Goal: Task Accomplishment & Management: Manage account settings

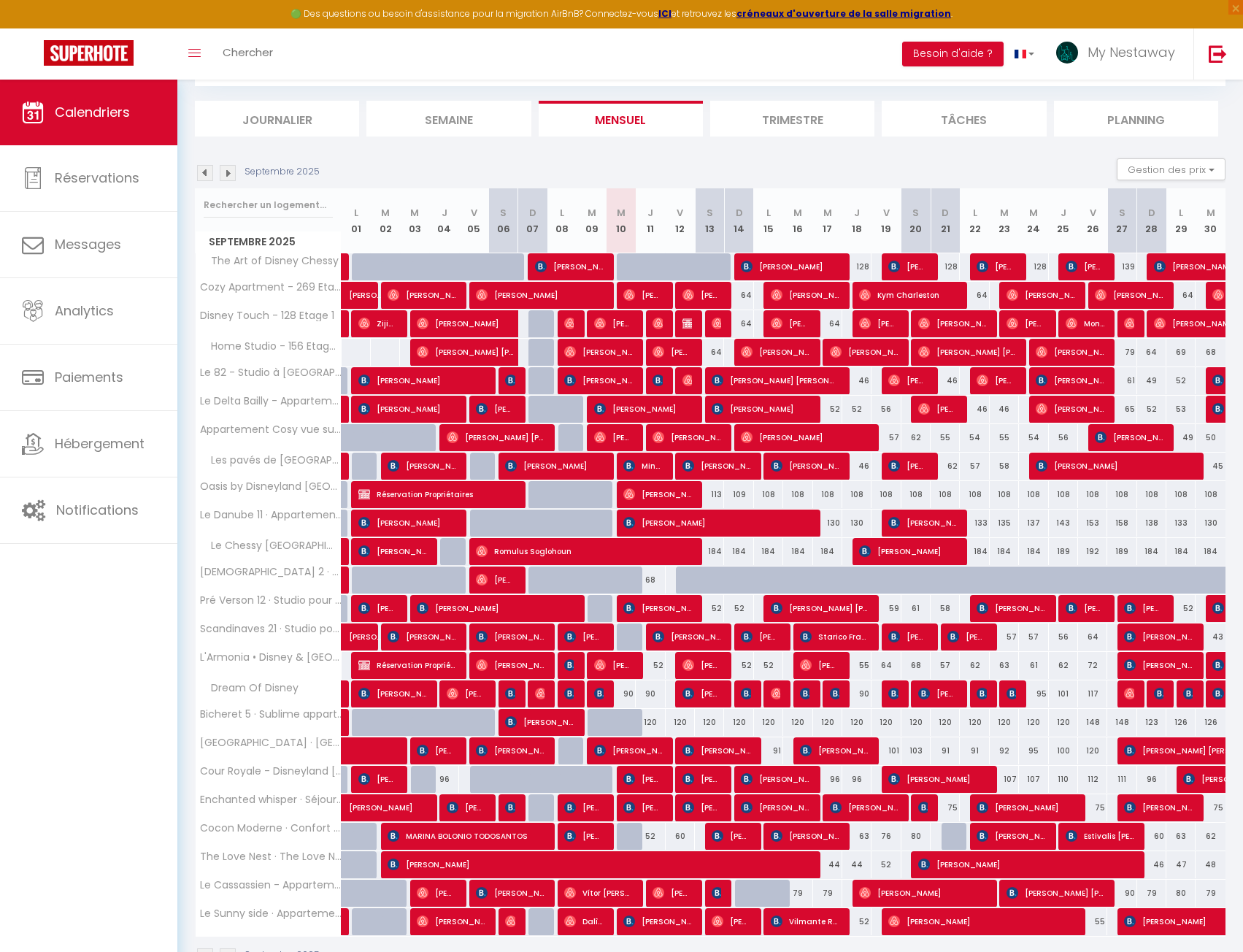
scroll to position [80, 0]
click at [103, 298] on link "Analytics" at bounding box center [89, 311] width 177 height 66
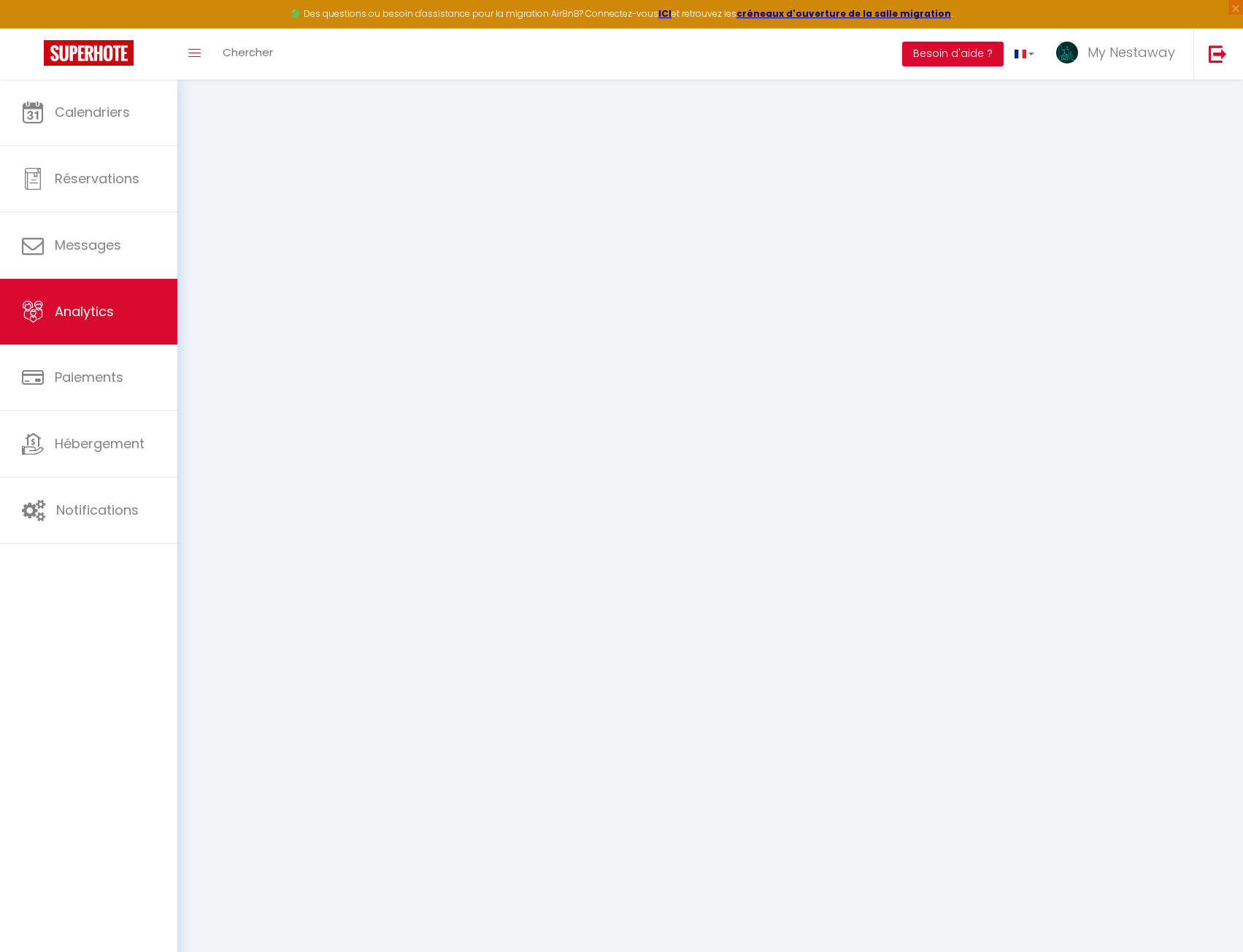
select select "2025"
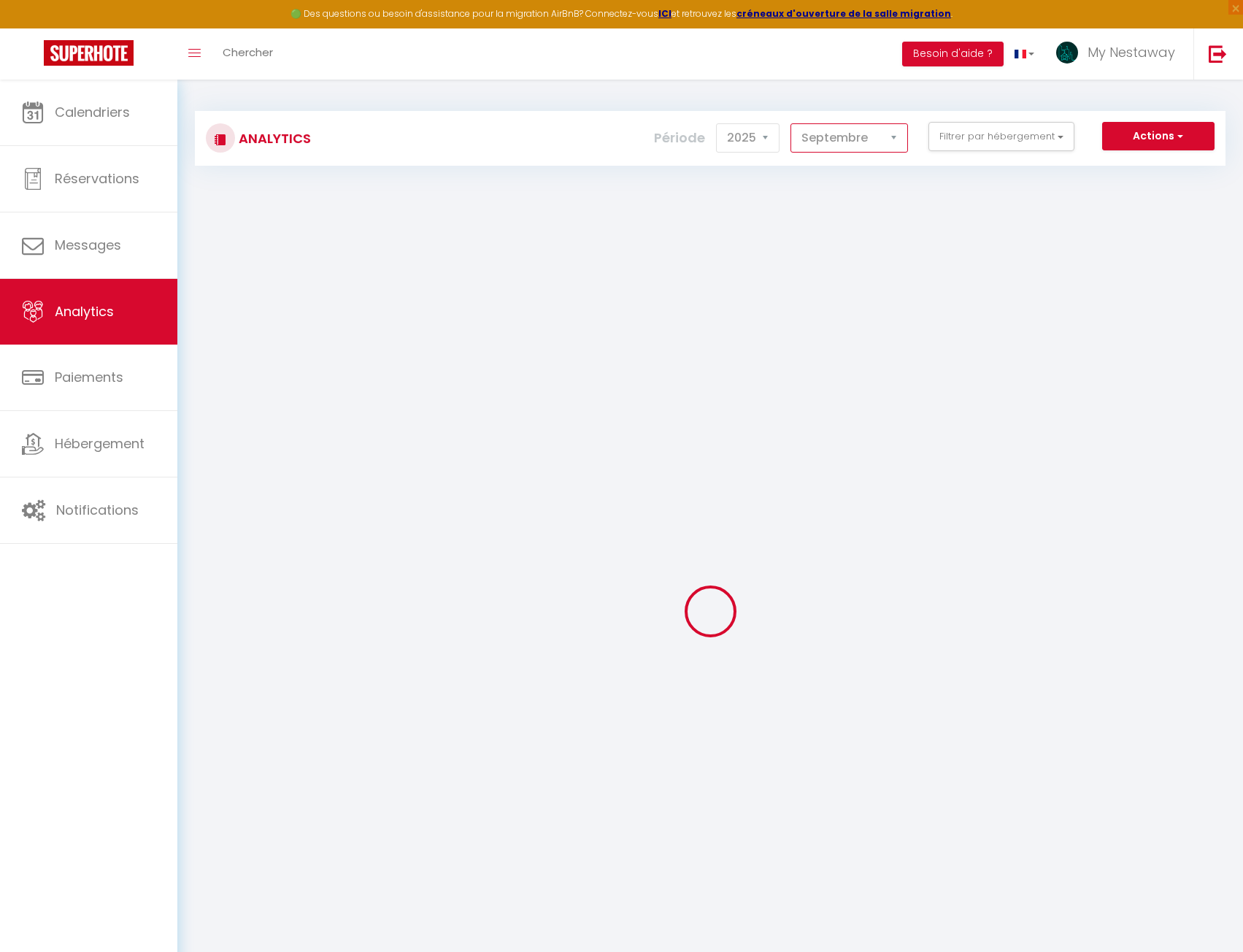
click at [815, 140] on select "[PERSON_NAME] Mars [PERSON_NAME] Juin Juillet Août Septembre Octobre Novembre D…" at bounding box center [849, 138] width 117 height 29
select select "8"
click at [792, 124] on select "[PERSON_NAME] Mars [PERSON_NAME] Juin Juillet Août Septembre Octobre Novembre D…" at bounding box center [849, 138] width 117 height 29
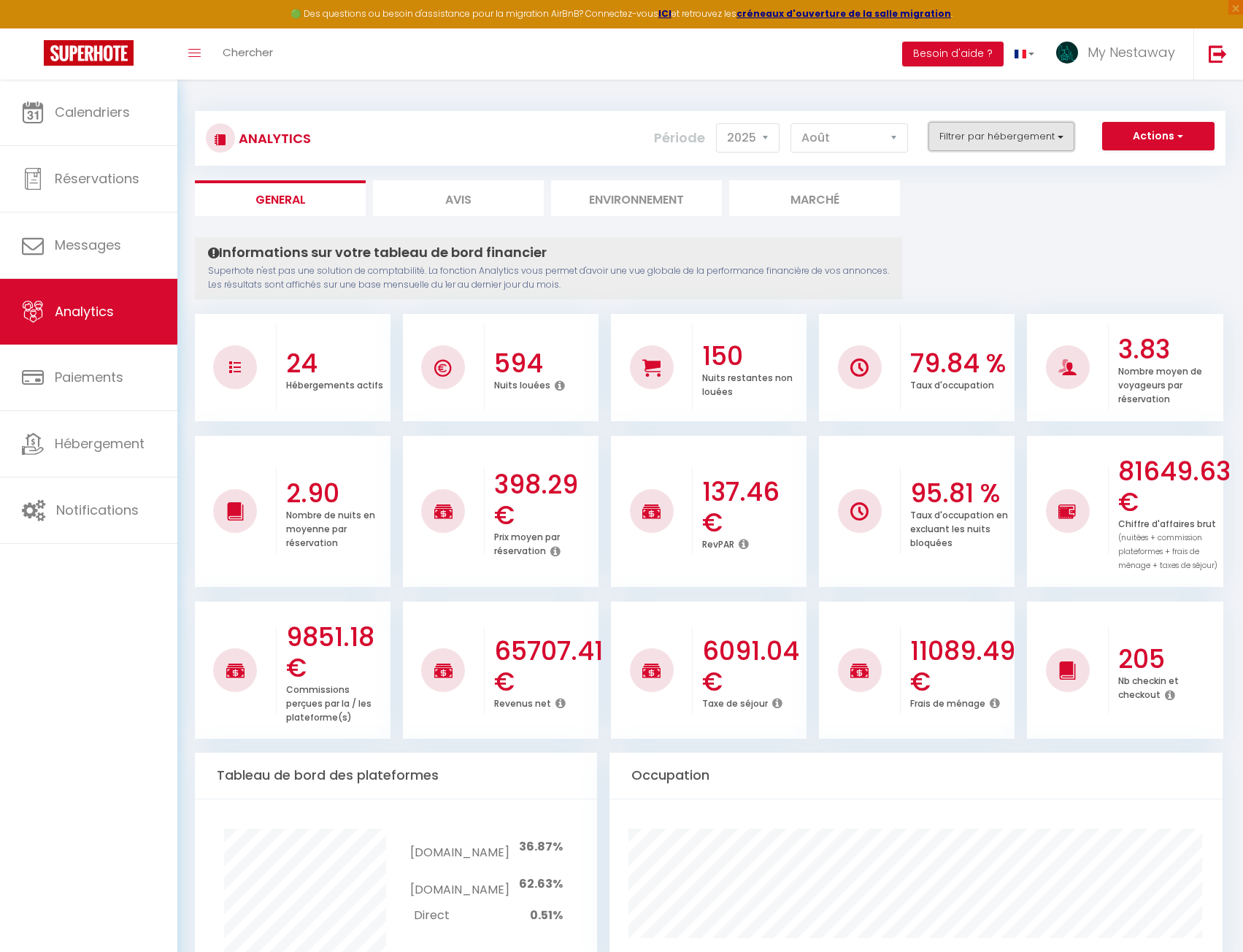
click at [990, 141] on button "Filtrer par hébergement" at bounding box center [1001, 137] width 146 height 29
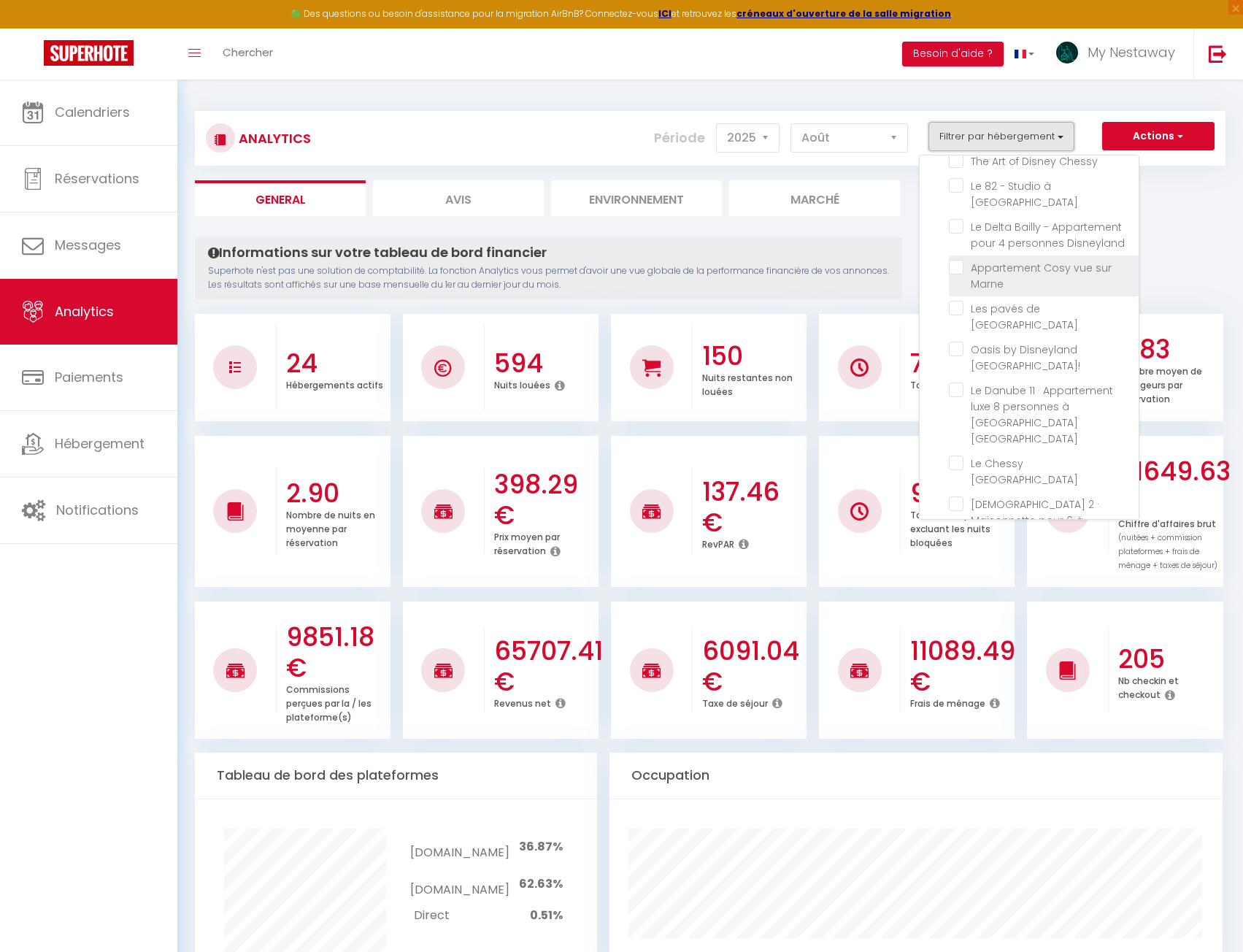
scroll to position [146, 0]
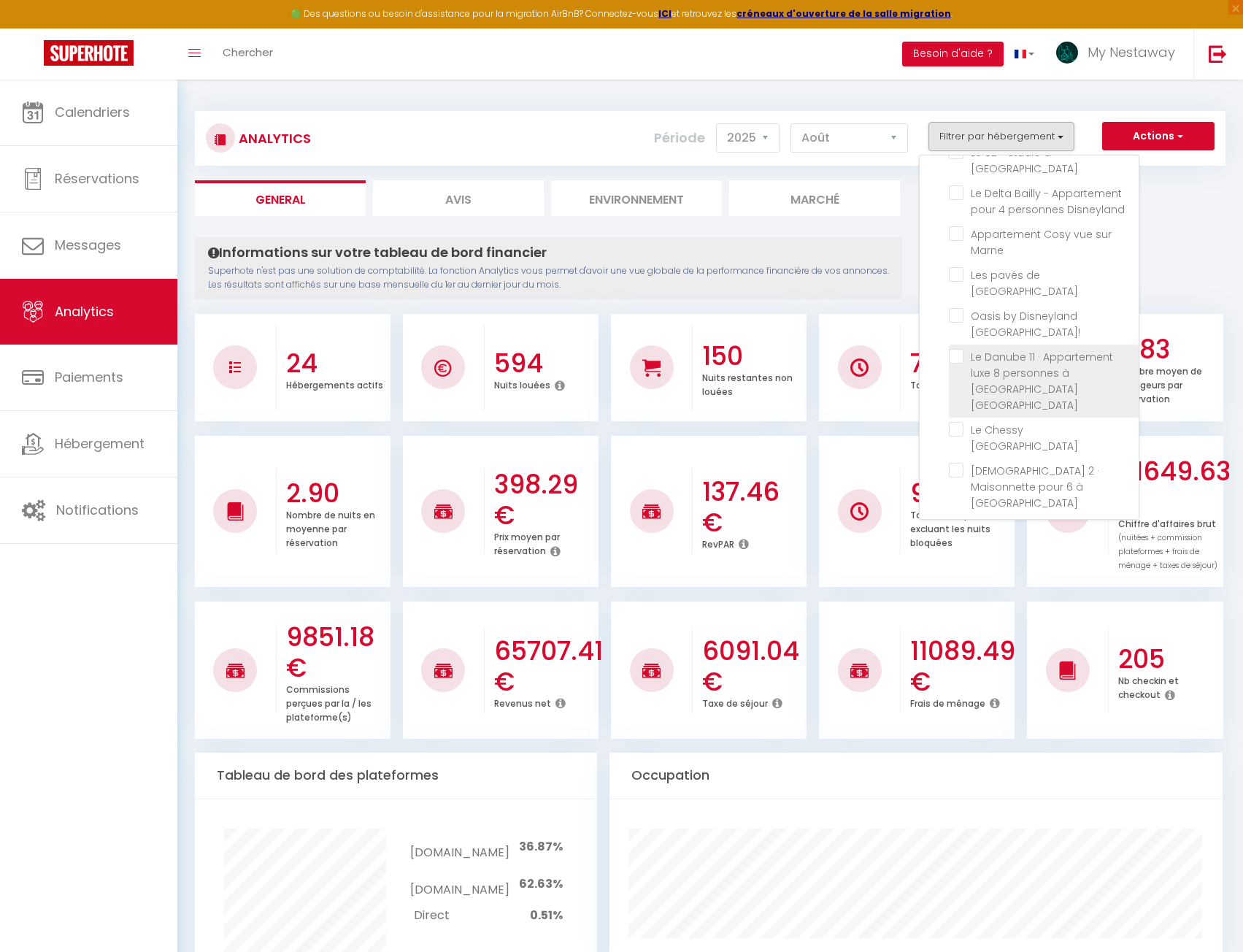
click at [960, 349] on Paris "checkbox" at bounding box center [1044, 356] width 190 height 15
checkbox Paris "true"
checkbox 3 "false"
checkbox 1 "false"
checkbox 2 "false"
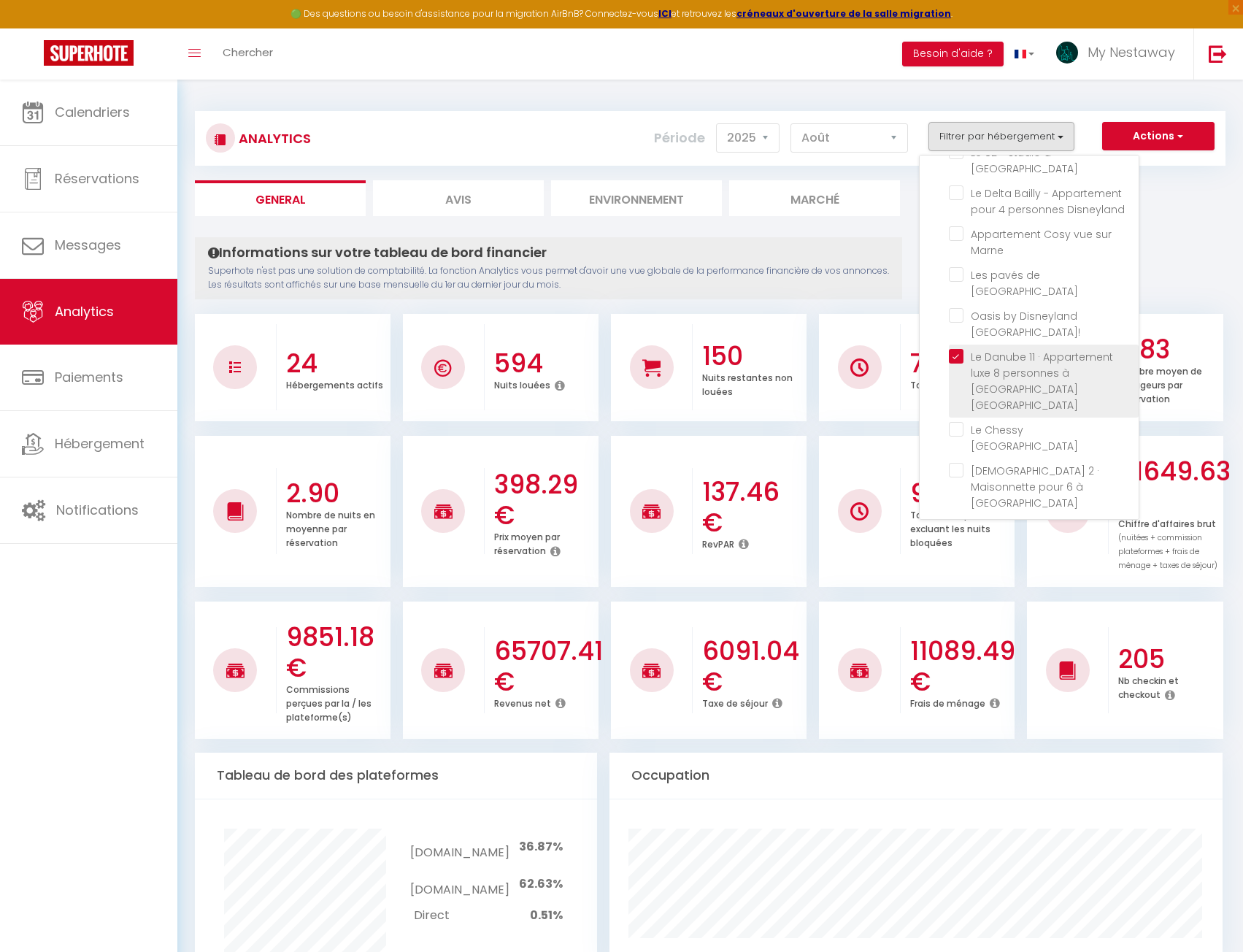
checkbox Chessy "false"
checkbox Paris "false"
checkbox Disneyland "false"
checkbox Marne "false"
checkbox Prague "false"
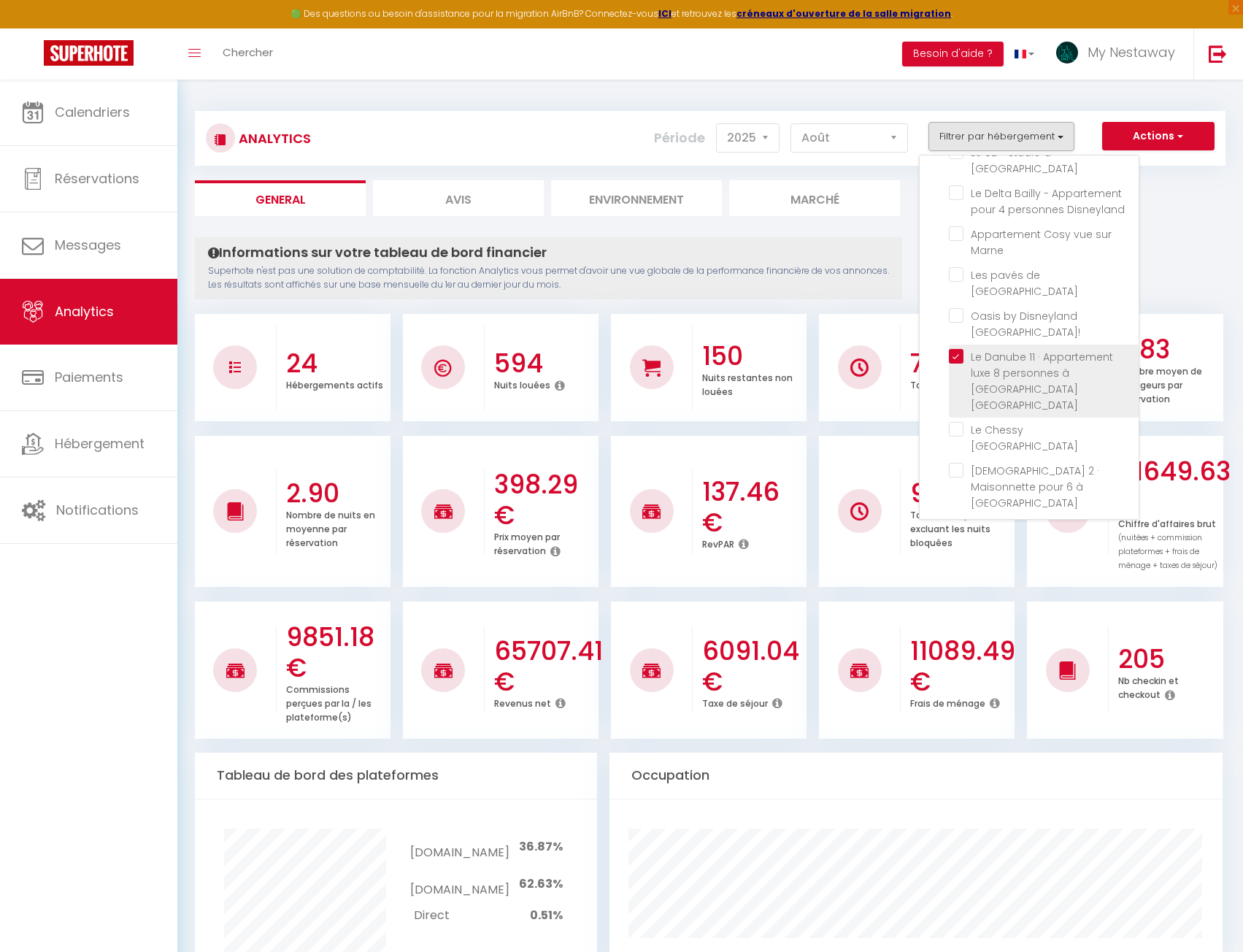
checkbox Paris\! "false"
checkbox Dubai "false"
checkbox Paris "false"
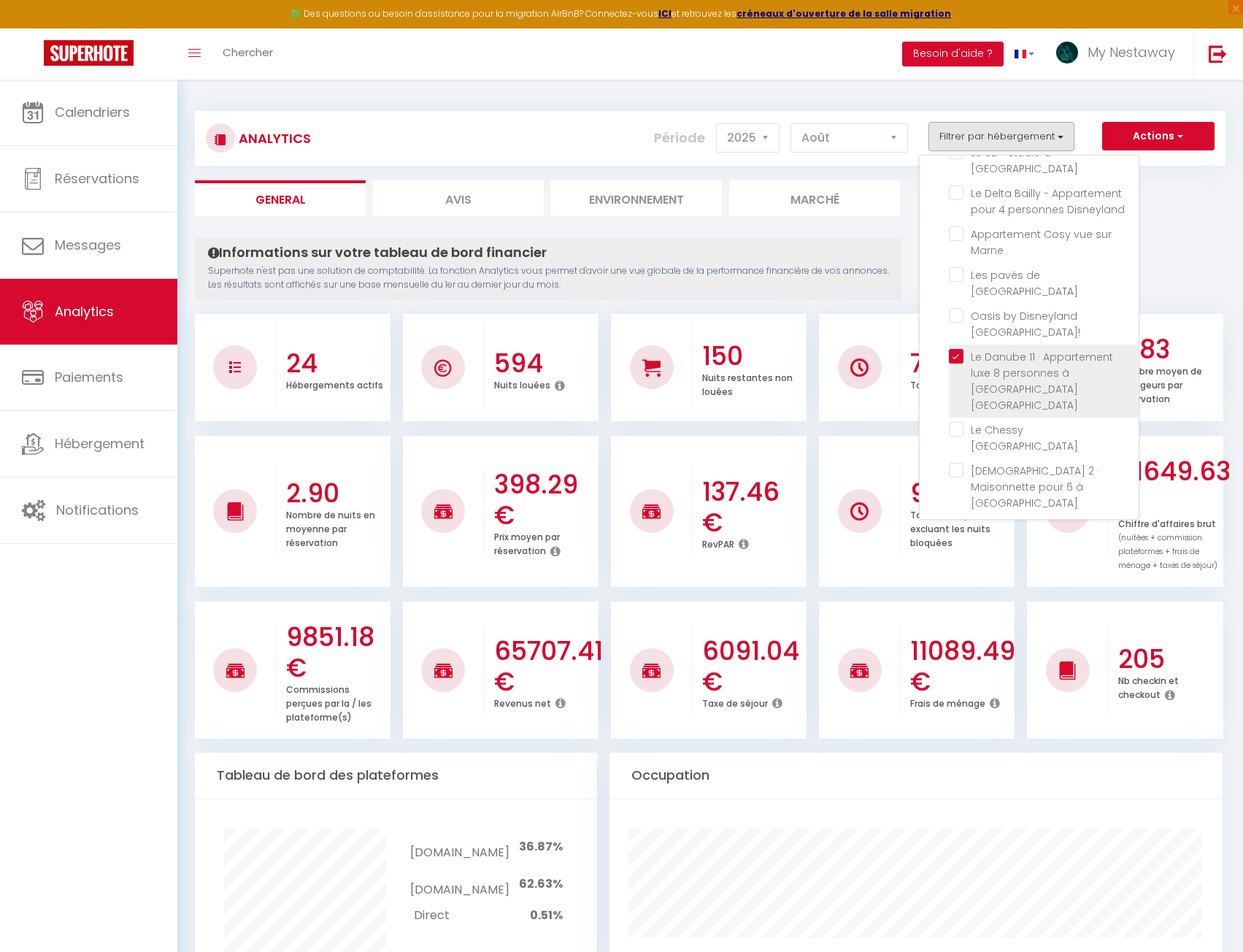
checkbox Paris "false"
checkbox Disney "false"
checkbox Paris "false"
checkbox Disneyland "false"
checkbox Paris "false"
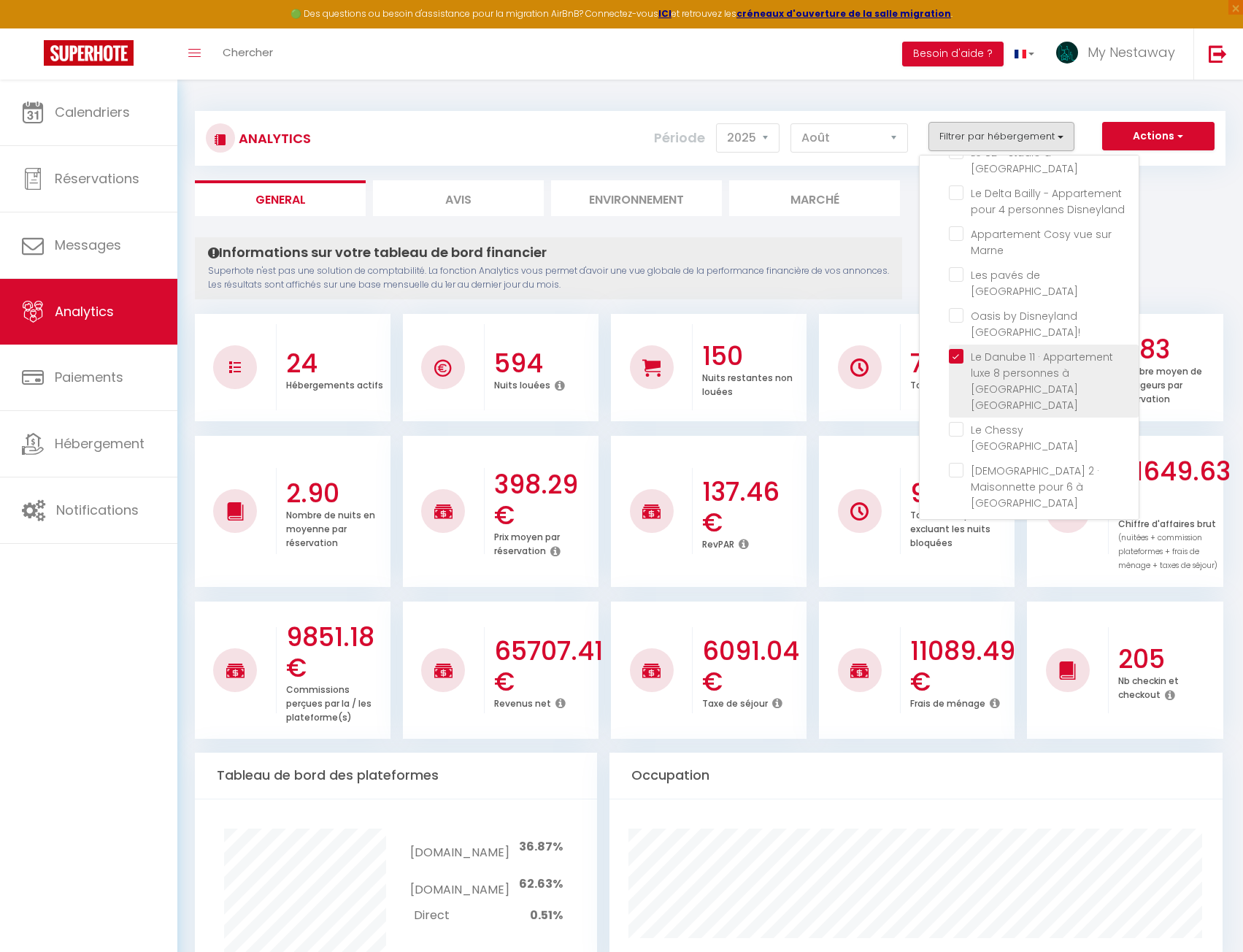
checkbox Disney "false"
checkbox Idéal "false"
checkbox Nest "false"
checkbox Disneyland "false"
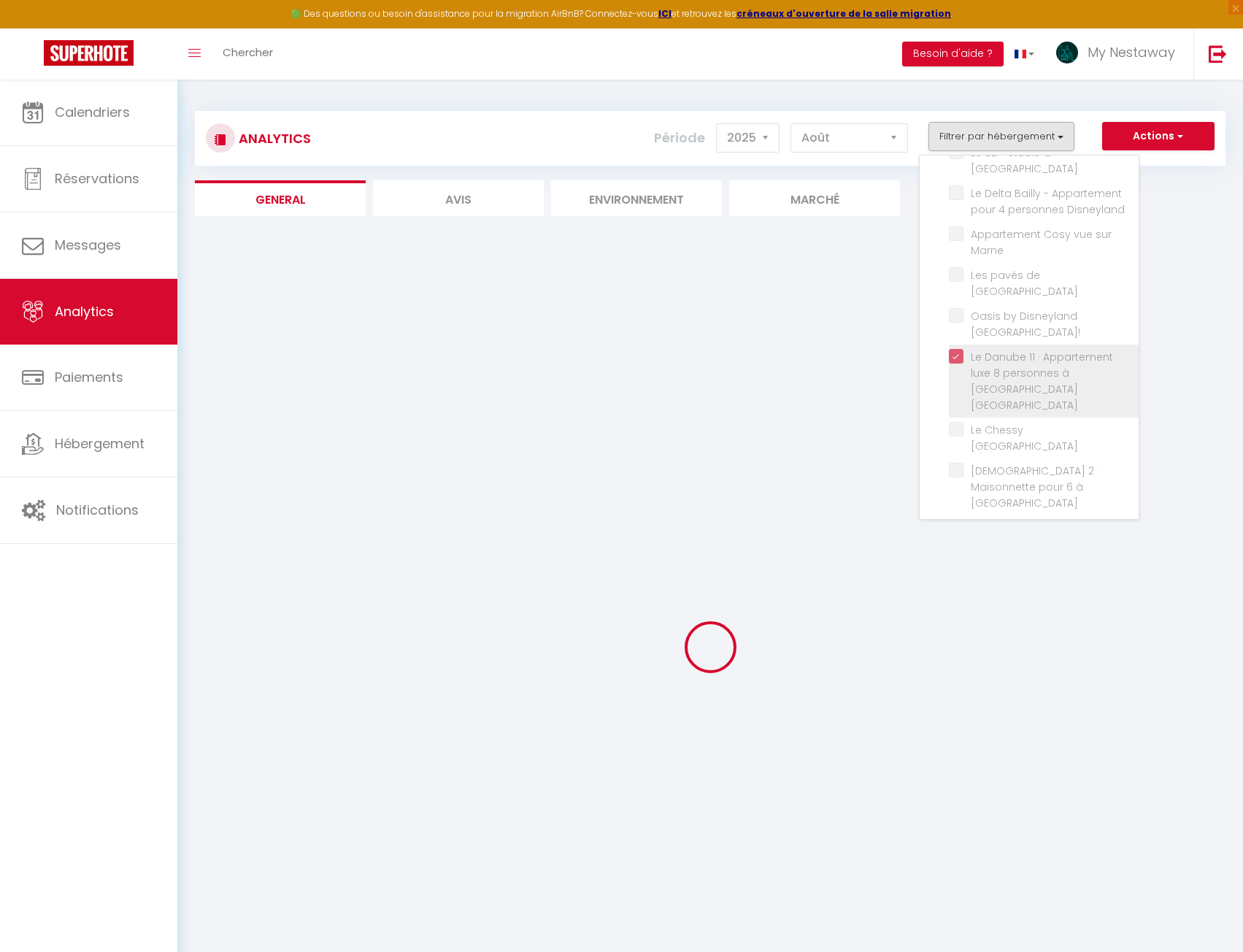
checkbox 3 "false"
checkbox 1 "false"
checkbox 2 "false"
checkbox Chessy "false"
checkbox Paris "false"
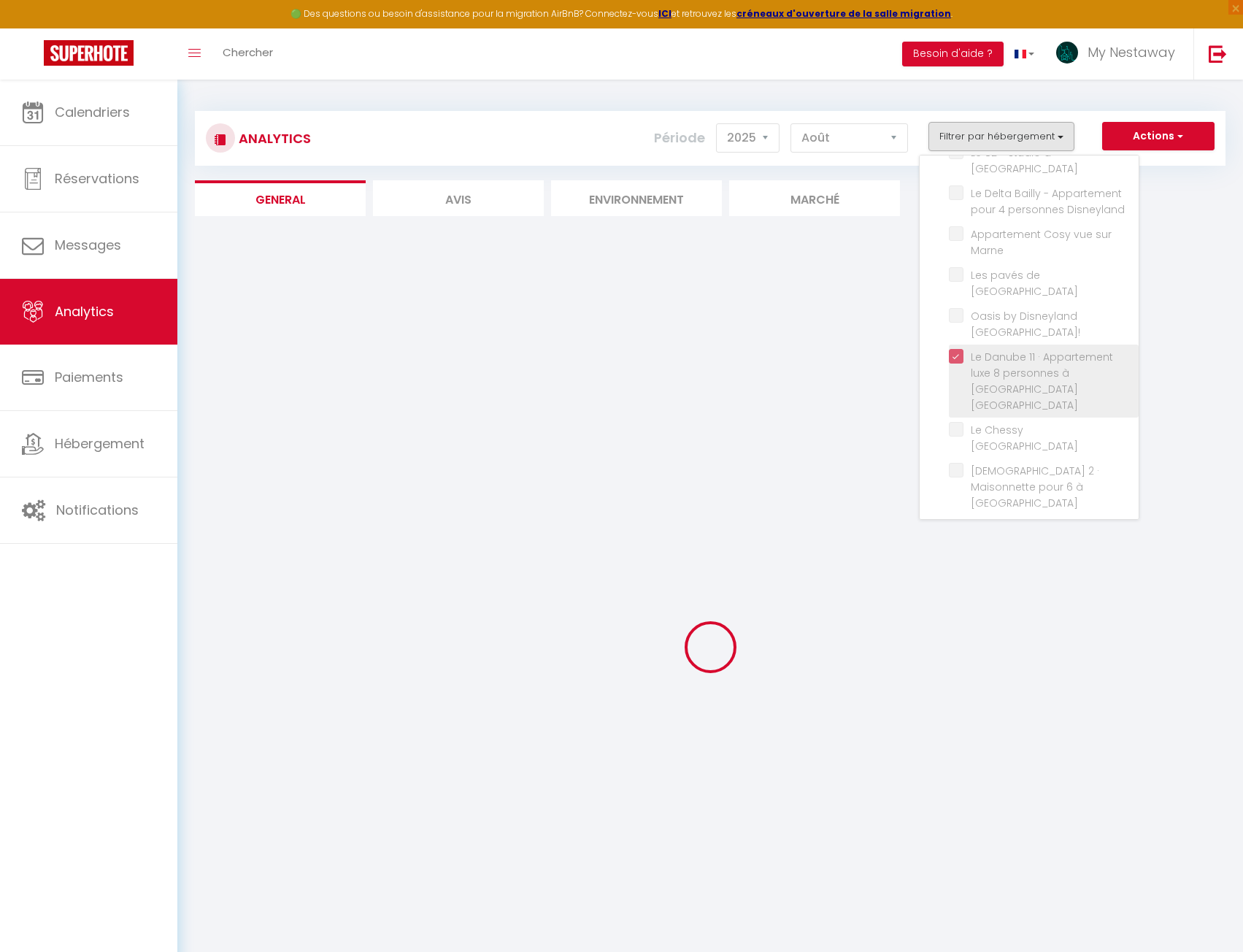
checkbox Disneyland "false"
checkbox Marne "false"
checkbox Prague "false"
checkbox Paris\! "false"
checkbox Dubai "false"
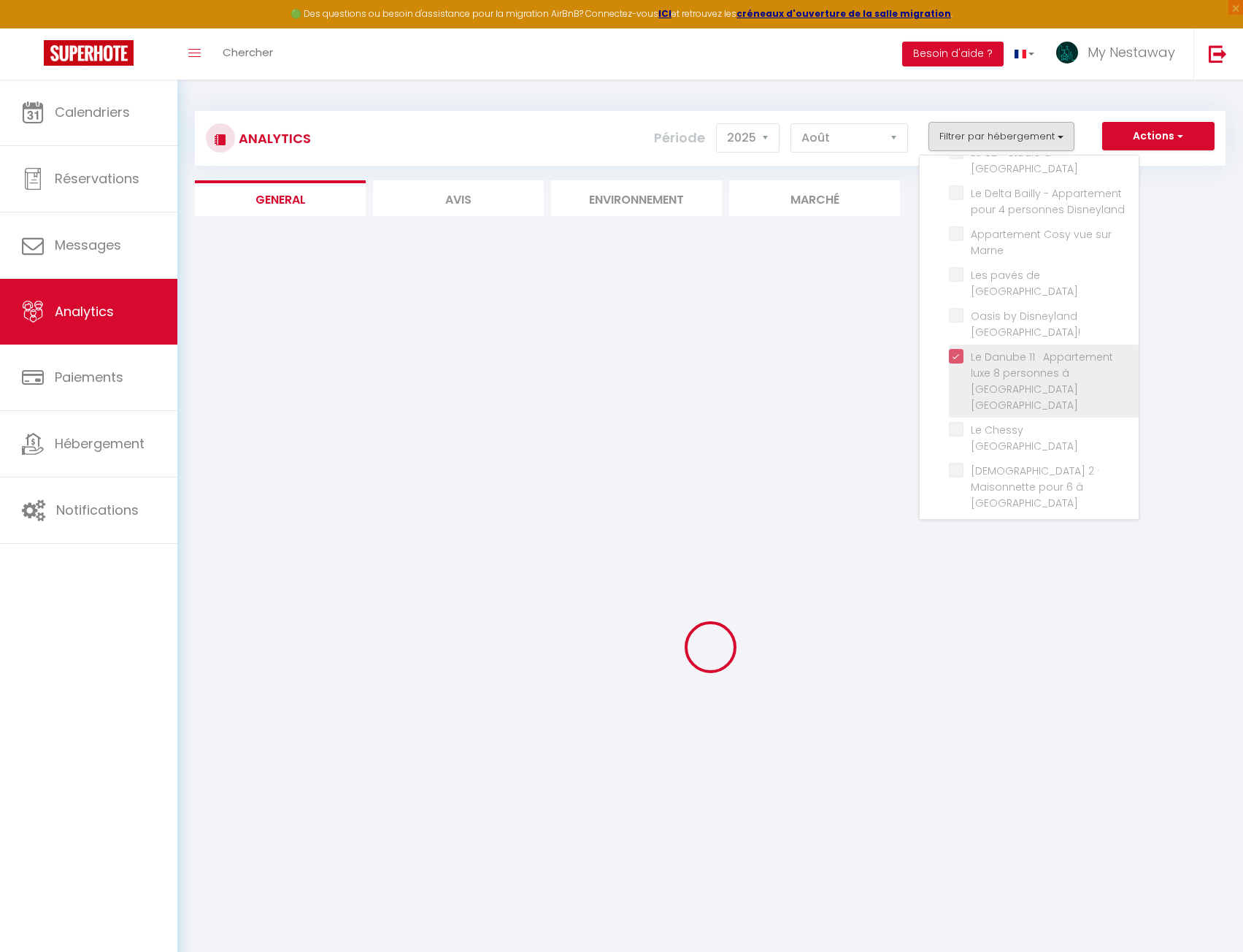
checkbox Paris "false"
checkbox Disney "false"
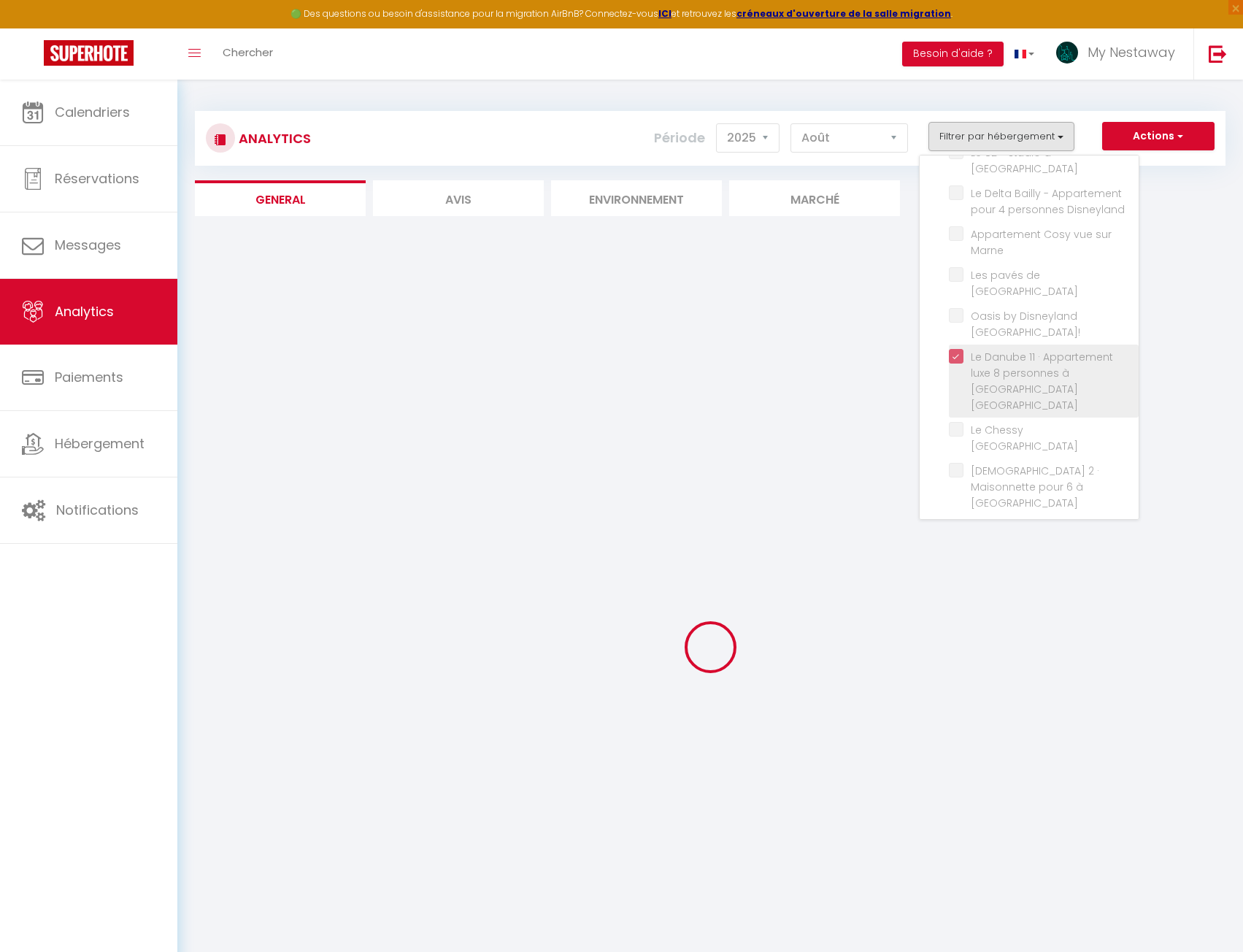
checkbox Paris "false"
checkbox Disneyland "false"
checkbox Paris "false"
checkbox Disney "false"
checkbox Idéal "false"
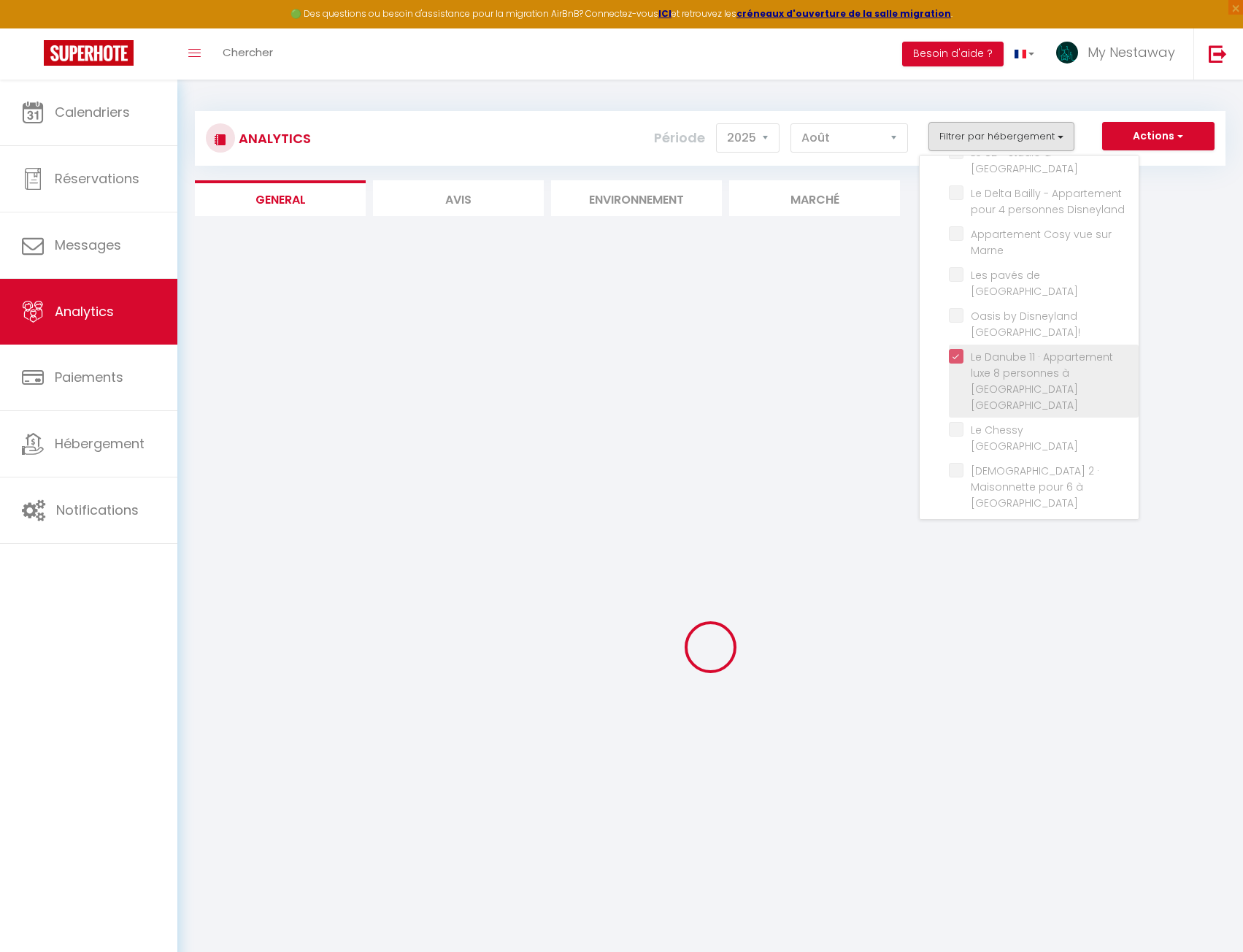
checkbox Nest "false"
checkbox Disneyland "false"
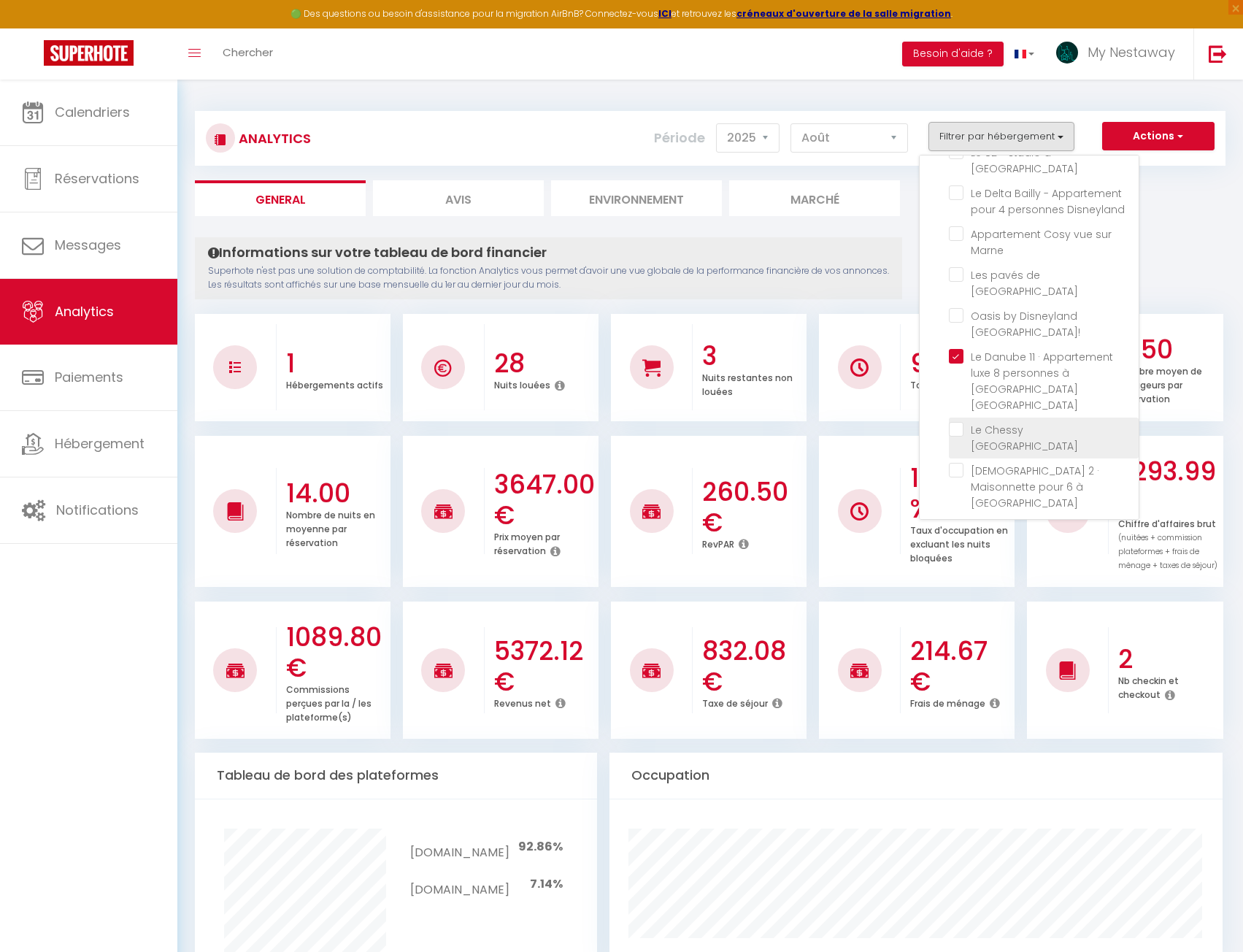
click at [958, 422] on Dubai "checkbox" at bounding box center [1044, 430] width 190 height 15
checkbox Dubai "true"
checkbox 3 "false"
checkbox 1 "false"
checkbox 2 "false"
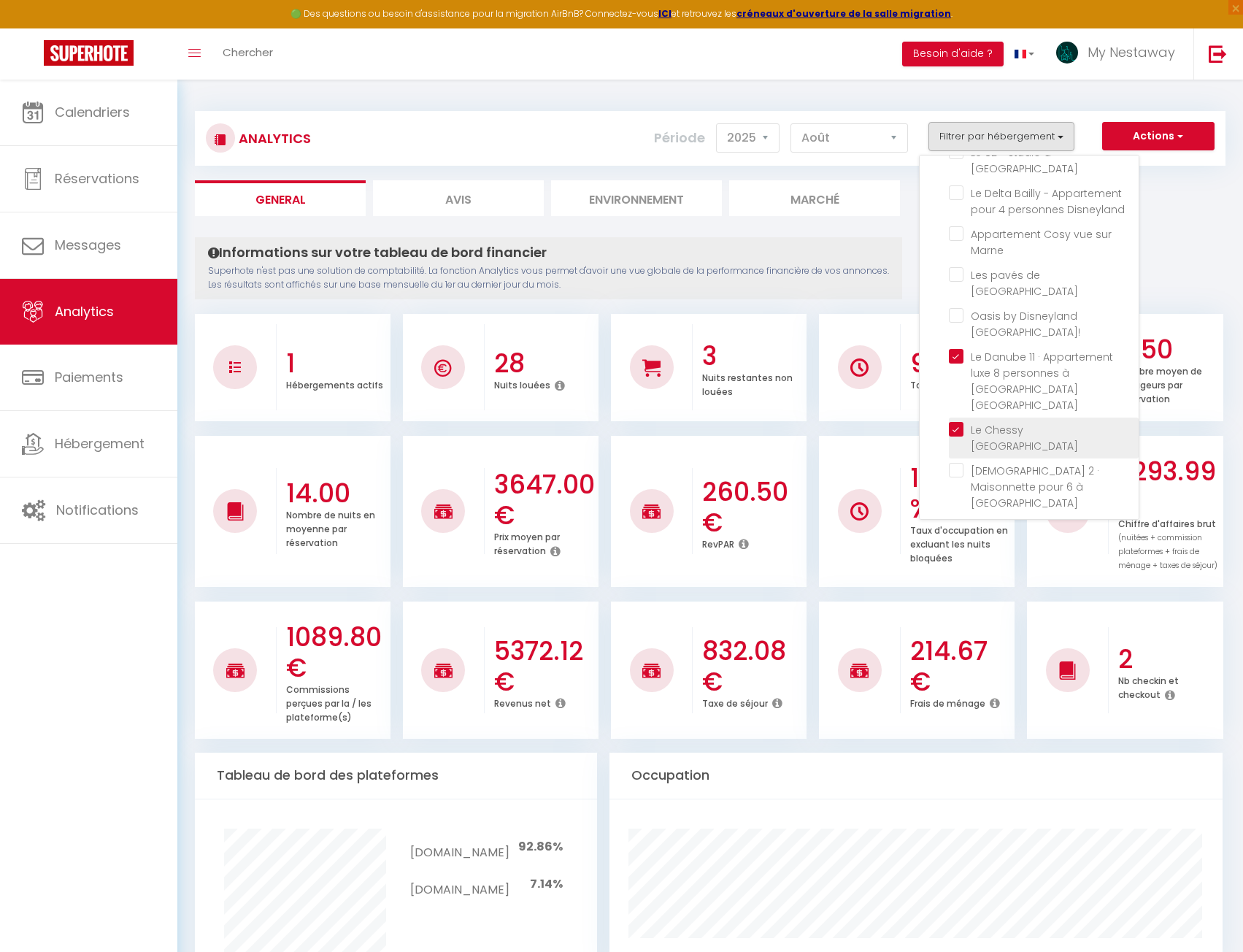
checkbox Chessy "false"
checkbox Paris "false"
checkbox Disneyland "false"
checkbox Marne "false"
checkbox Prague "false"
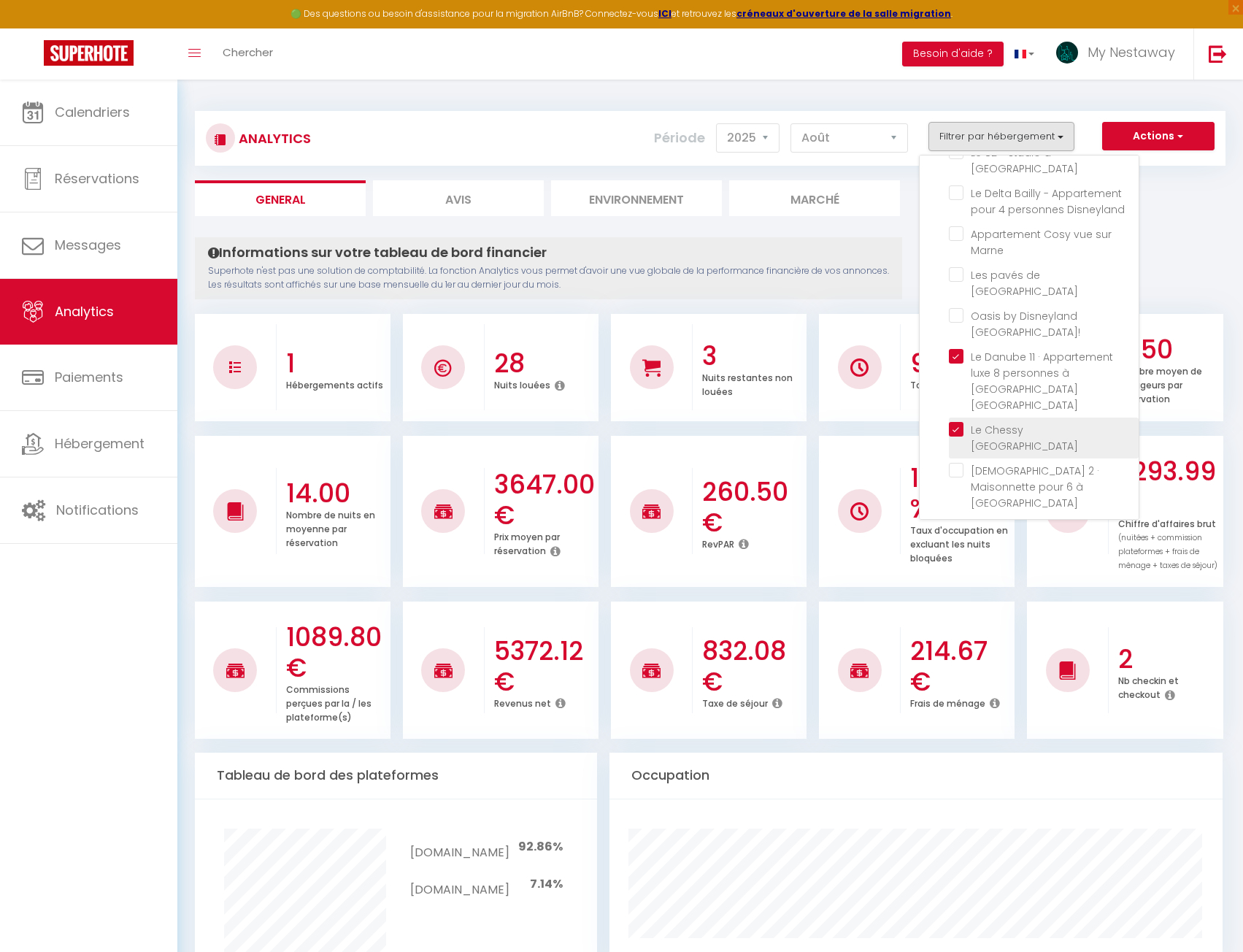
checkbox Paris\! "false"
checkbox Paris "false"
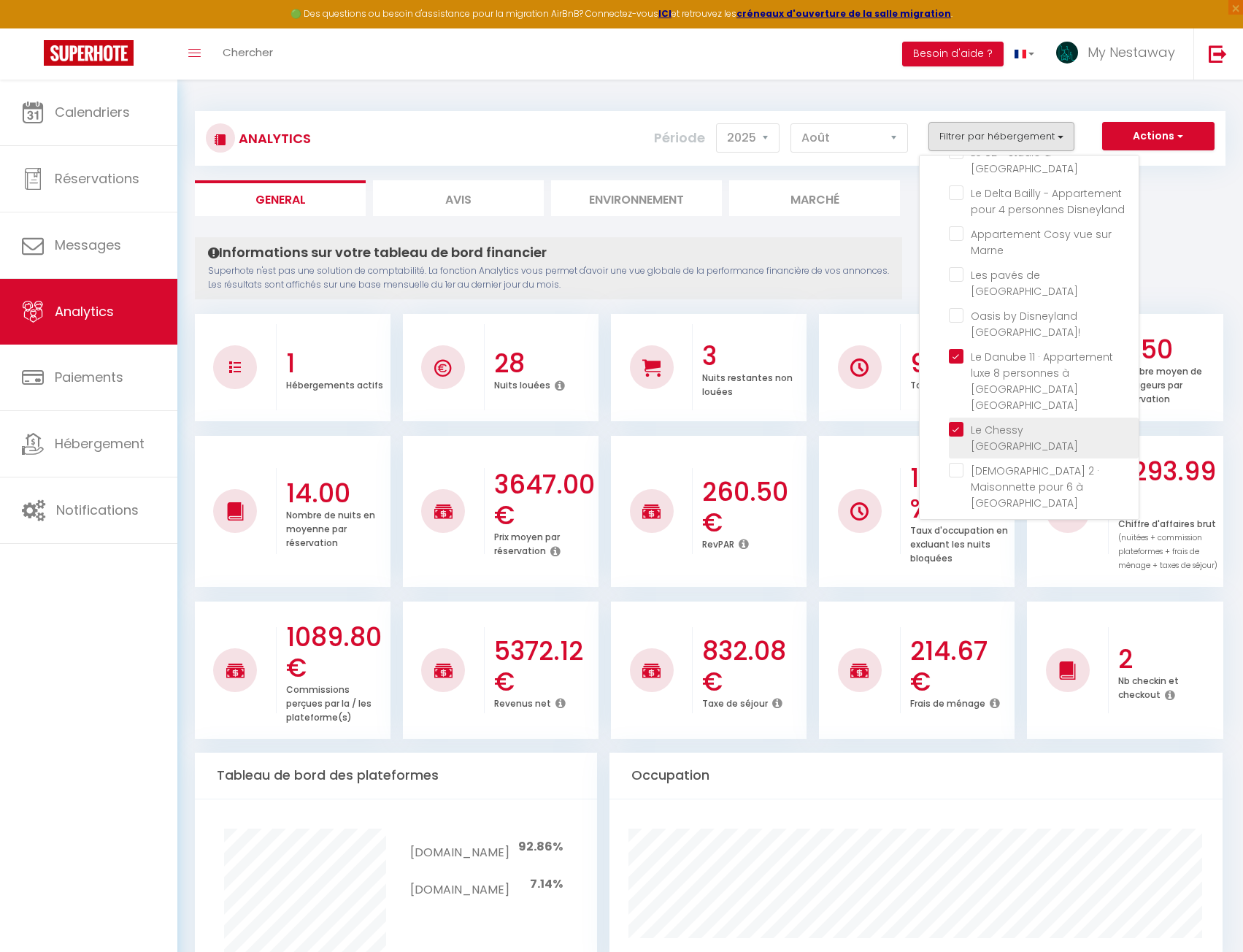
checkbox Disney "false"
checkbox Paris "false"
checkbox Disneyland "false"
checkbox Paris "false"
checkbox Disney "false"
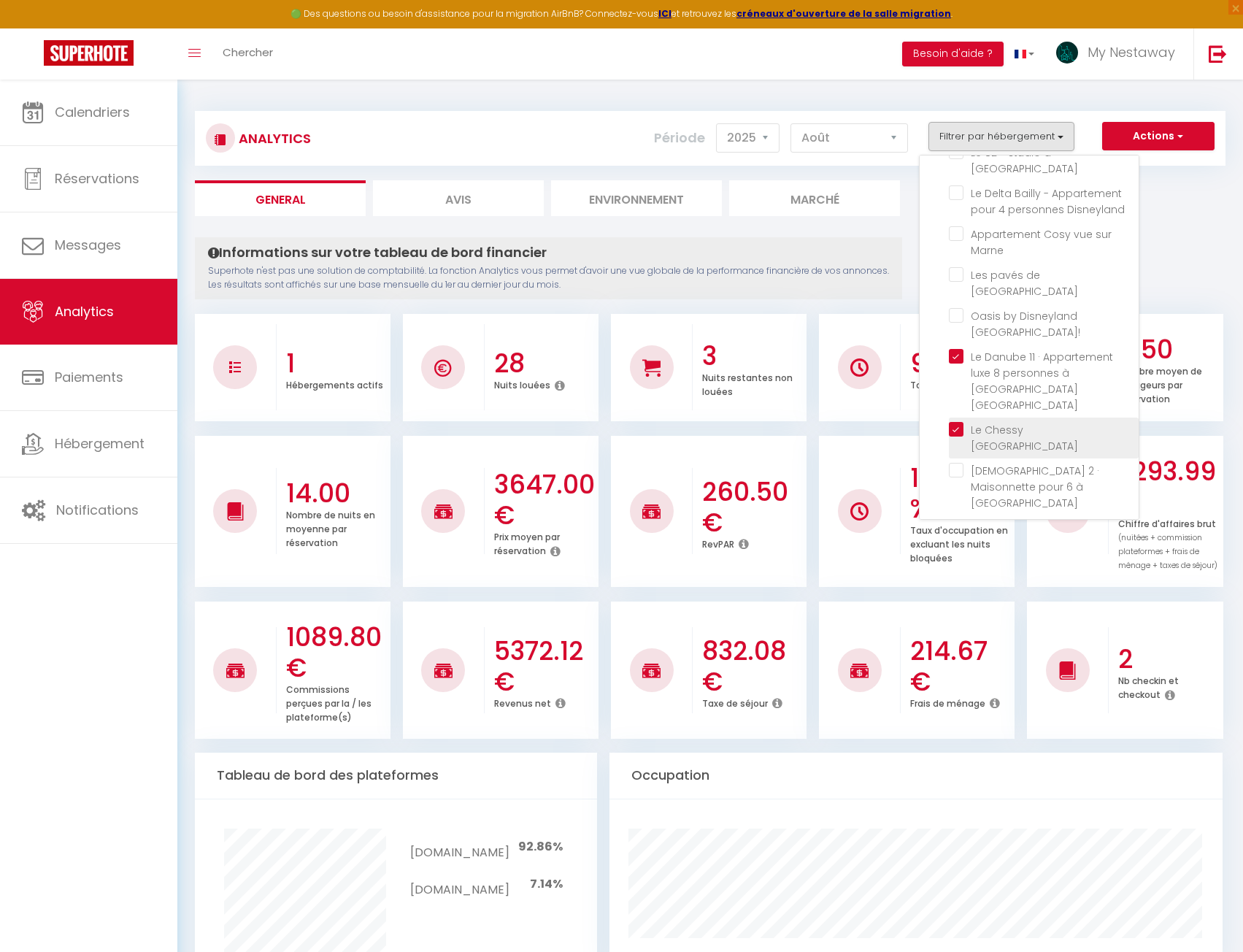
checkbox Idéal "false"
checkbox Nest "false"
checkbox Disneyland "false"
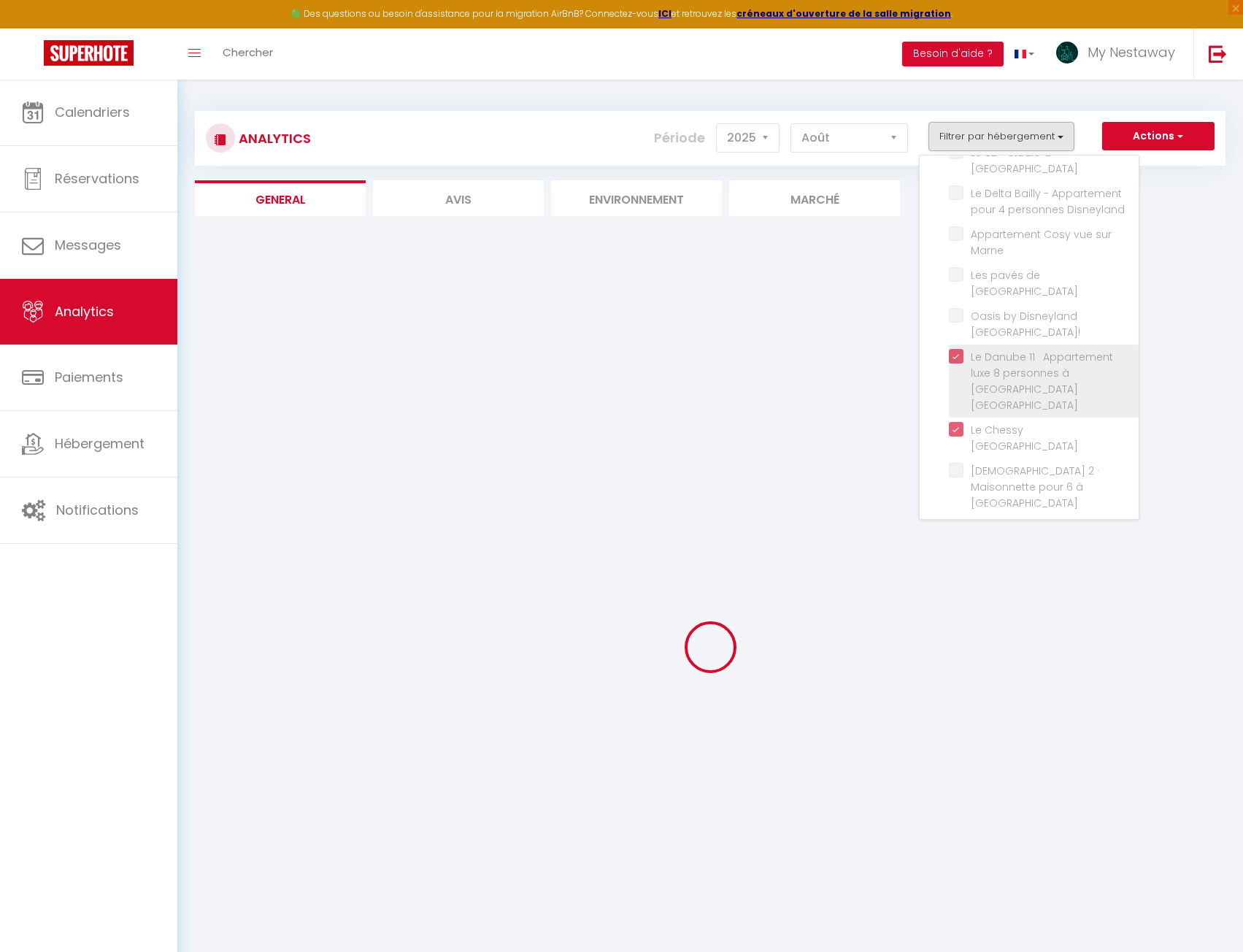
checkbox 3 "false"
checkbox 1 "false"
checkbox 2 "false"
checkbox Chessy "false"
checkbox Paris "false"
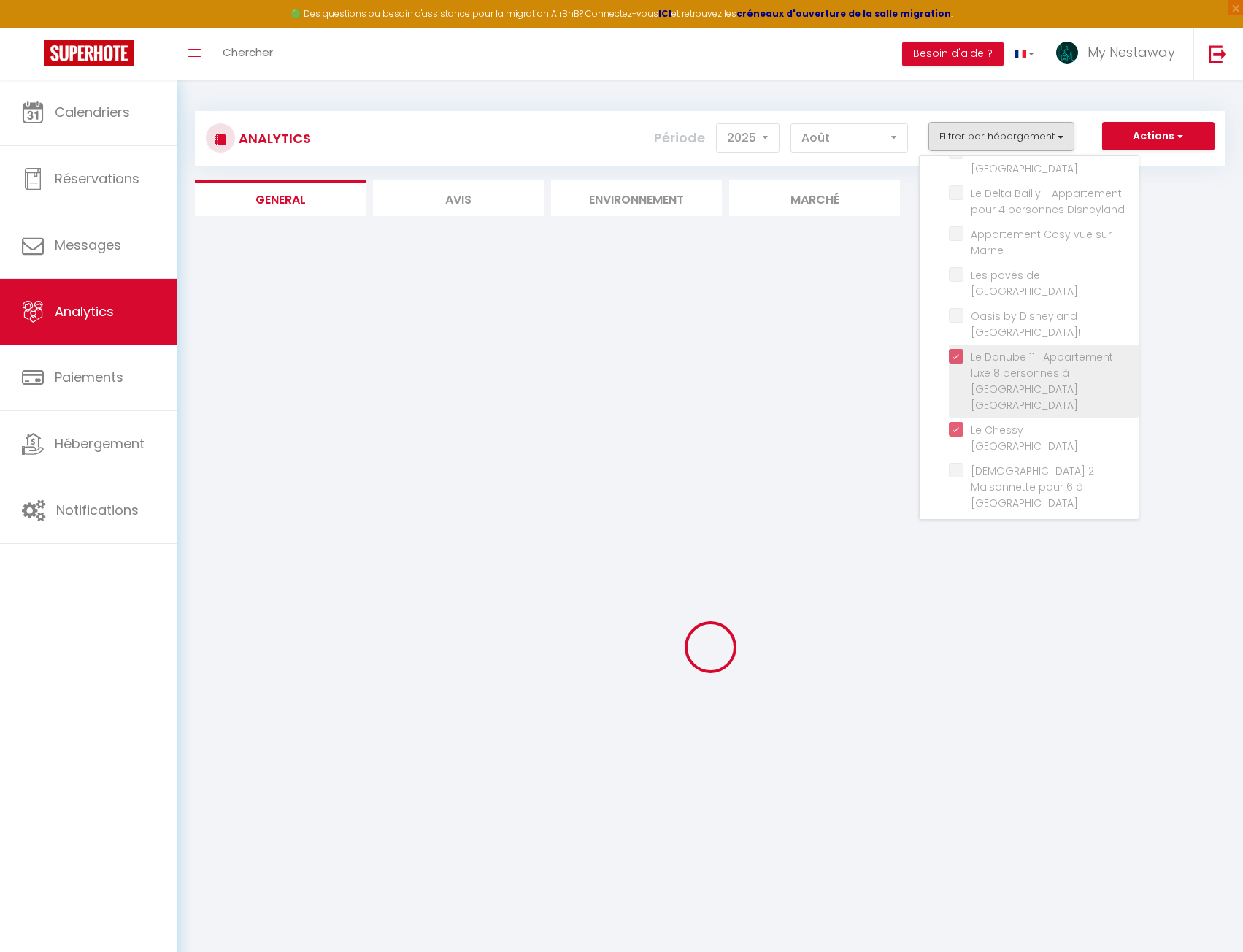
checkbox Disneyland "false"
checkbox Marne "false"
checkbox Prague "false"
checkbox Paris\! "false"
checkbox Paris "false"
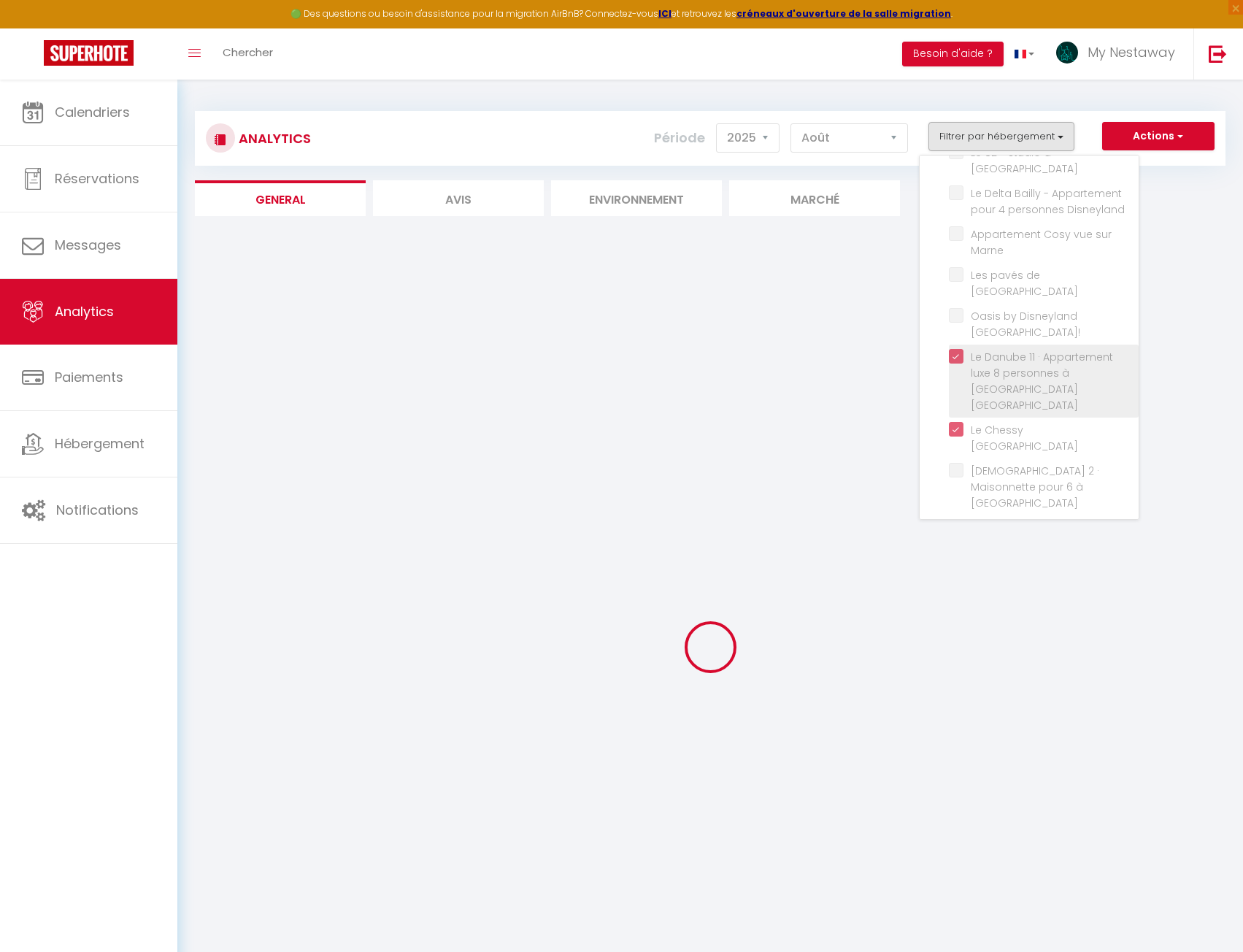
checkbox Paris "false"
checkbox Disney "false"
checkbox Paris "false"
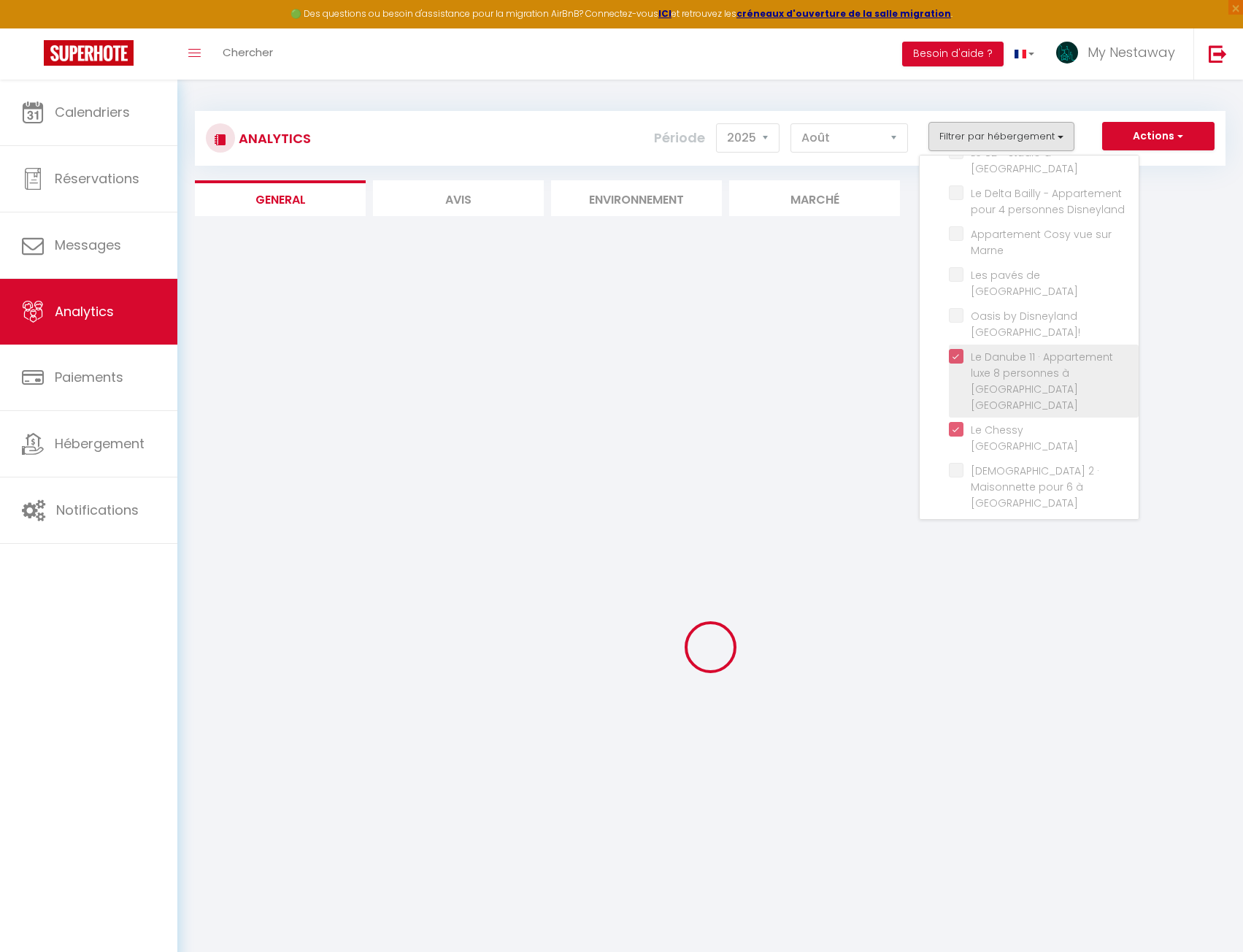
checkbox Disneyland "false"
checkbox Paris "false"
checkbox Disney "false"
checkbox Idéal "false"
checkbox Nest "false"
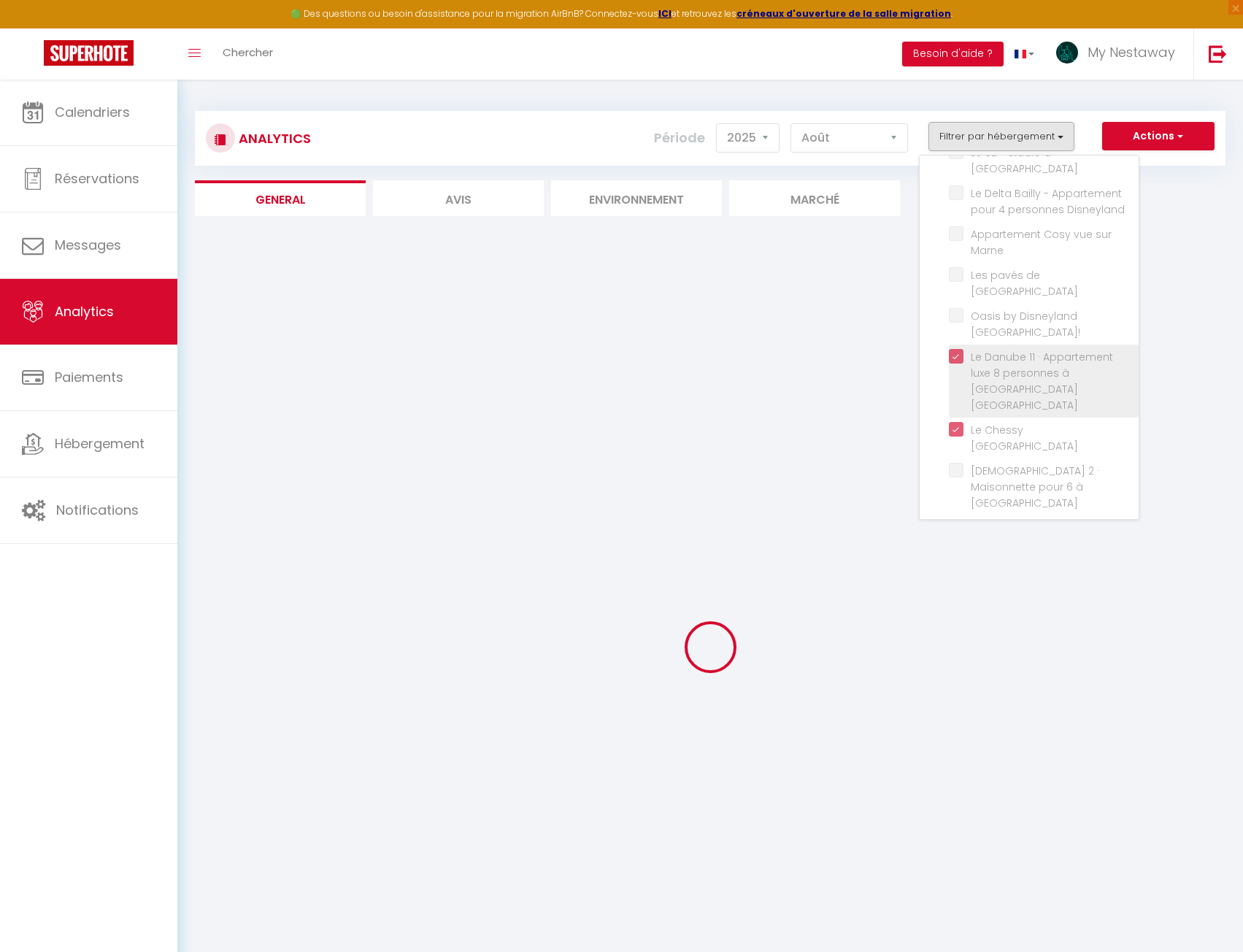
checkbox Disneyland "false"
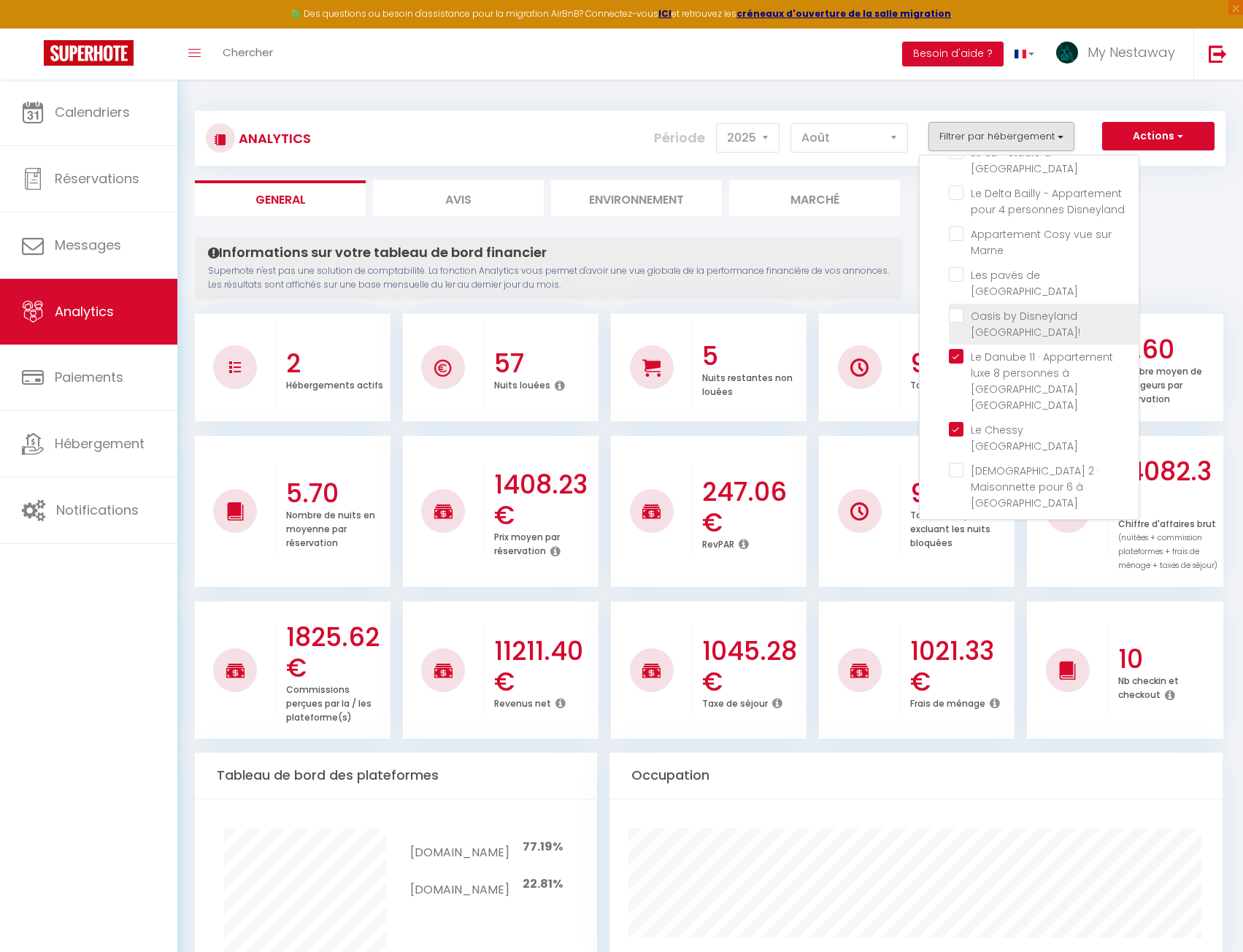
click at [957, 308] on Paris\! "checkbox" at bounding box center [1044, 316] width 190 height 15
checkbox Paris\! "true"
checkbox 3 "false"
checkbox 1 "false"
checkbox 2 "false"
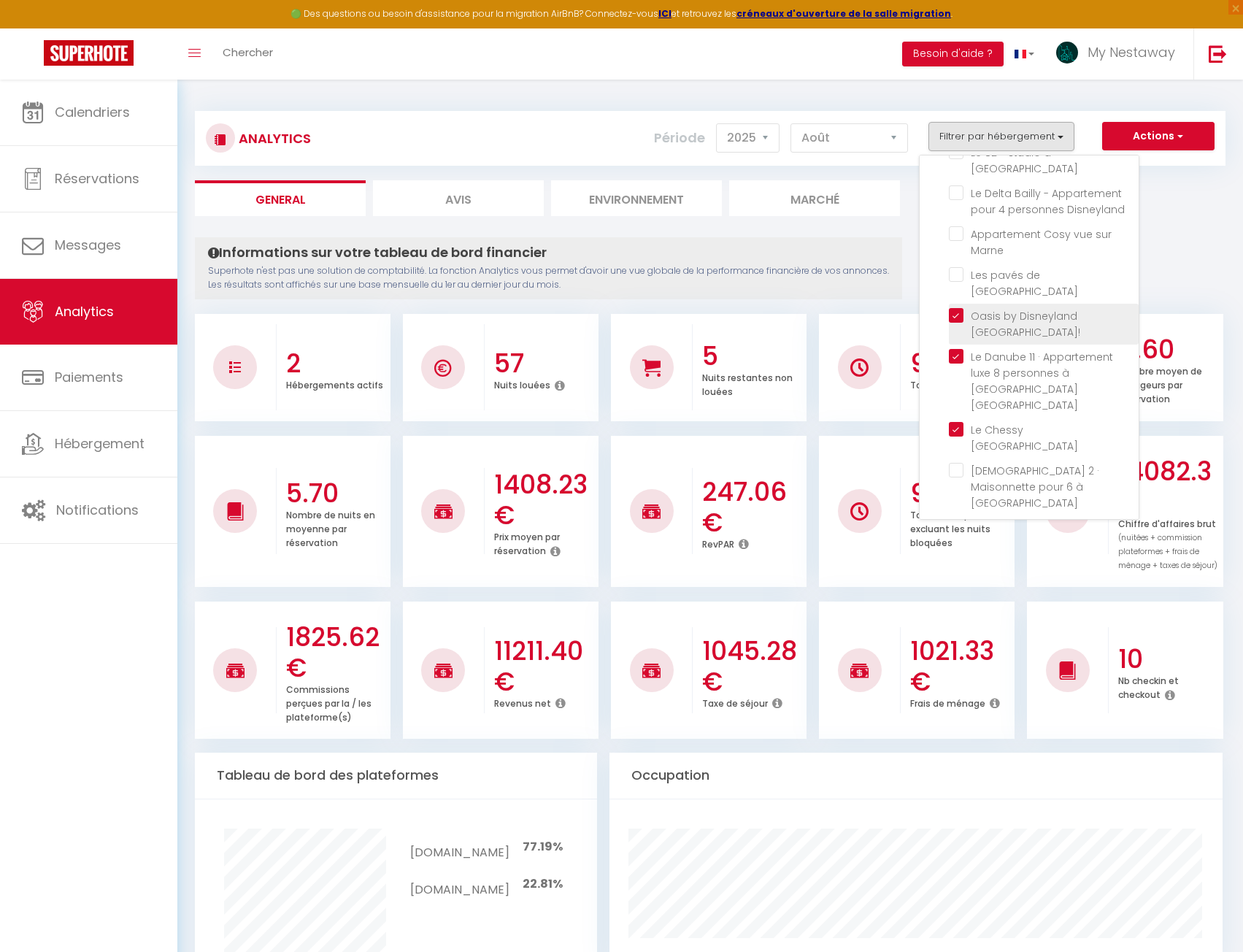
checkbox Chessy "false"
checkbox Paris "false"
checkbox Disneyland "false"
checkbox Marne "false"
checkbox Prague "false"
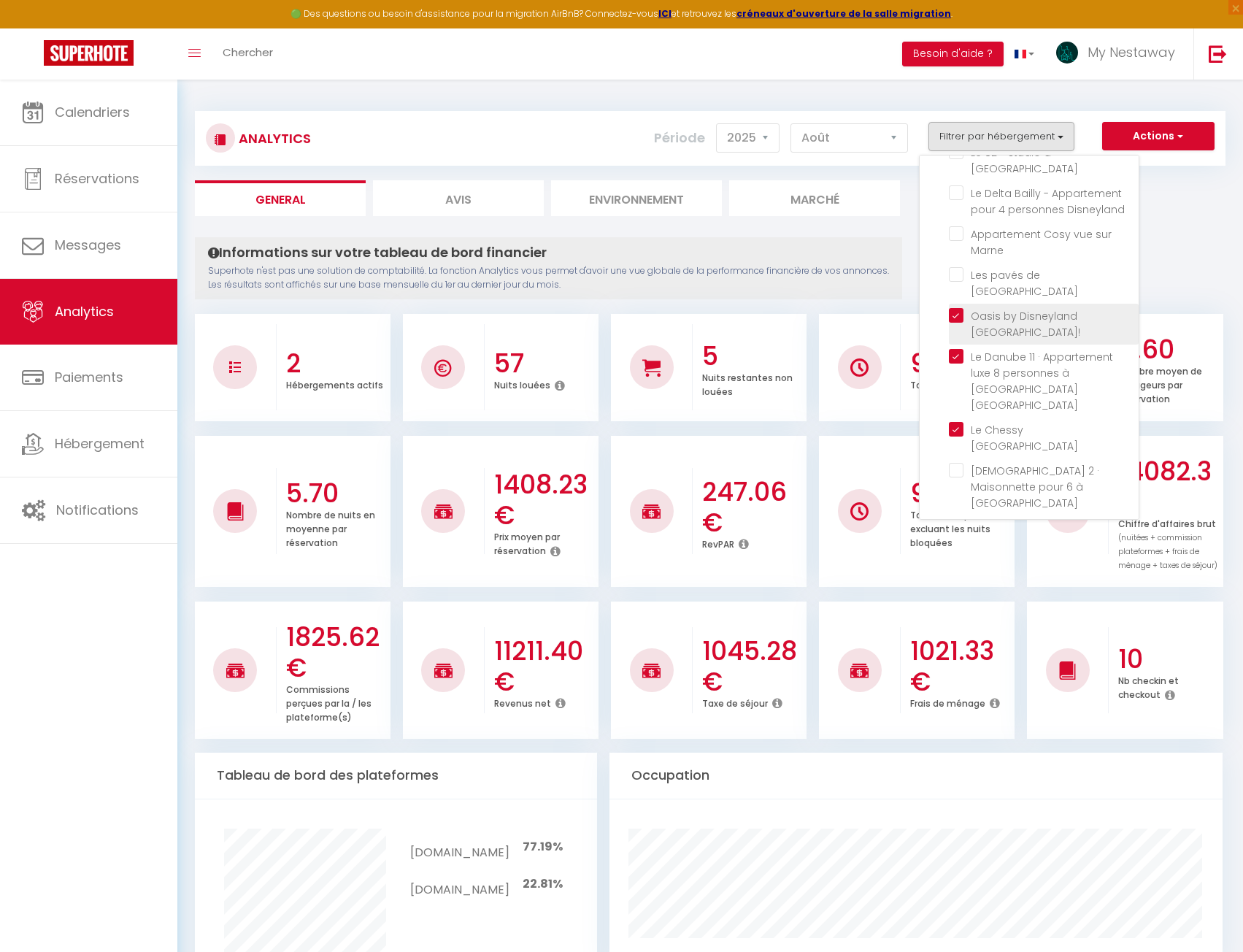
checkbox Paris "false"
checkbox Disney "false"
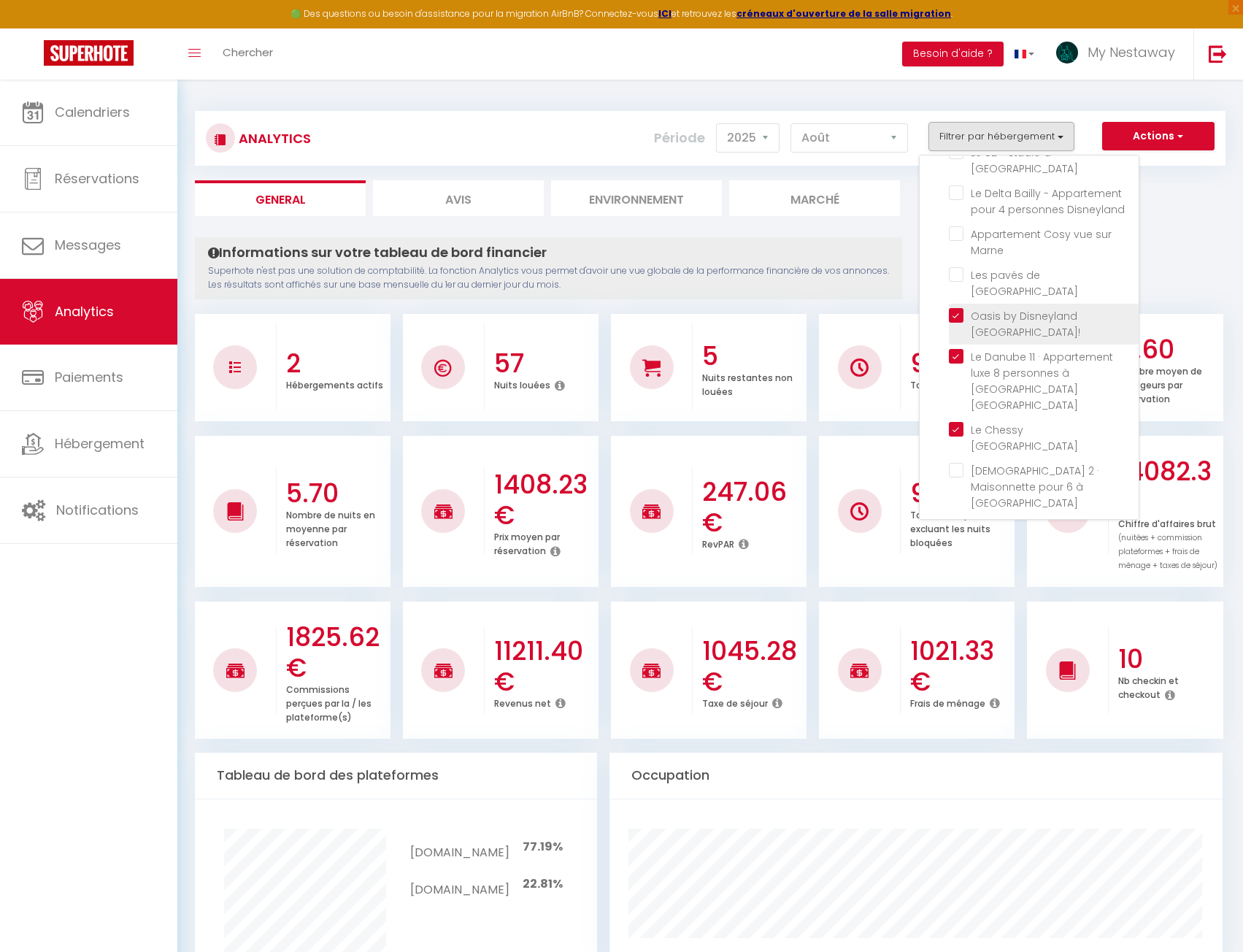
checkbox Paris "false"
checkbox Disneyland "false"
checkbox Paris "false"
checkbox Disney "false"
checkbox Idéal "false"
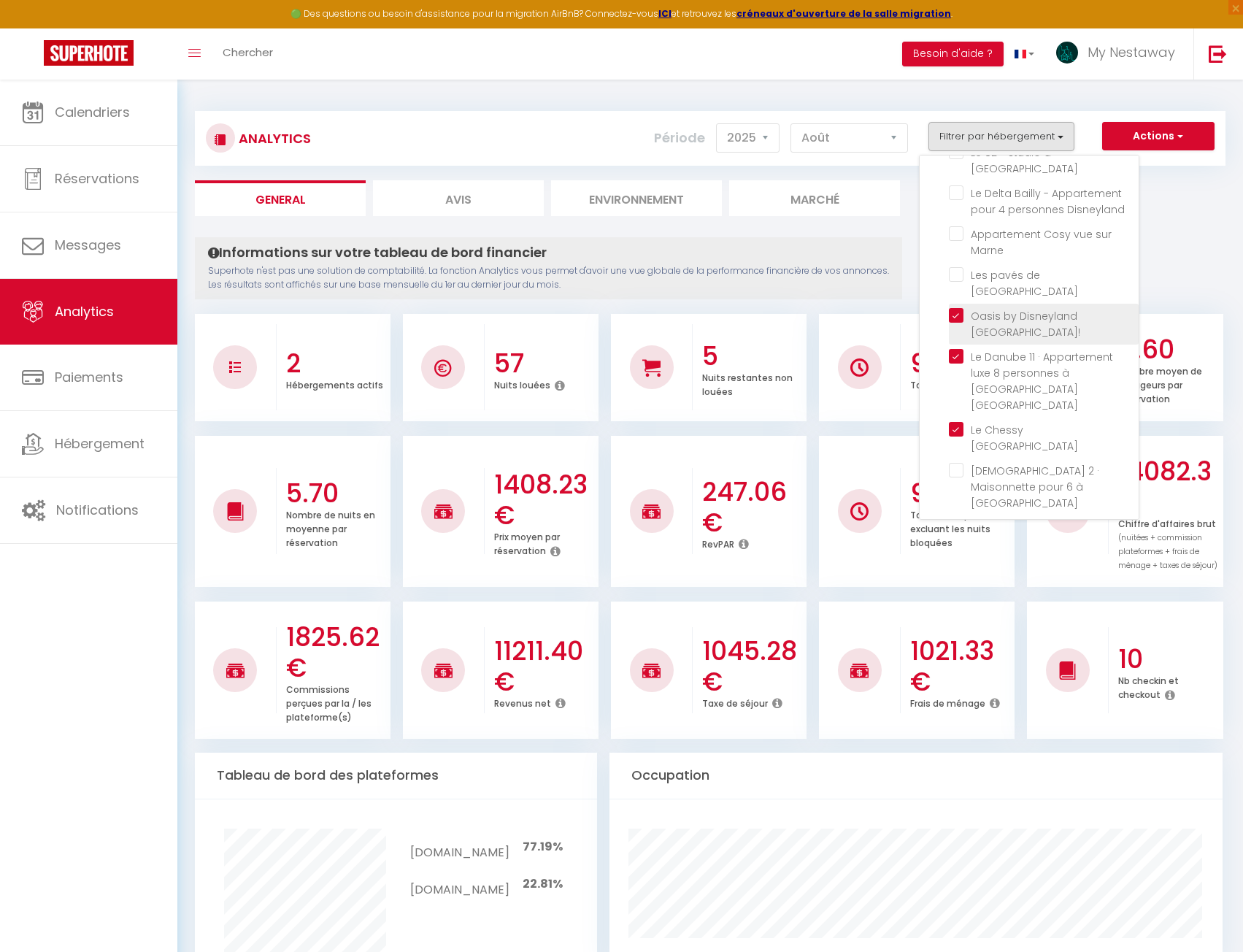
checkbox Nest "false"
checkbox Disneyland "false"
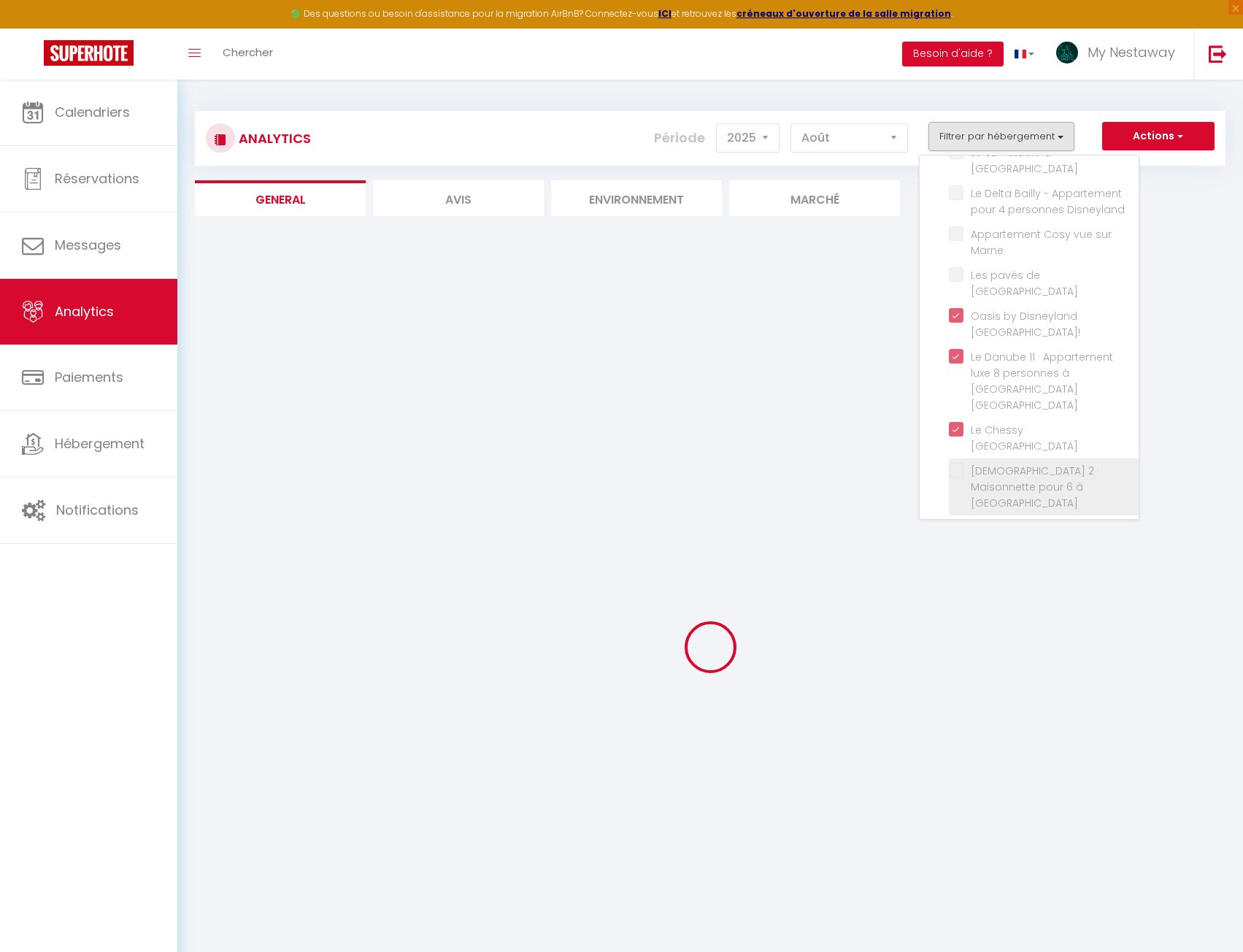
checkbox 3 "false"
checkbox 1 "false"
checkbox 2 "false"
checkbox Chessy "false"
checkbox Paris "false"
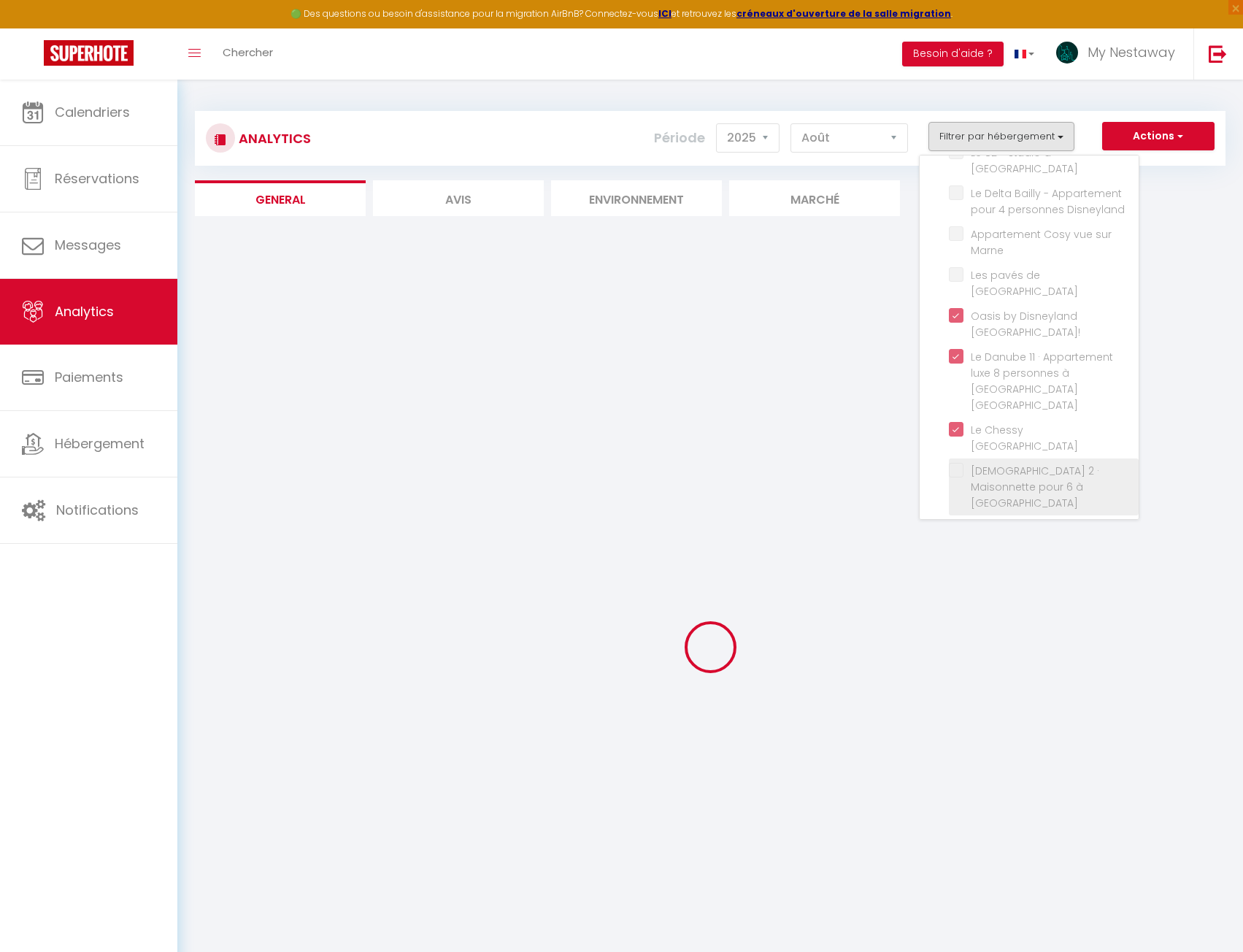
checkbox Disneyland "false"
checkbox Marne "false"
checkbox Prague "false"
checkbox Paris "false"
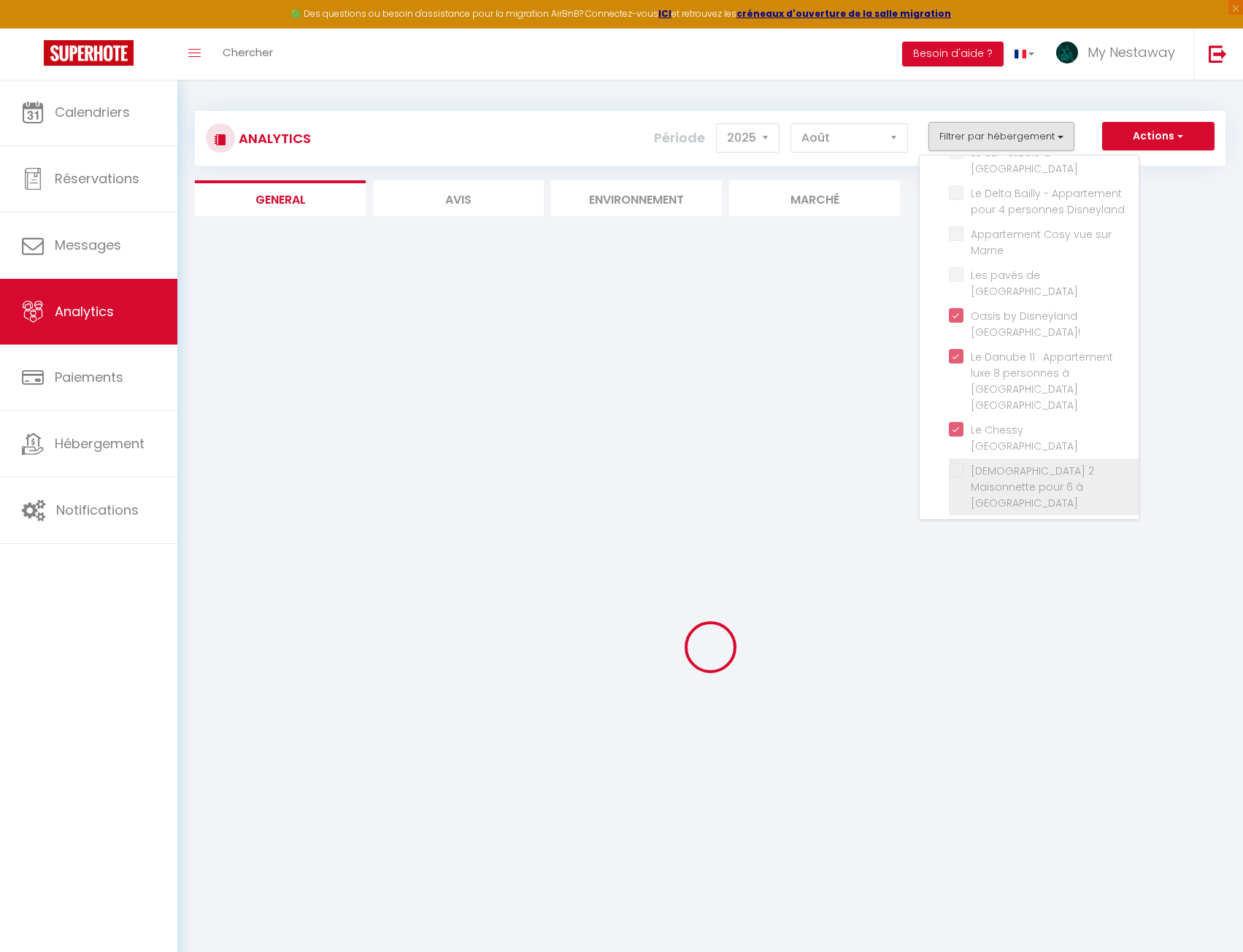
checkbox Paris "false"
checkbox Disney "false"
checkbox Paris "false"
checkbox Disneyland "false"
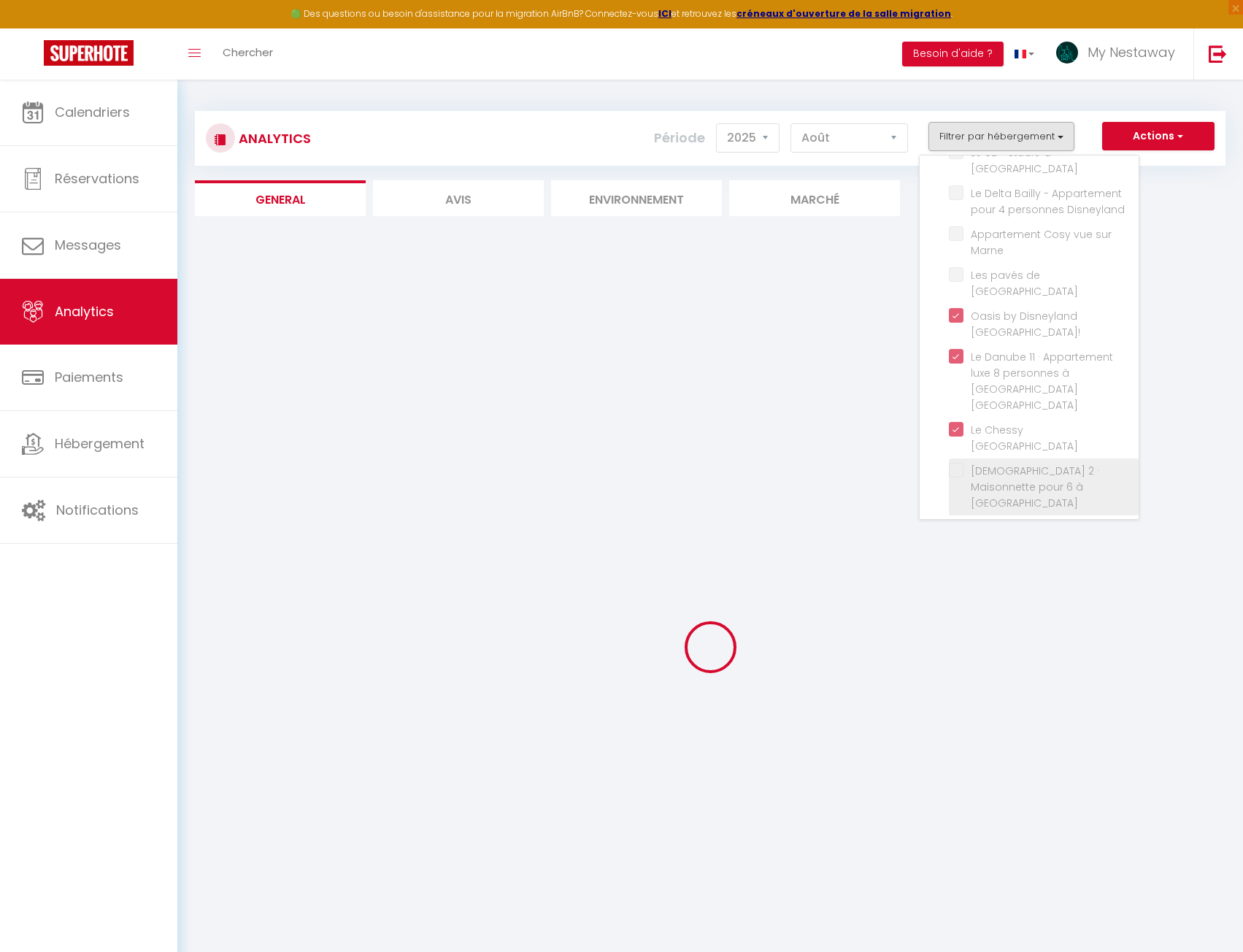
checkbox Paris "false"
checkbox Disney "false"
checkbox Idéal "false"
checkbox Nest "false"
checkbox Disneyland "false"
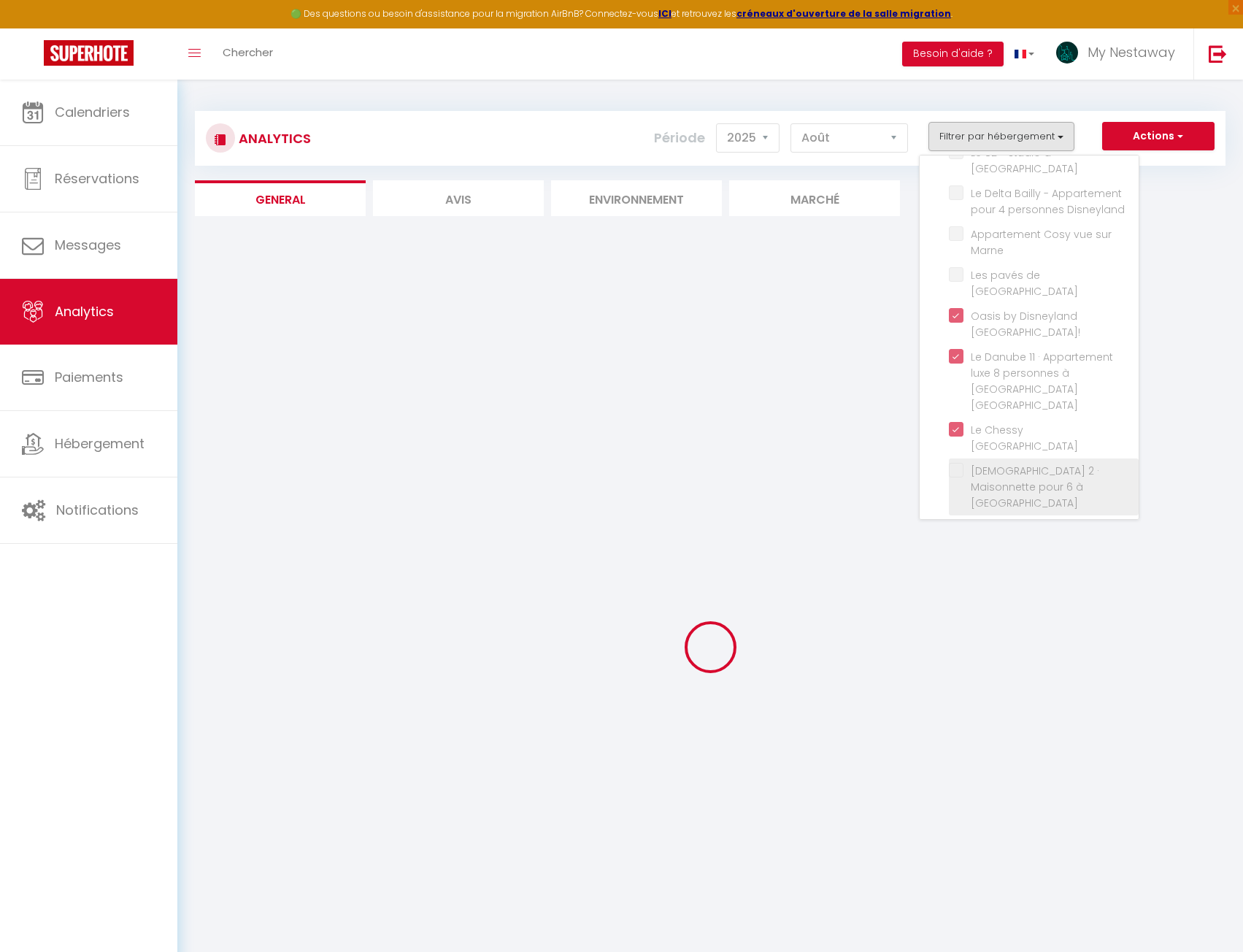
checkbox Disneyland "false"
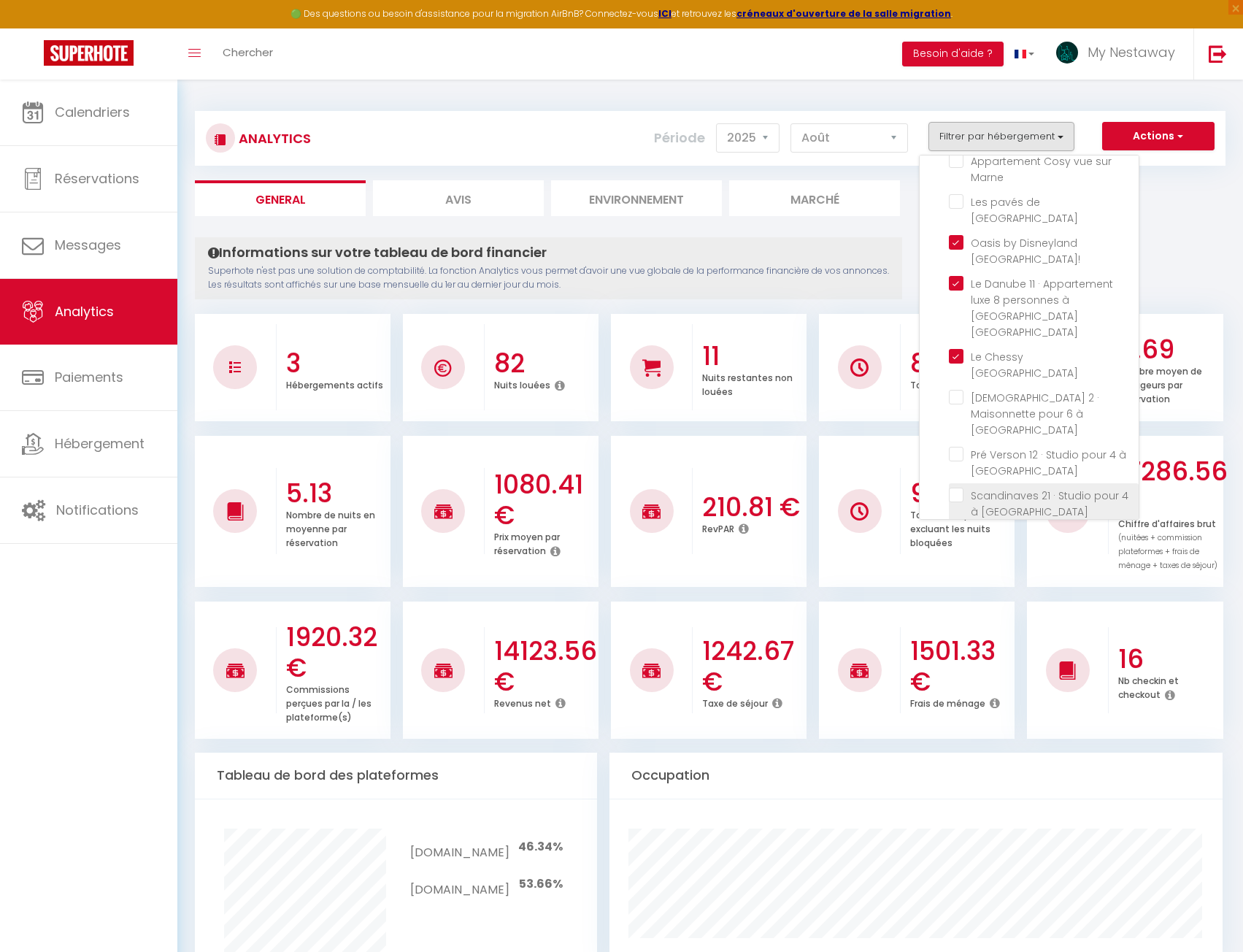
scroll to position [292, 0]
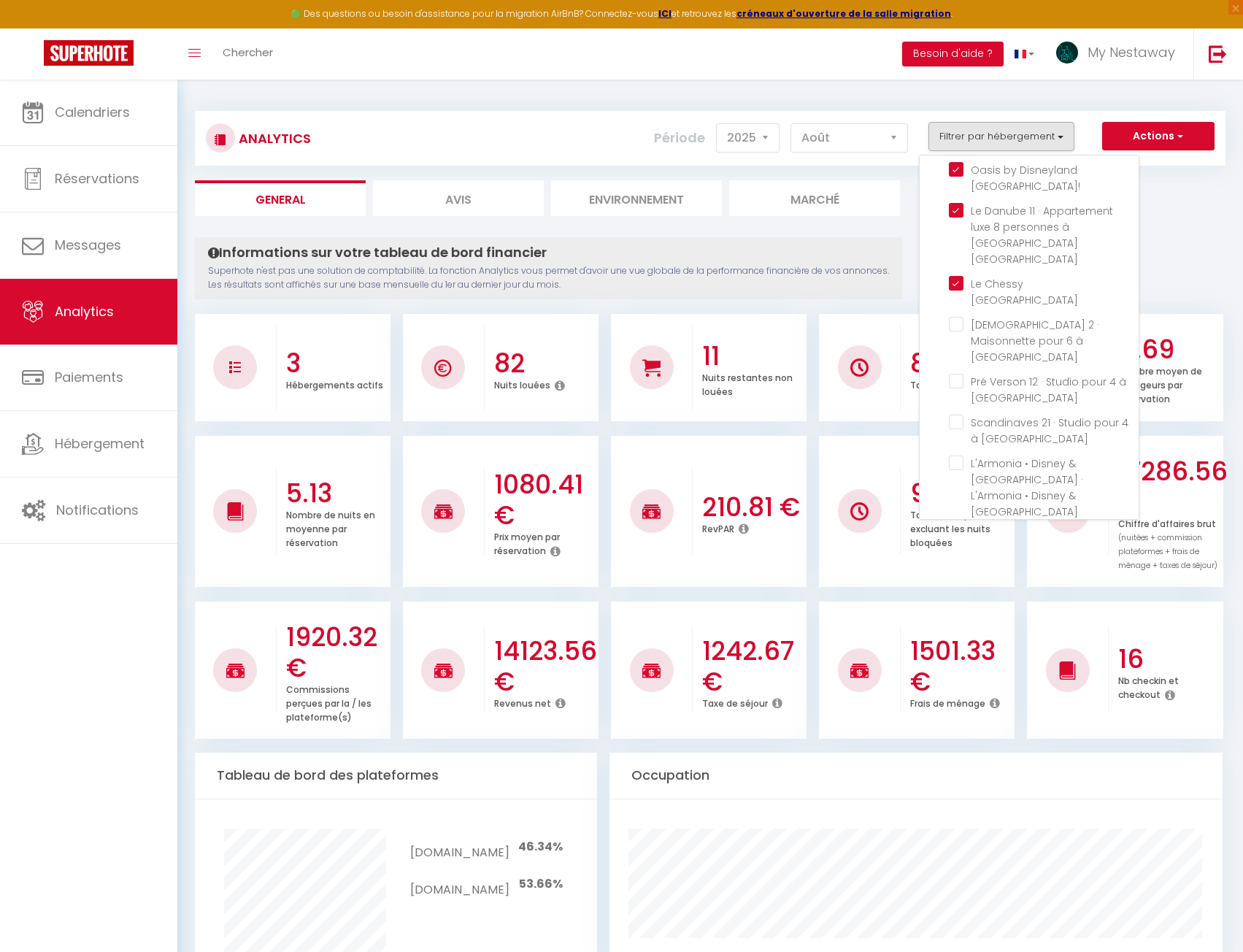
click at [963, 554] on Paris "checkbox" at bounding box center [1044, 561] width 190 height 15
checkbox Paris "true"
checkbox 3 "false"
checkbox 1 "false"
checkbox 2 "false"
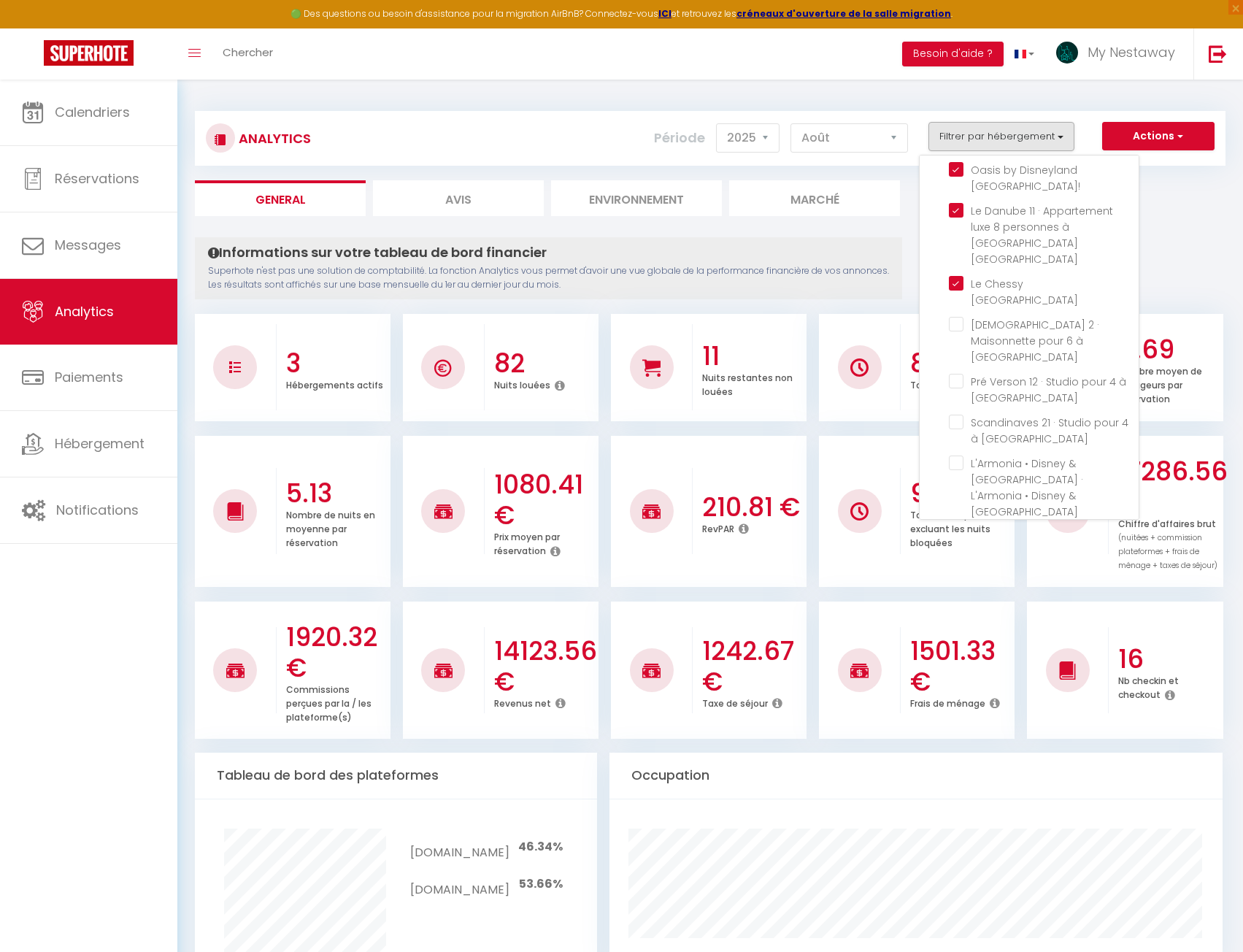
checkbox Chessy "false"
checkbox Paris "false"
checkbox Disneyland "false"
checkbox Marne "false"
checkbox Prague "false"
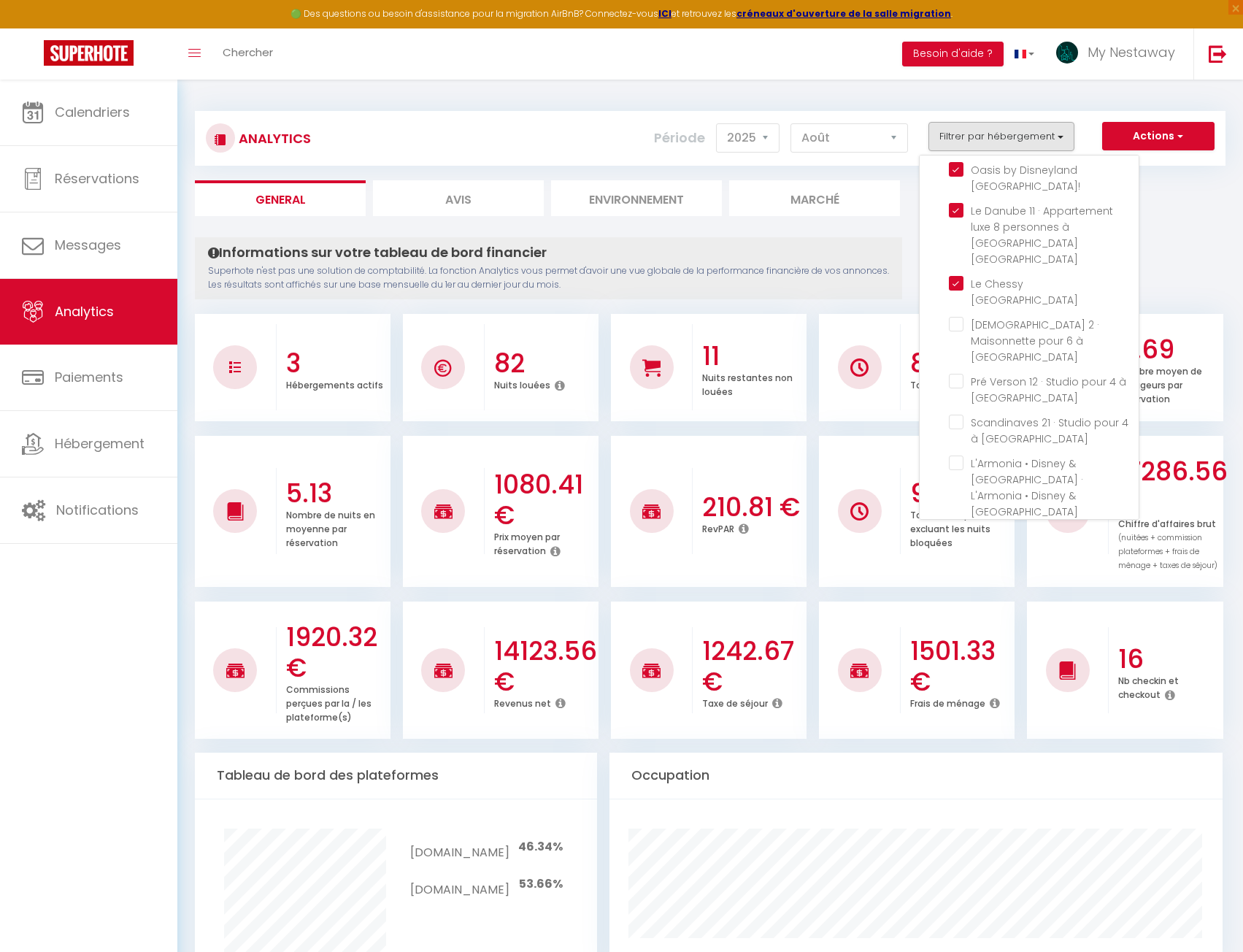
checkbox Paris "false"
checkbox Disney "false"
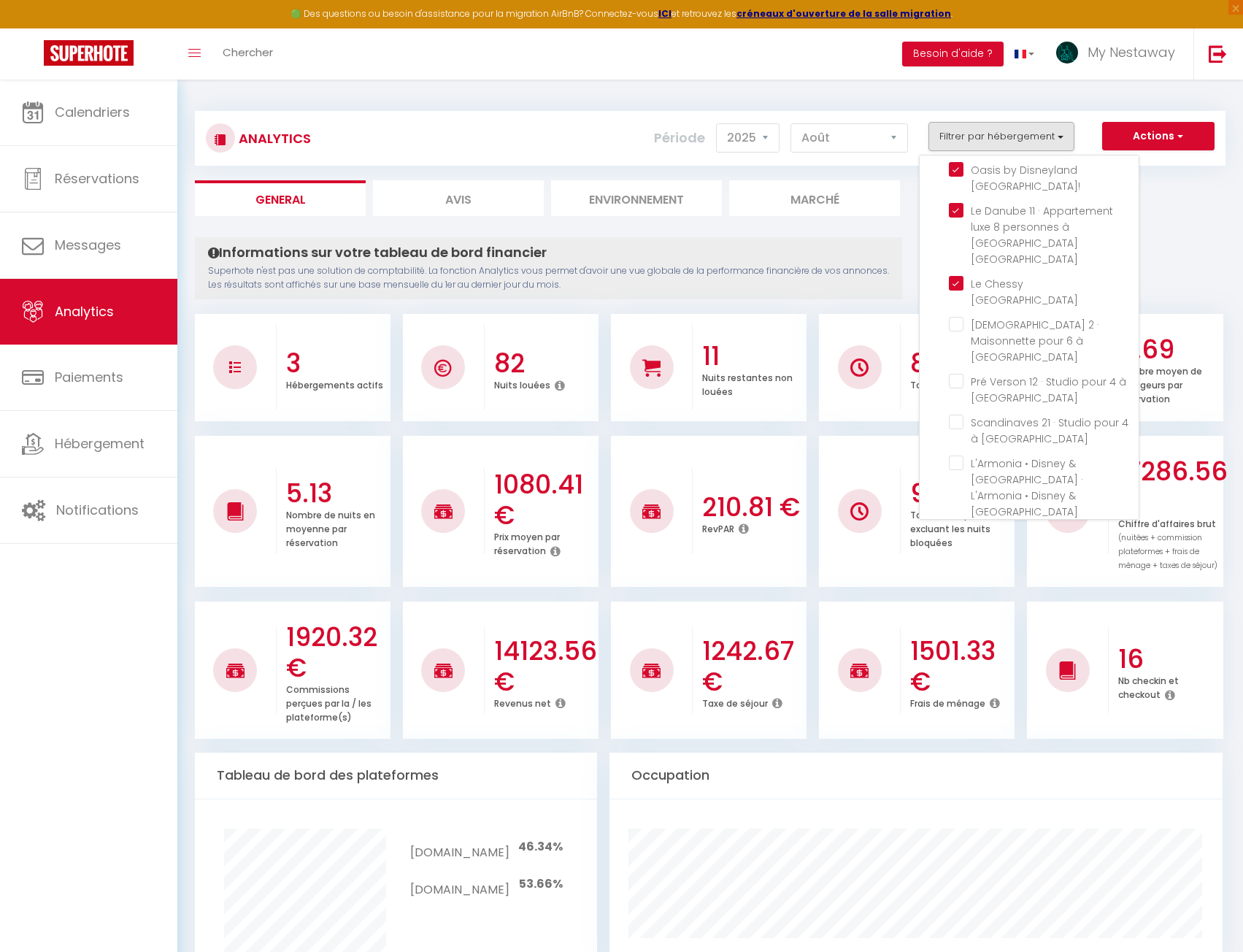
checkbox Disneyland "false"
checkbox Paris "false"
checkbox Disney "false"
checkbox Idéal "false"
checkbox Nest "false"
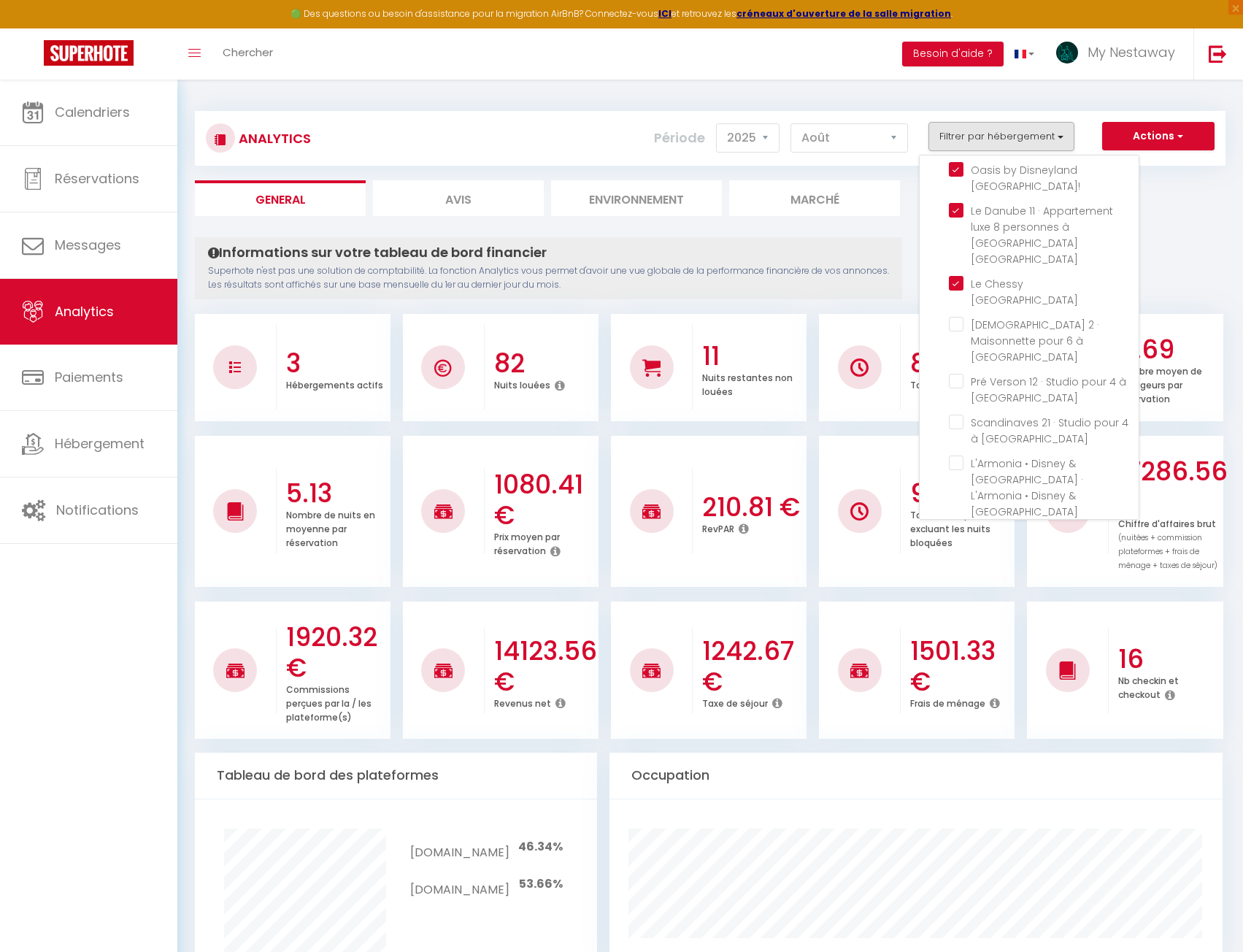
checkbox Disneyland "false"
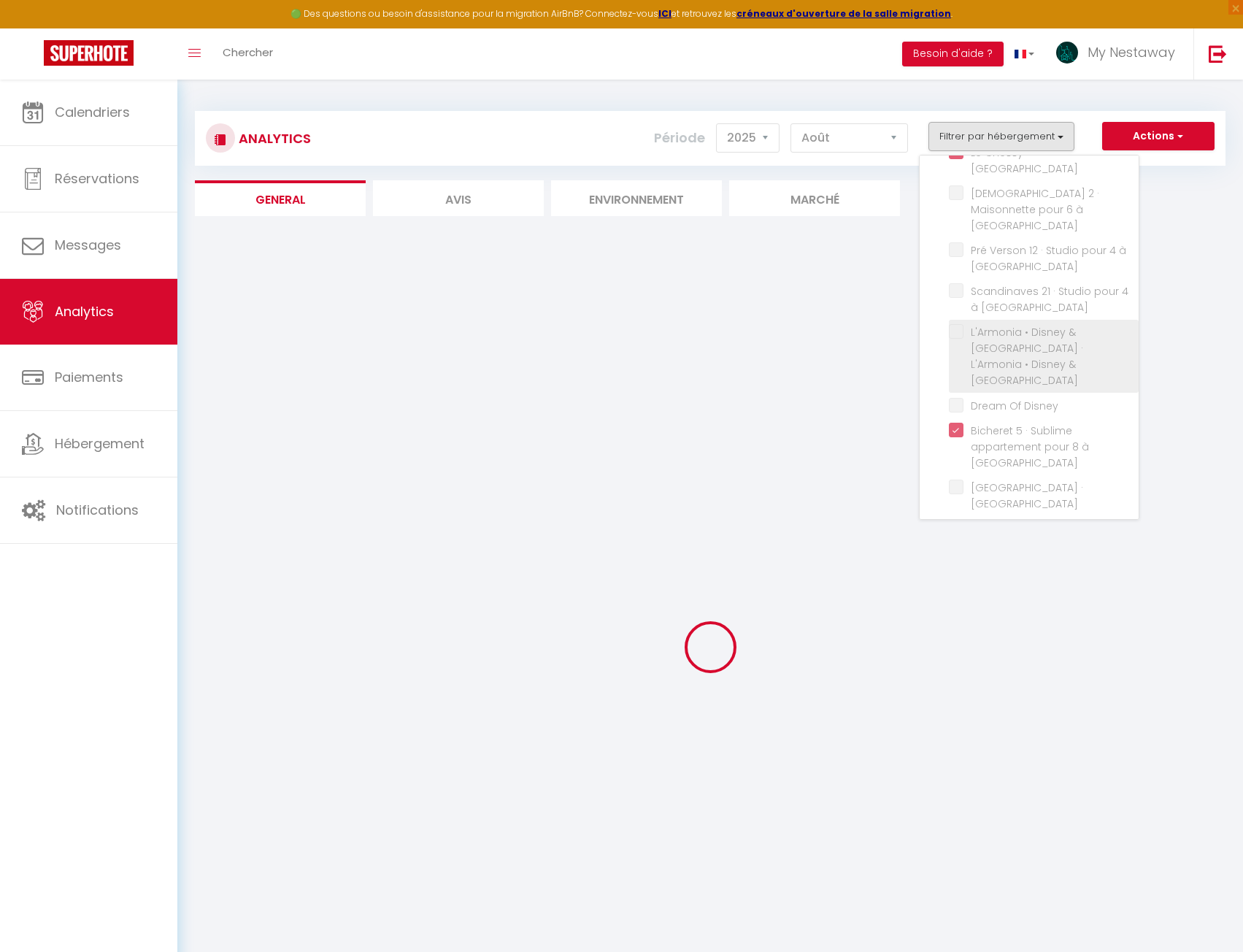
scroll to position [438, 0]
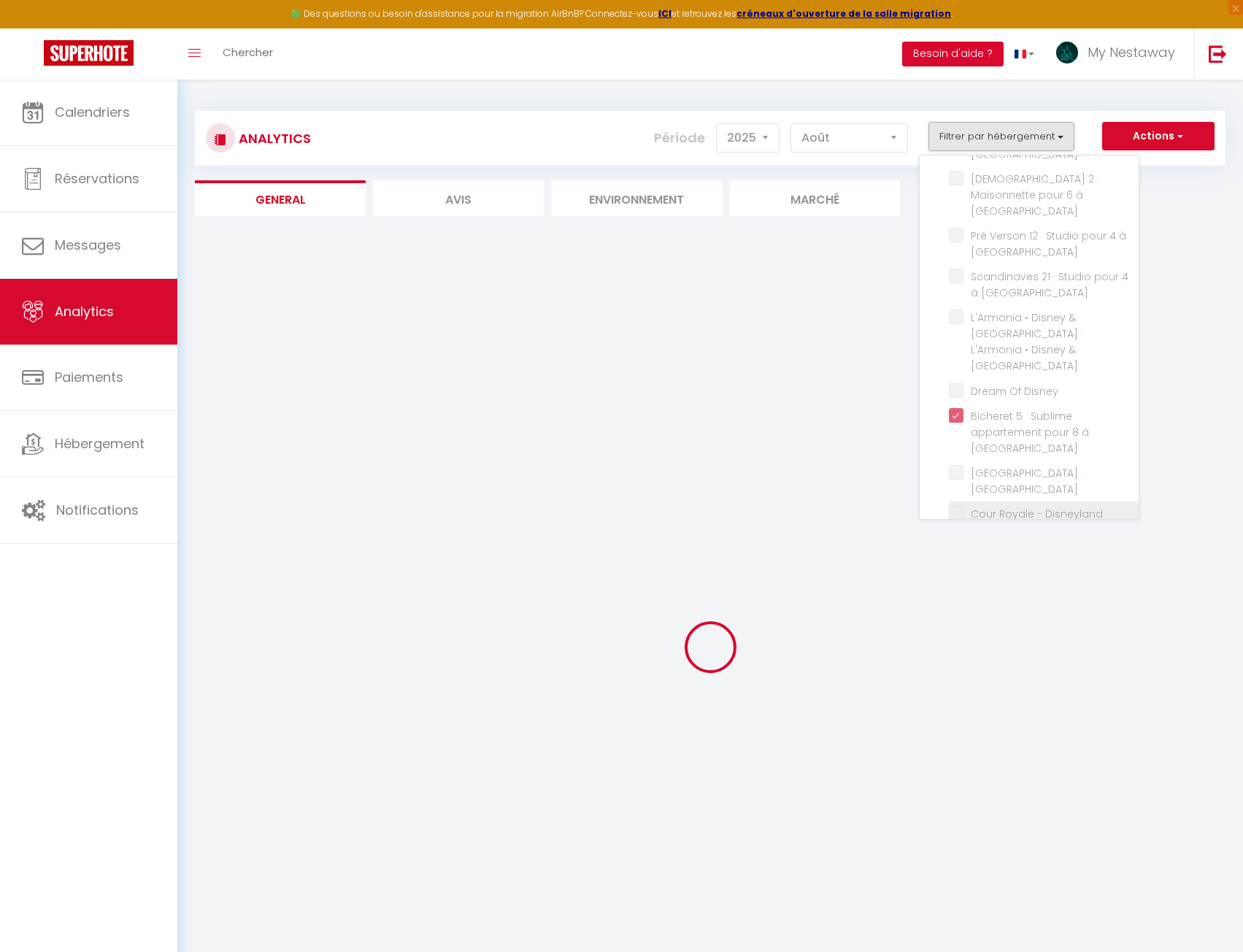
checkbox 3 "false"
checkbox 1 "false"
checkbox 2 "false"
checkbox Chessy "false"
checkbox Paris "false"
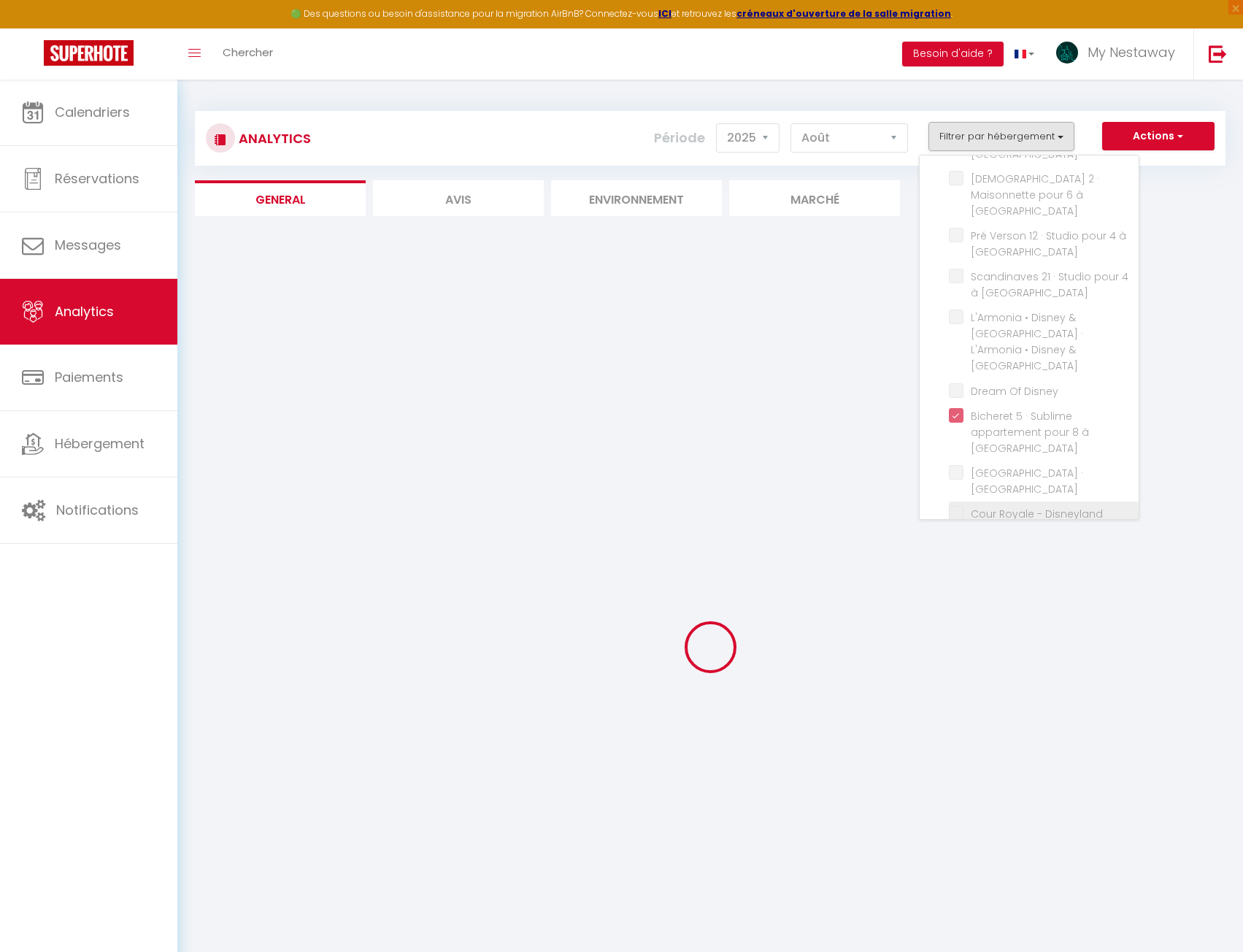
checkbox Disneyland "false"
checkbox Marne "false"
checkbox Prague "false"
checkbox Paris "false"
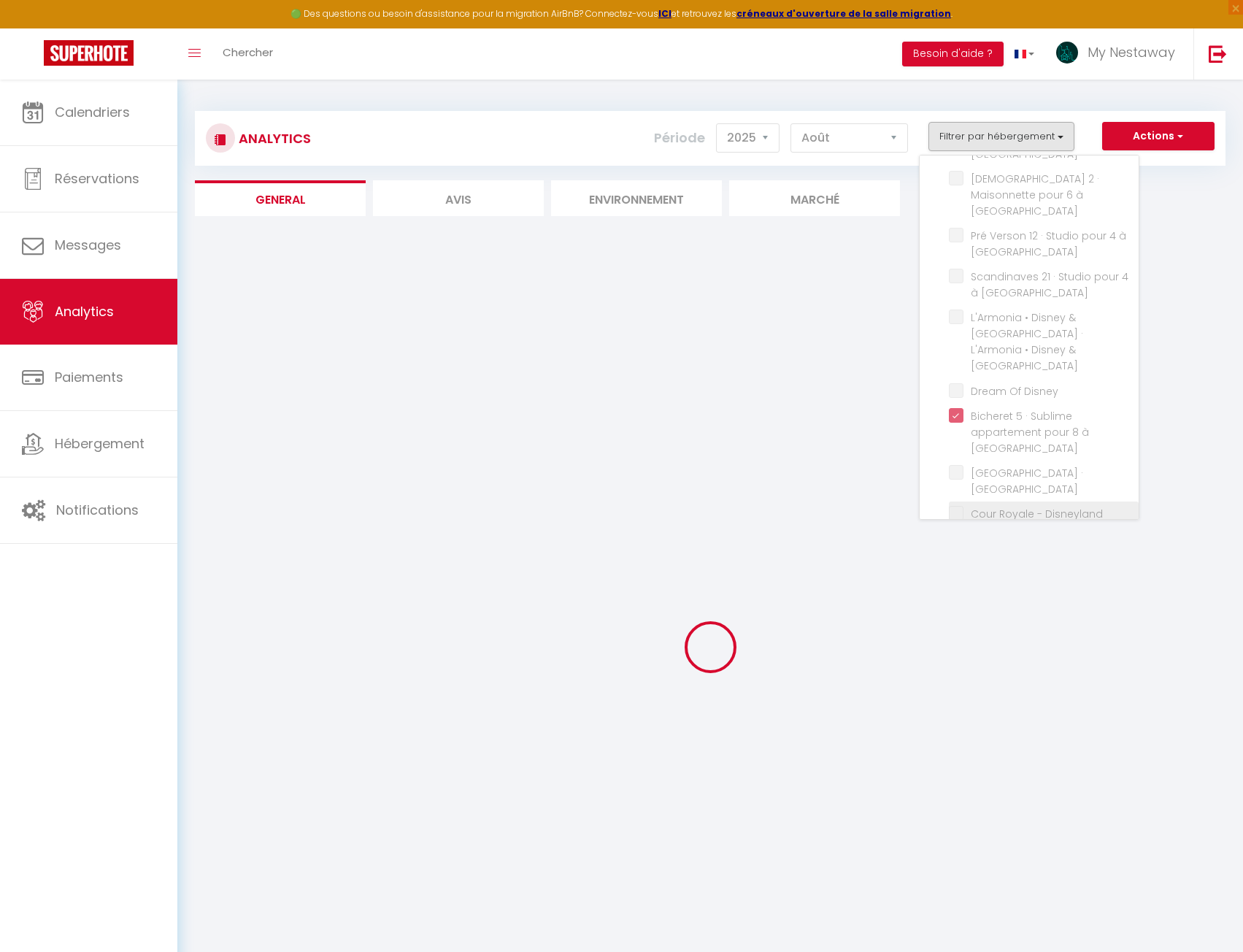
checkbox Paris "false"
checkbox Disney "false"
checkbox Disneyland "false"
checkbox Paris "false"
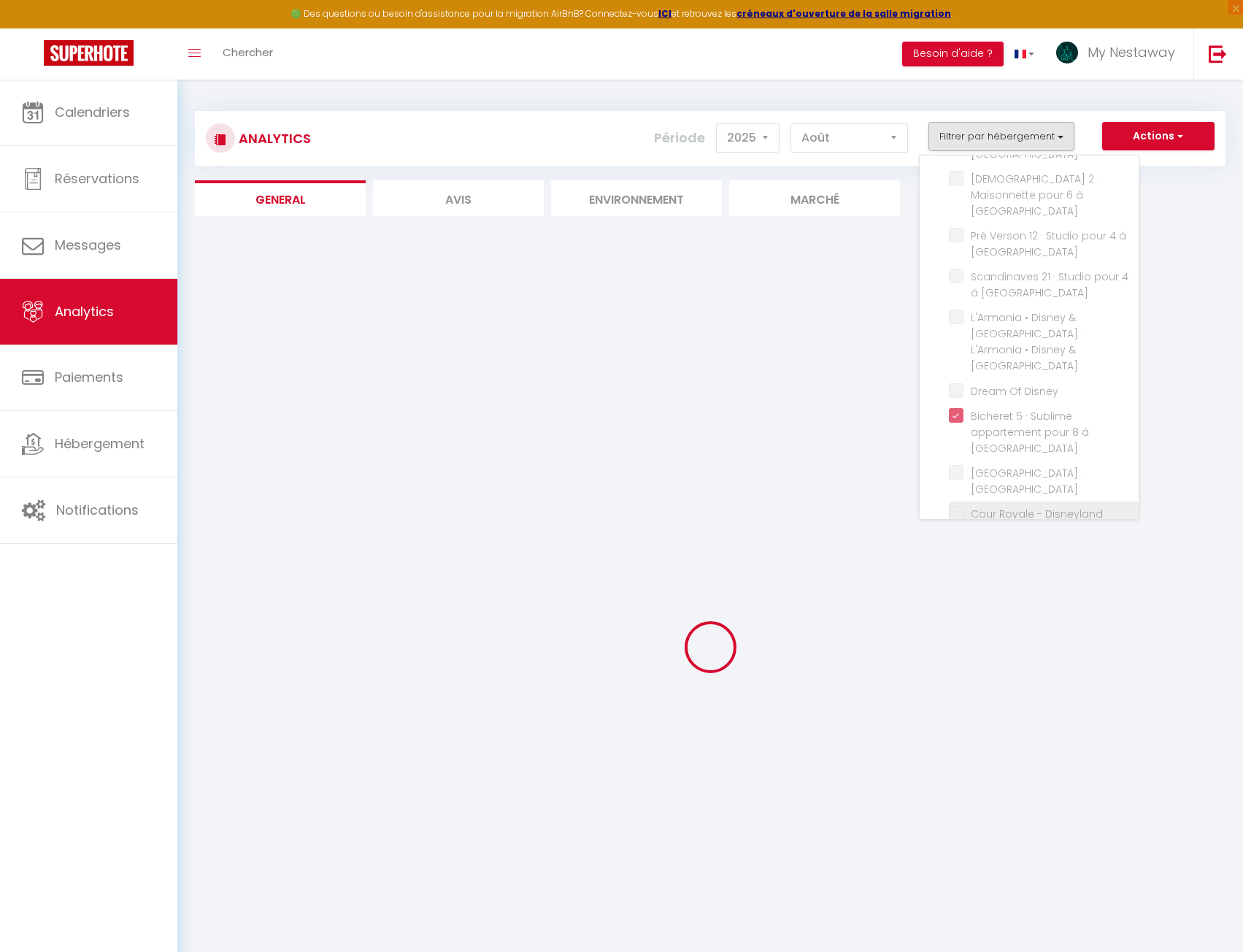
checkbox Disney "false"
checkbox Idéal "false"
checkbox Nest "false"
checkbox Disneyland "false"
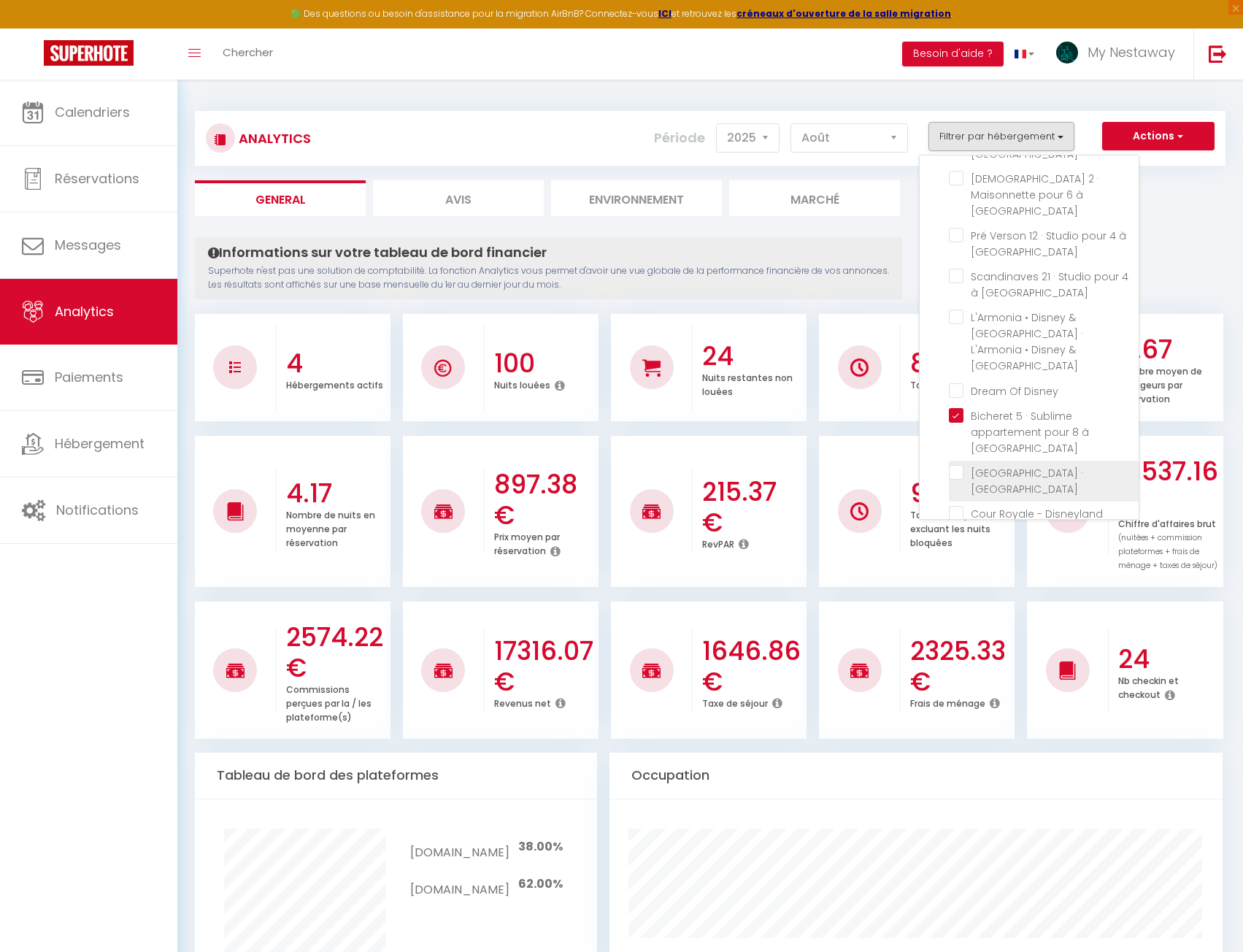
click at [961, 465] on Disneyland "checkbox" at bounding box center [1044, 473] width 190 height 15
checkbox Disneyland "true"
checkbox 3 "false"
checkbox 1 "false"
checkbox 2 "false"
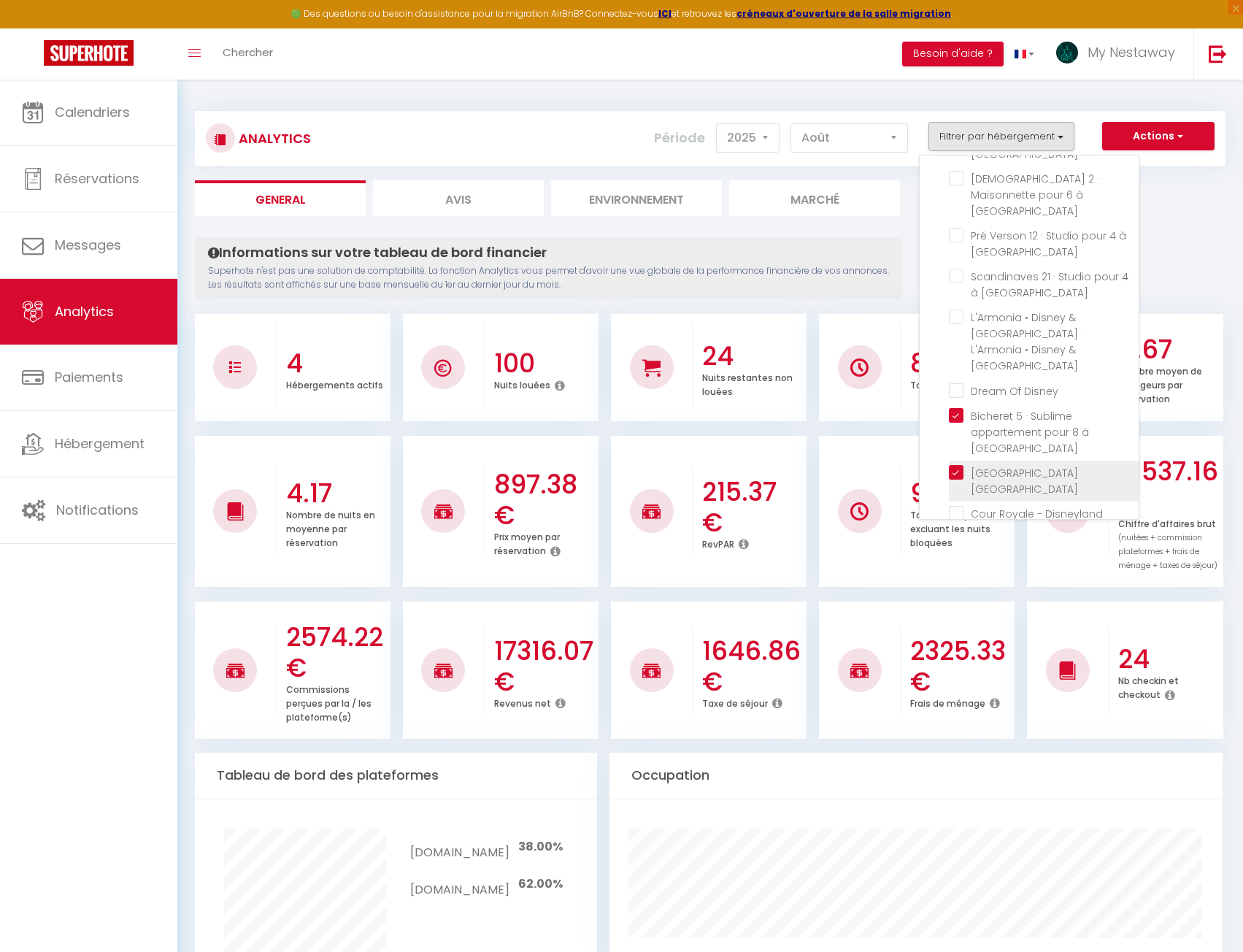
checkbox Chessy "false"
checkbox Paris "false"
checkbox Disneyland "false"
checkbox Marne "false"
checkbox Prague "false"
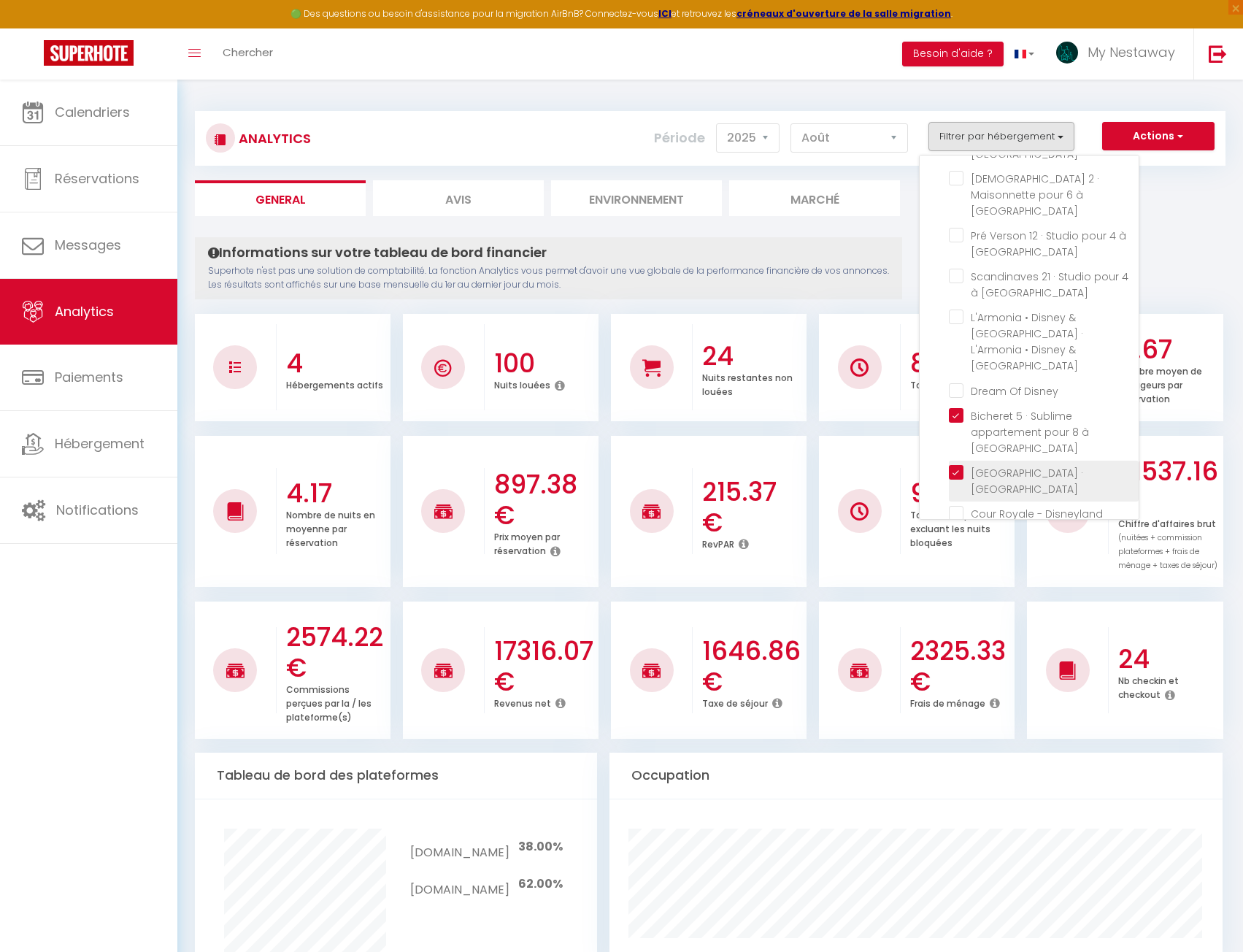
checkbox Paris "false"
checkbox Disney "false"
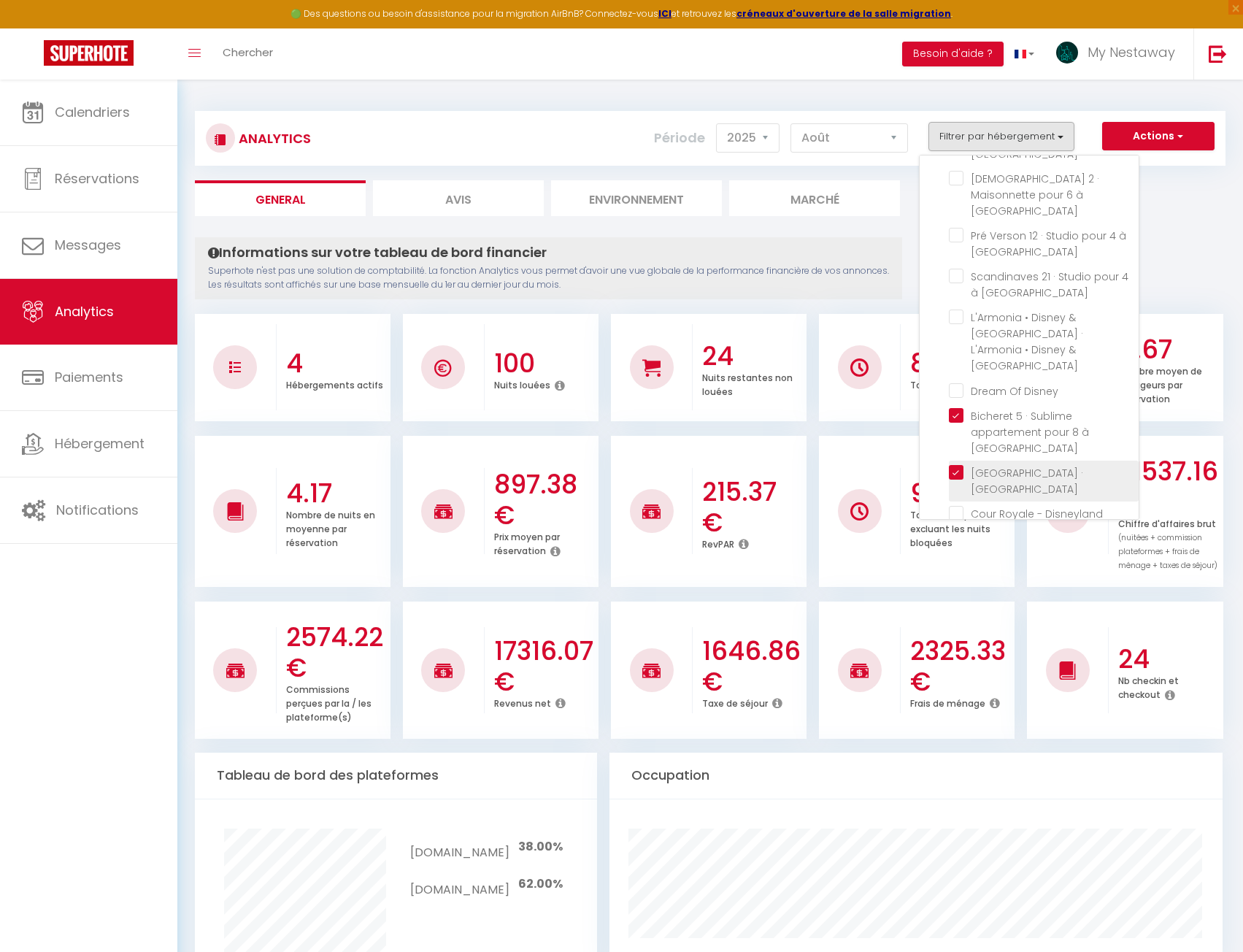
checkbox Paris "false"
checkbox Disney "false"
checkbox Idéal "false"
checkbox Nest "false"
checkbox Disneyland "false"
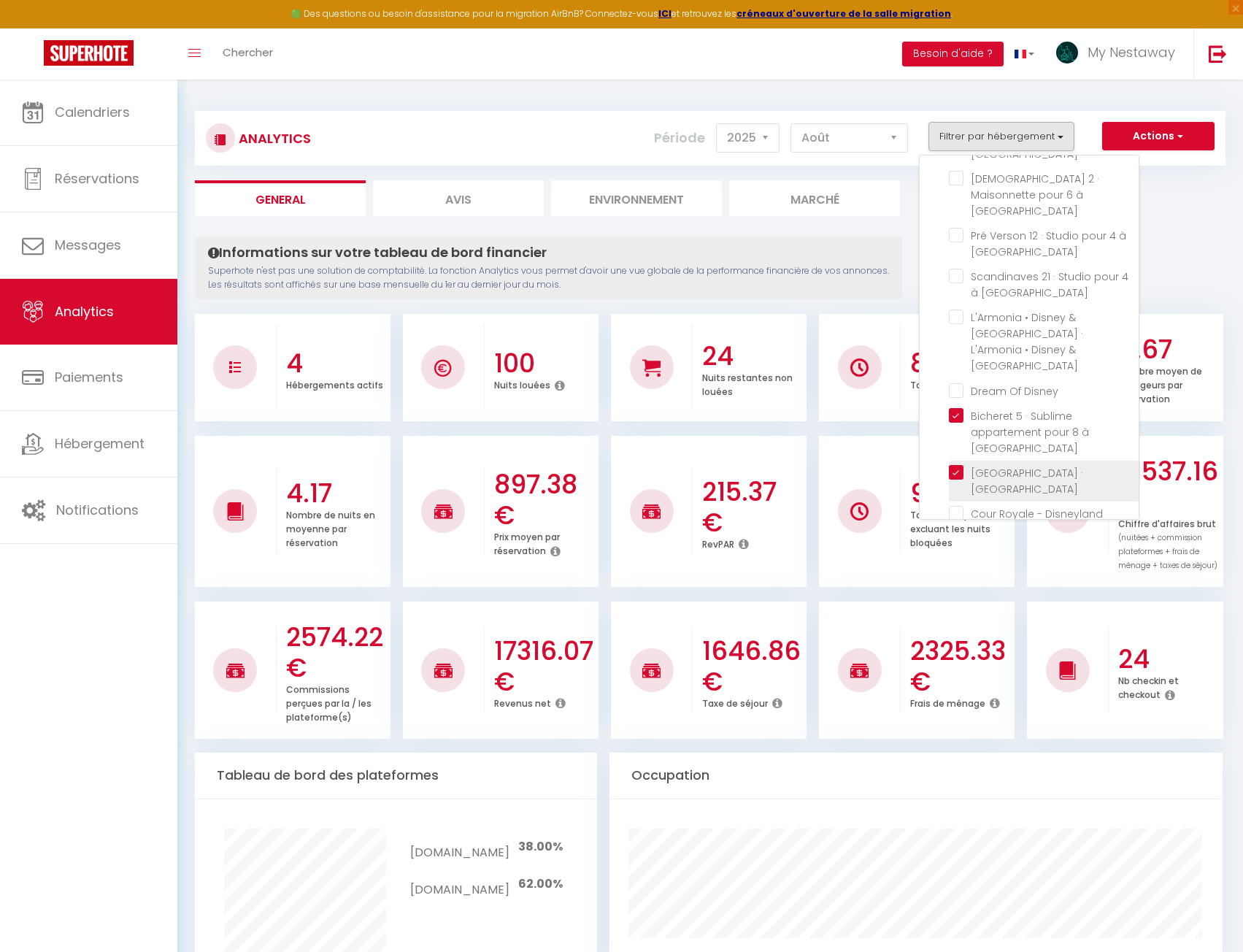
checkbox Disneyland "false"
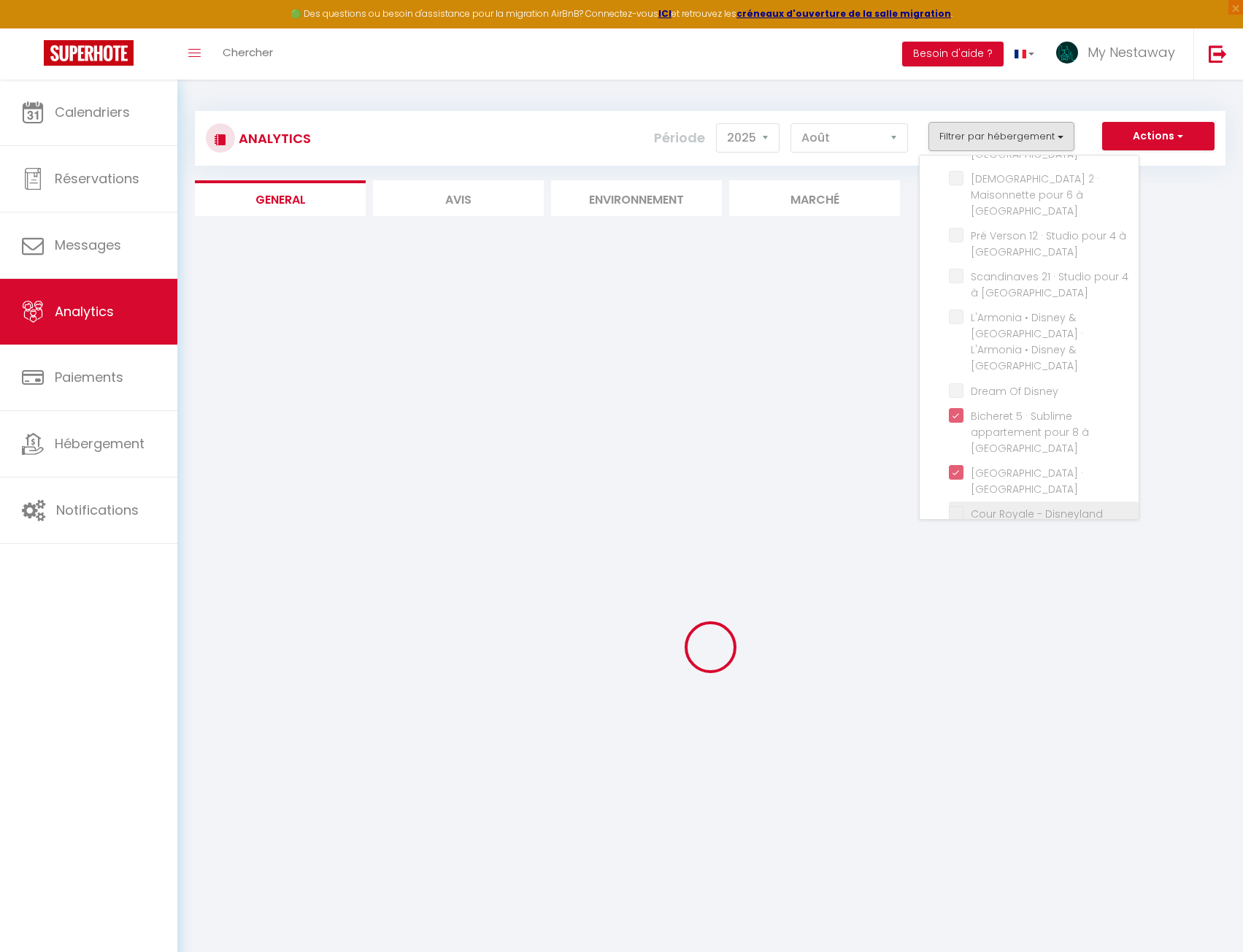
checkbox 3 "false"
checkbox 1 "false"
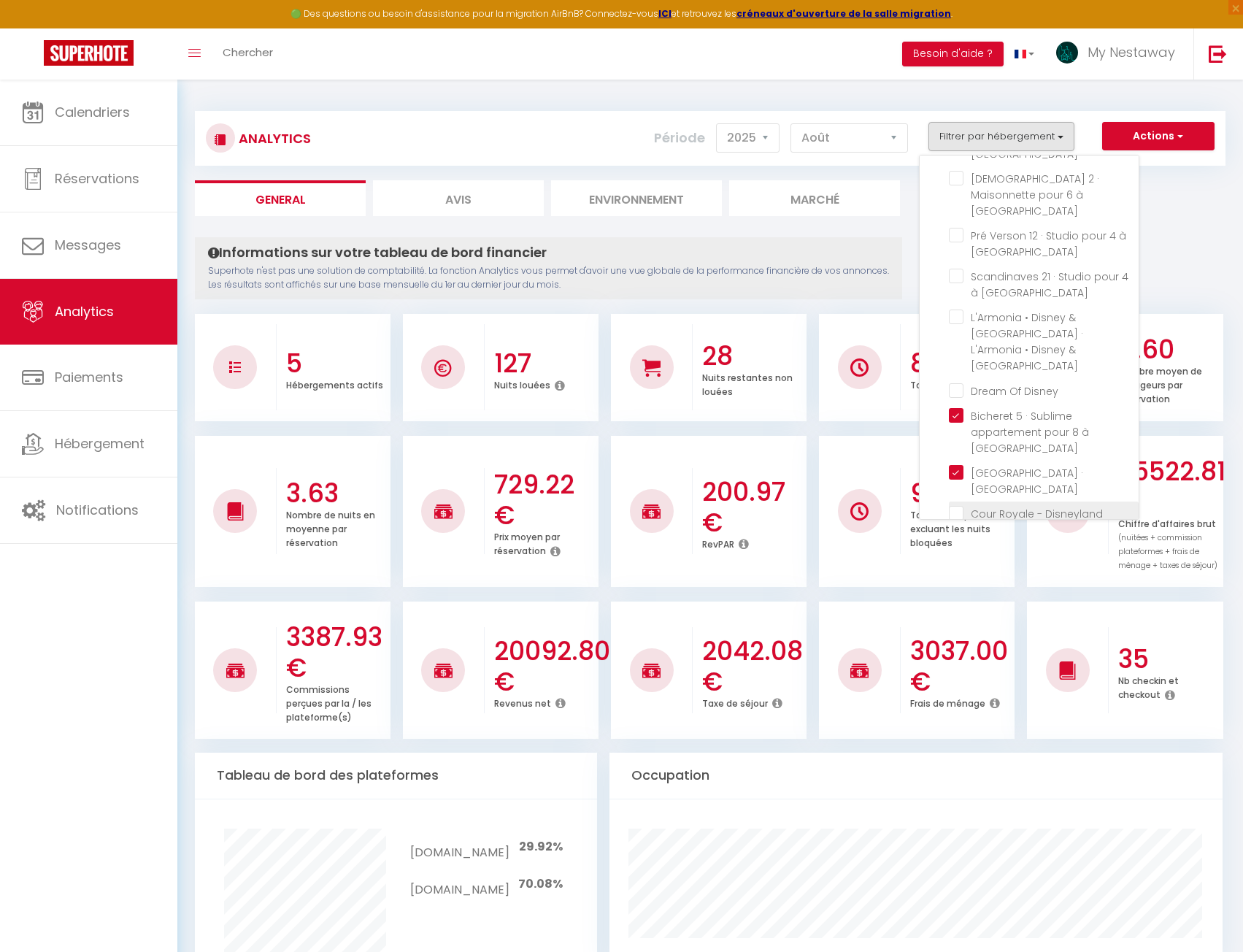
click at [958, 506] on Paris "checkbox" at bounding box center [1044, 513] width 190 height 15
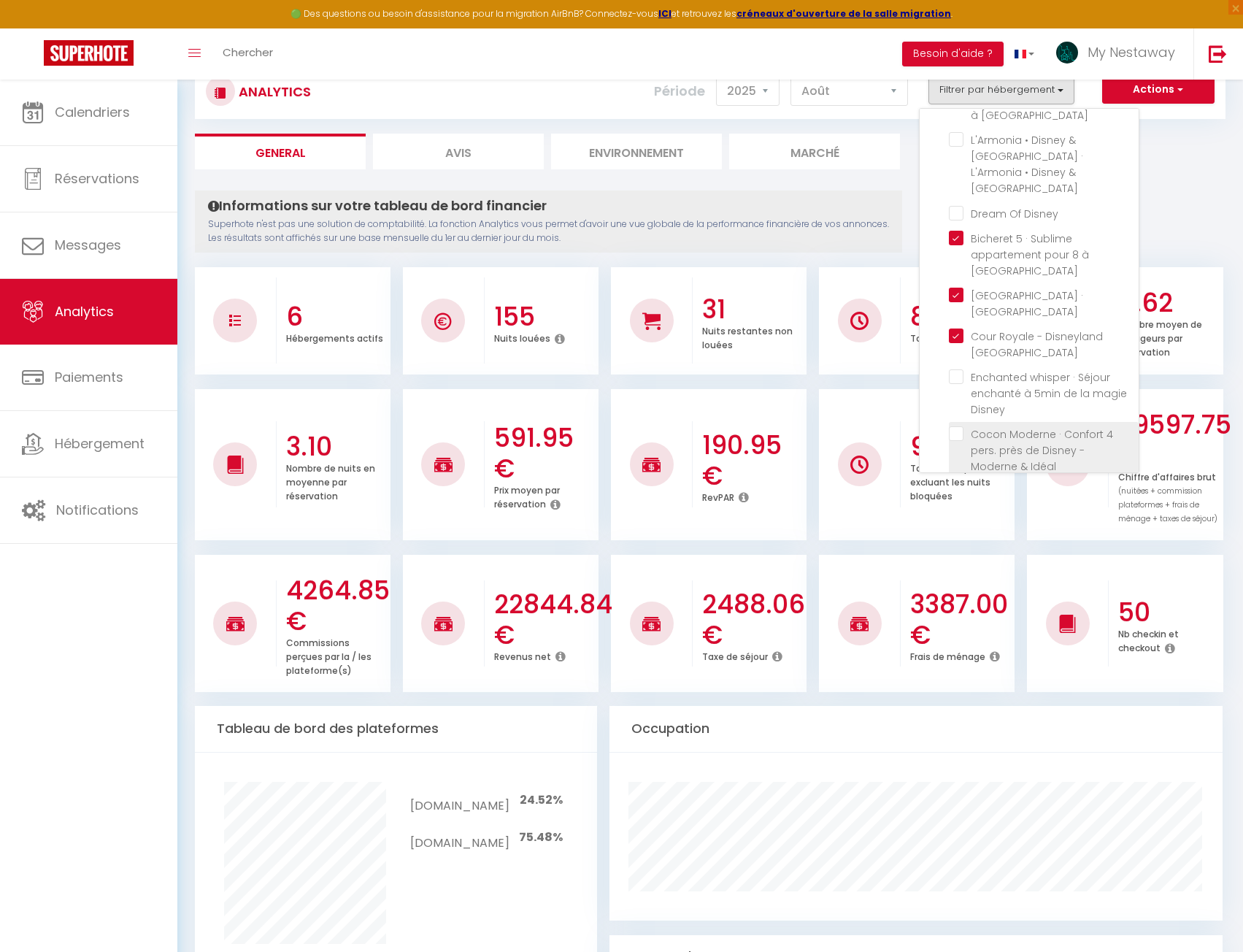
scroll to position [73, 0]
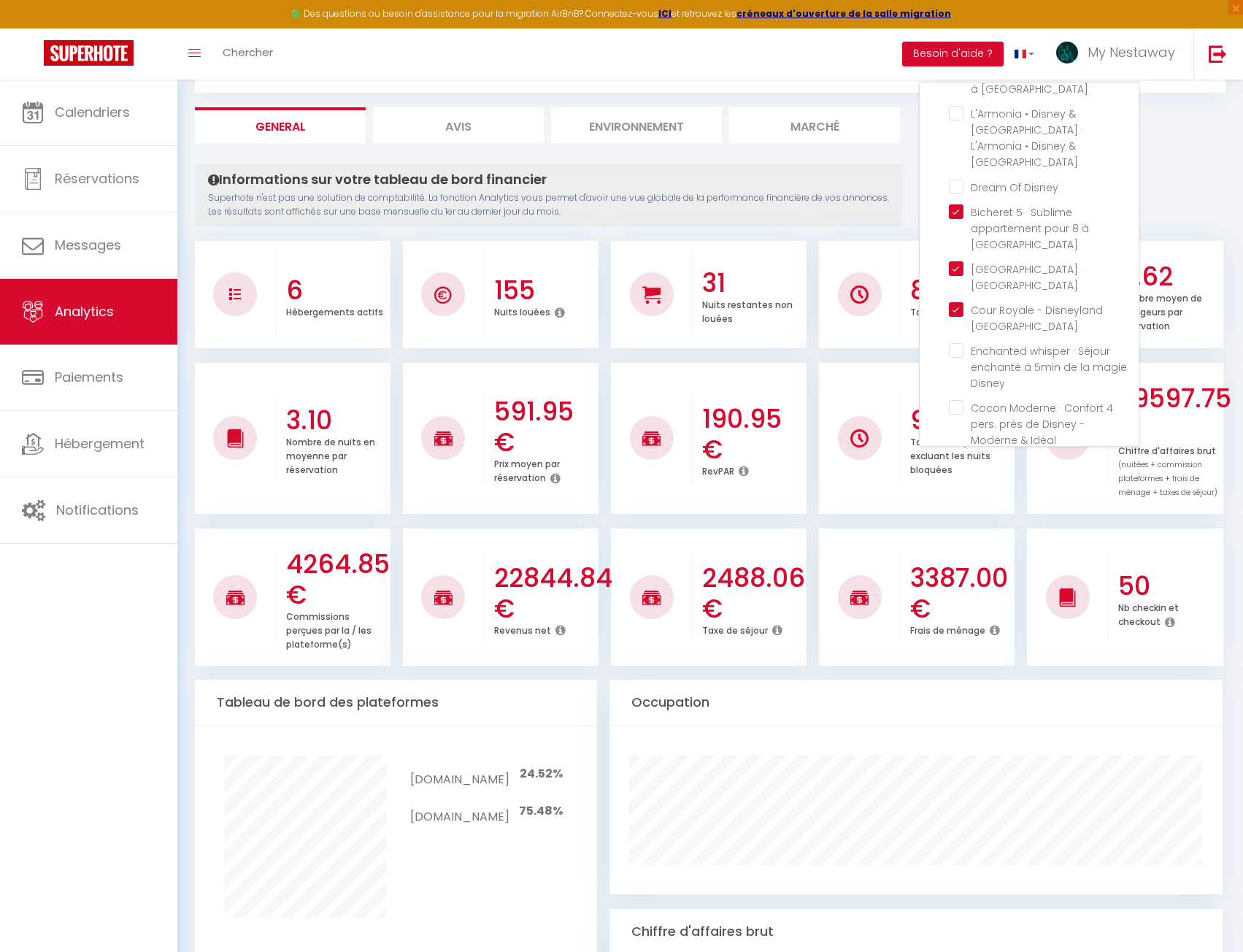
click at [961, 483] on Disneyland "checkbox" at bounding box center [1044, 490] width 190 height 15
click at [908, 214] on div "Informations sur votre tableau de bord financier Superhote n'est pas une soluti…" at bounding box center [710, 942] width 1031 height 1556
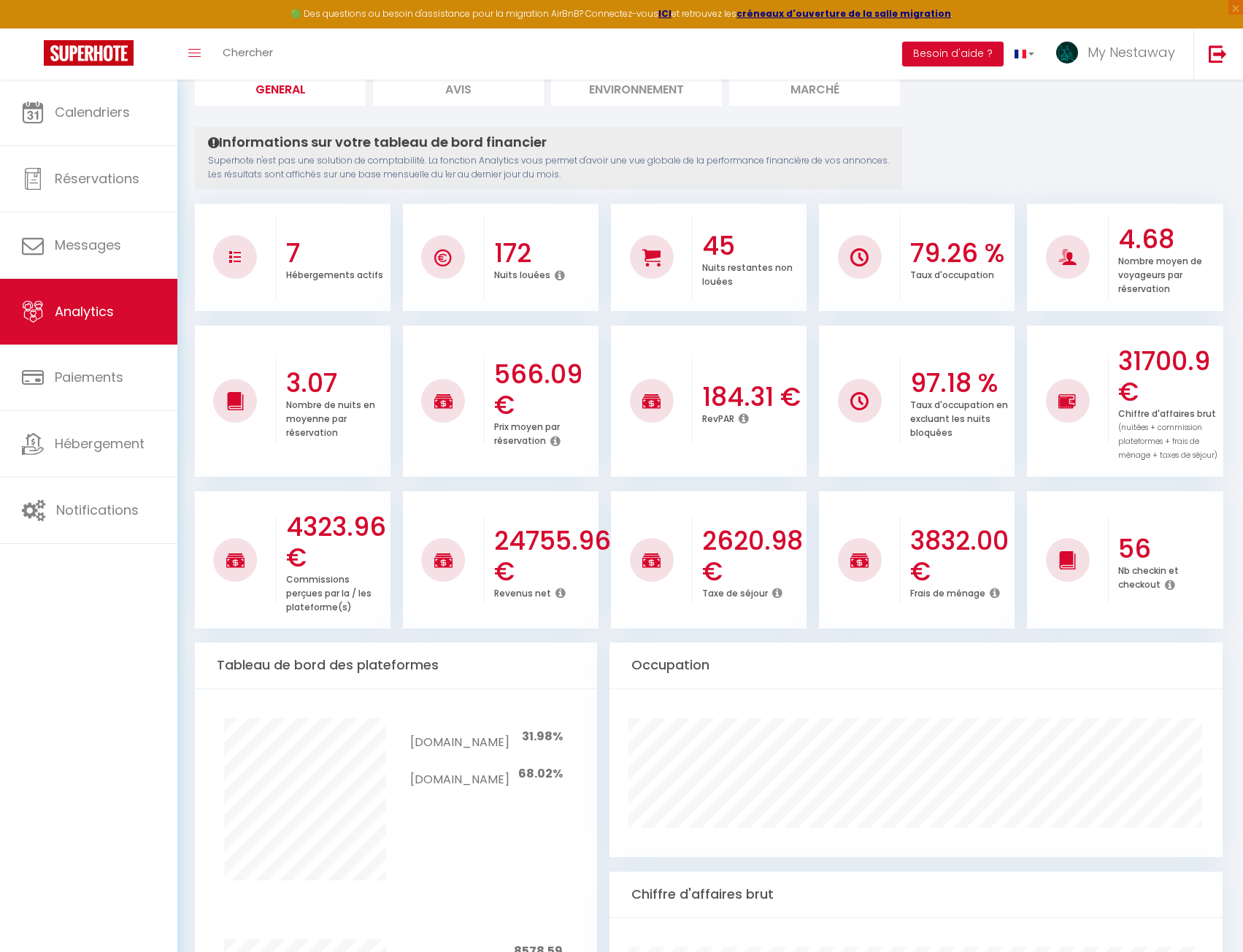
scroll to position [146, 0]
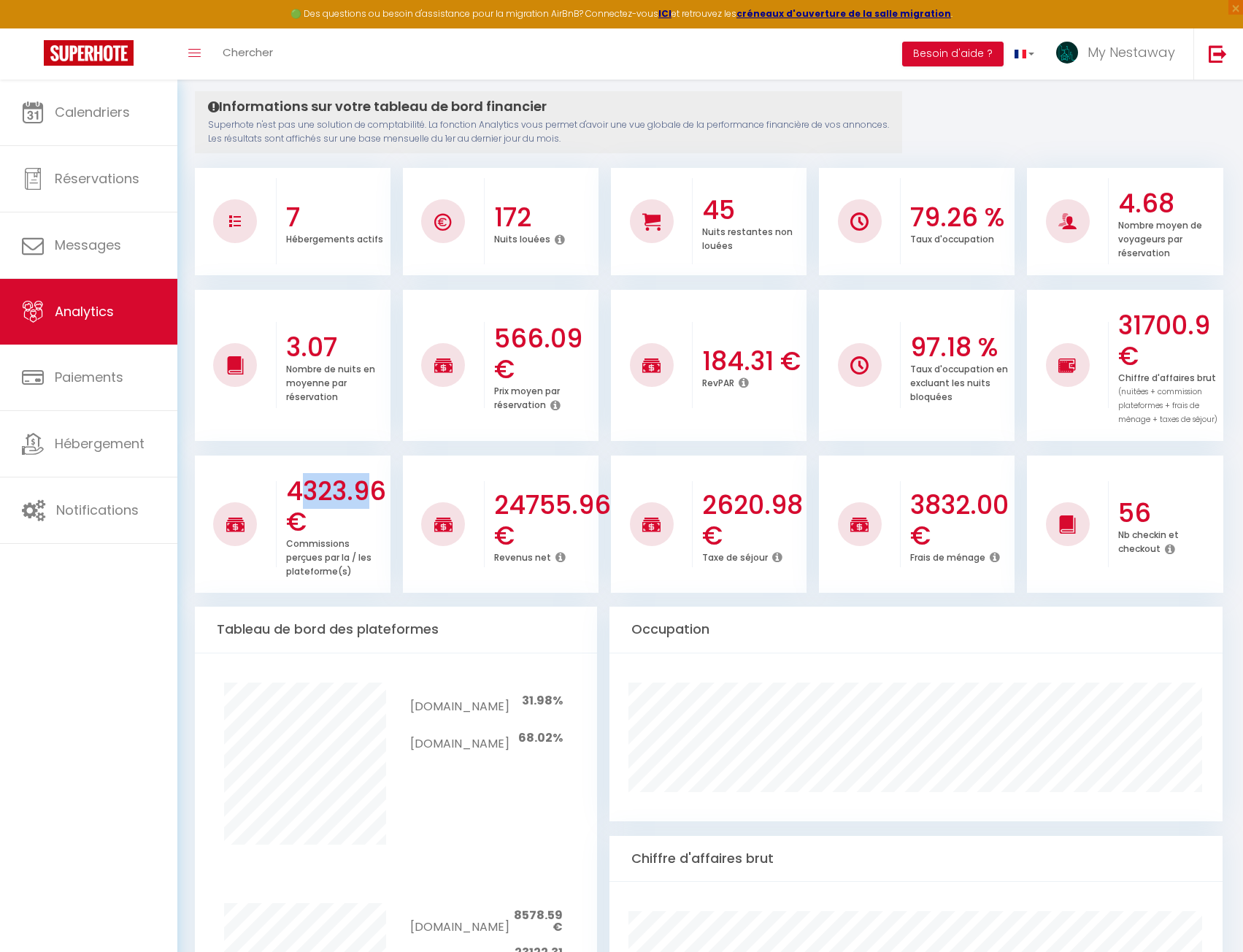
drag, startPoint x: 286, startPoint y: 483, endPoint x: 352, endPoint y: 503, distance: 69.0
click at [352, 503] on div "4323.96 € Commissions perçues par la / les plateforme(s)" at bounding box center [334, 525] width 114 height 138
click at [343, 517] on h3 "4323.96 €" at bounding box center [337, 506] width 101 height 61
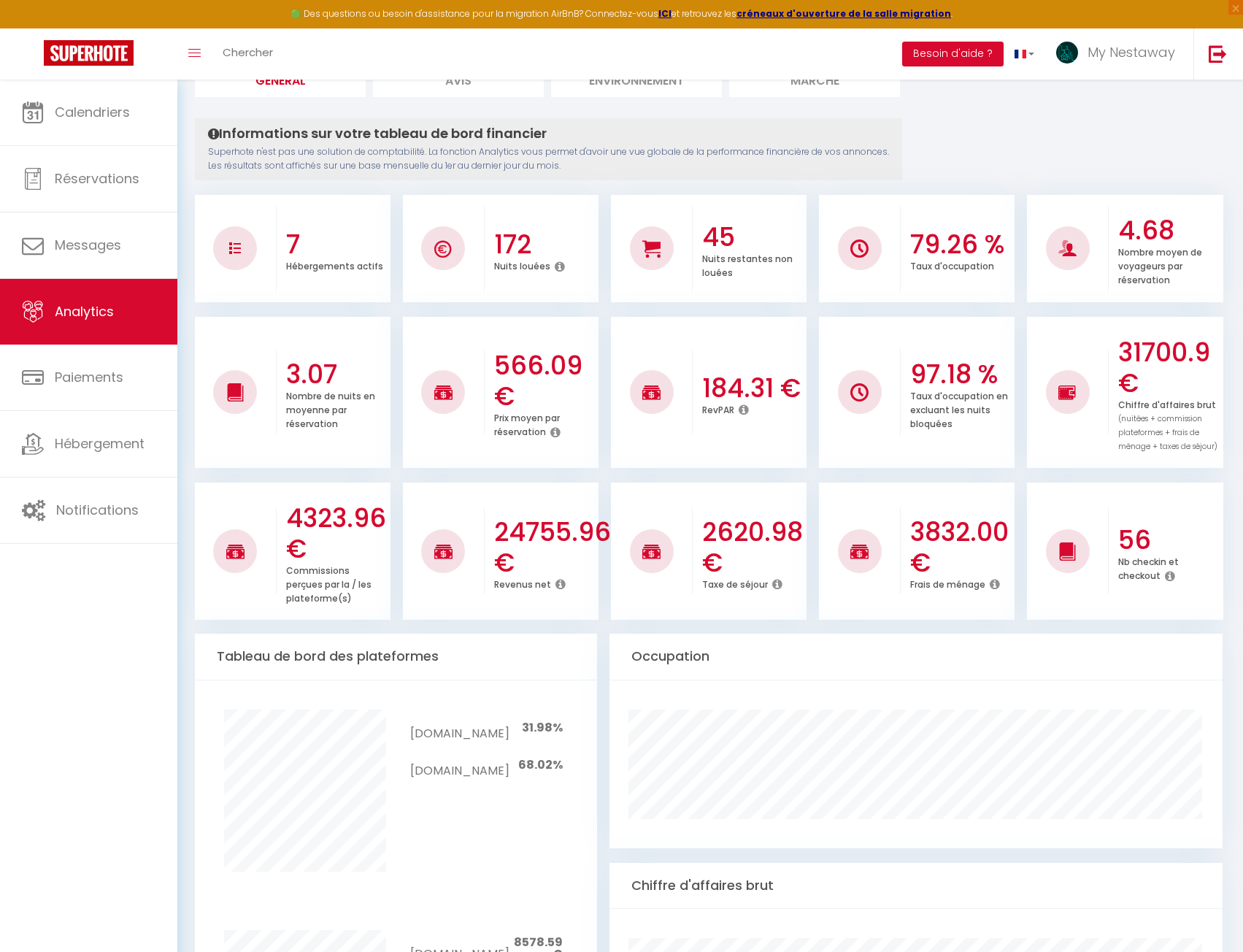
scroll to position [0, 0]
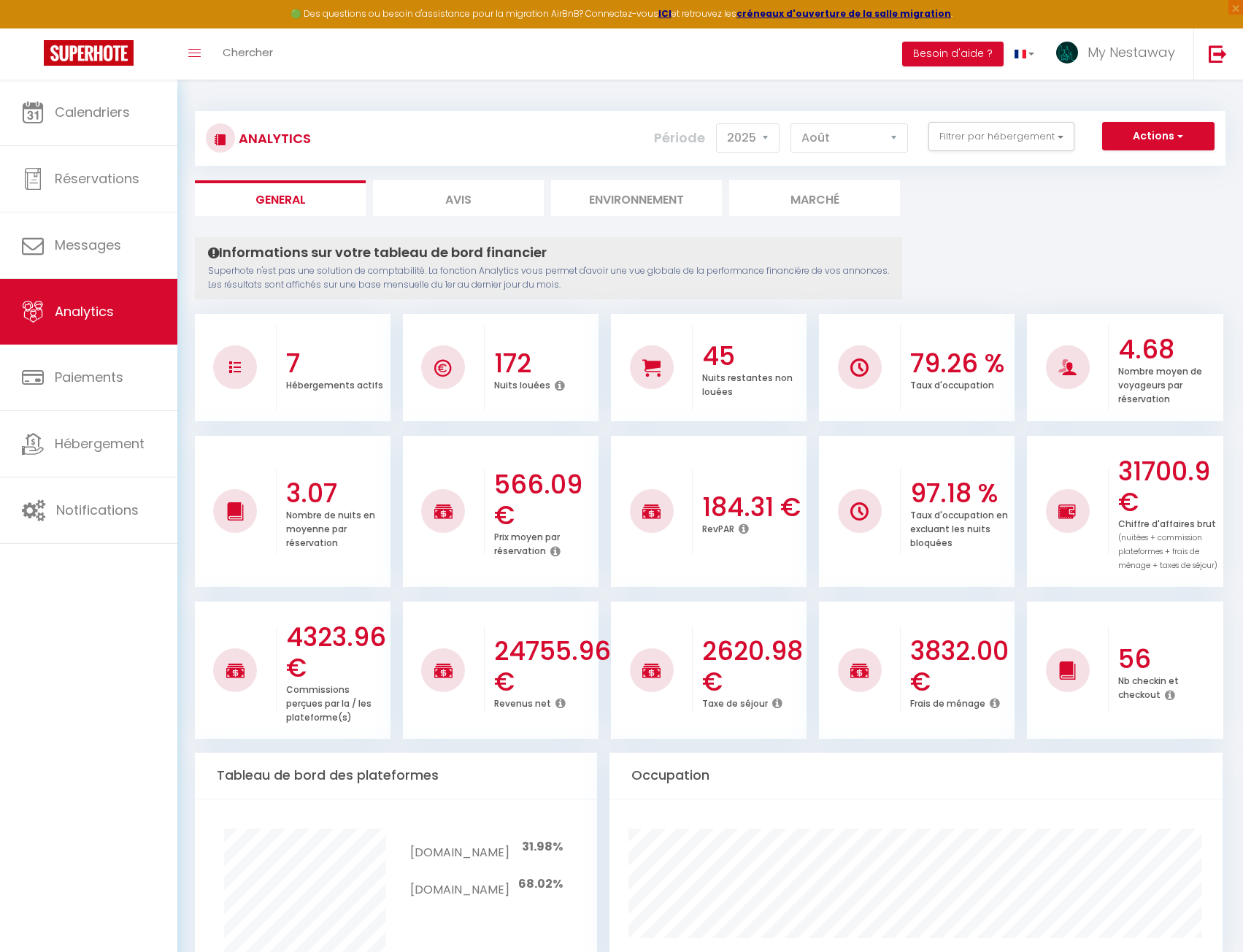
click at [559, 709] on icon at bounding box center [560, 703] width 11 height 11
click at [558, 702] on icon at bounding box center [560, 703] width 11 height 11
click at [563, 731] on li "24755.96 € Revenus net" at bounding box center [500, 671] width 196 height 138
click at [618, 708] on div at bounding box center [652, 670] width 82 height 86
drag, startPoint x: 507, startPoint y: 653, endPoint x: 552, endPoint y: 687, distance: 56.4
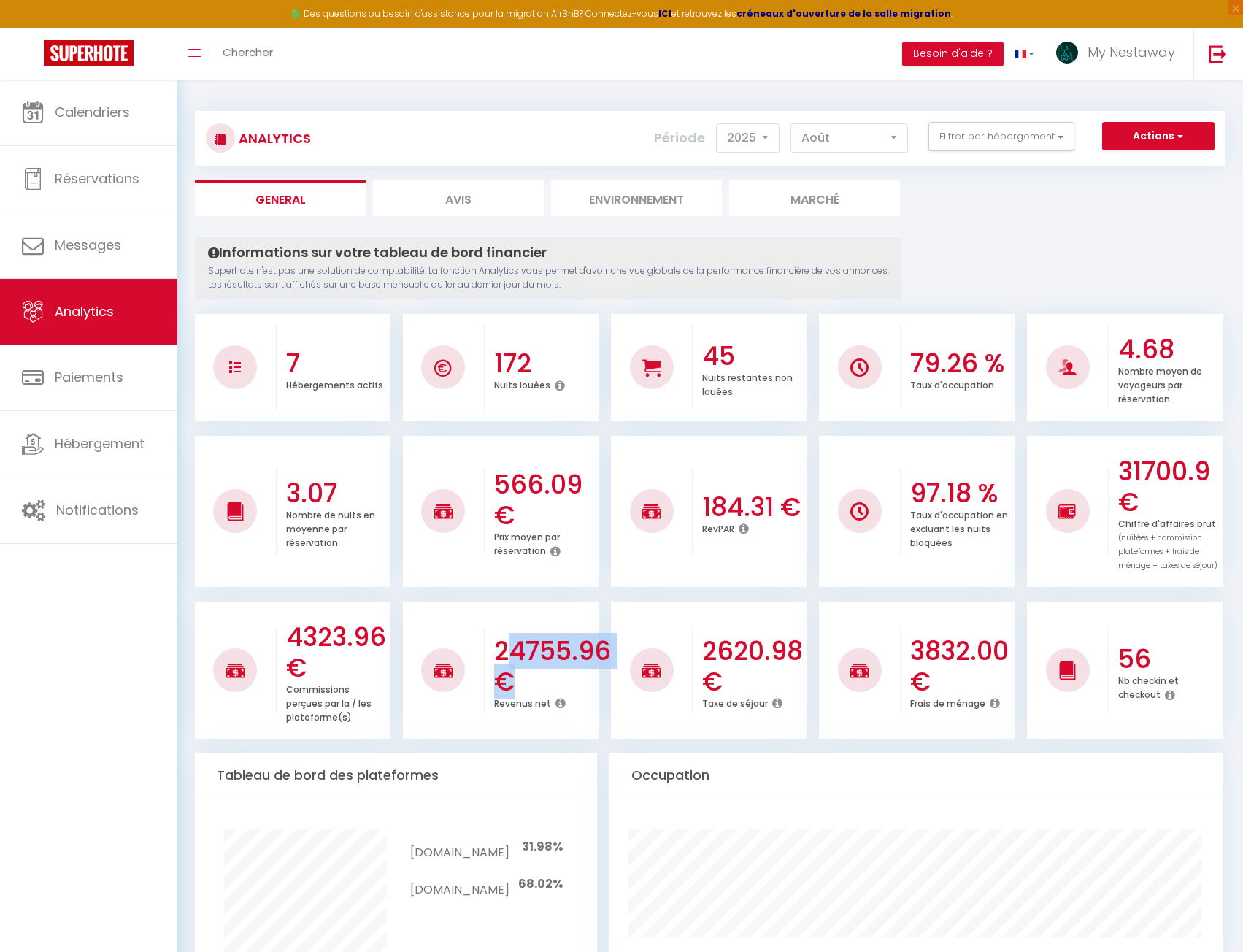
click at [552, 687] on h3 "24755.96 €" at bounding box center [545, 666] width 101 height 61
click at [549, 686] on h3 "24755.96 €" at bounding box center [545, 666] width 101 height 61
click at [556, 704] on icon at bounding box center [560, 703] width 11 height 11
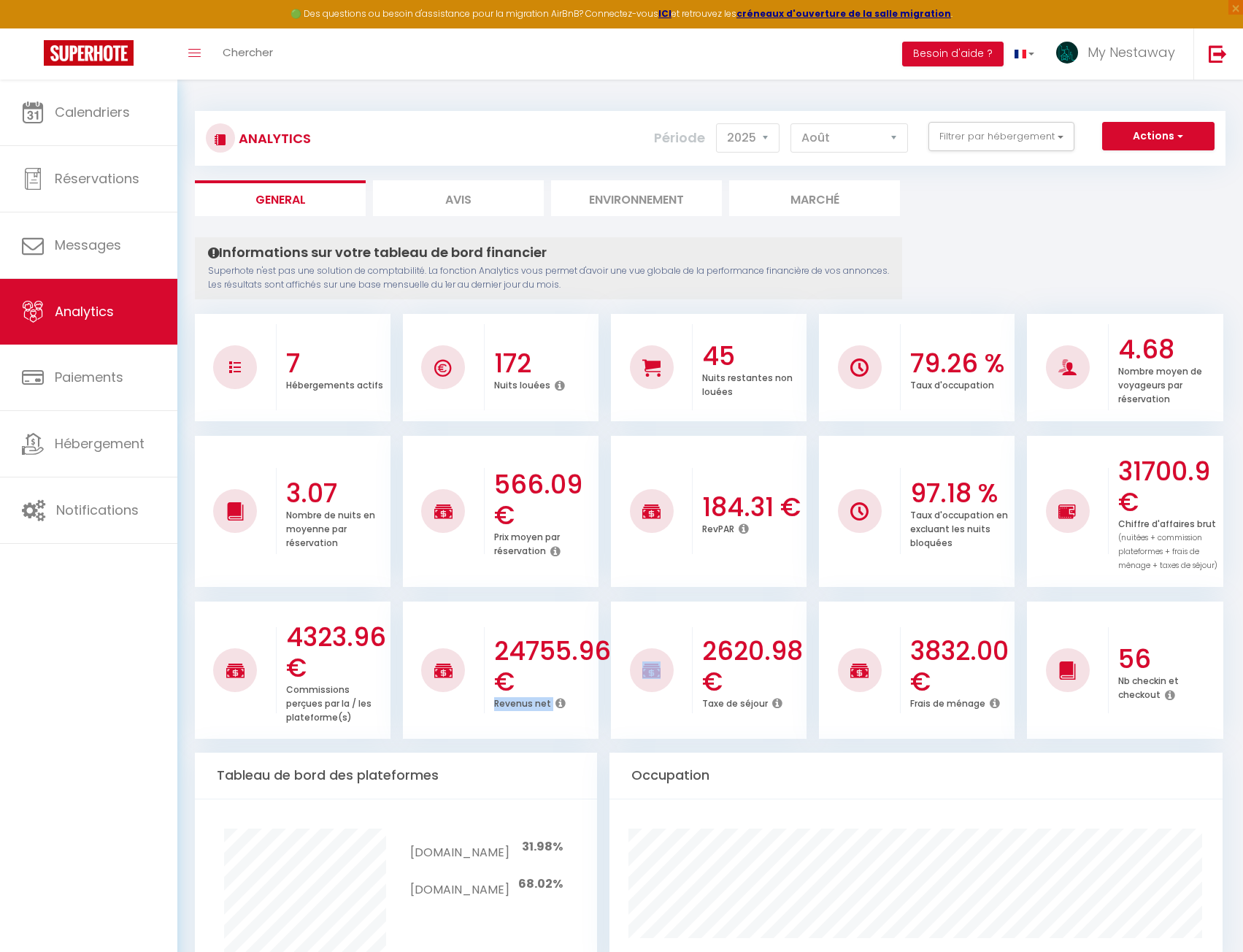
click at [556, 704] on icon at bounding box center [560, 703] width 11 height 11
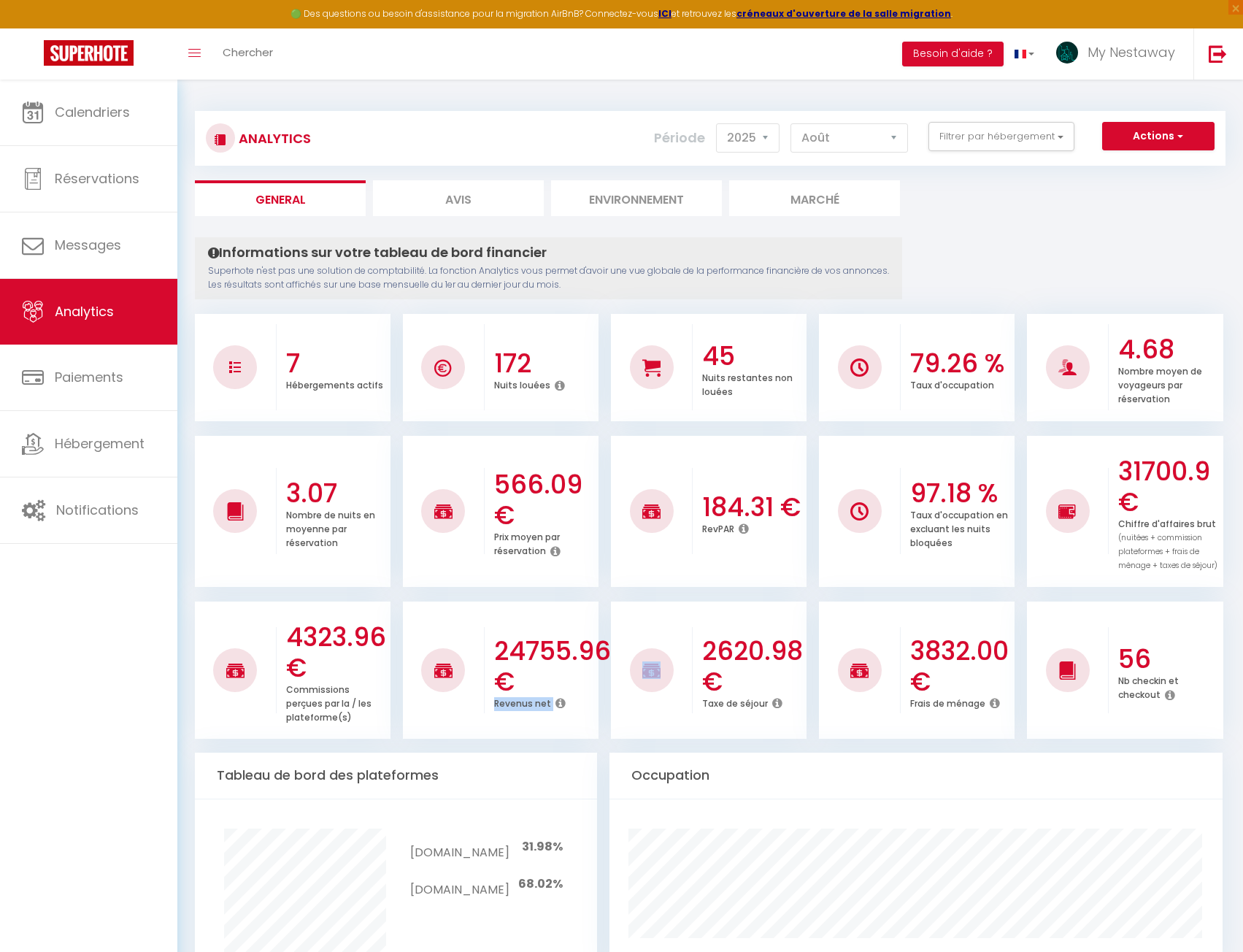
click at [556, 704] on icon at bounding box center [560, 703] width 11 height 11
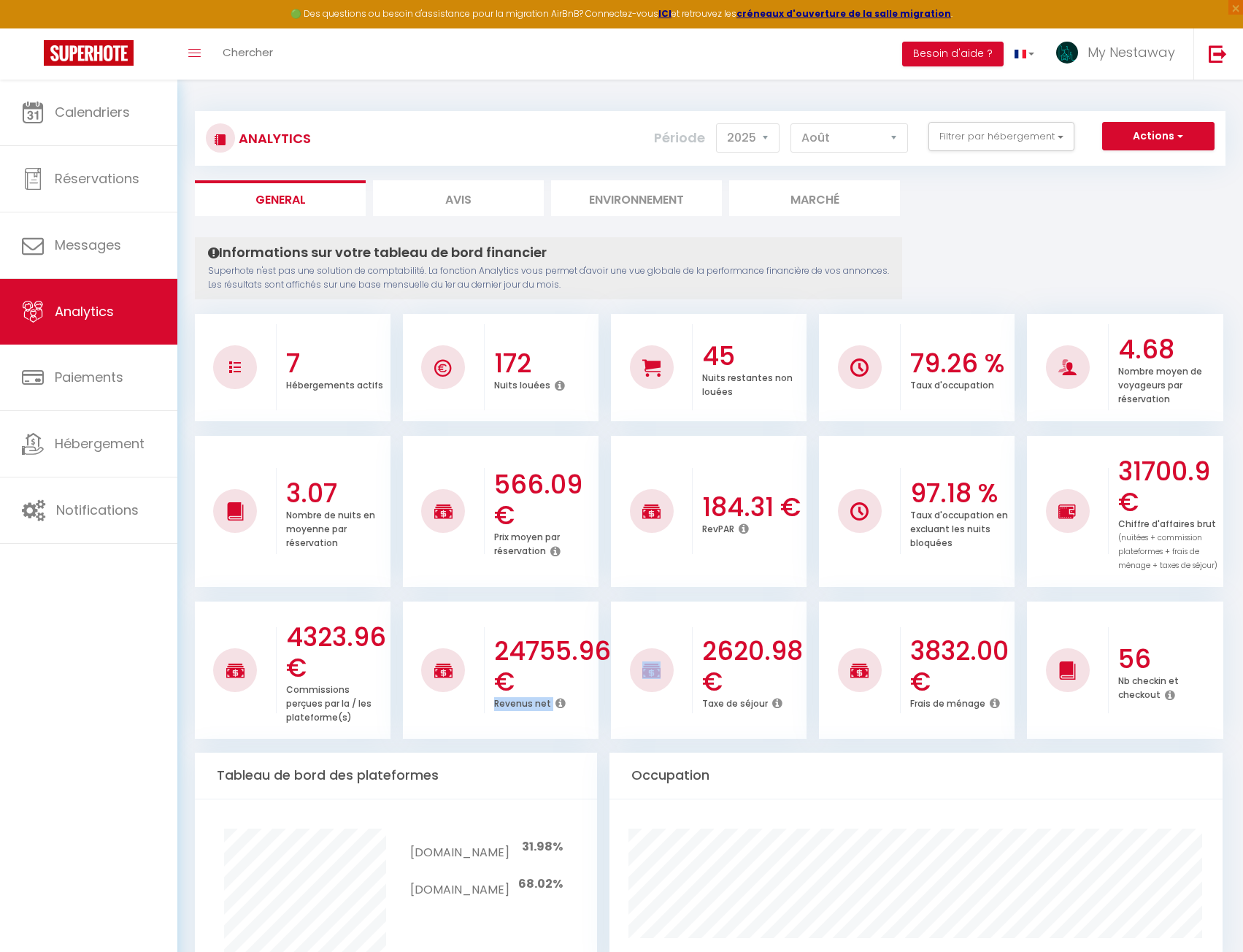
click at [556, 704] on icon at bounding box center [560, 703] width 11 height 11
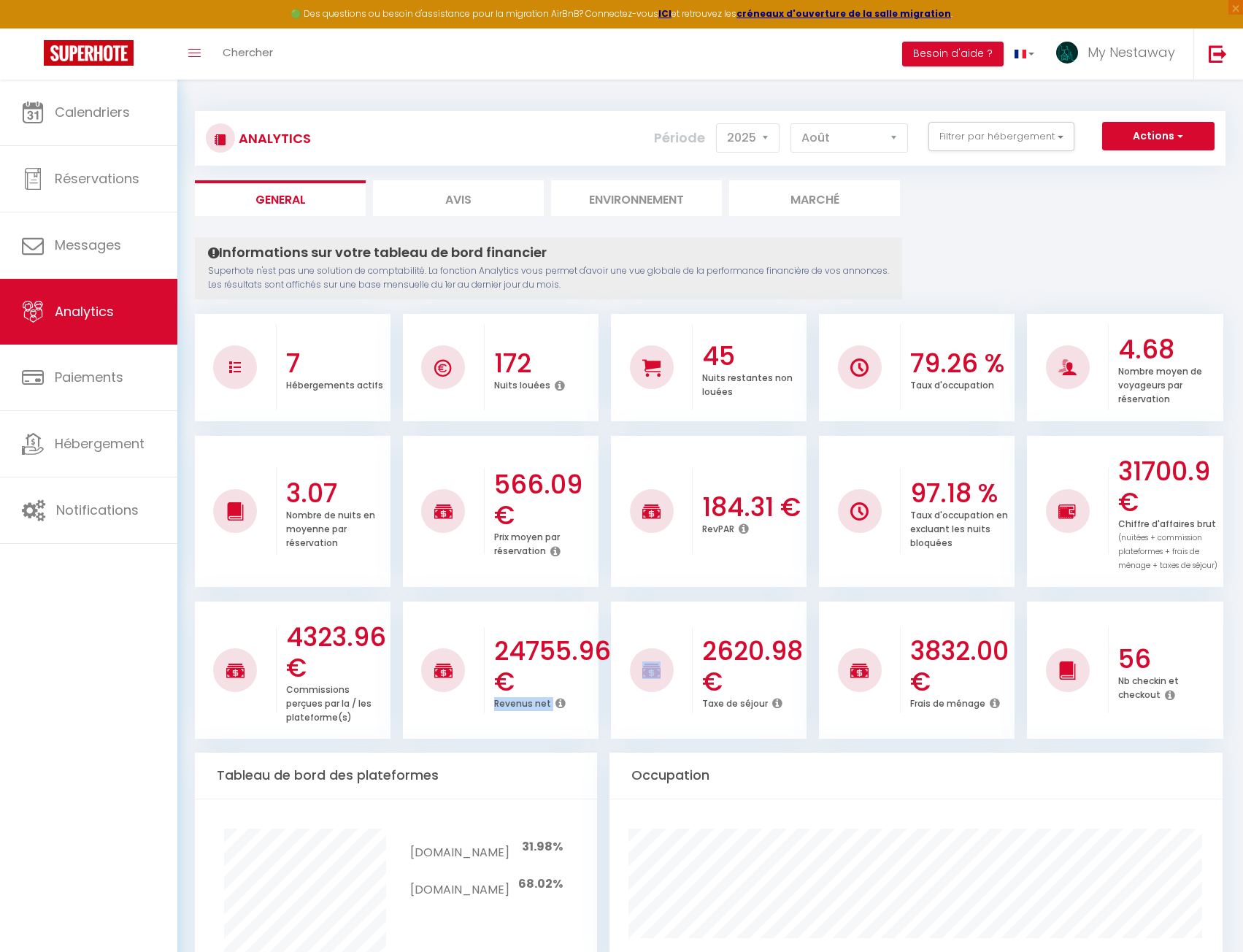
click at [556, 704] on icon at bounding box center [560, 703] width 11 height 11
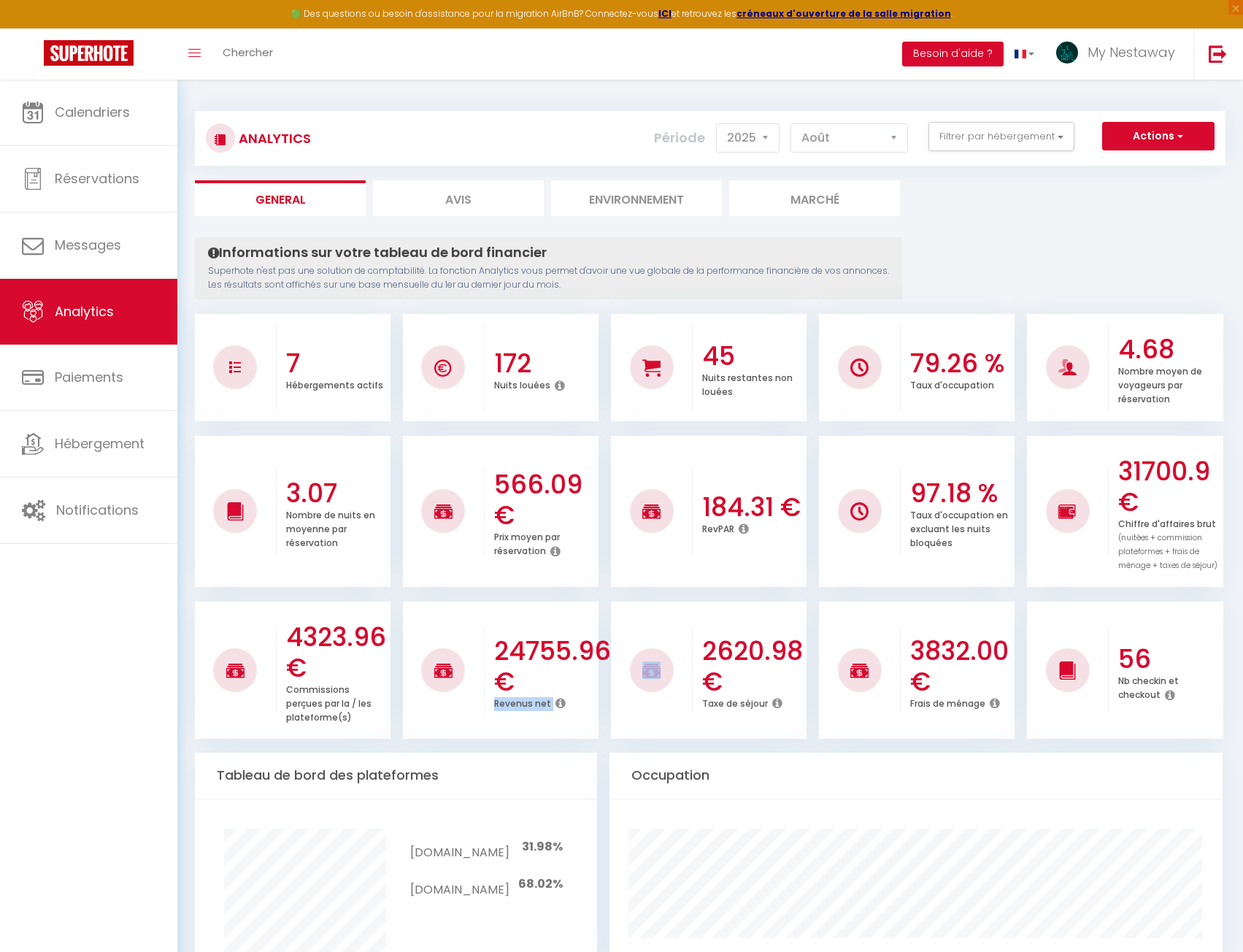
click at [556, 704] on icon at bounding box center [560, 703] width 11 height 11
click at [585, 645] on h3 "24755.96 €" at bounding box center [545, 666] width 101 height 61
click at [944, 129] on button "Filtrer par hébergement" at bounding box center [1001, 137] width 146 height 29
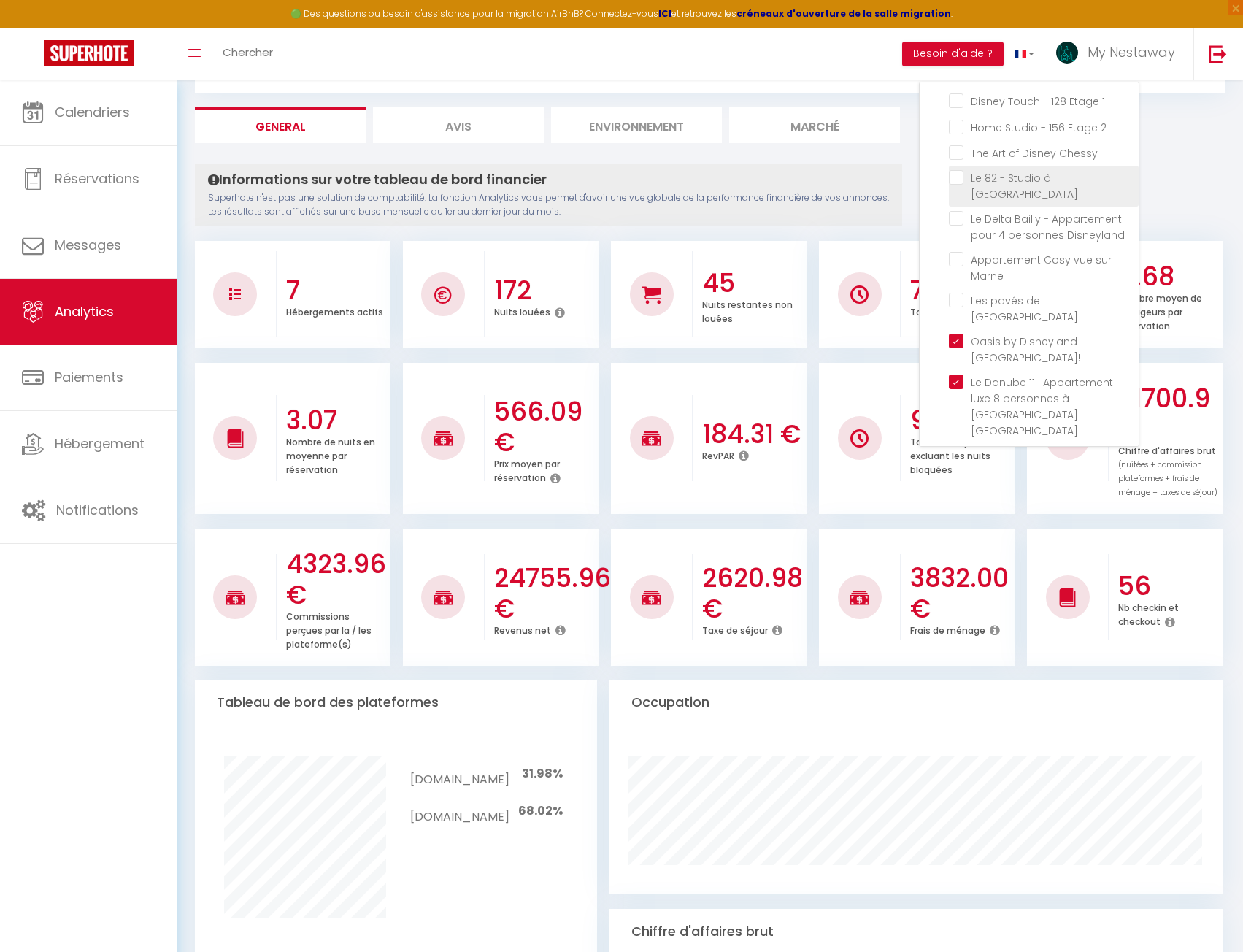
scroll to position [73, 0]
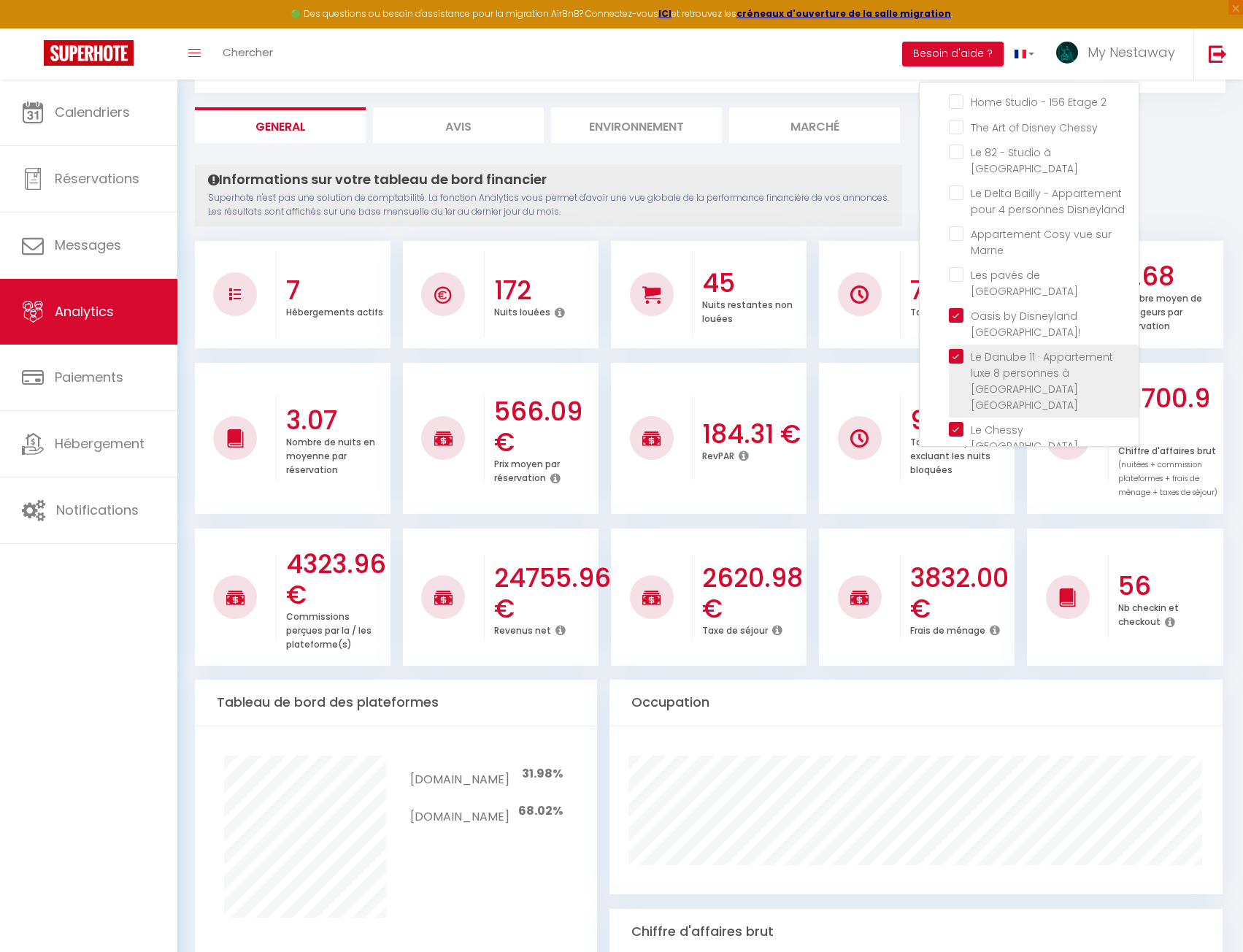
click at [957, 349] on Paris "checkbox" at bounding box center [1044, 356] width 190 height 15
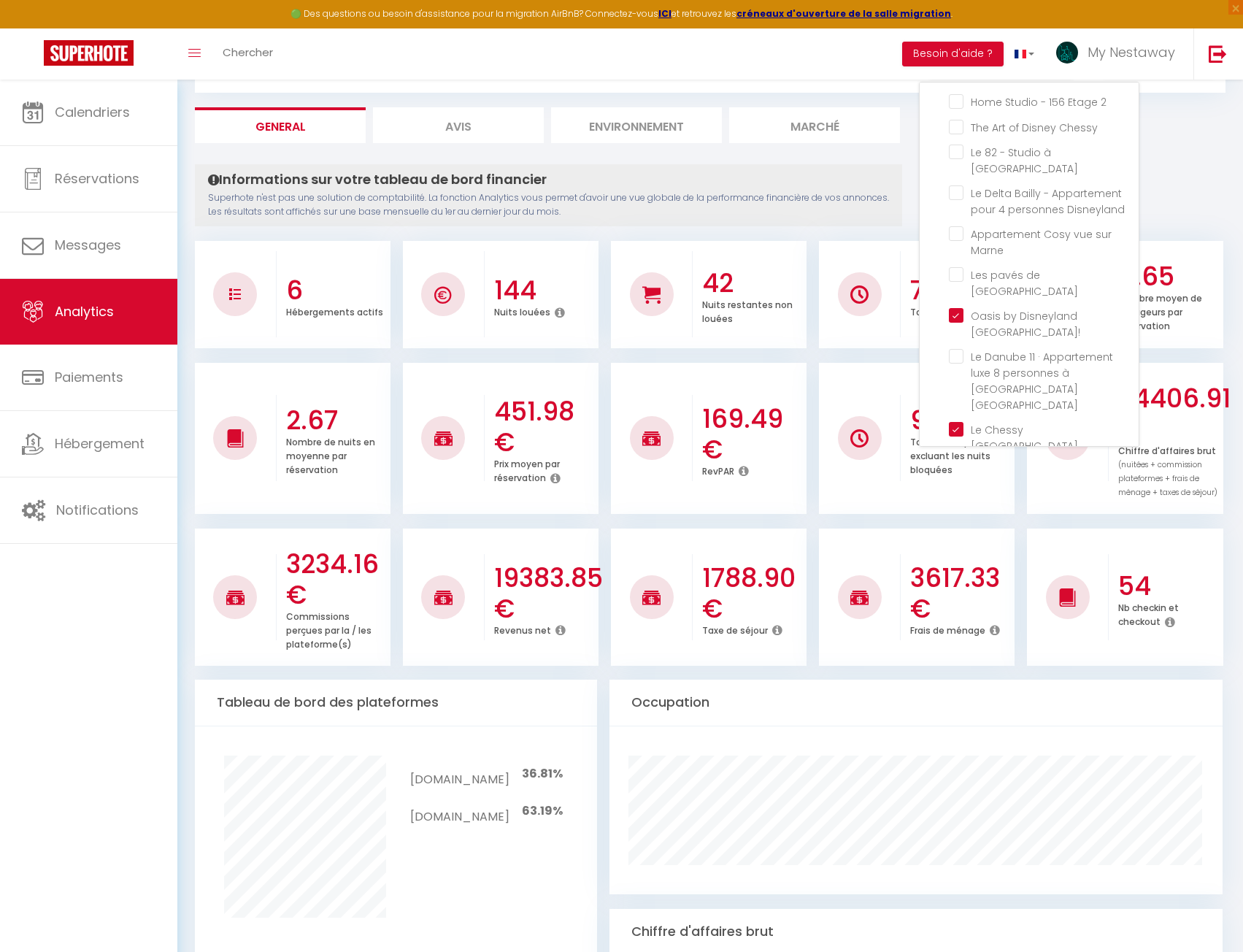
click at [791, 361] on ul "2.67 Nombre de nuits en moyenne par réservation 451.98 € Prix moyen par réserva…" at bounding box center [710, 437] width 1031 height 155
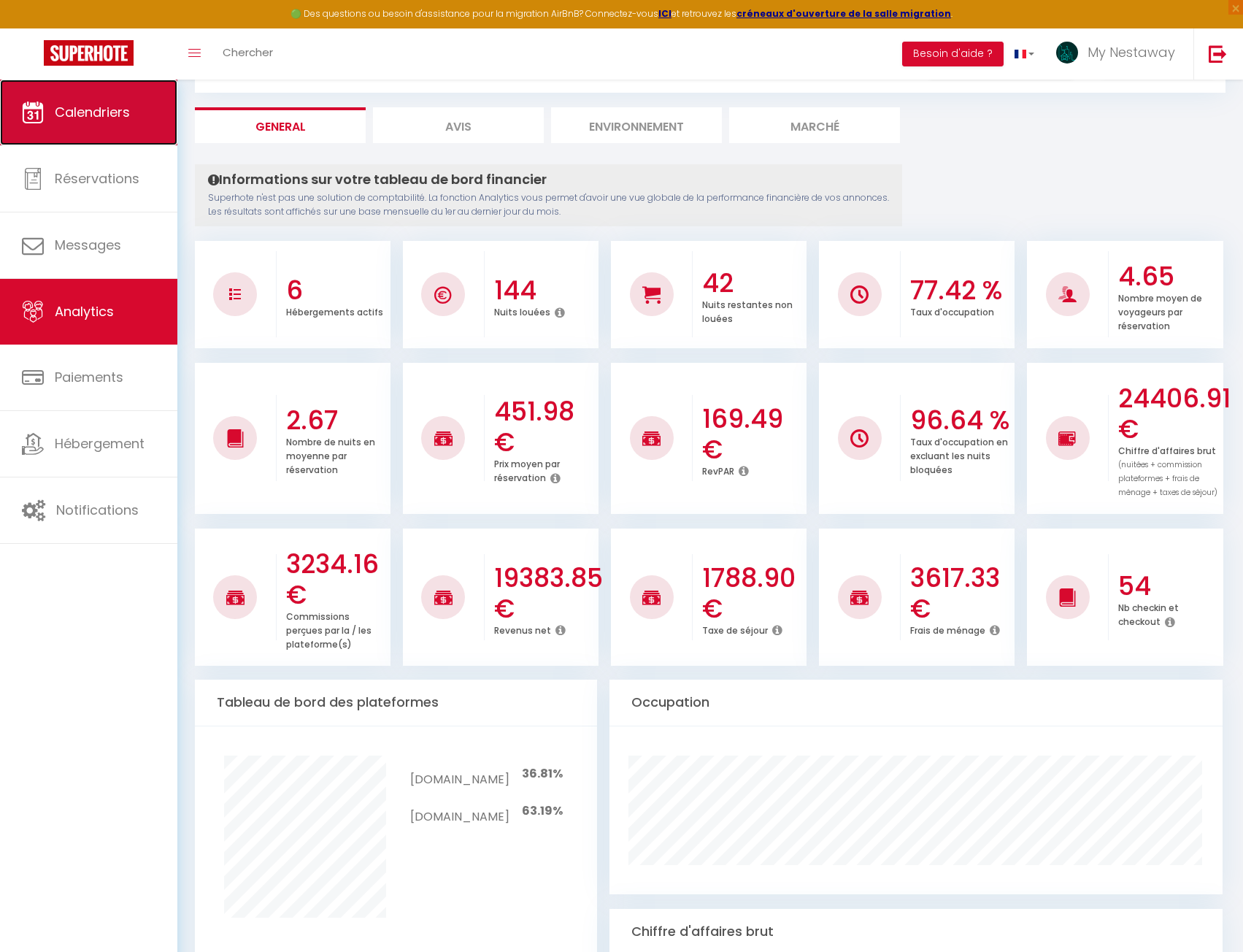
click at [116, 97] on link "Calendriers" at bounding box center [89, 112] width 177 height 66
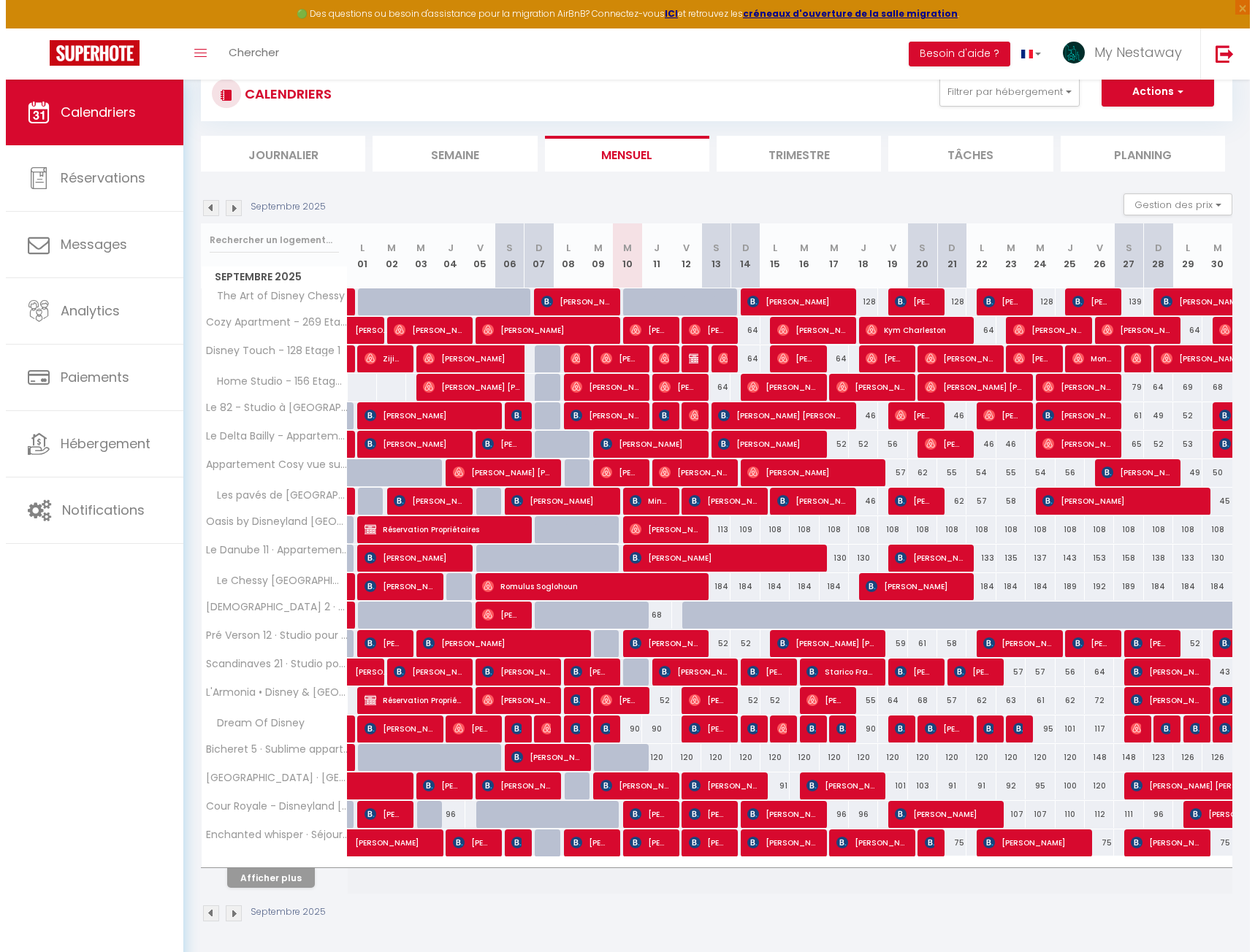
scroll to position [80, 0]
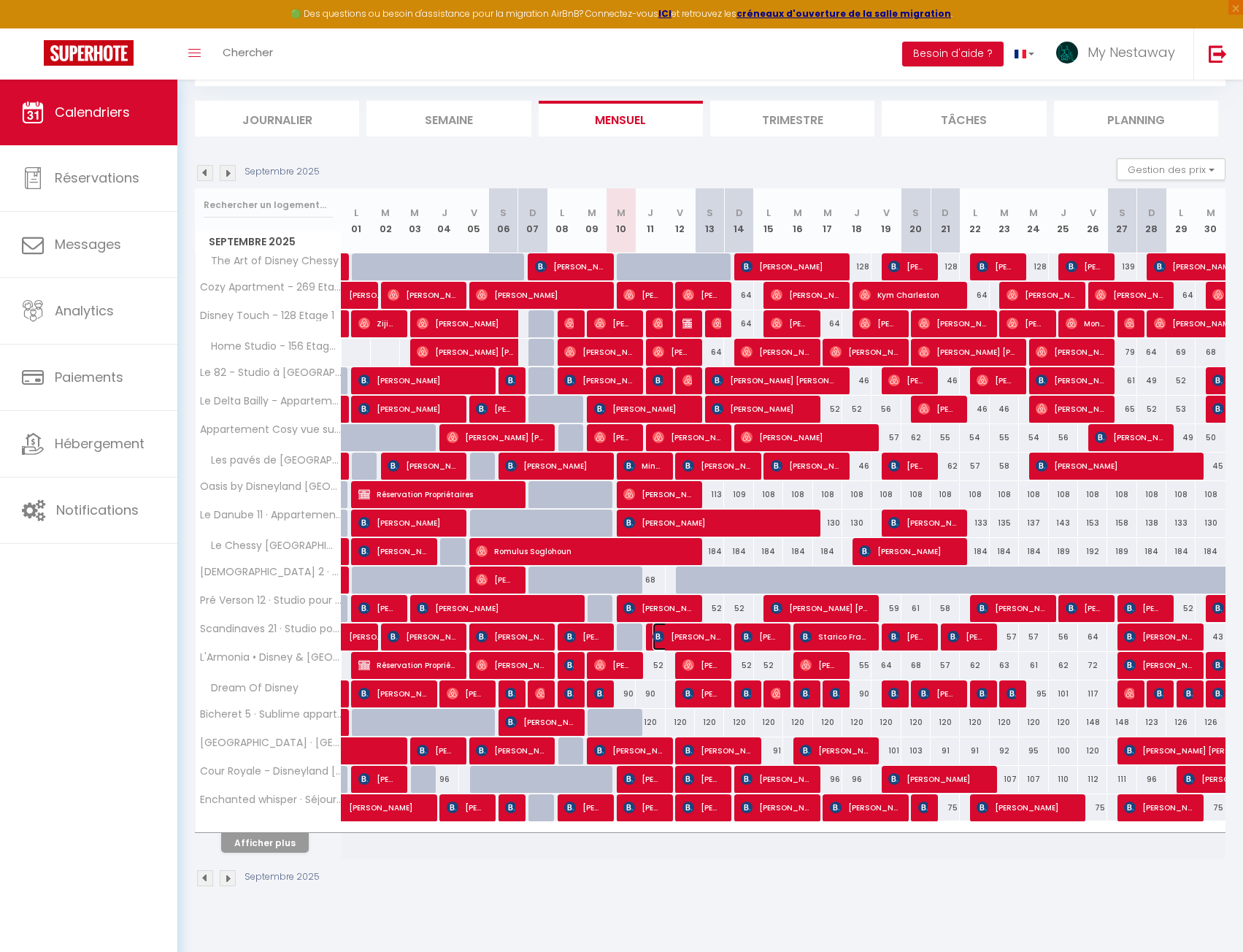
click at [672, 635] on span "[PERSON_NAME]" at bounding box center [686, 637] width 68 height 28
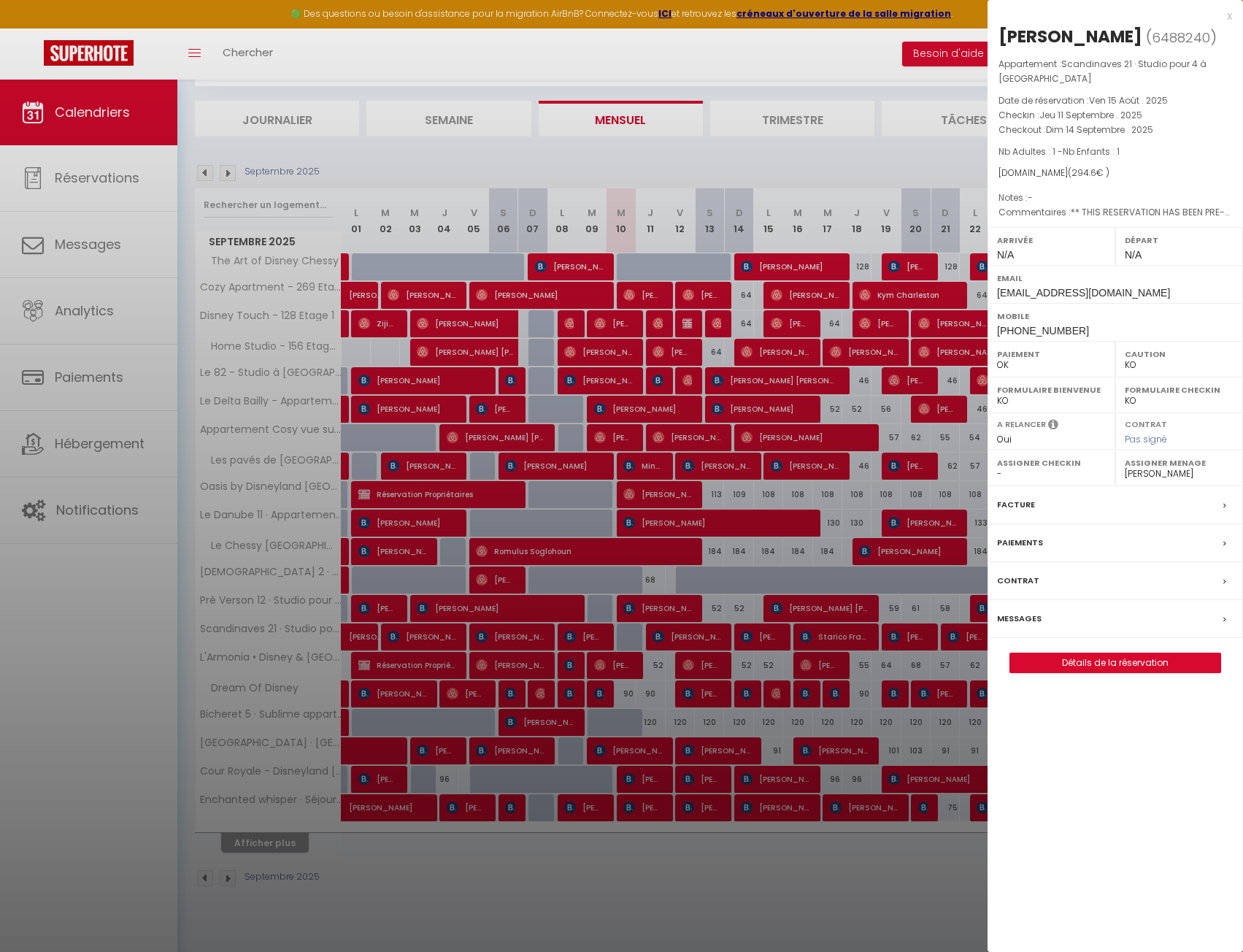
click at [672, 635] on div at bounding box center [622, 476] width 1243 height 952
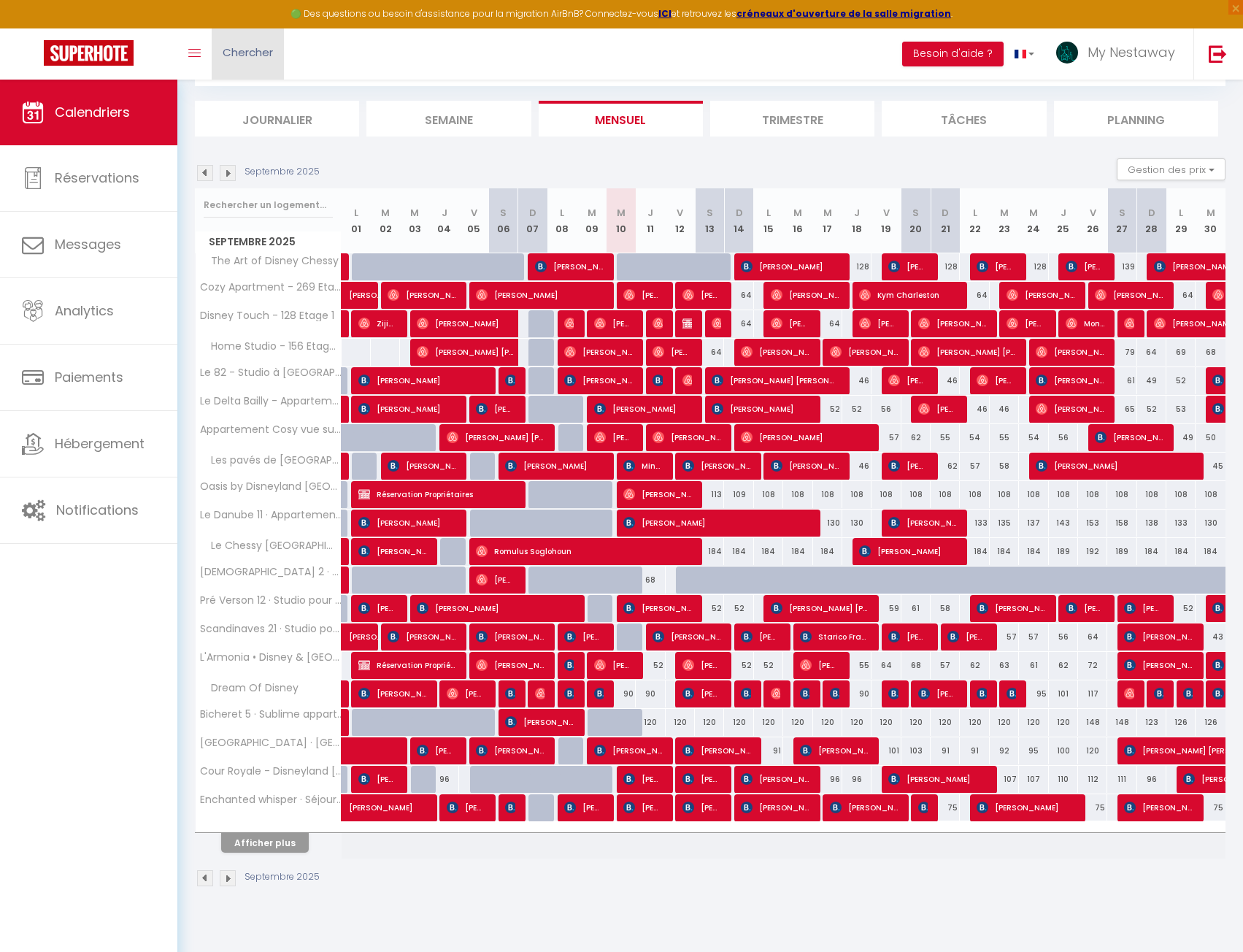
click at [232, 55] on span "Chercher" at bounding box center [248, 52] width 50 height 15
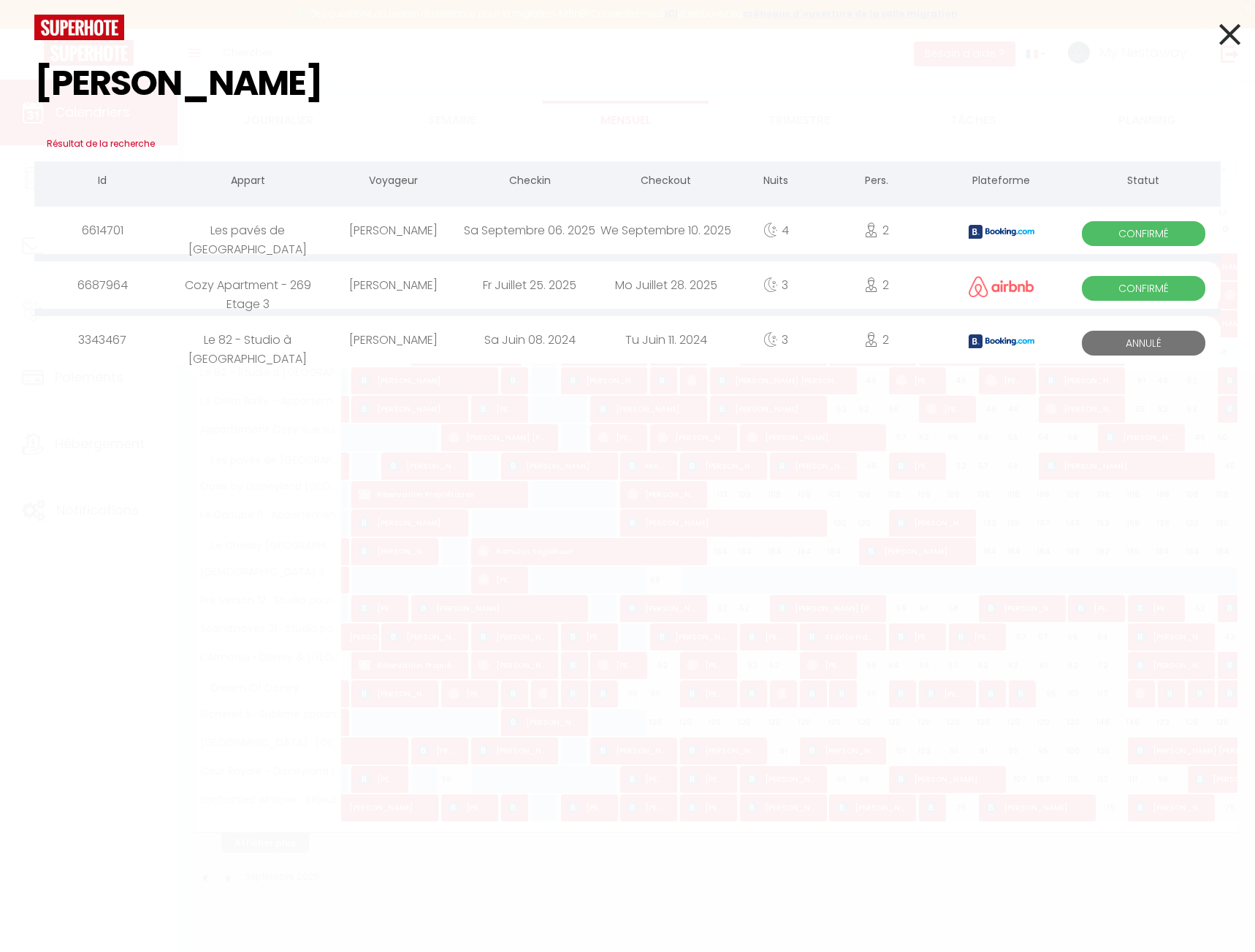
click at [451, 226] on div "[PERSON_NAME]" at bounding box center [393, 230] width 137 height 47
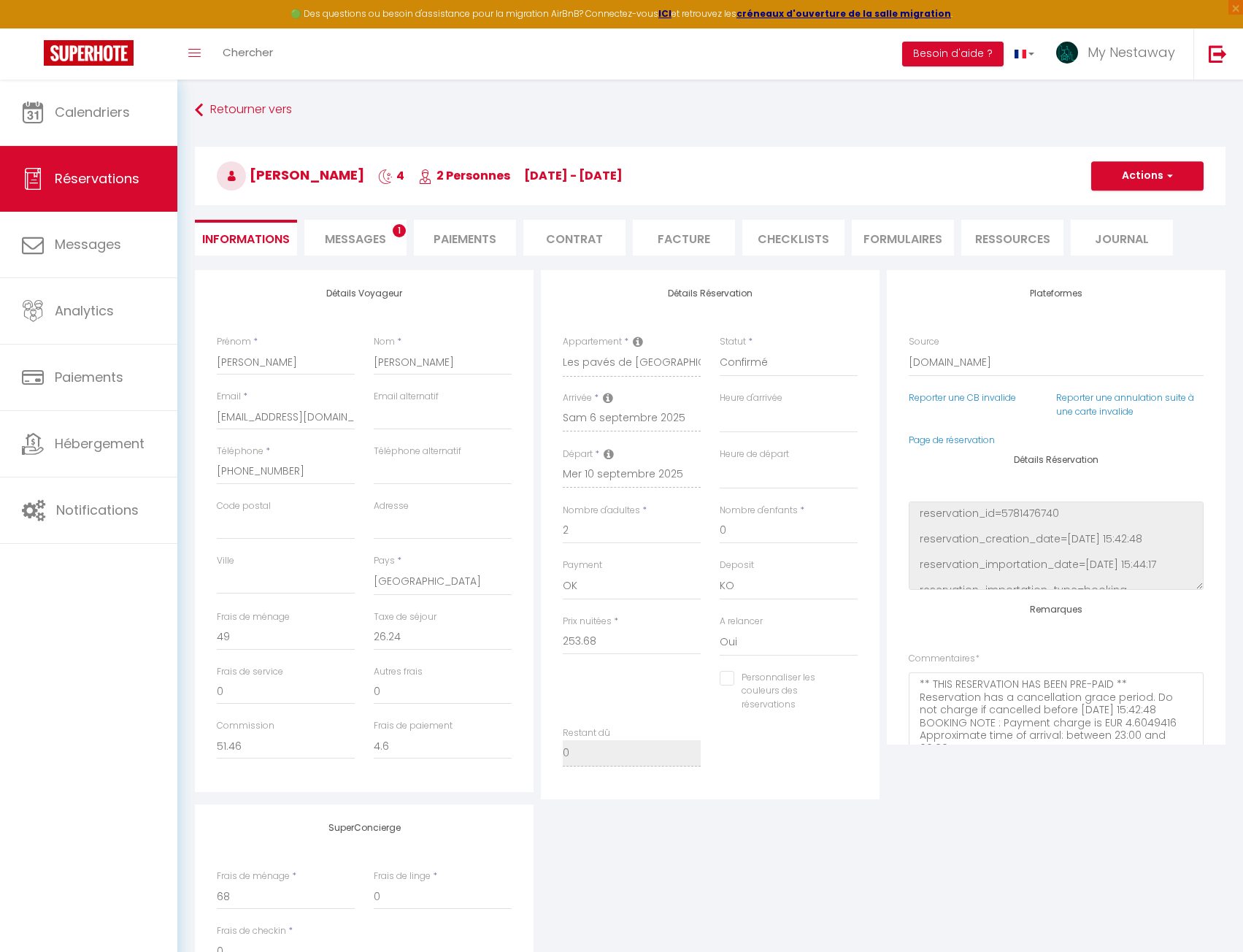
click at [375, 225] on li "Messages 1" at bounding box center [355, 238] width 102 height 36
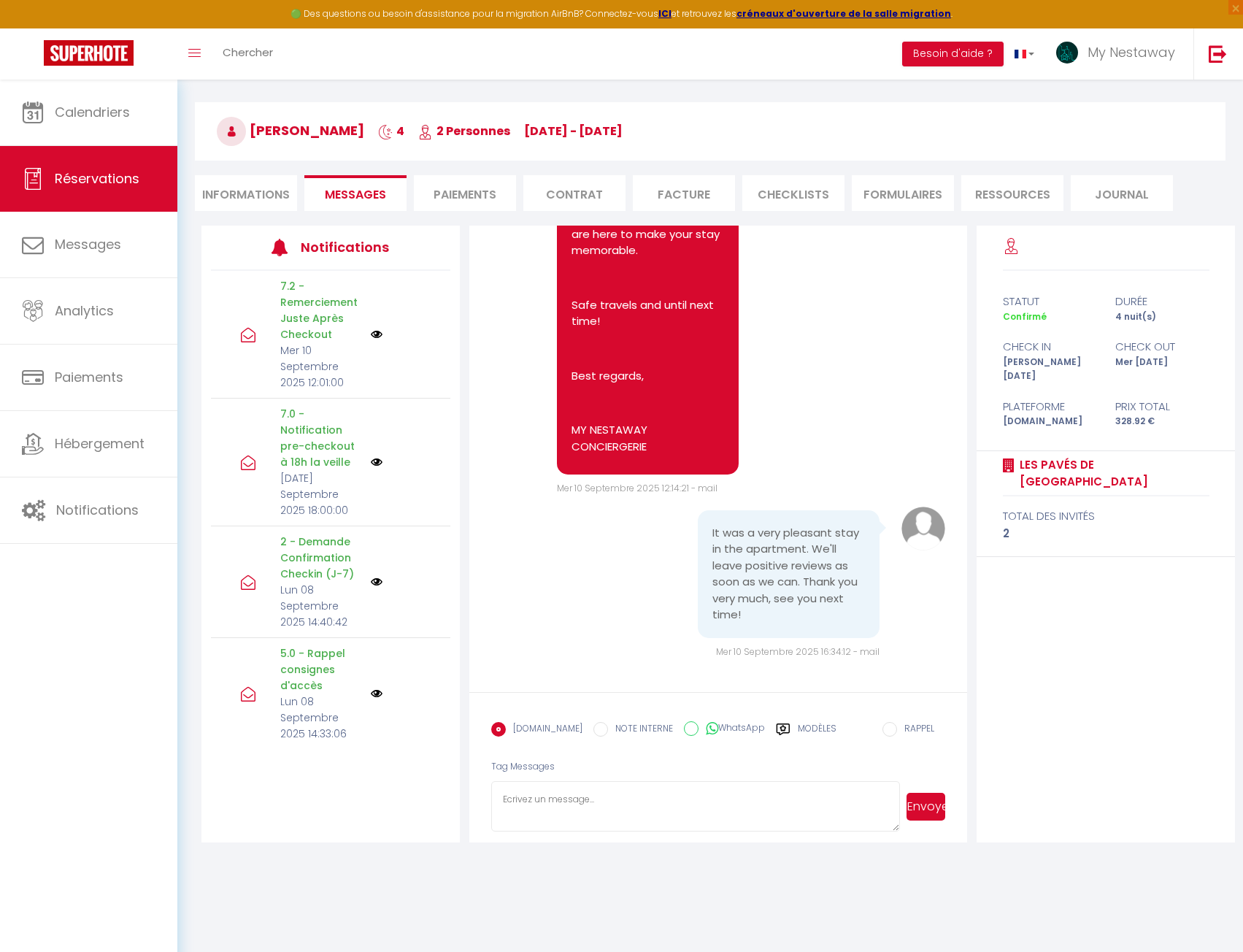
scroll to position [80, 0]
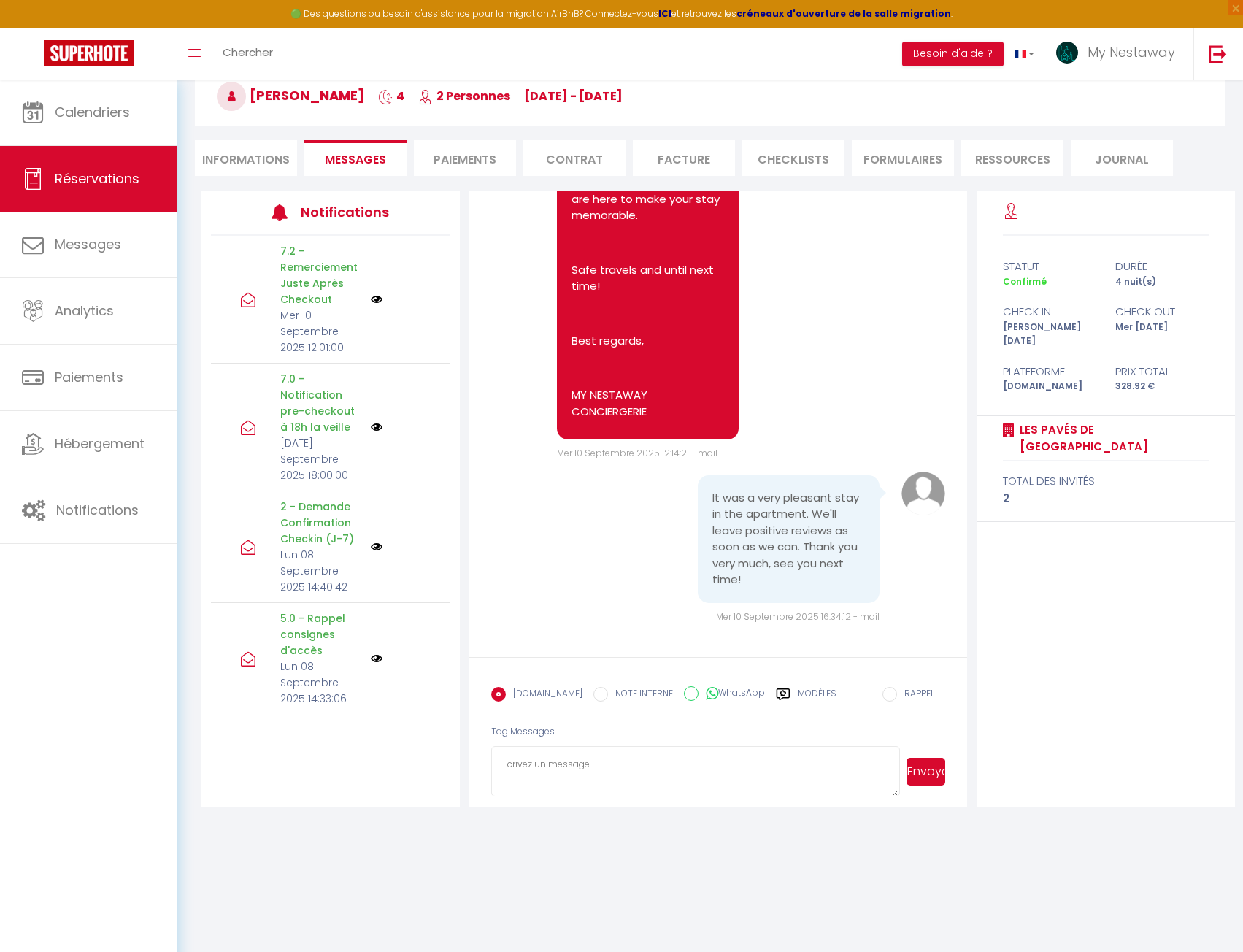
click at [686, 771] on textarea at bounding box center [696, 771] width 409 height 51
click at [920, 762] on button "Envoyer" at bounding box center [927, 772] width 39 height 28
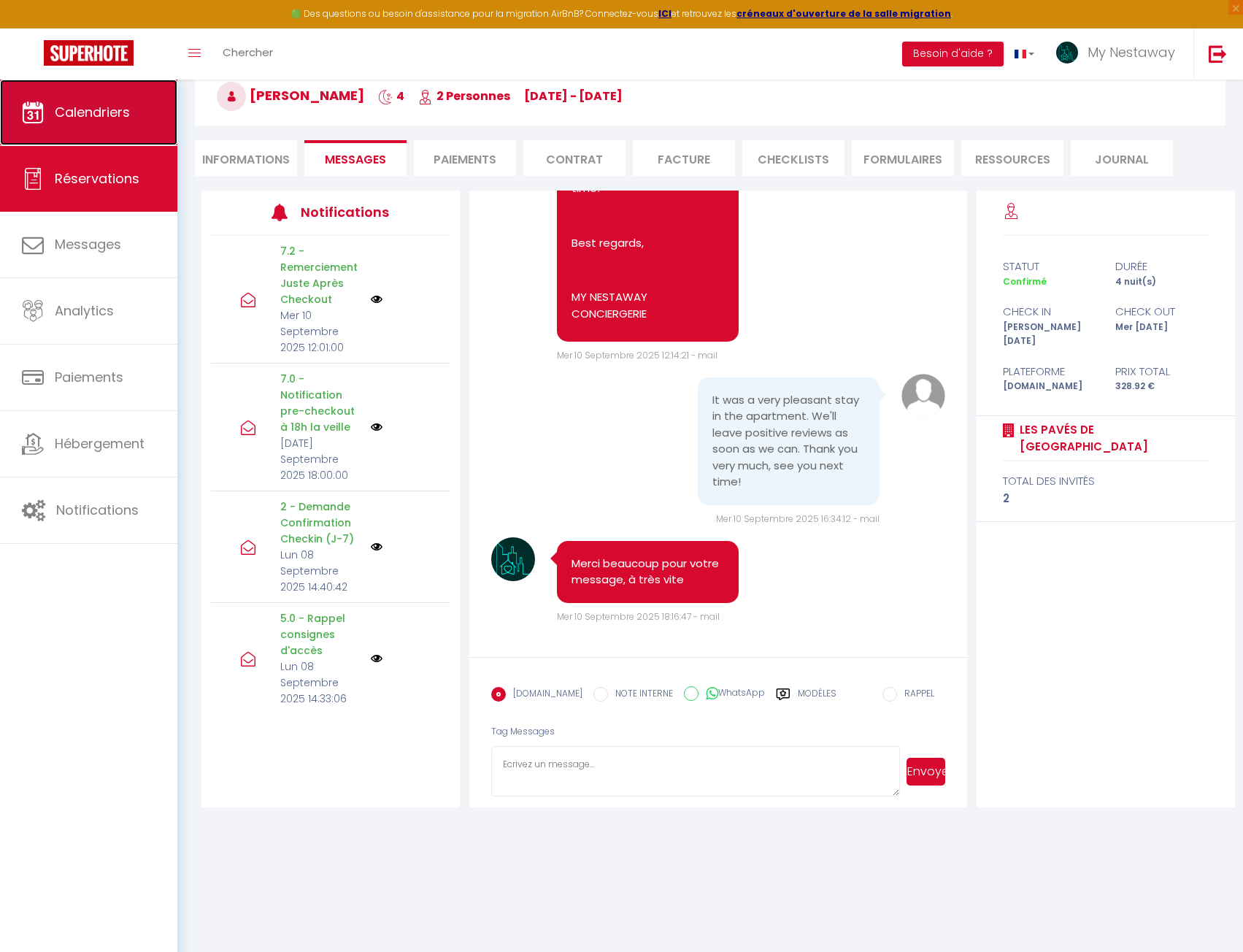
click at [132, 117] on link "Calendriers" at bounding box center [89, 112] width 177 height 66
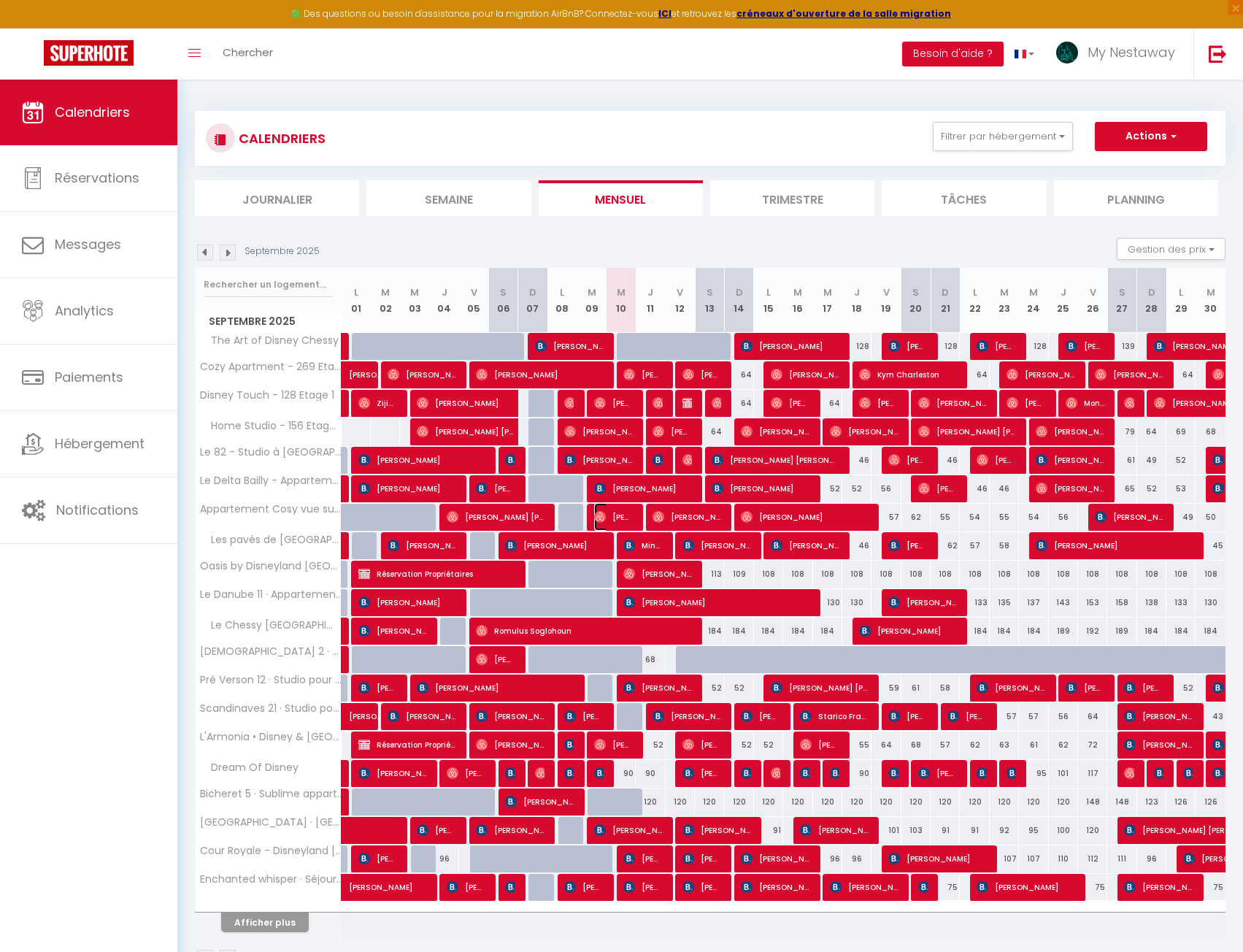
click at [624, 512] on span "[PERSON_NAME]" at bounding box center [614, 517] width 39 height 28
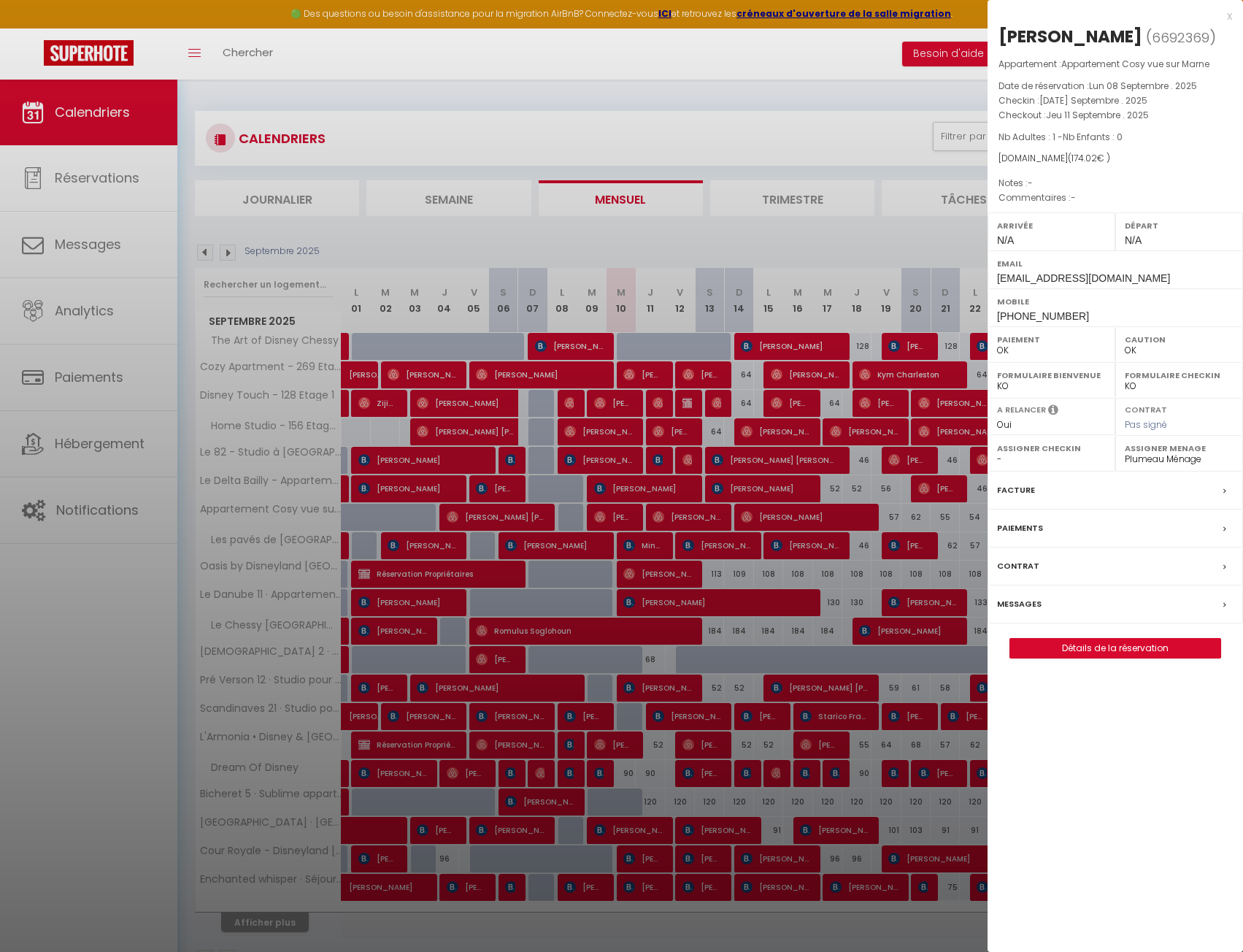
click at [538, 96] on div at bounding box center [622, 476] width 1243 height 952
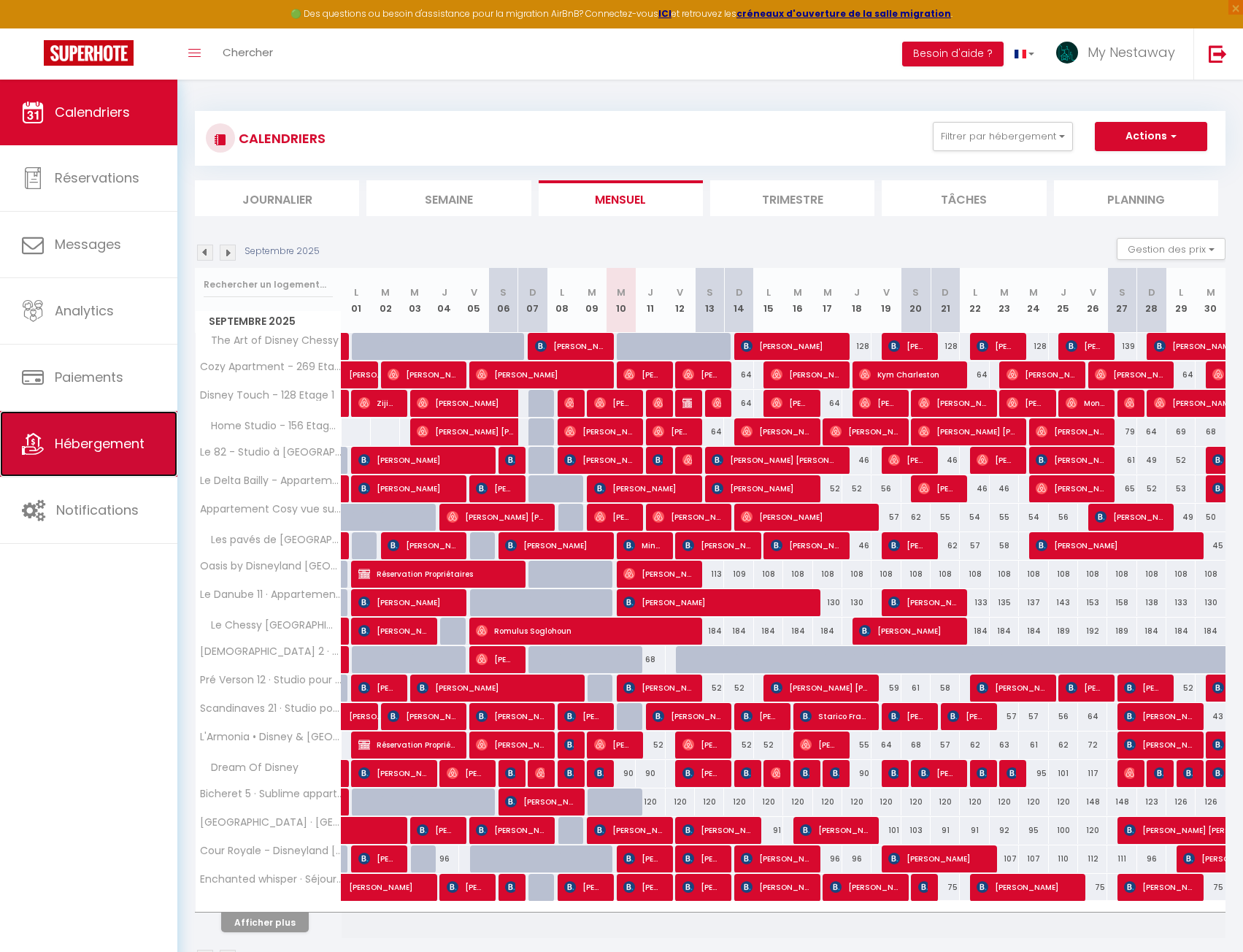
click at [120, 452] on span "Hébergement" at bounding box center [99, 443] width 89 height 18
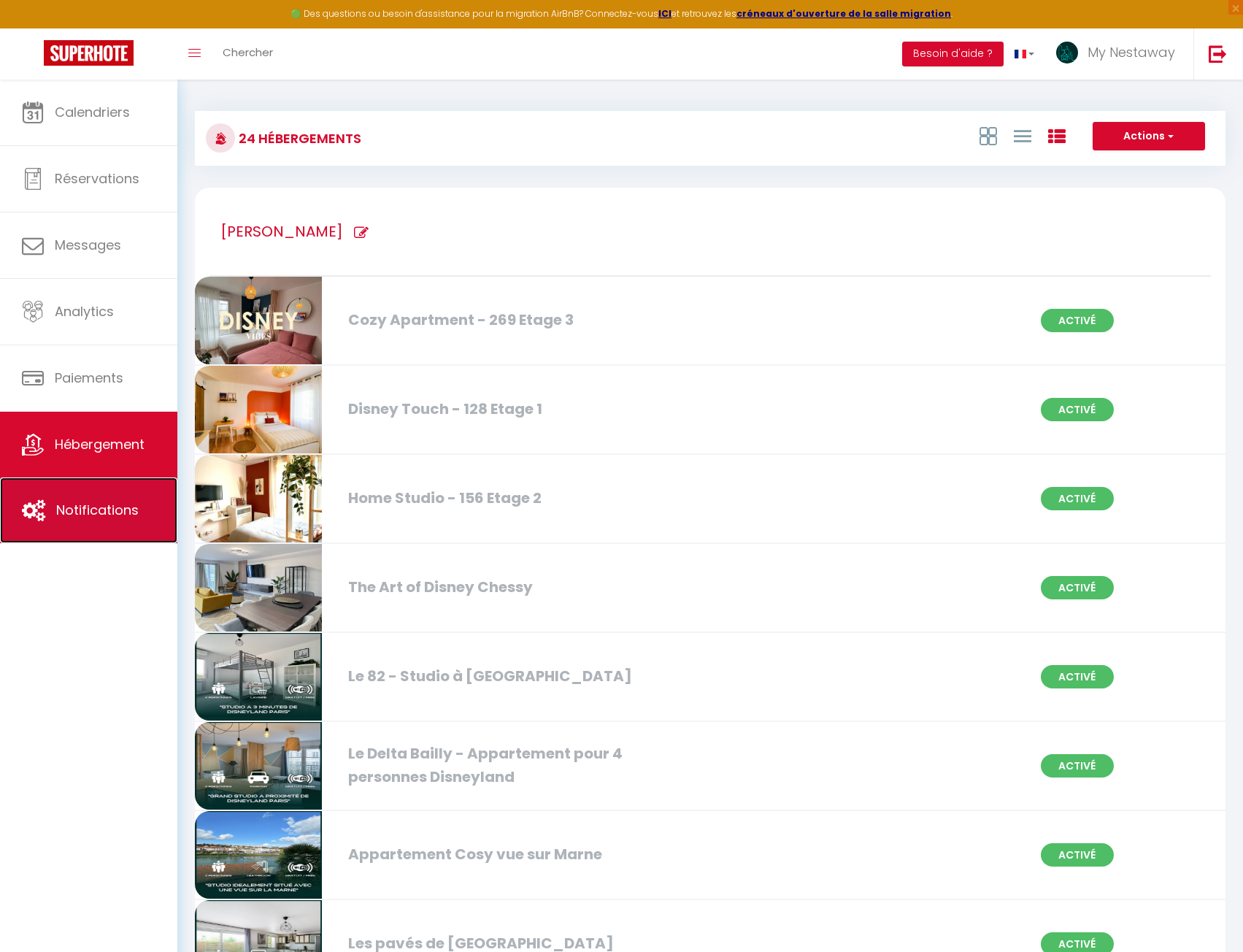
click at [115, 509] on span "Notifications" at bounding box center [97, 510] width 82 height 18
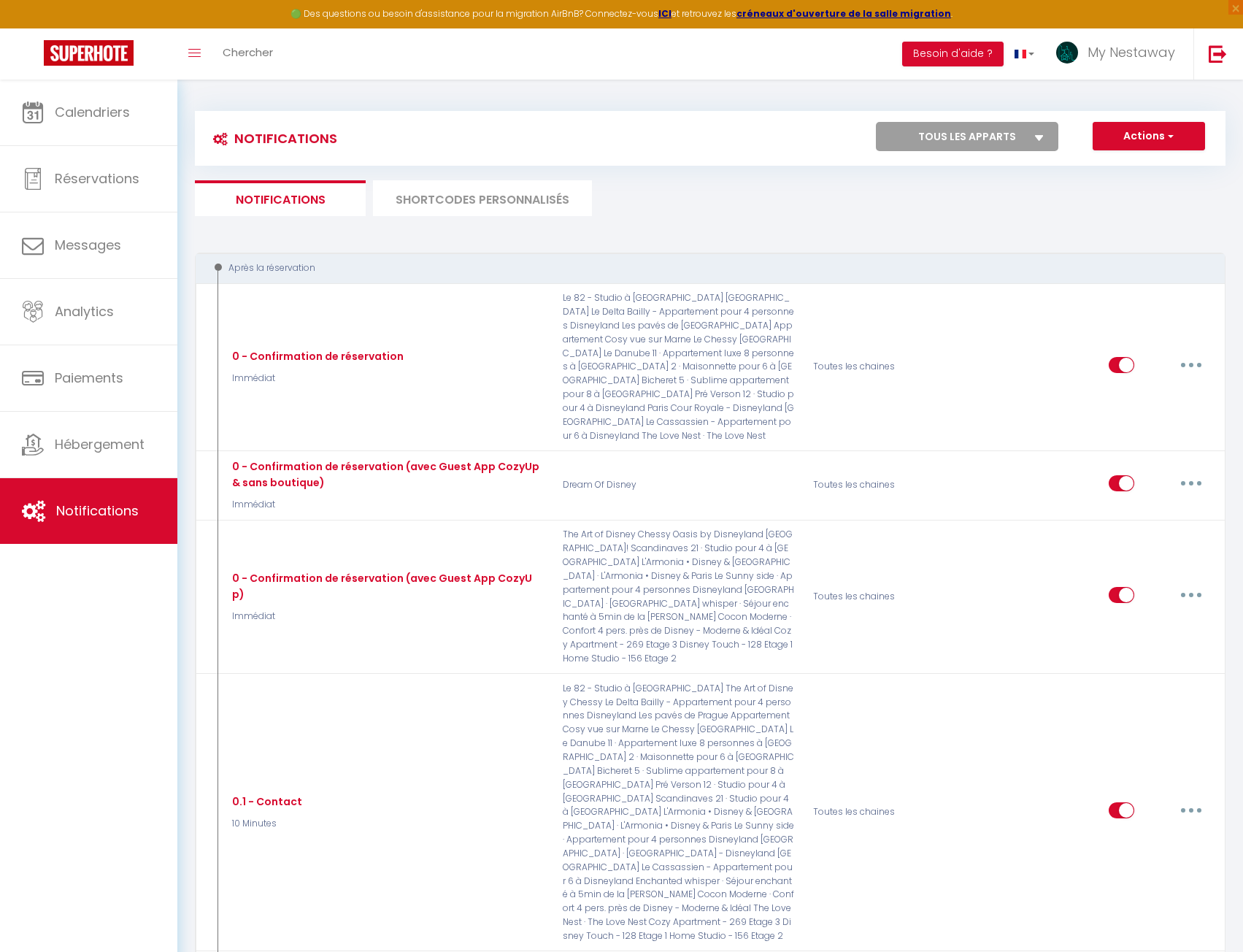
click at [445, 199] on li "SHORTCODES PERSONNALISÉS" at bounding box center [482, 199] width 219 height 36
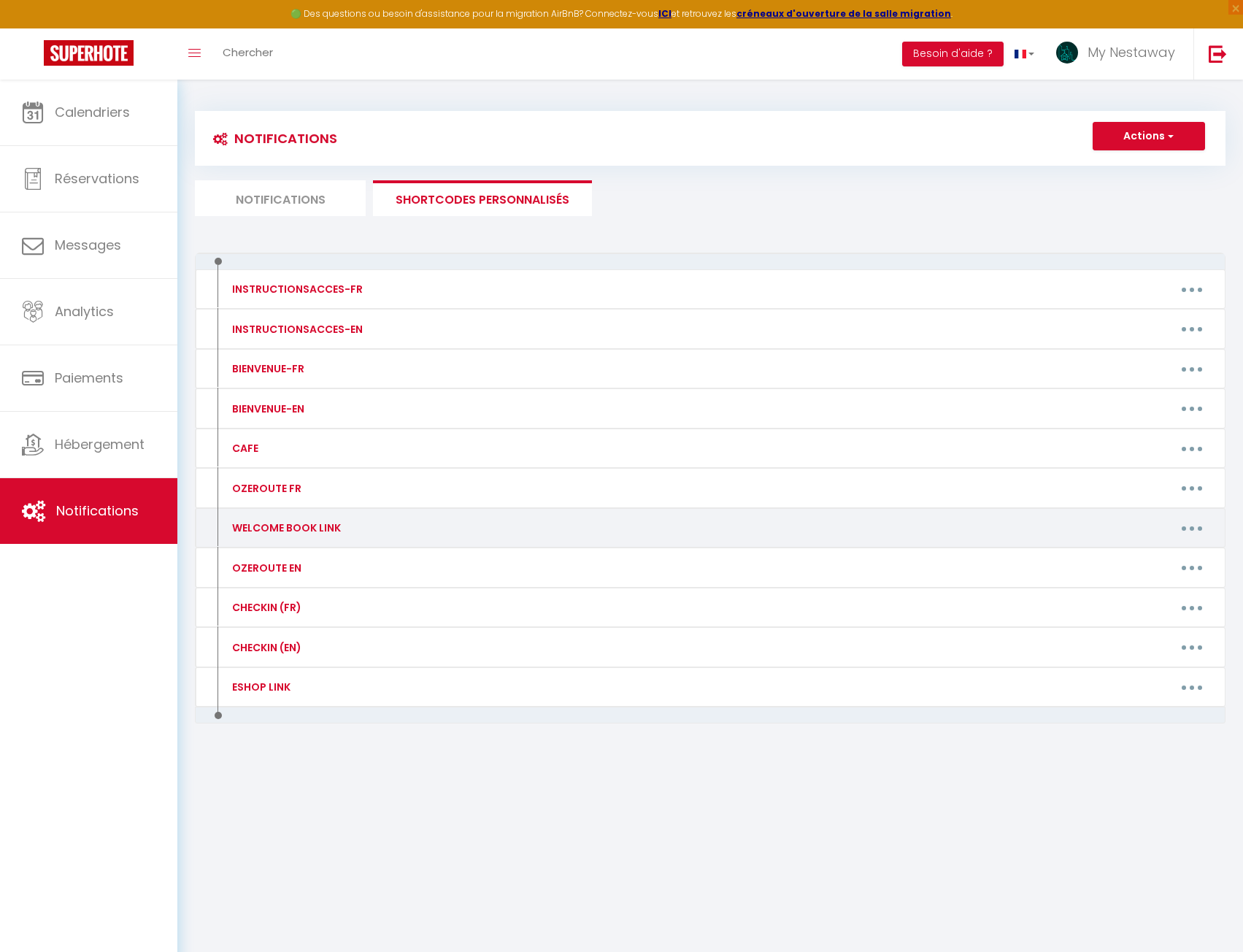
click at [1202, 530] on button "button" at bounding box center [1192, 528] width 41 height 24
click at [1157, 561] on link "Editer" at bounding box center [1154, 561] width 108 height 25
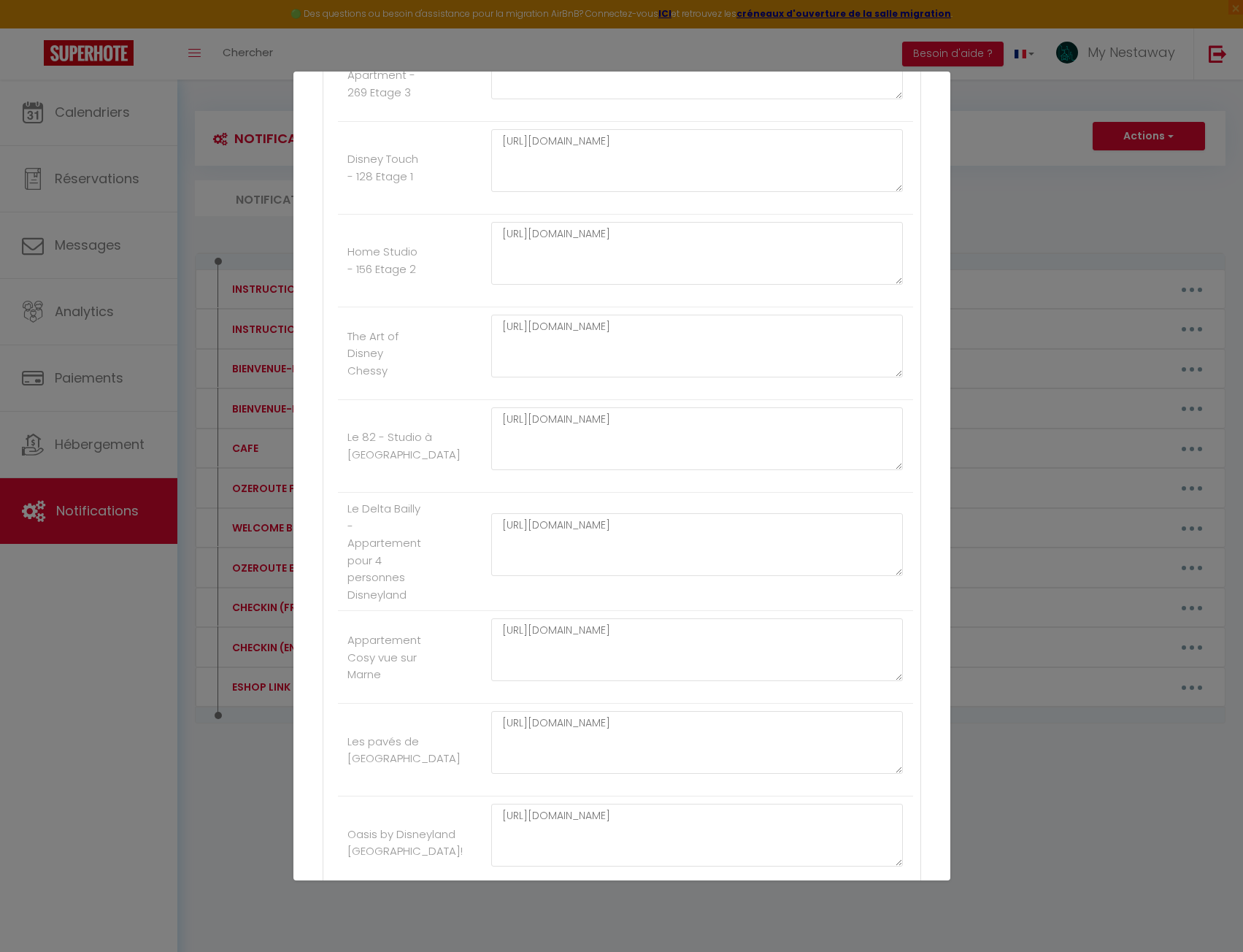
scroll to position [365, 0]
click at [570, 429] on textarea "[URL][DOMAIN_NAME]" at bounding box center [697, 438] width 412 height 63
paste textarea "[DOMAIN_NAME][URL]"
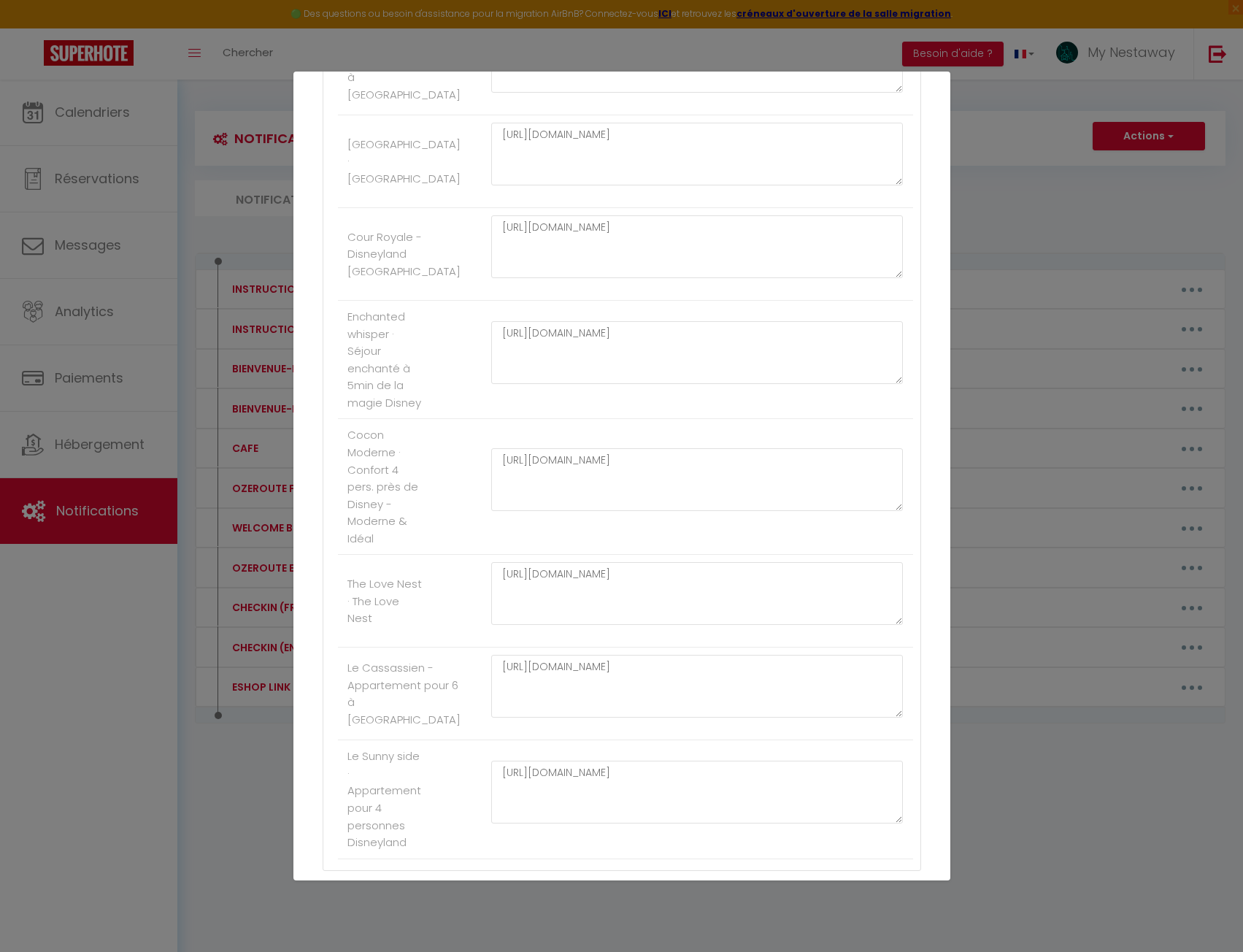
scroll to position [2092, 0]
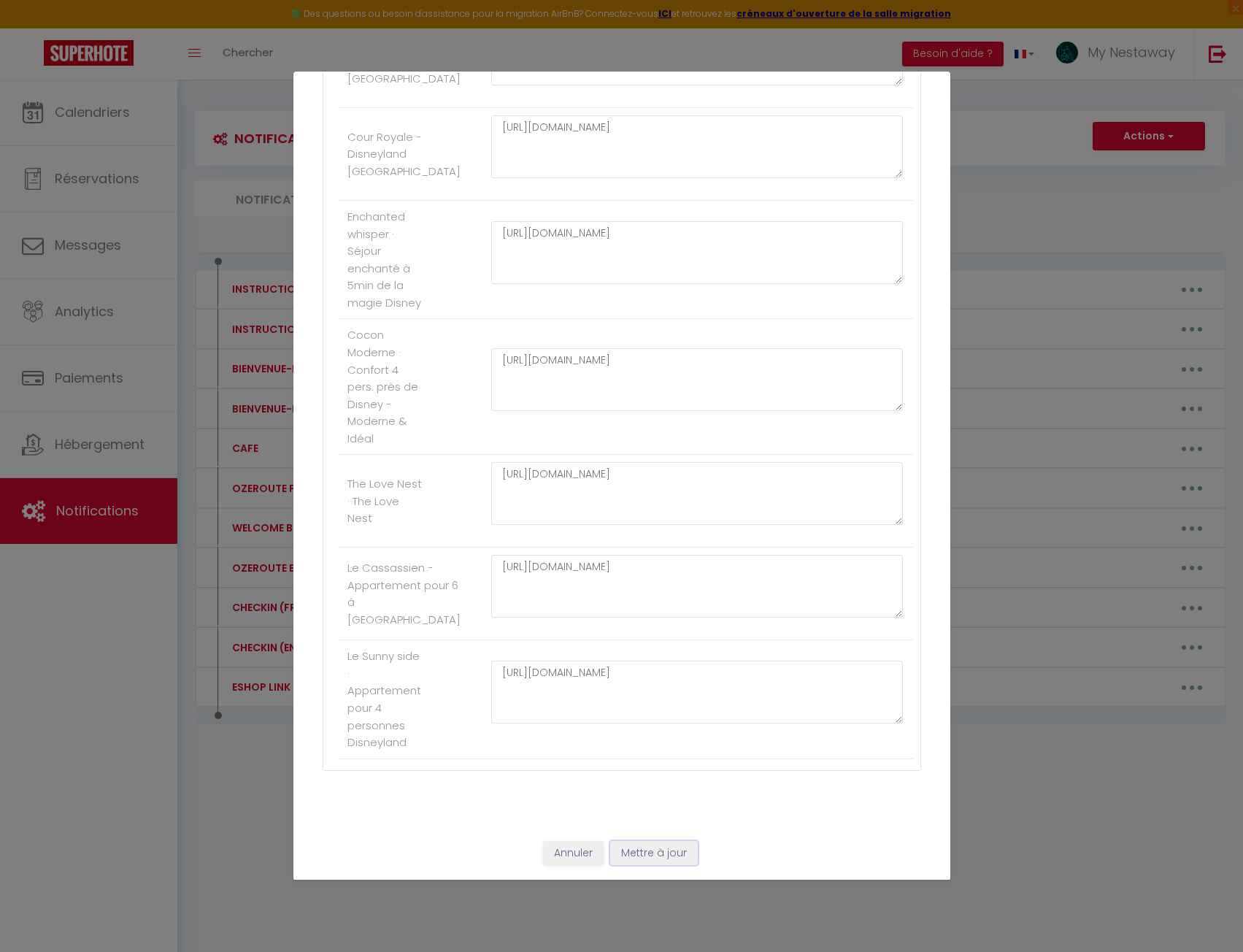
click at [630, 846] on button "Mettre à jour" at bounding box center [654, 854] width 88 height 25
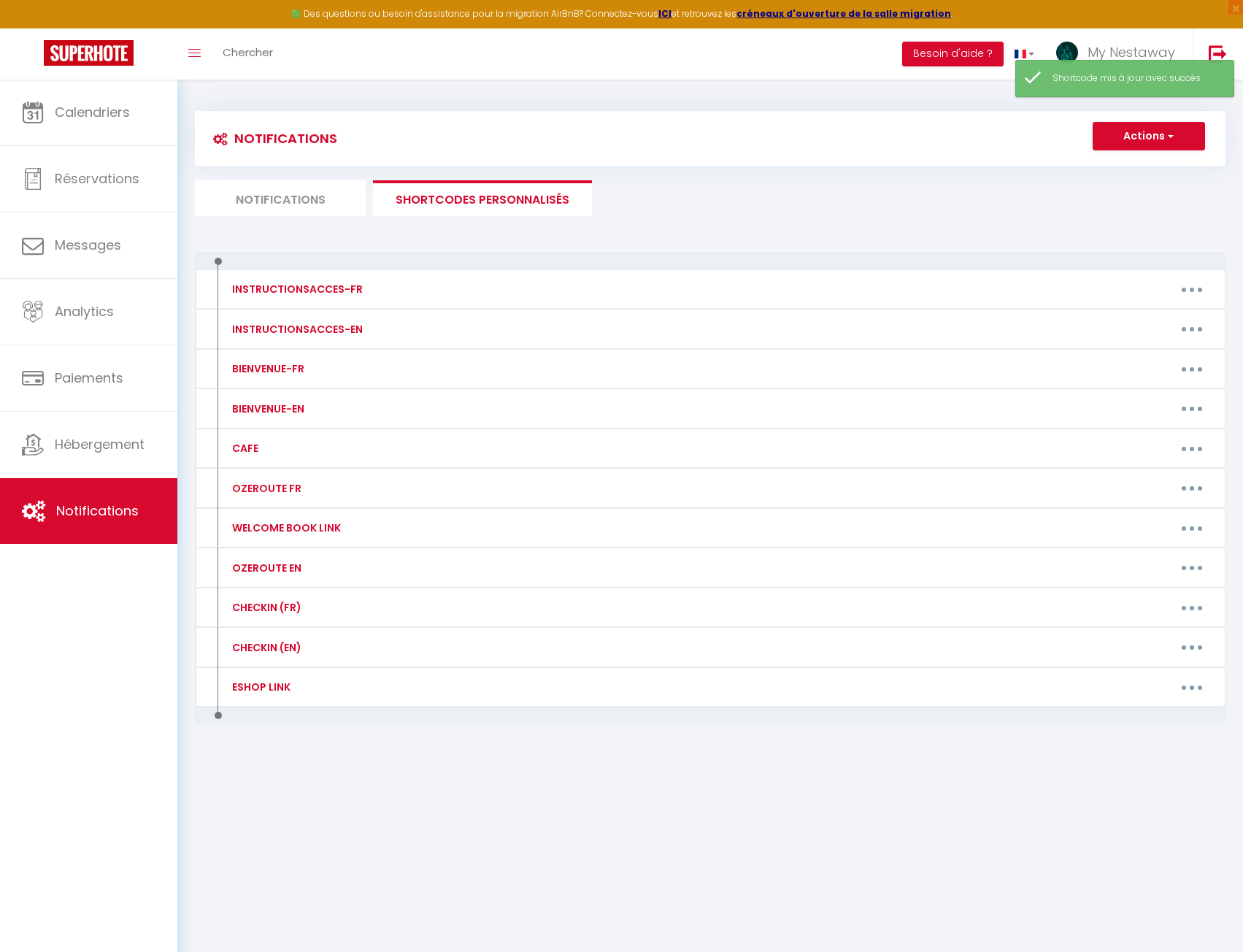
click at [319, 200] on li "Notifications" at bounding box center [281, 199] width 171 height 36
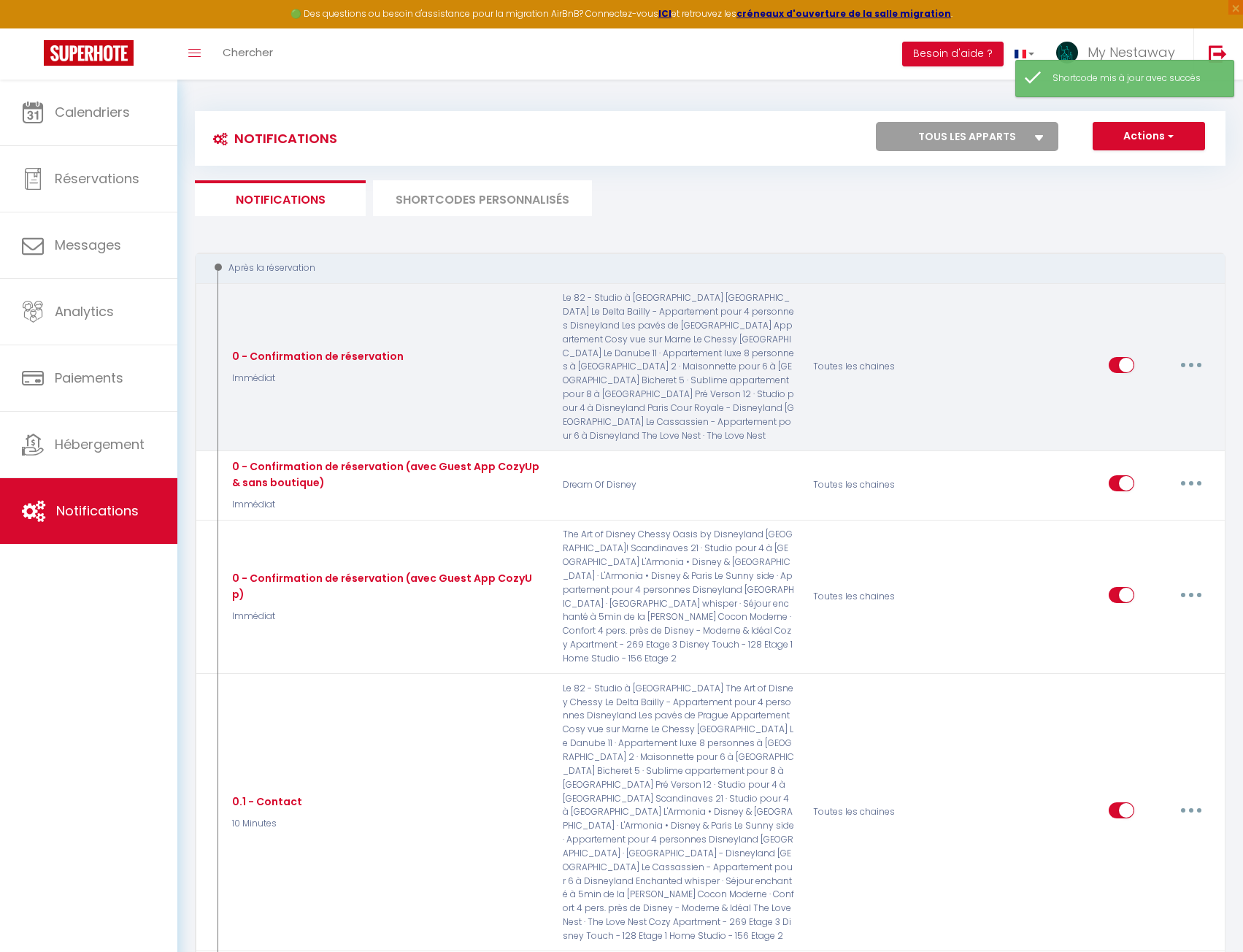
click at [1188, 359] on button "button" at bounding box center [1192, 365] width 41 height 24
click at [1165, 392] on link "Editer" at bounding box center [1154, 398] width 108 height 25
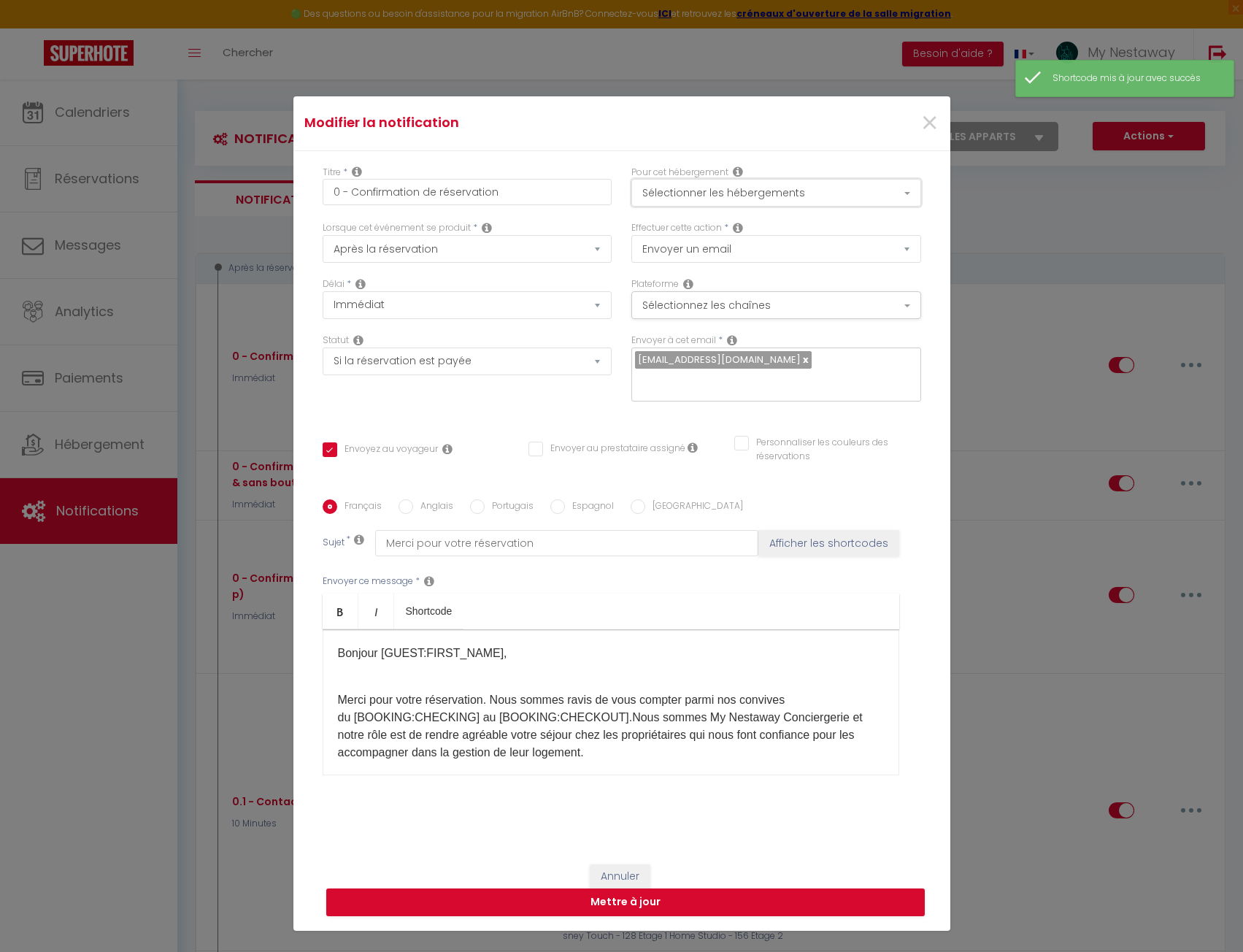
click at [727, 180] on button "Sélectionner les hébergements" at bounding box center [776, 193] width 290 height 28
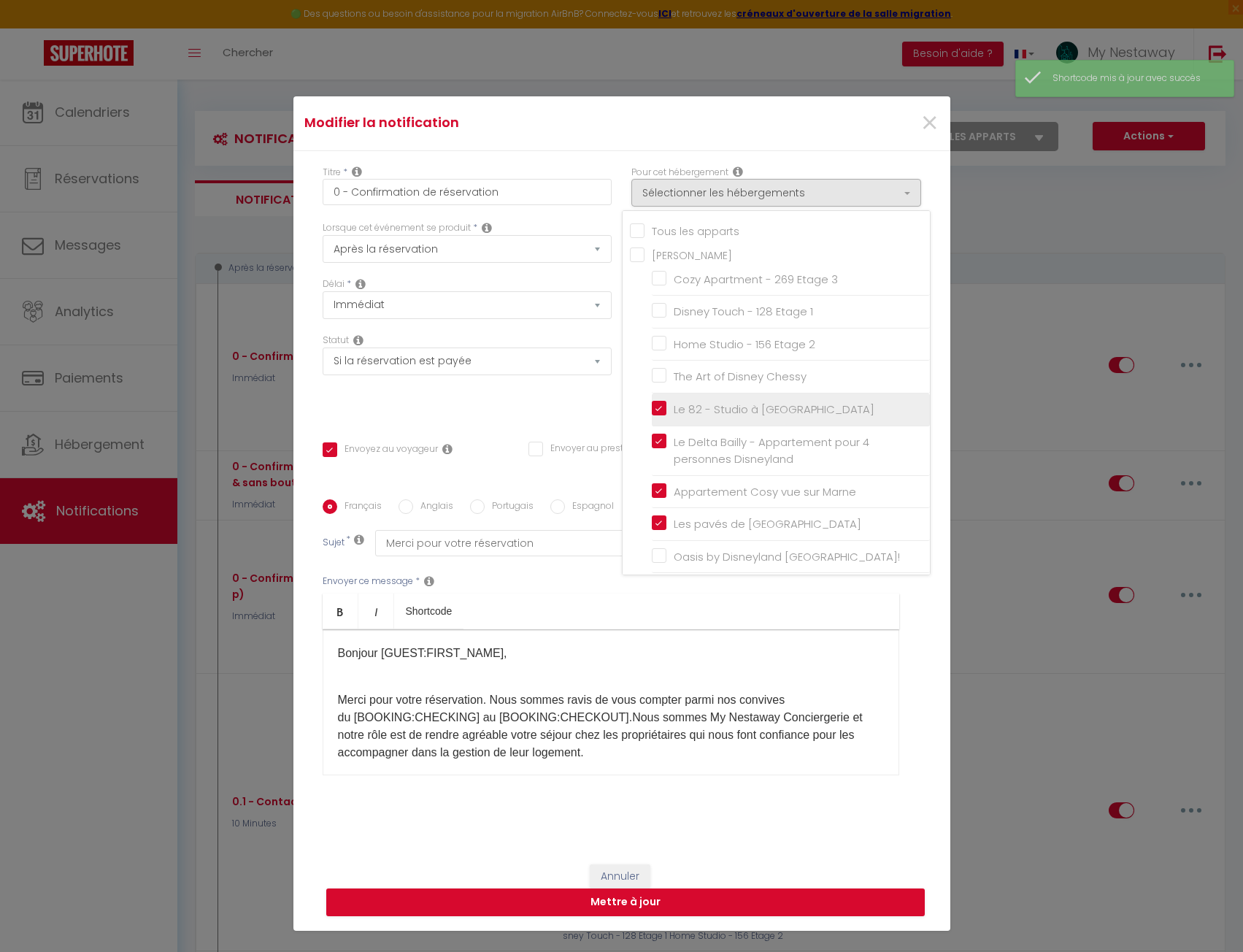
click at [652, 413] on input "Le 82 - Studio à [GEOGRAPHIC_DATA]" at bounding box center [791, 410] width 278 height 15
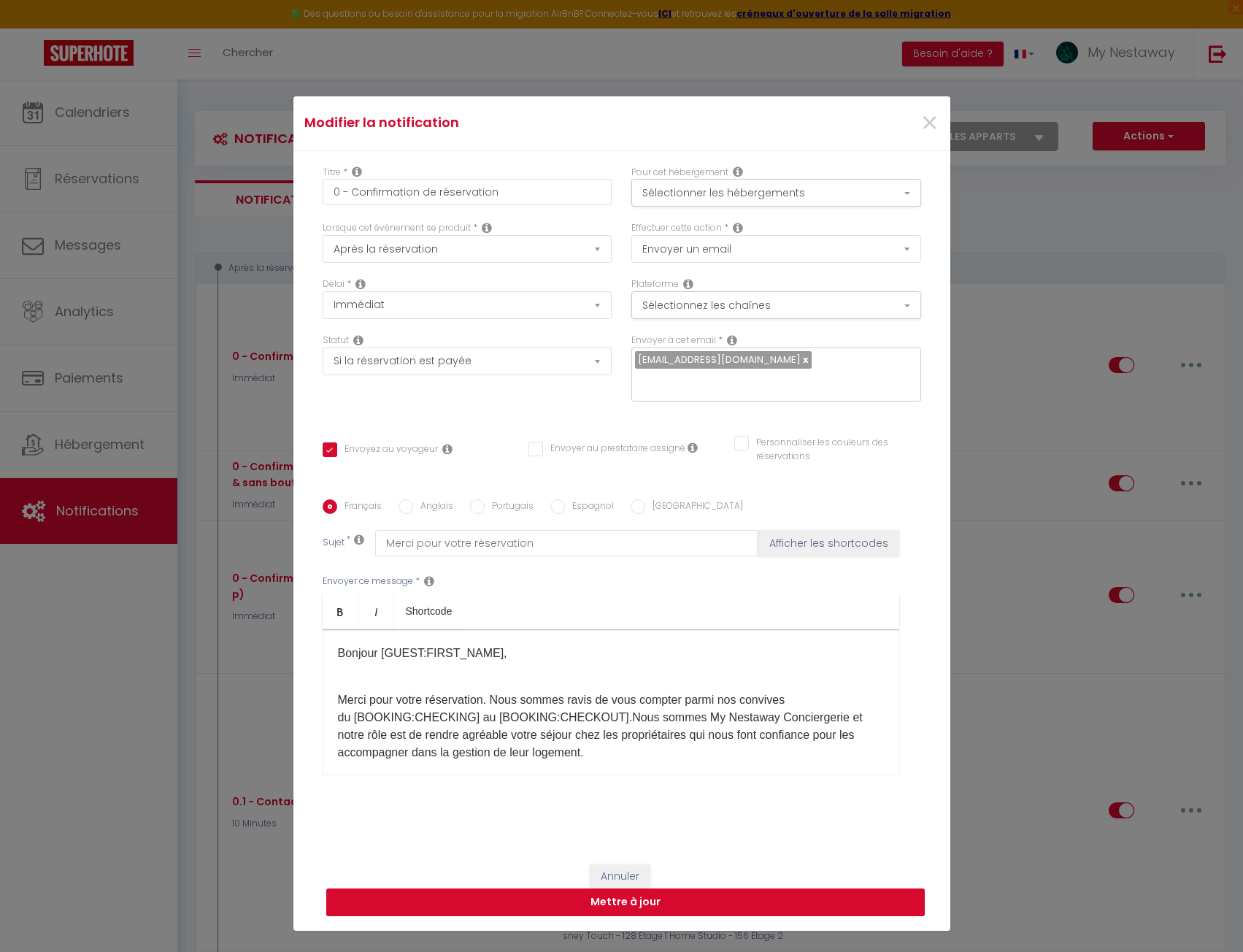
click at [692, 906] on button "Mettre à jour" at bounding box center [626, 902] width 599 height 28
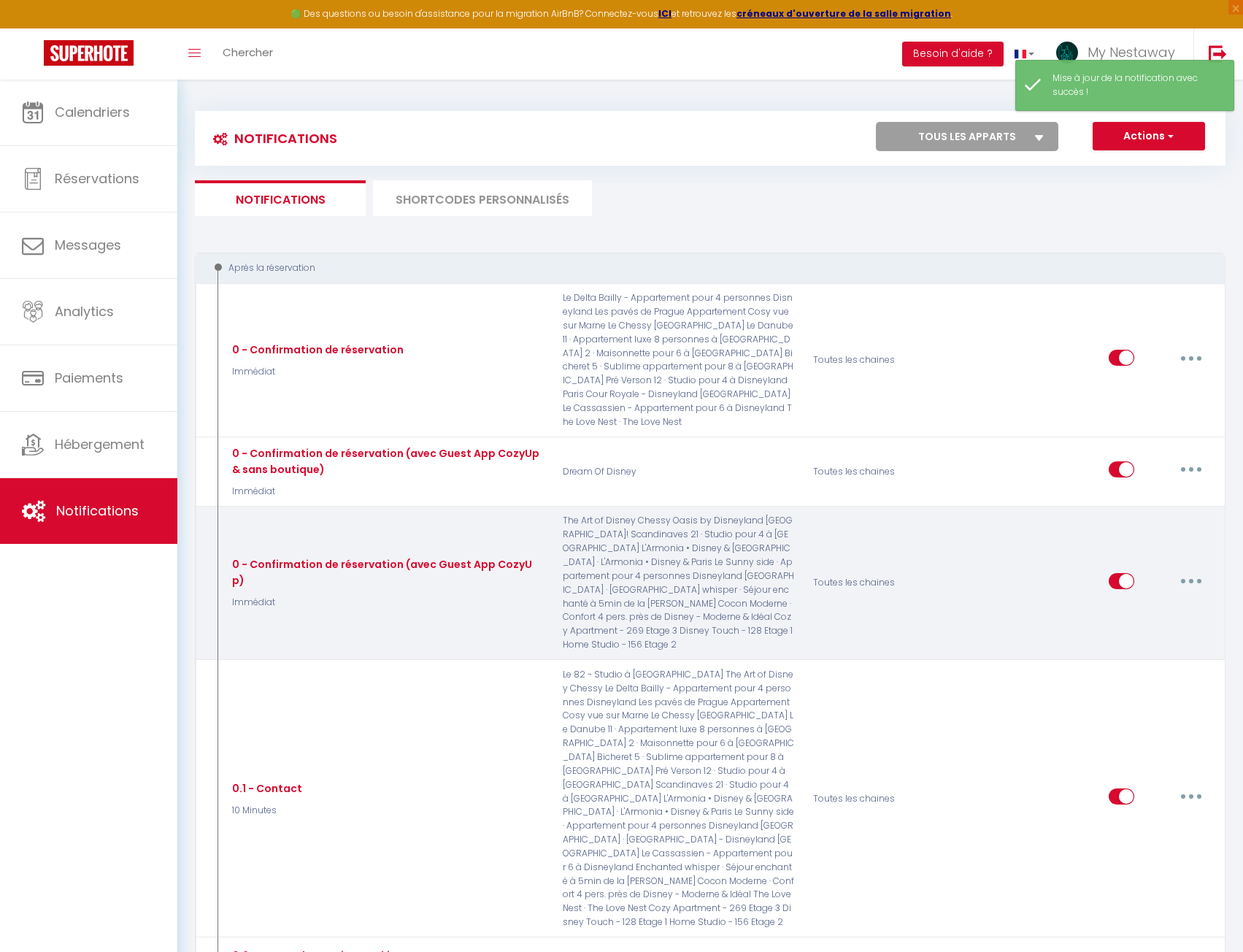
click at [1192, 579] on icon "button" at bounding box center [1191, 581] width 4 height 4
click at [1136, 602] on link "Editer" at bounding box center [1154, 614] width 108 height 25
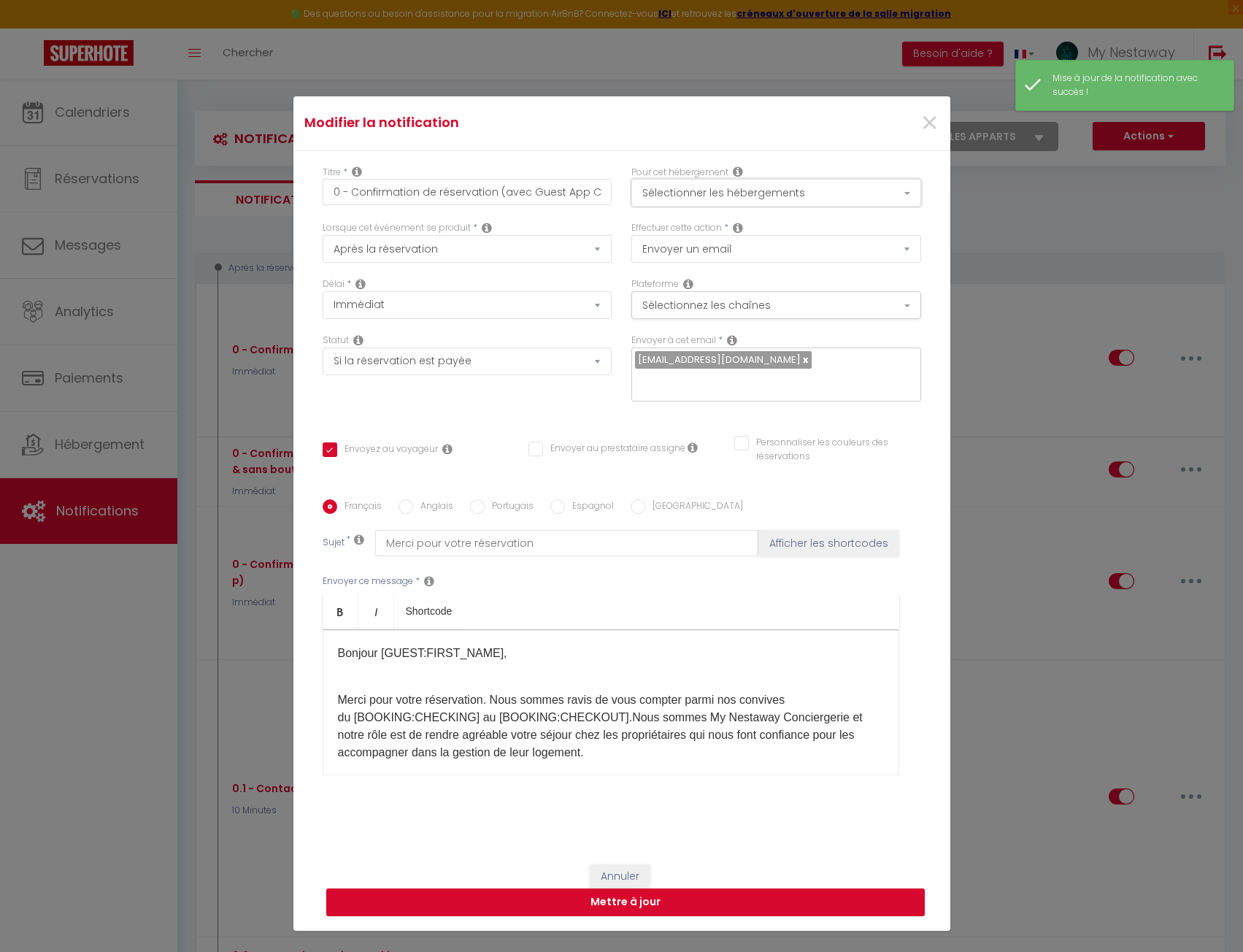
click at [703, 196] on button "Sélectionner les hébergements" at bounding box center [776, 193] width 290 height 28
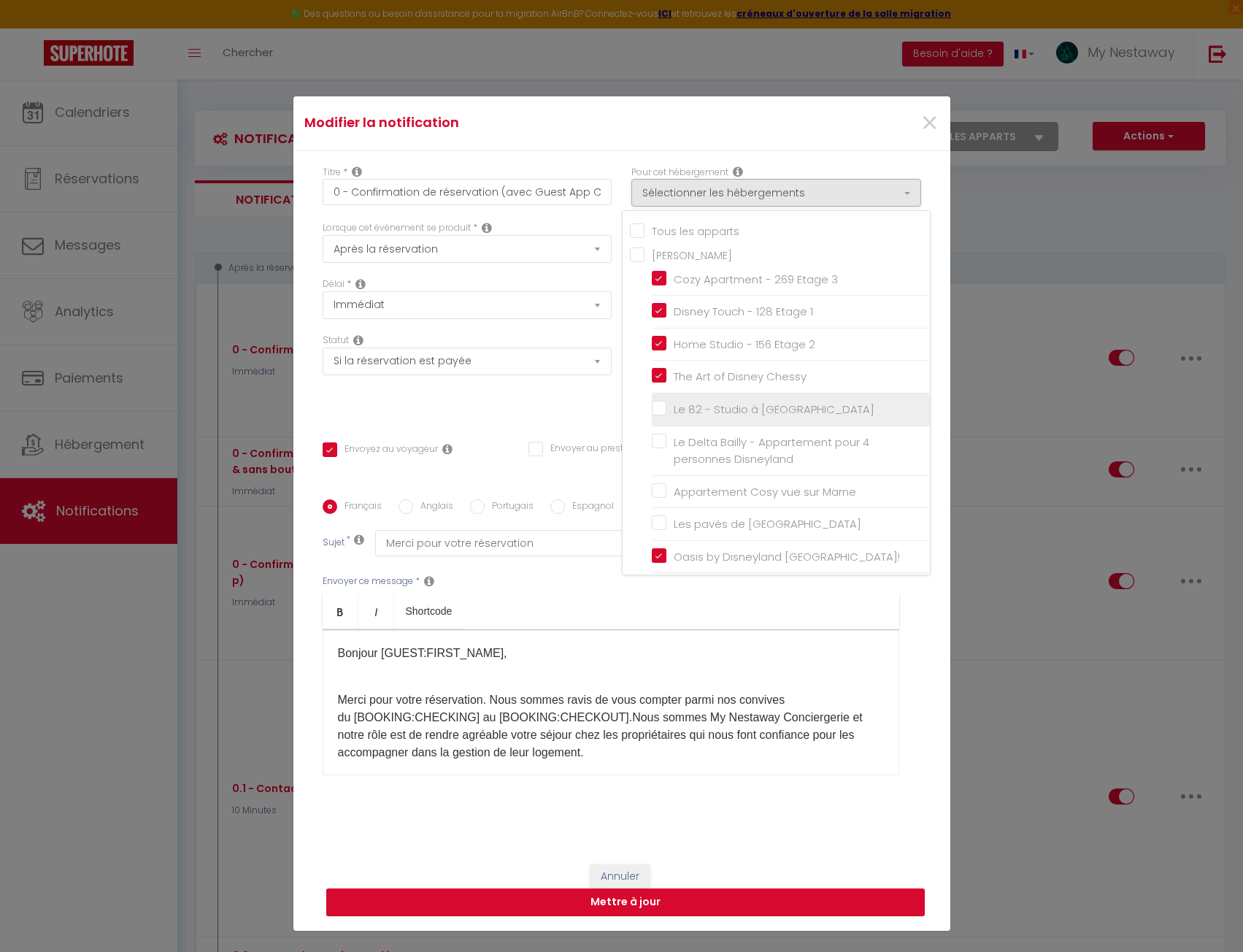
click at [652, 411] on input "Le 82 - Studio à [GEOGRAPHIC_DATA]" at bounding box center [791, 410] width 278 height 15
click at [702, 907] on button "Mettre à jour" at bounding box center [626, 902] width 599 height 28
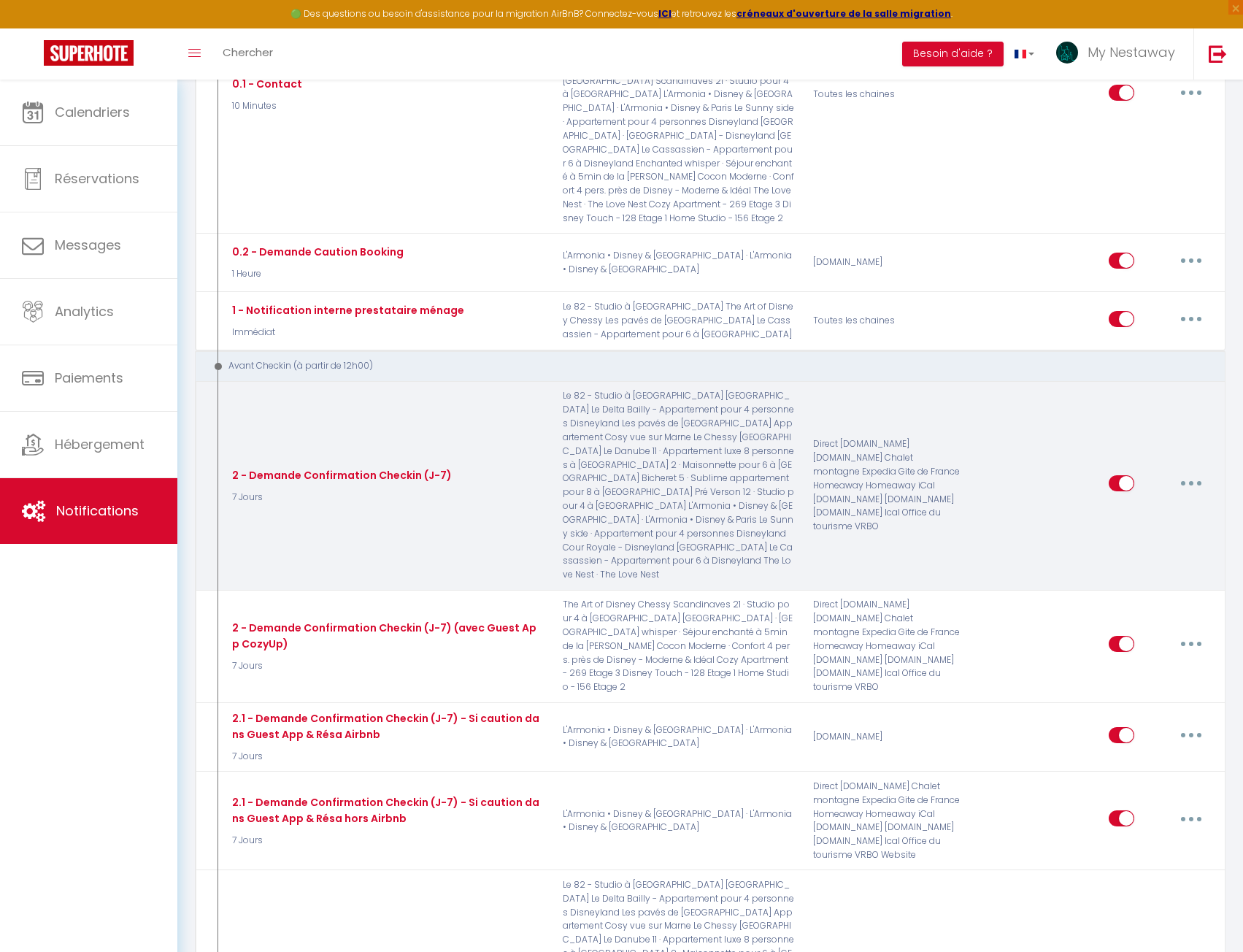
scroll to position [730, 0]
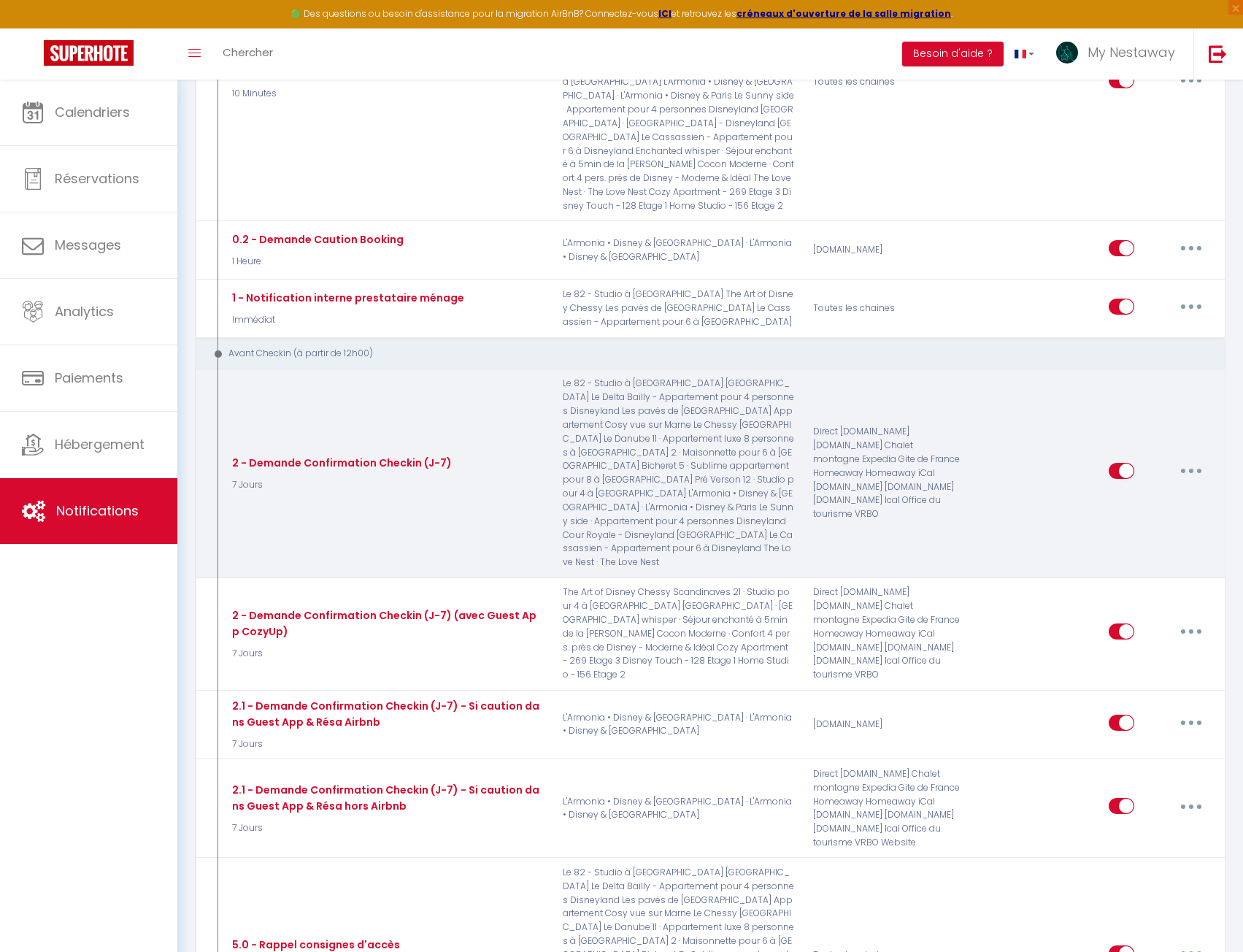
click at [1193, 452] on div "Editer Dupliquer Tester Supprimer" at bounding box center [1160, 474] width 103 height 42
click at [1193, 460] on button "button" at bounding box center [1192, 471] width 41 height 24
click at [1164, 492] on link "Editer" at bounding box center [1154, 504] width 108 height 25
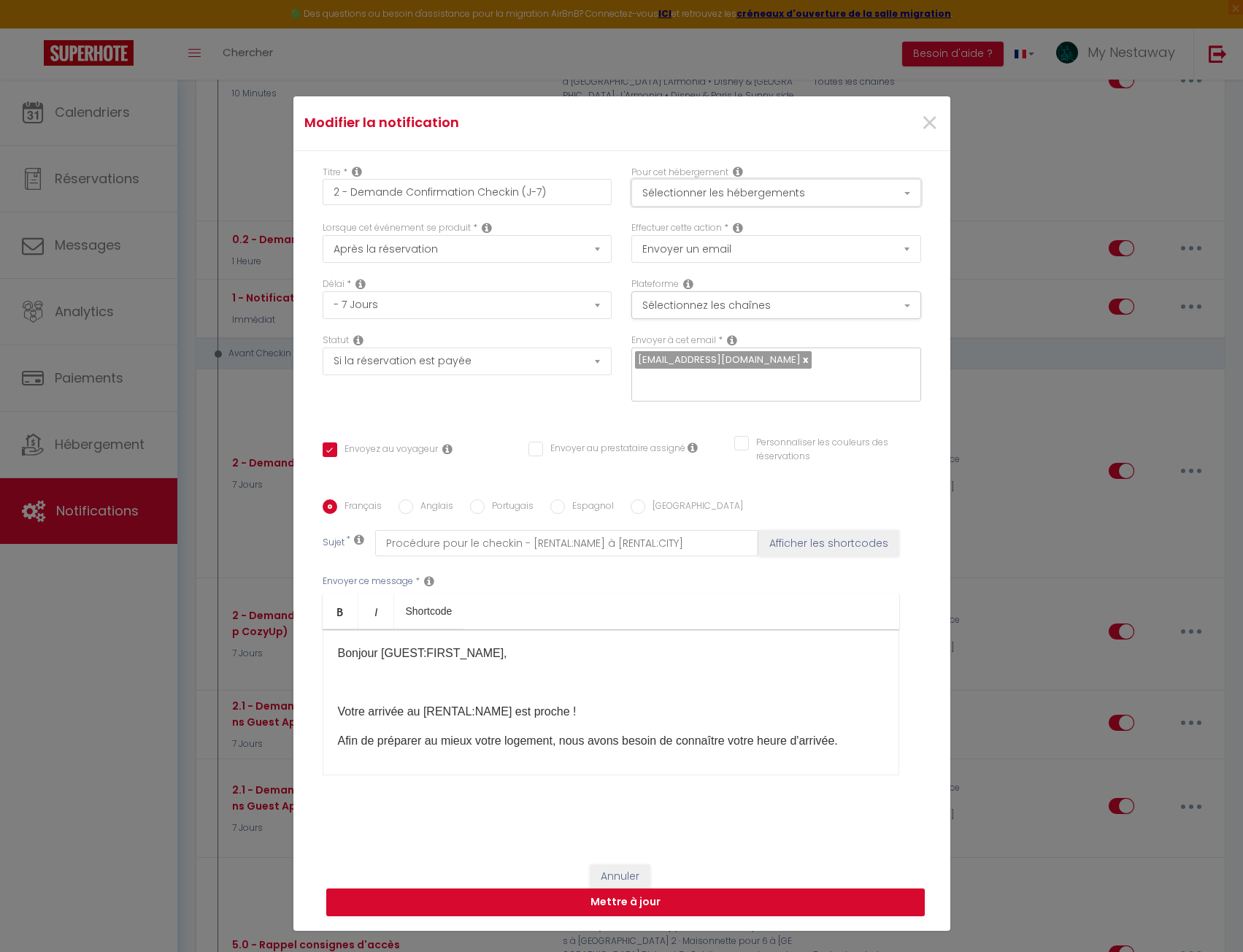
click at [865, 203] on button "Sélectionner les hébergements" at bounding box center [776, 193] width 290 height 28
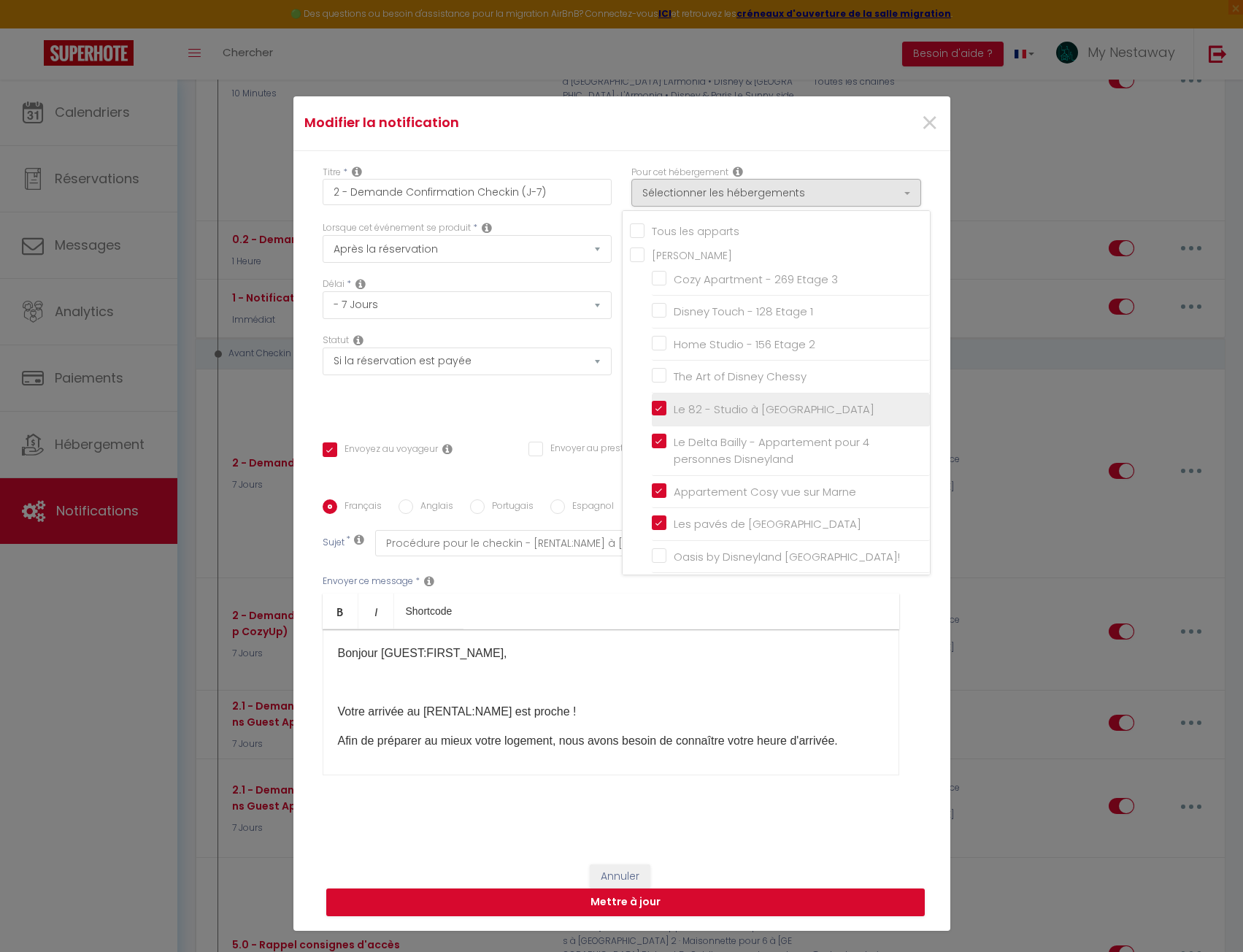
click at [654, 409] on input "Le 82 - Studio à [GEOGRAPHIC_DATA]" at bounding box center [791, 410] width 278 height 15
click at [723, 893] on button "Mettre à jour" at bounding box center [626, 902] width 599 height 28
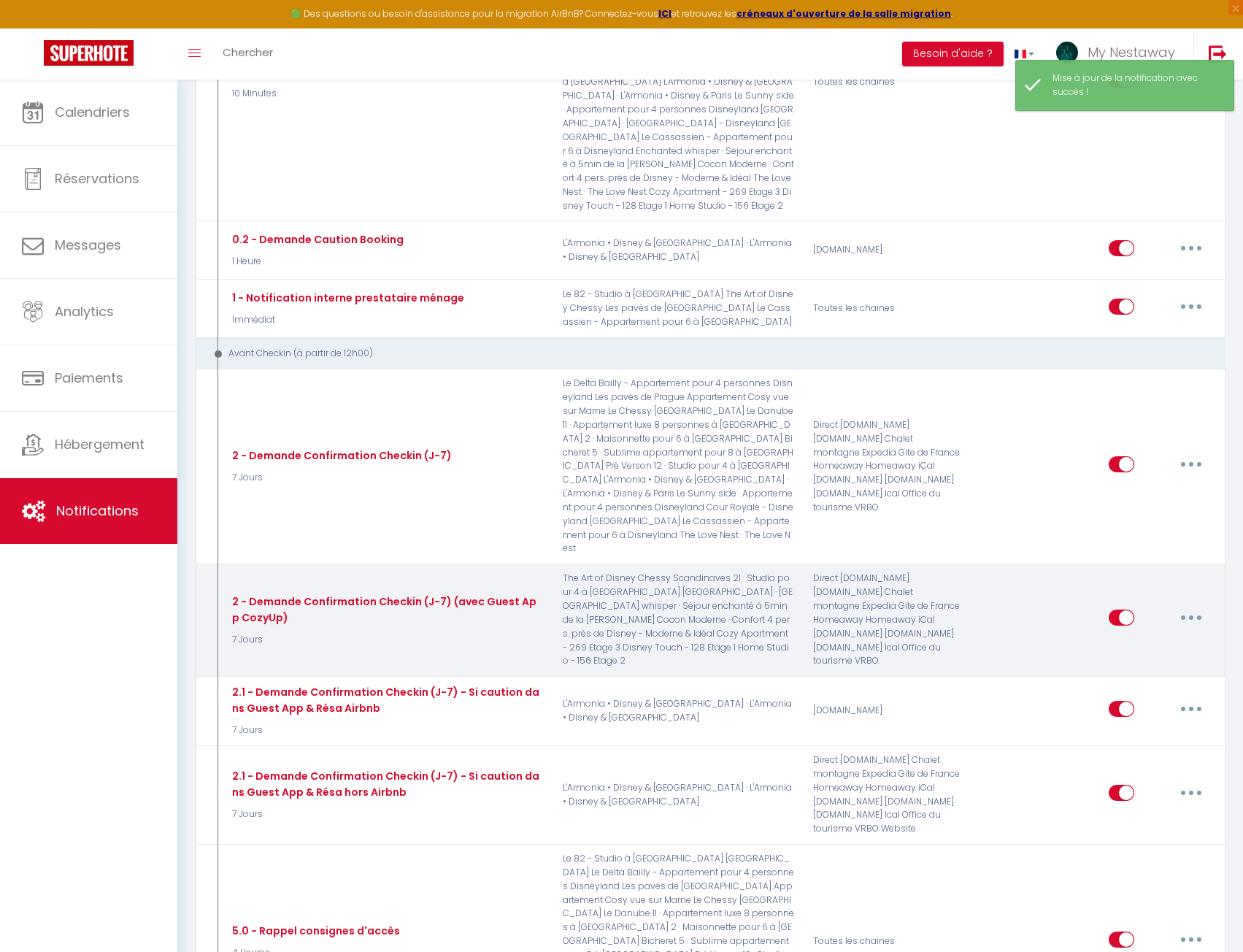
click at [1203, 606] on button "button" at bounding box center [1192, 618] width 41 height 24
click at [1146, 639] on link "Editer" at bounding box center [1154, 651] width 108 height 25
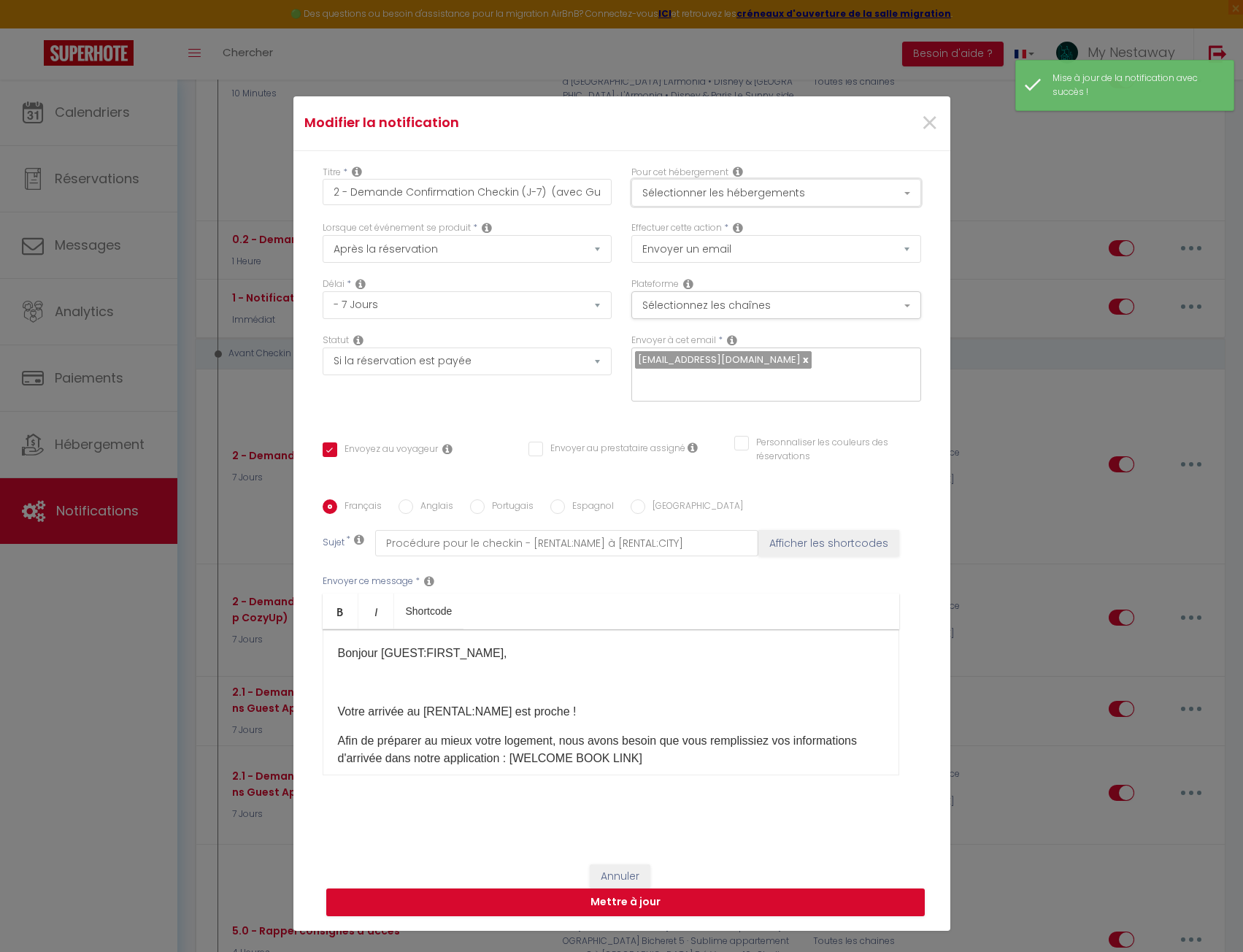
click at [722, 197] on button "Sélectionner les hébergements" at bounding box center [776, 193] width 290 height 28
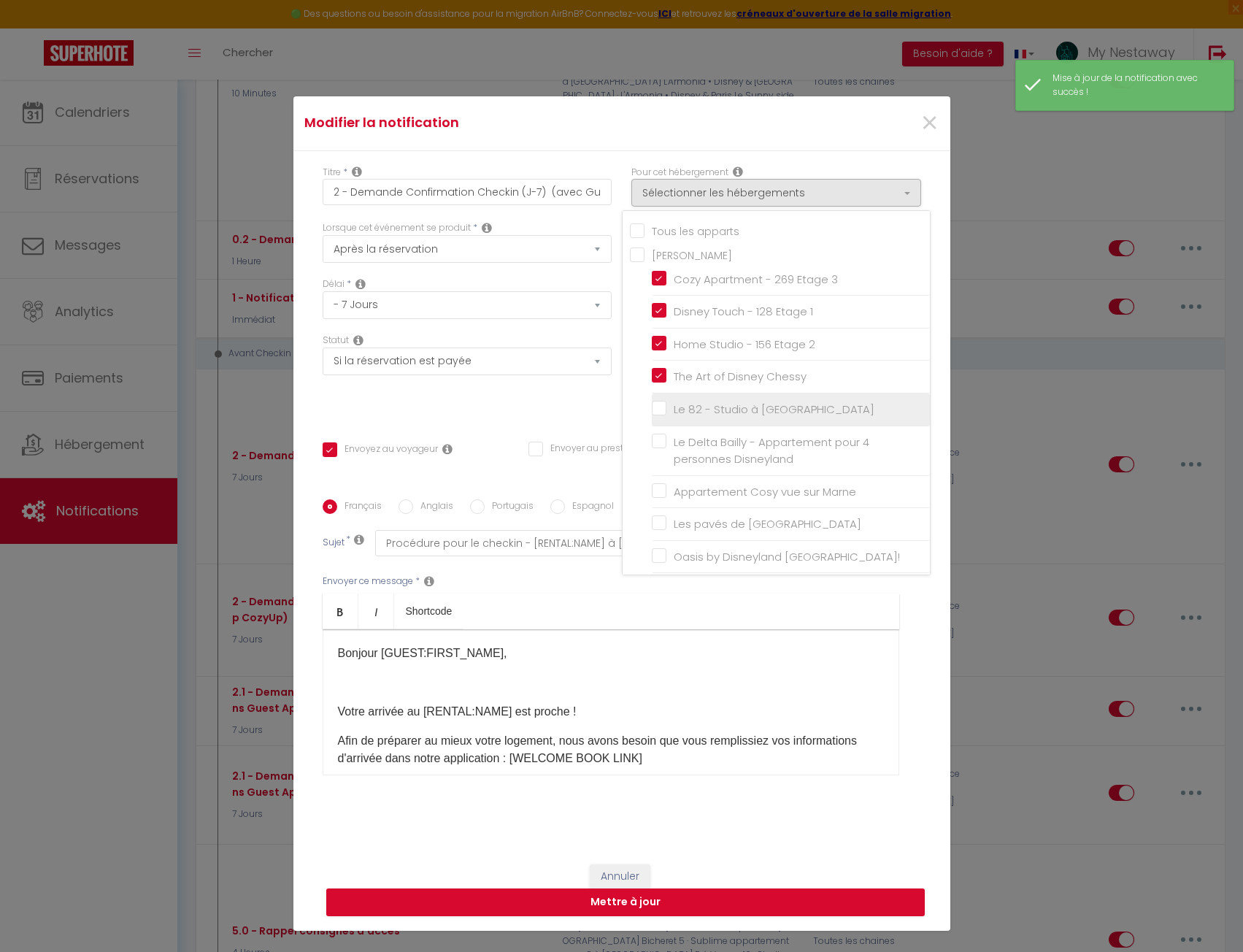
click at [653, 409] on input "Le 82 - Studio à [GEOGRAPHIC_DATA]" at bounding box center [791, 410] width 278 height 15
click at [753, 903] on button "Mettre à jour" at bounding box center [626, 902] width 599 height 28
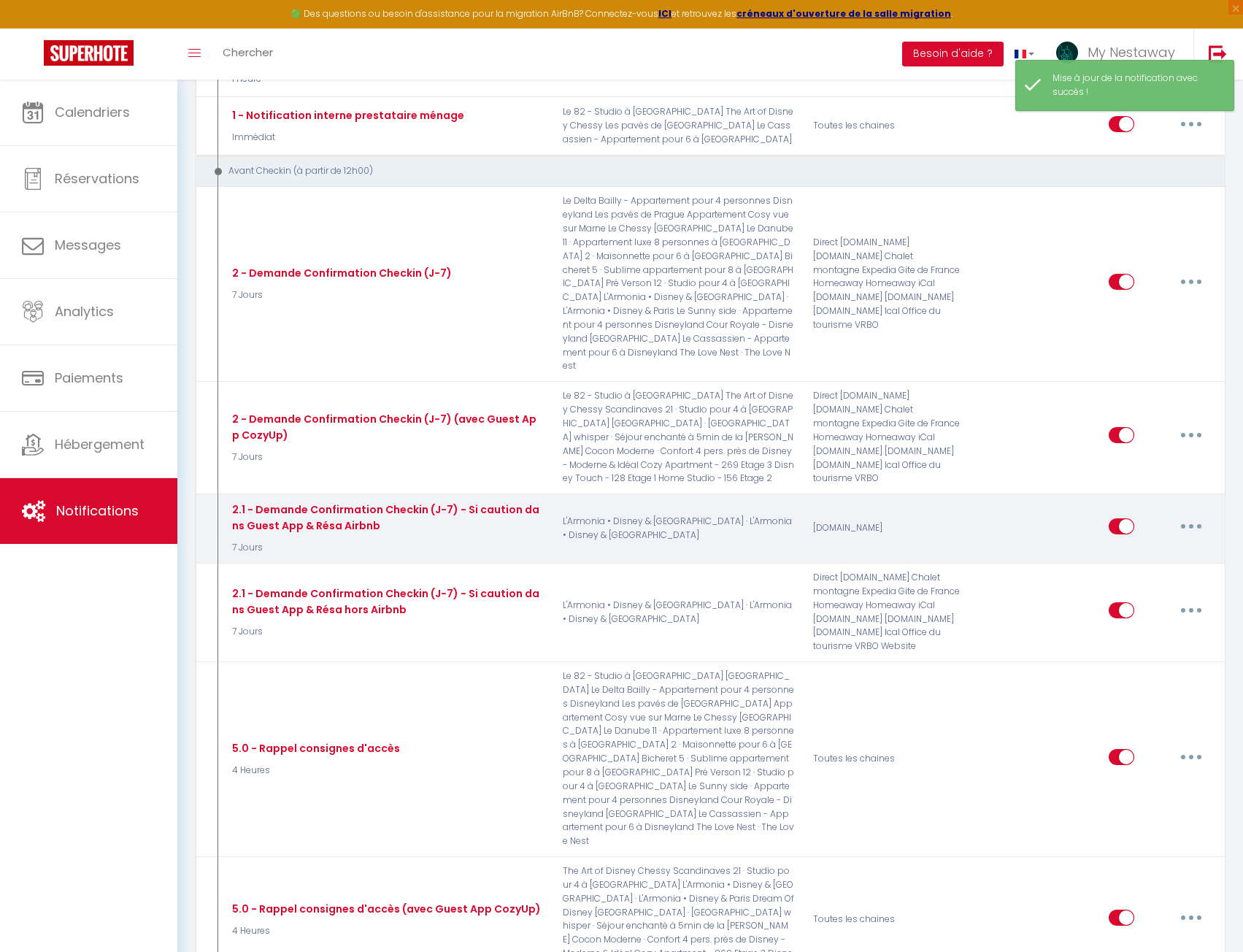
scroll to position [1022, 0]
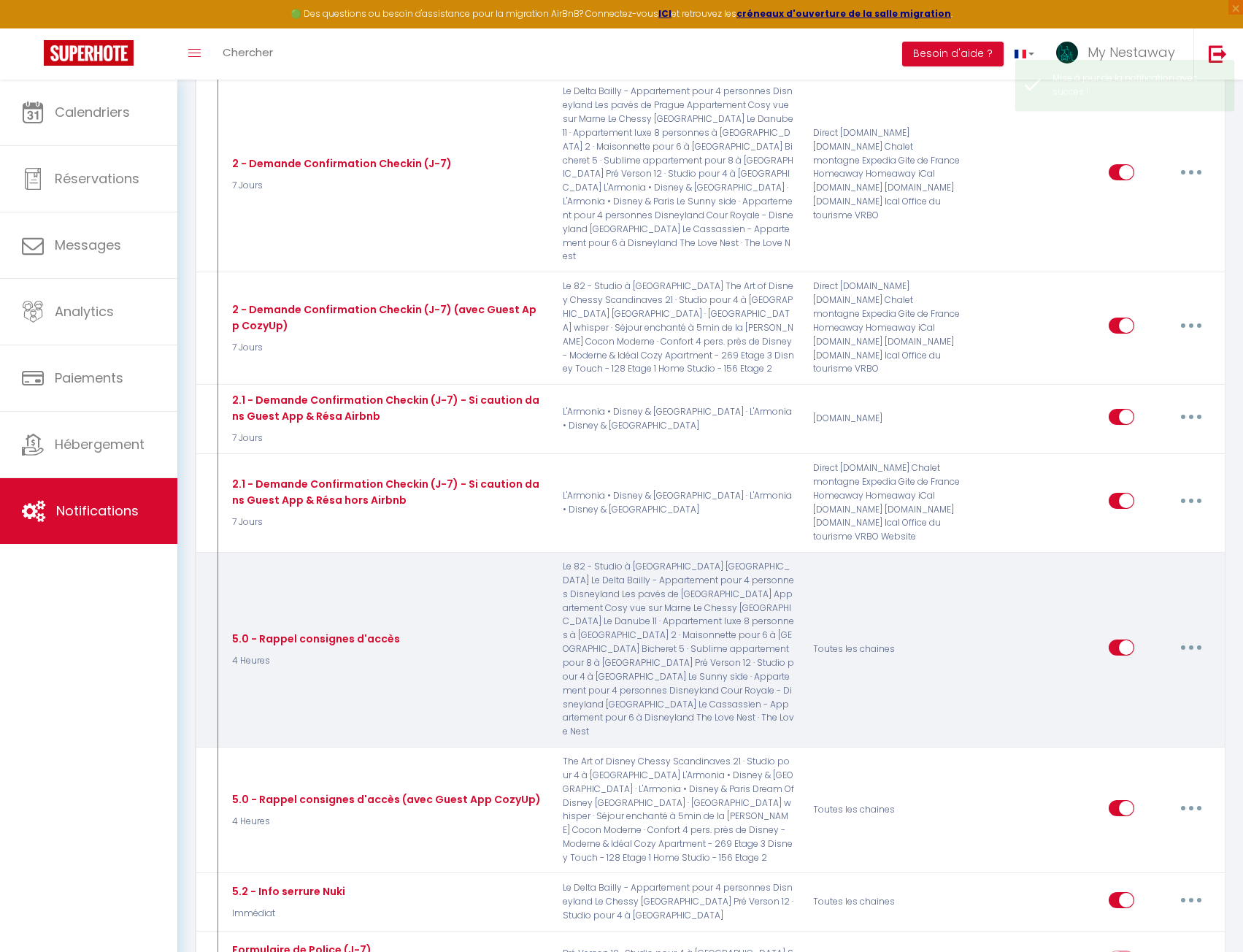
click at [1188, 636] on button "button" at bounding box center [1192, 648] width 41 height 24
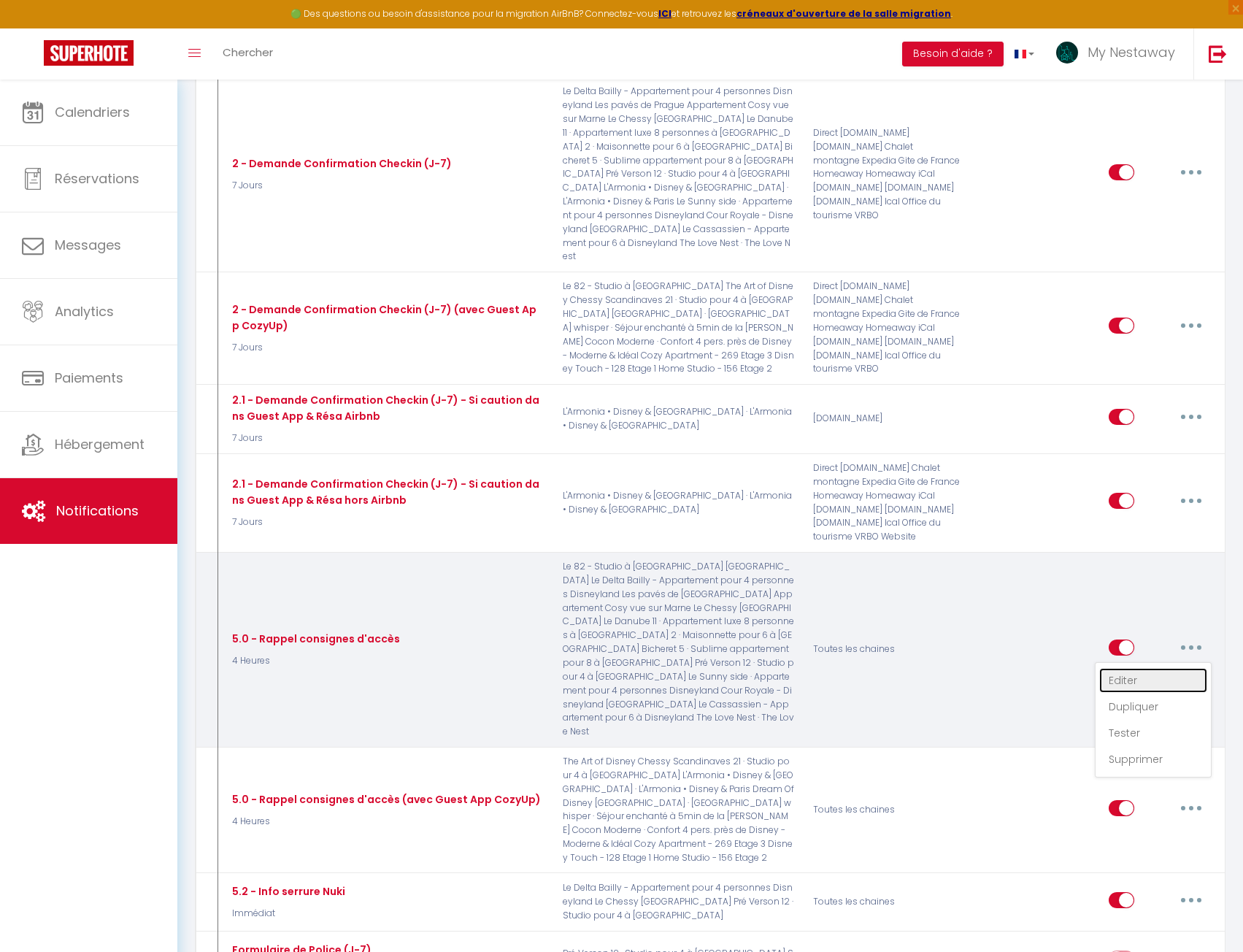
click at [1159, 668] on link "Editer" at bounding box center [1154, 680] width 108 height 25
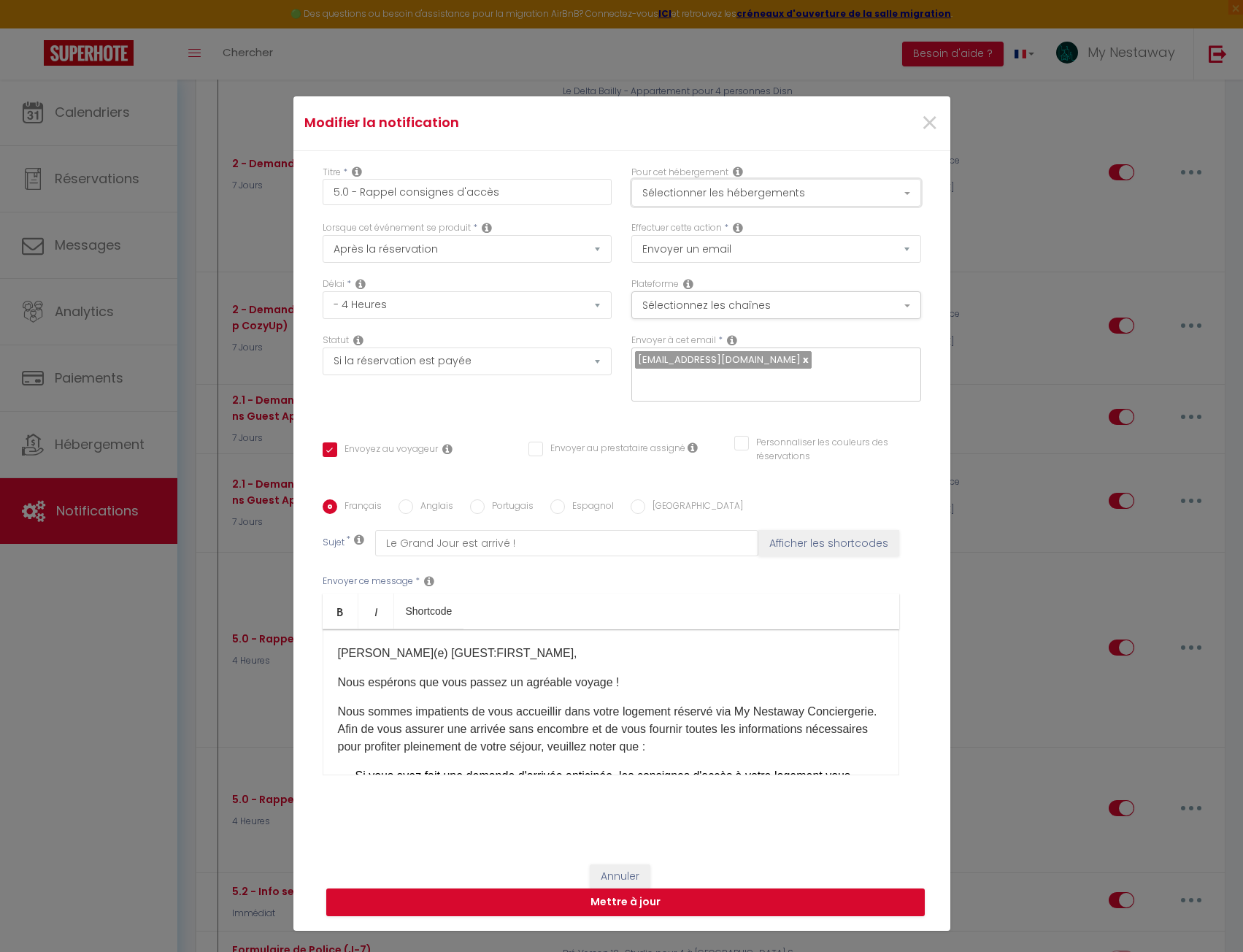
click at [753, 189] on button "Sélectionner les hébergements" at bounding box center [776, 193] width 290 height 28
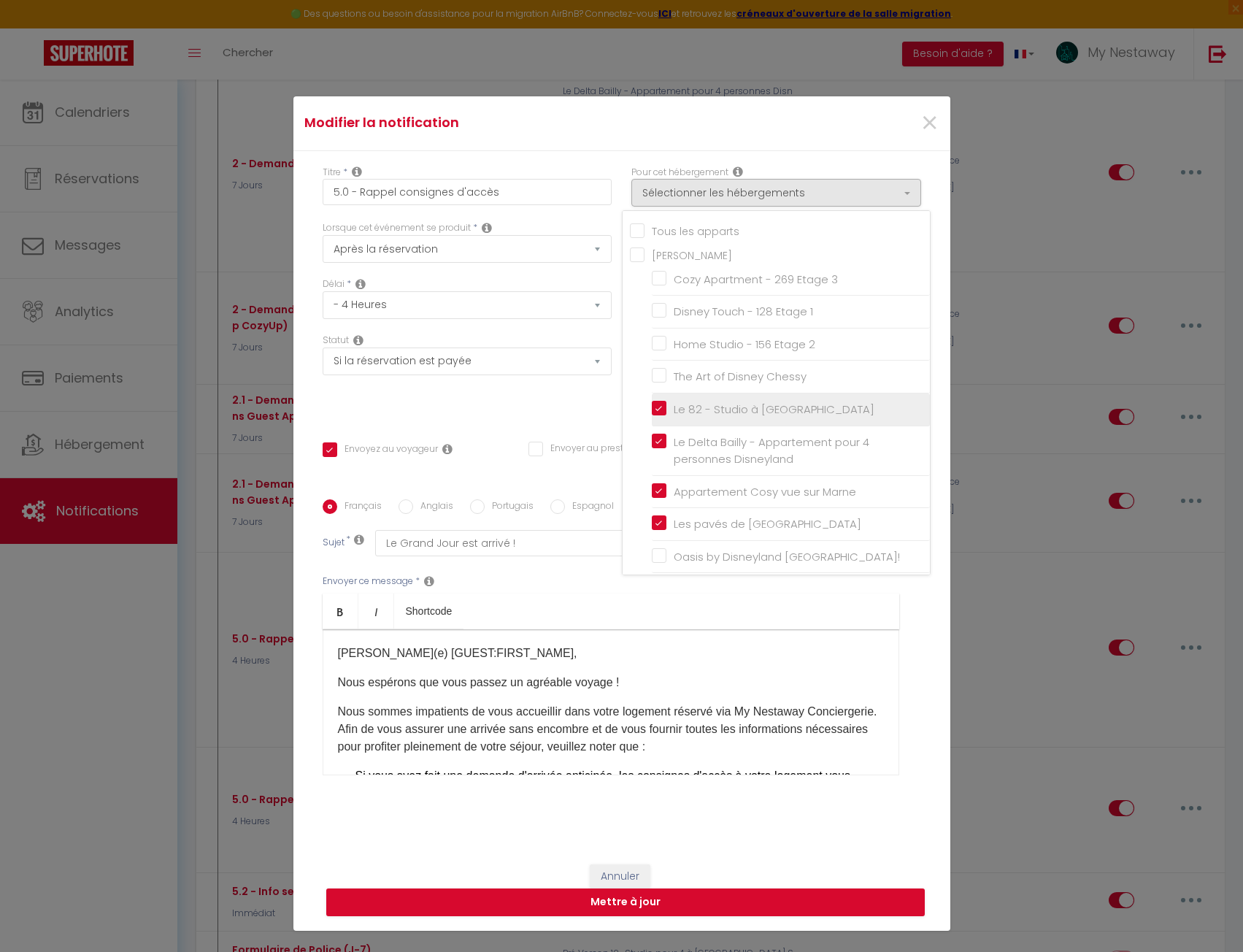
click at [652, 409] on input "Le 82 - Studio à [GEOGRAPHIC_DATA]" at bounding box center [791, 410] width 278 height 15
click at [732, 906] on button "Mettre à jour" at bounding box center [626, 902] width 599 height 28
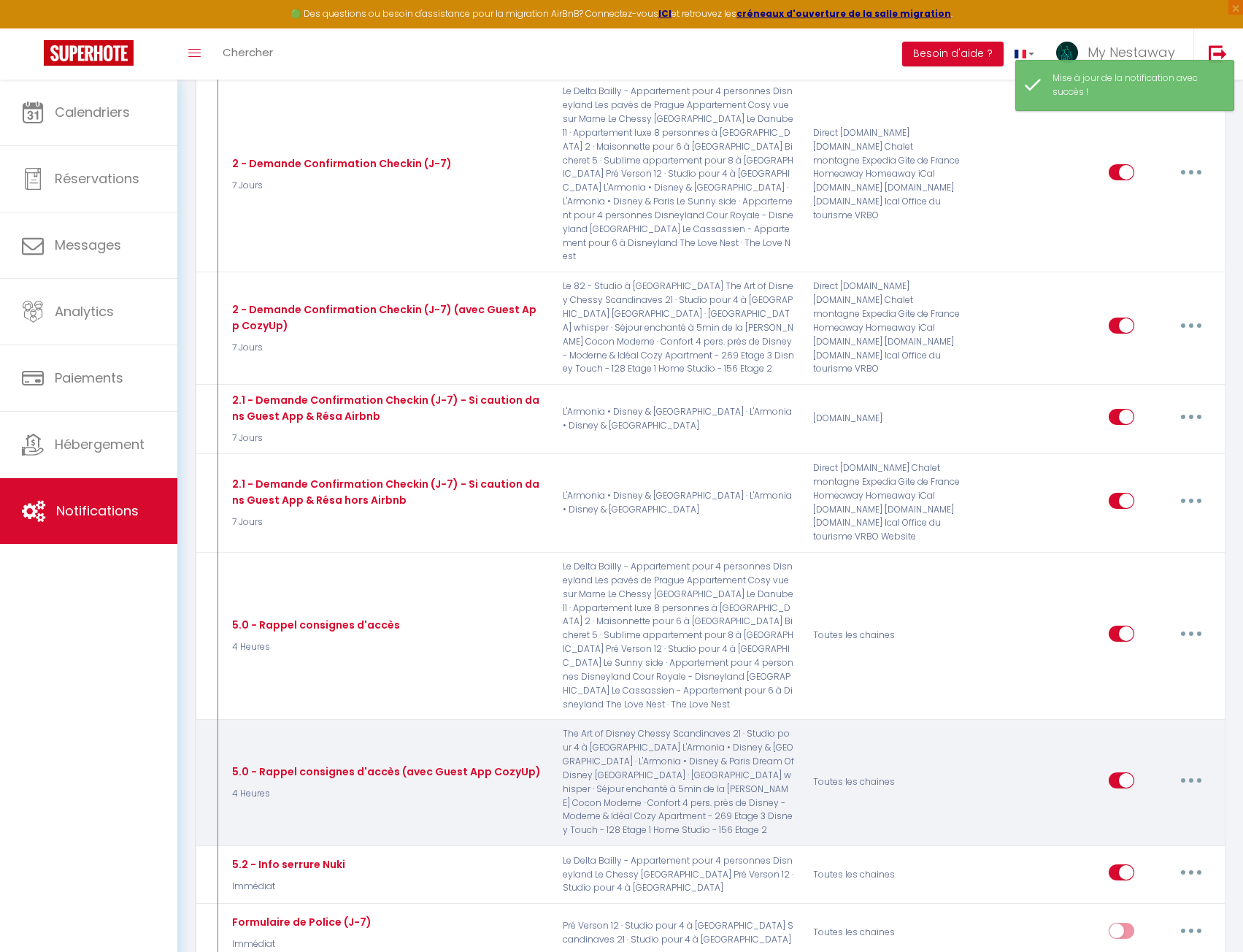
click at [1183, 769] on button "button" at bounding box center [1192, 780] width 41 height 24
click at [1143, 801] on link "Editer" at bounding box center [1154, 814] width 108 height 25
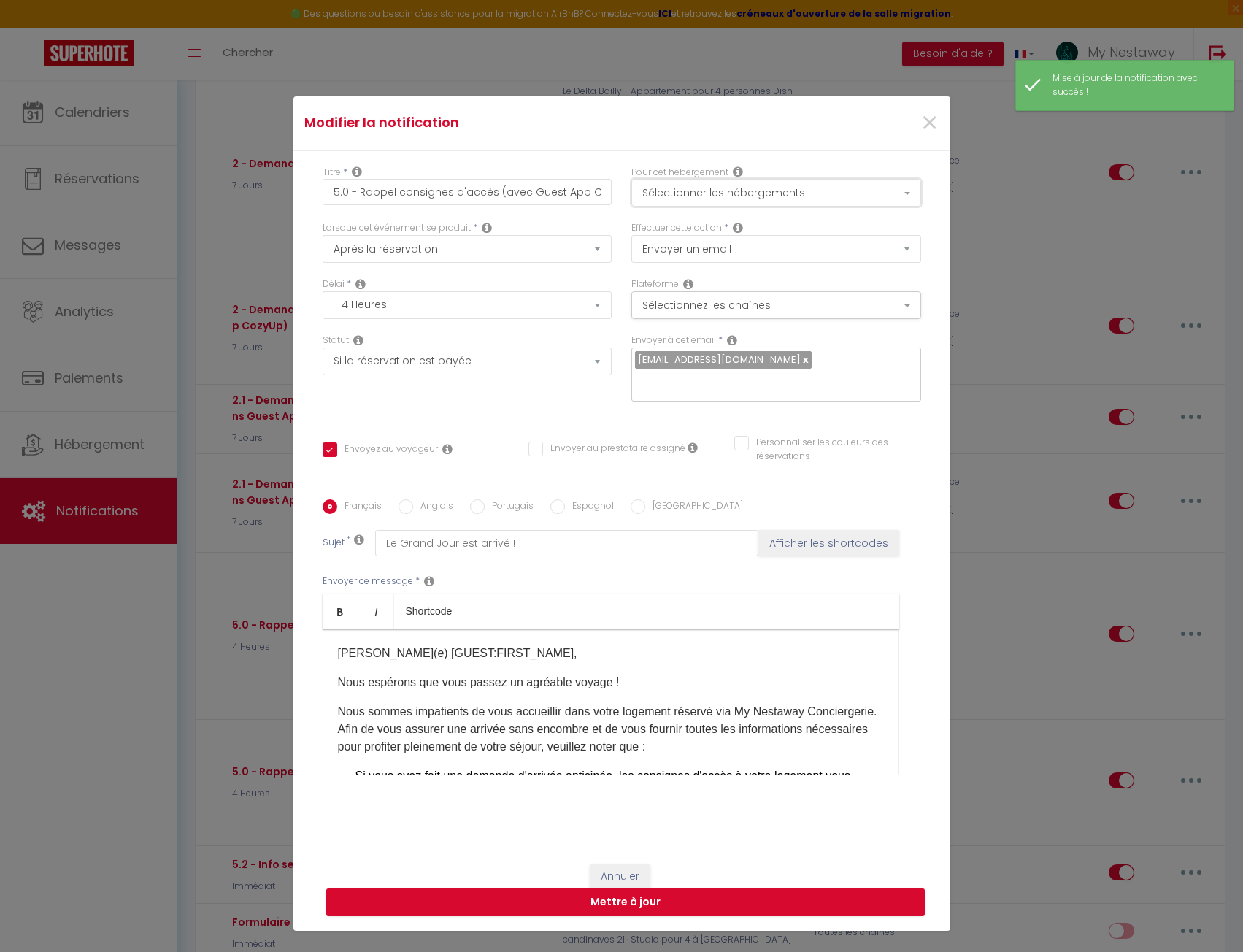
click at [800, 194] on button "Sélectionner les hébergements" at bounding box center [776, 193] width 290 height 28
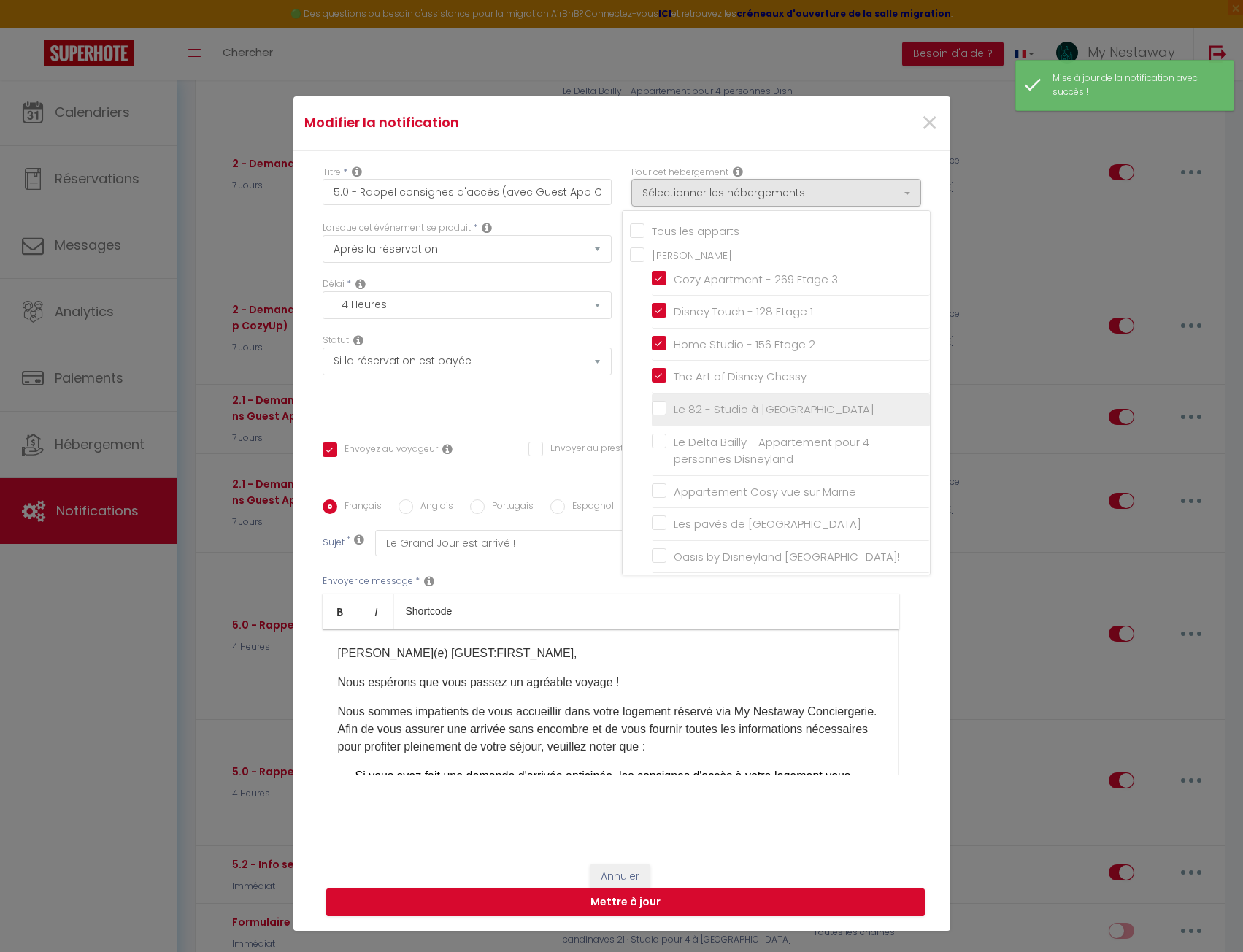
click at [652, 411] on input "Le 82 - Studio à [GEOGRAPHIC_DATA]" at bounding box center [791, 410] width 278 height 15
click at [737, 901] on button "Mettre à jour" at bounding box center [626, 902] width 599 height 28
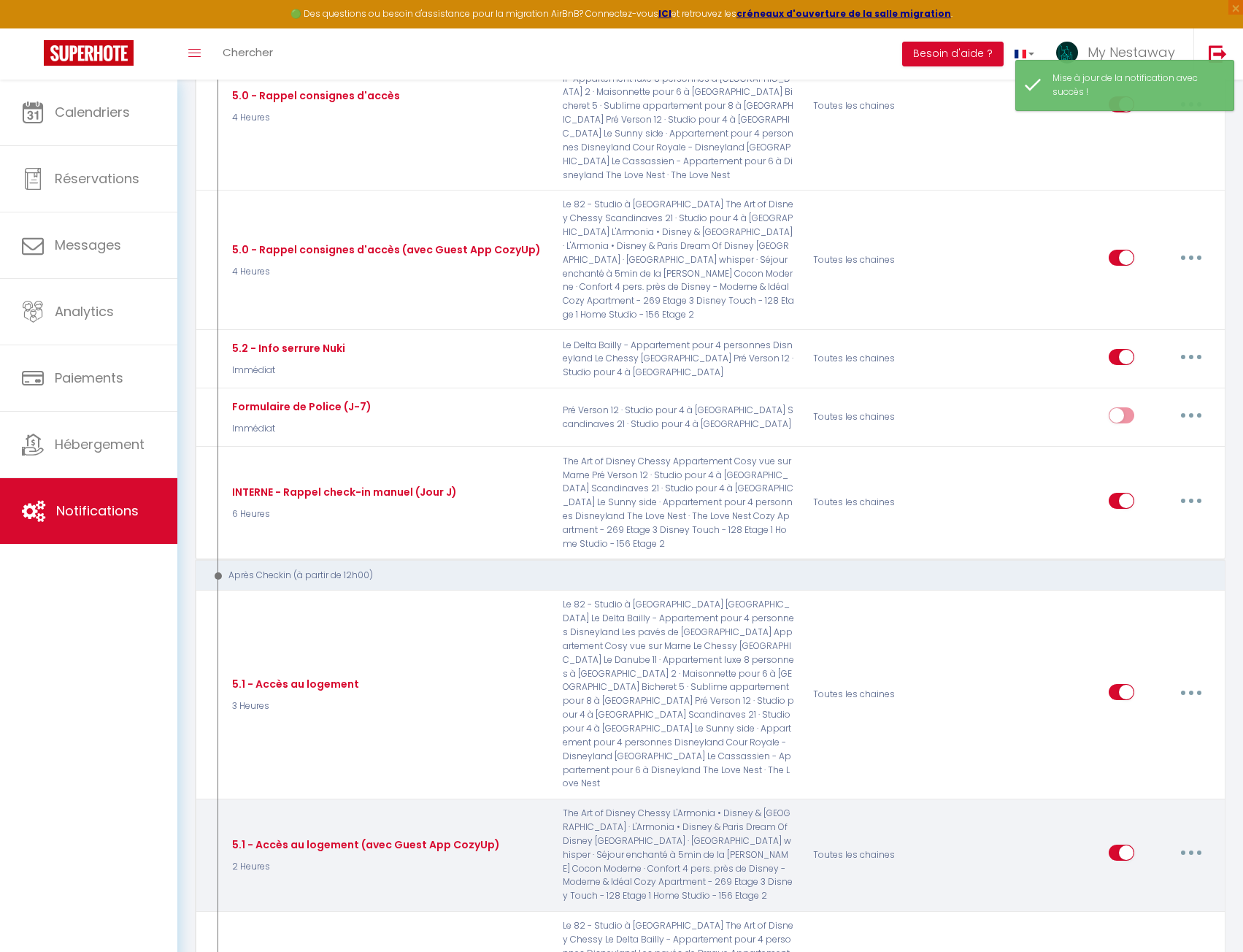
scroll to position [1606, 0]
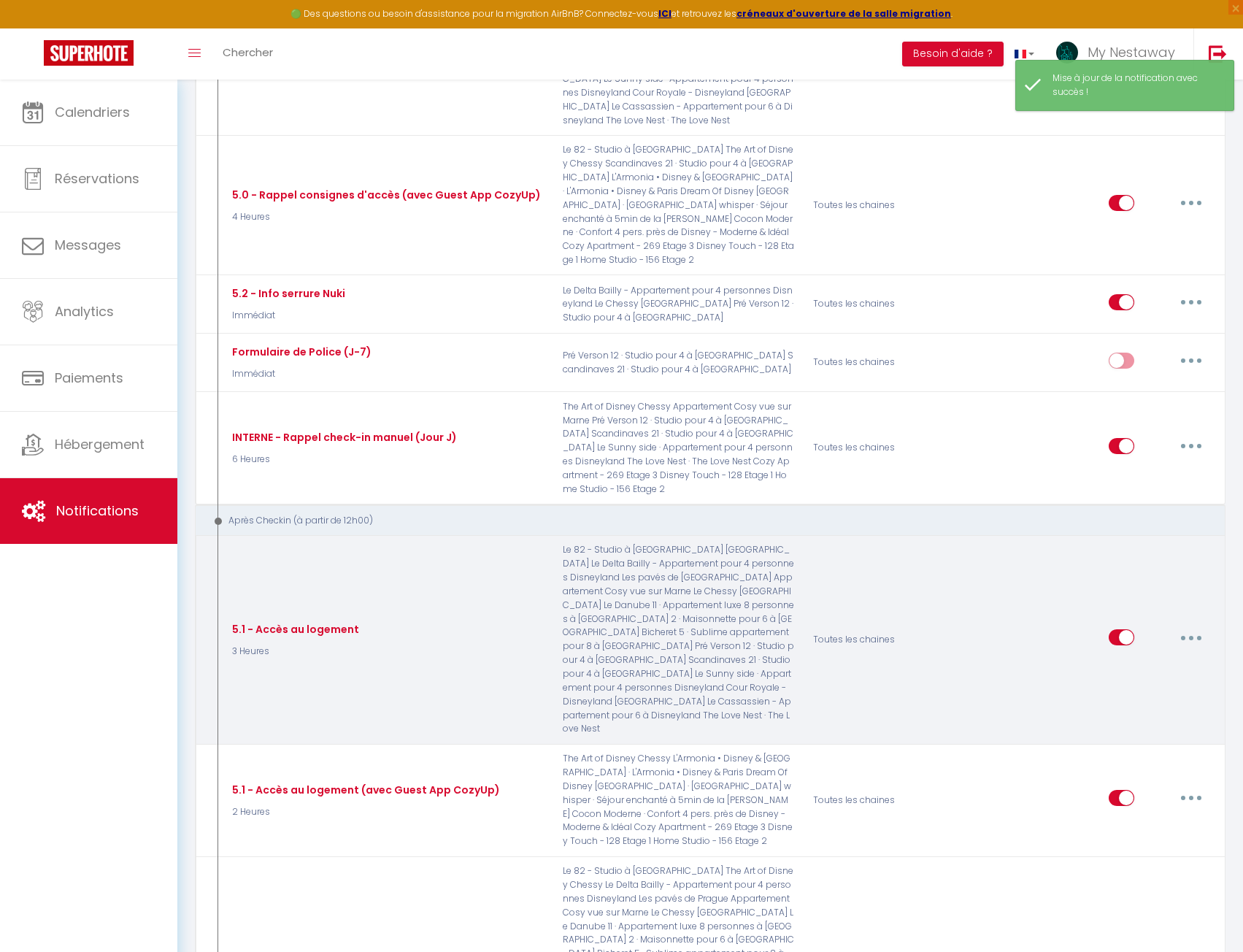
click at [1193, 626] on button "button" at bounding box center [1192, 637] width 41 height 24
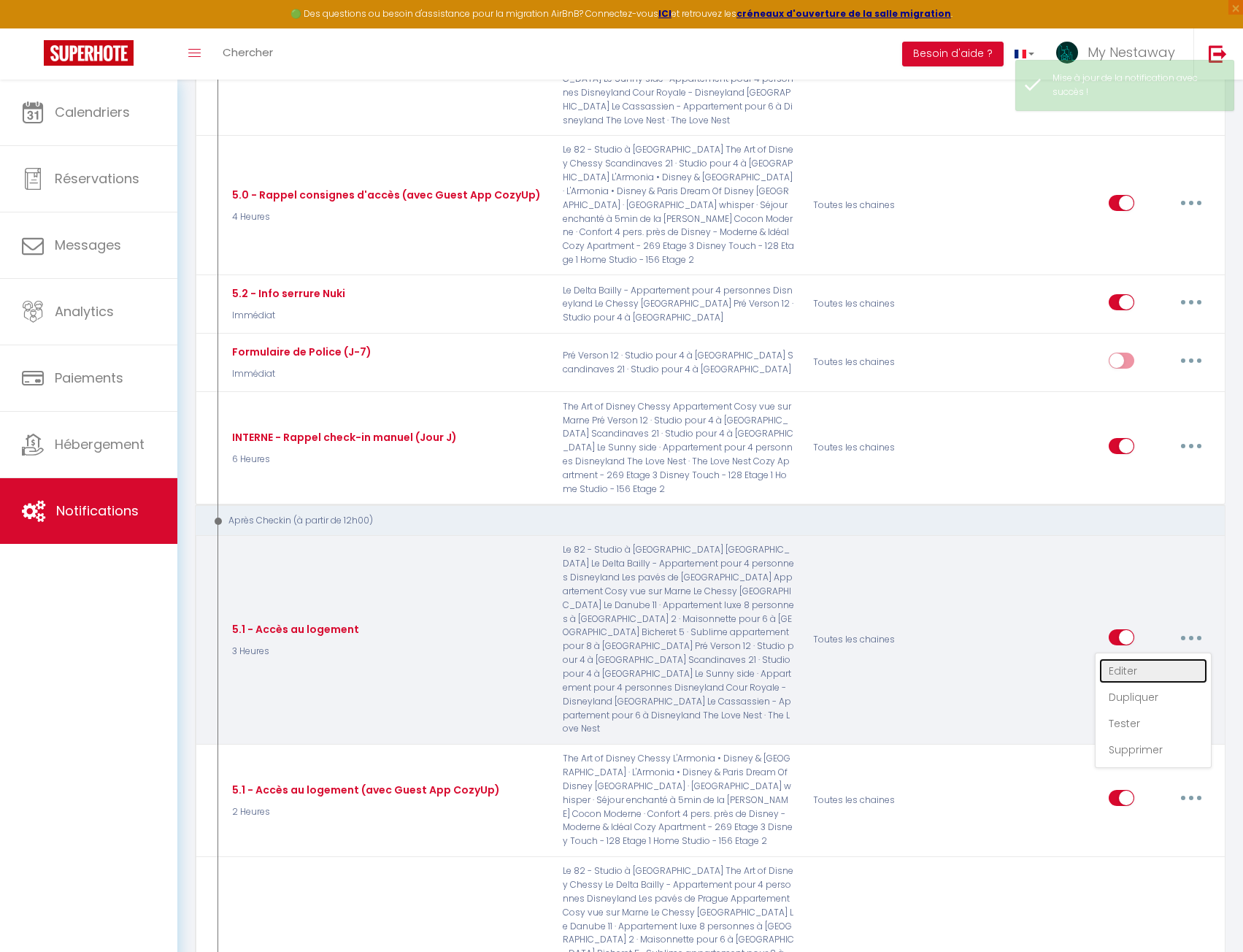
click at [1170, 659] on link "Editer" at bounding box center [1154, 671] width 108 height 25
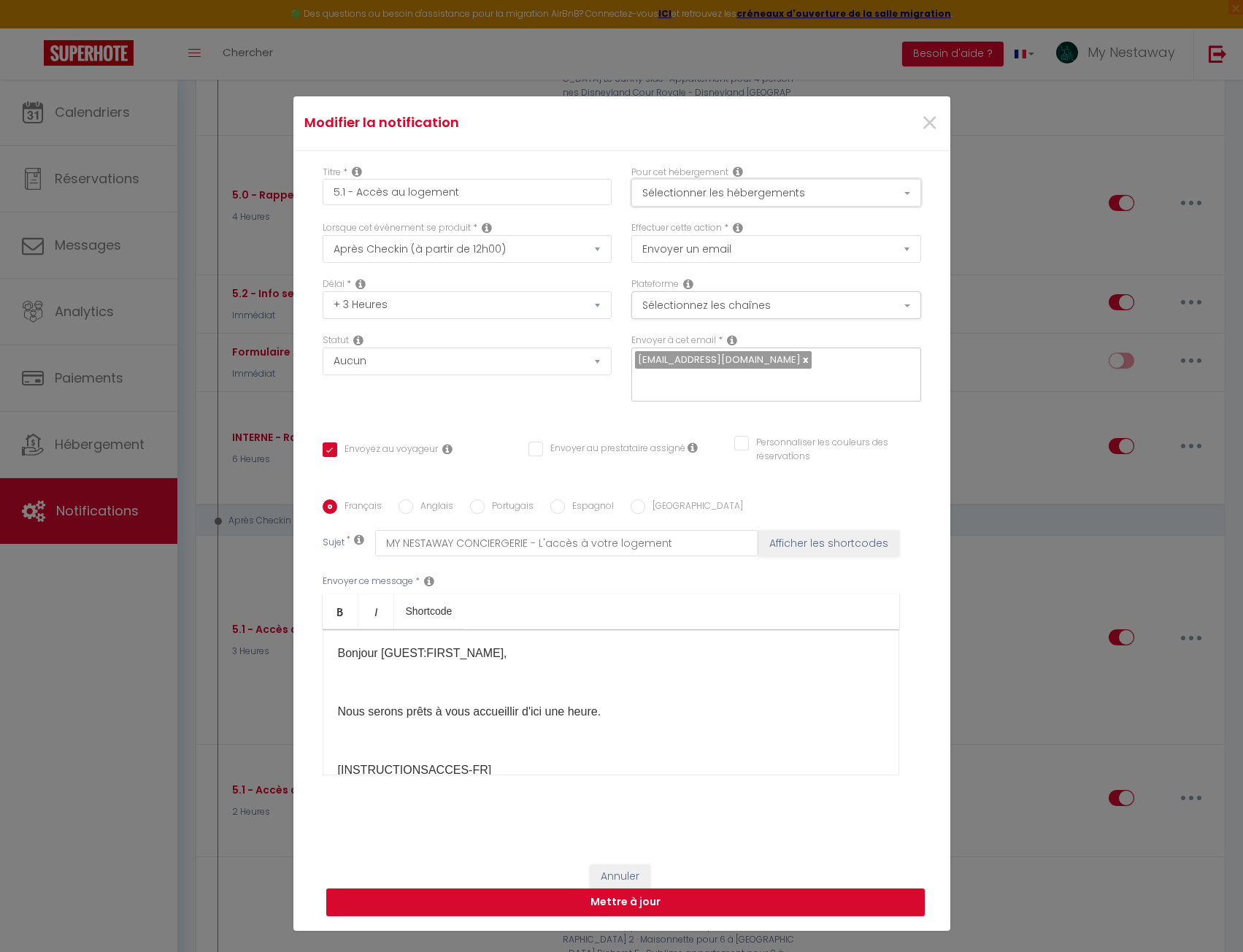
click at [681, 196] on button "Sélectionner les hébergements" at bounding box center [776, 193] width 290 height 28
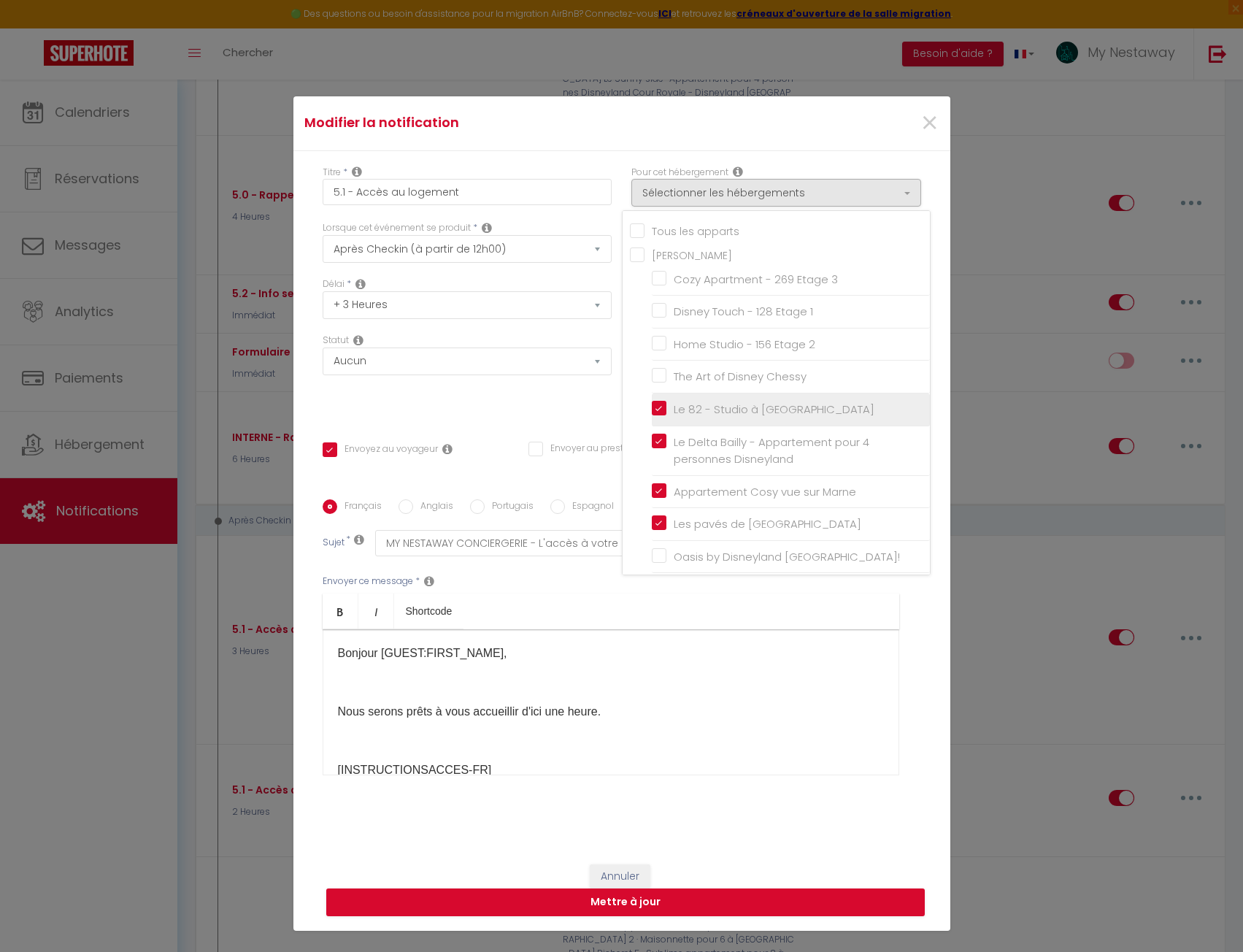
click at [652, 412] on input "Le 82 - Studio à [GEOGRAPHIC_DATA]" at bounding box center [791, 410] width 278 height 15
click at [744, 906] on button "Mettre à jour" at bounding box center [626, 902] width 599 height 28
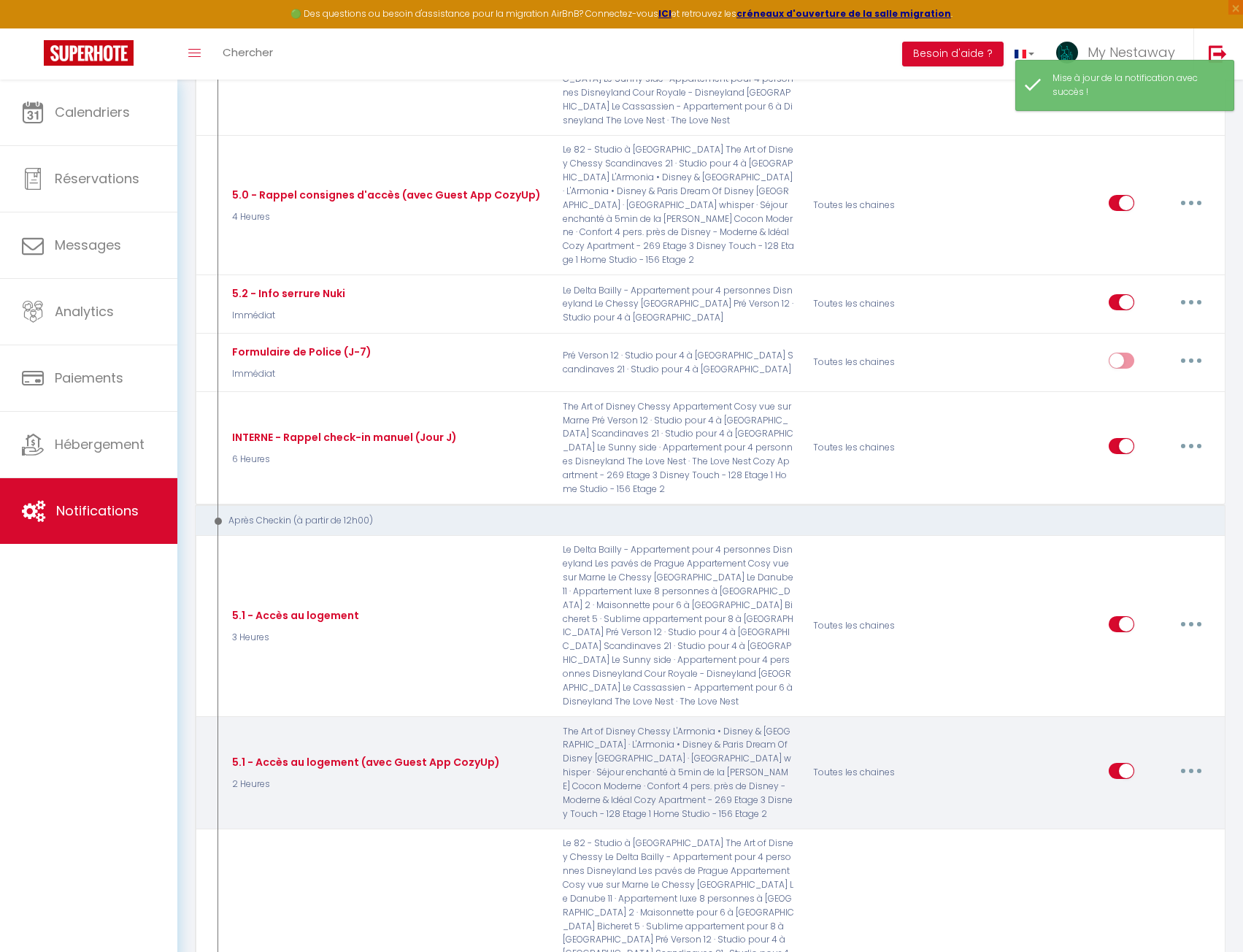
click at [1182, 759] on button "button" at bounding box center [1192, 771] width 41 height 24
click at [1141, 792] on link "Editer" at bounding box center [1154, 804] width 108 height 25
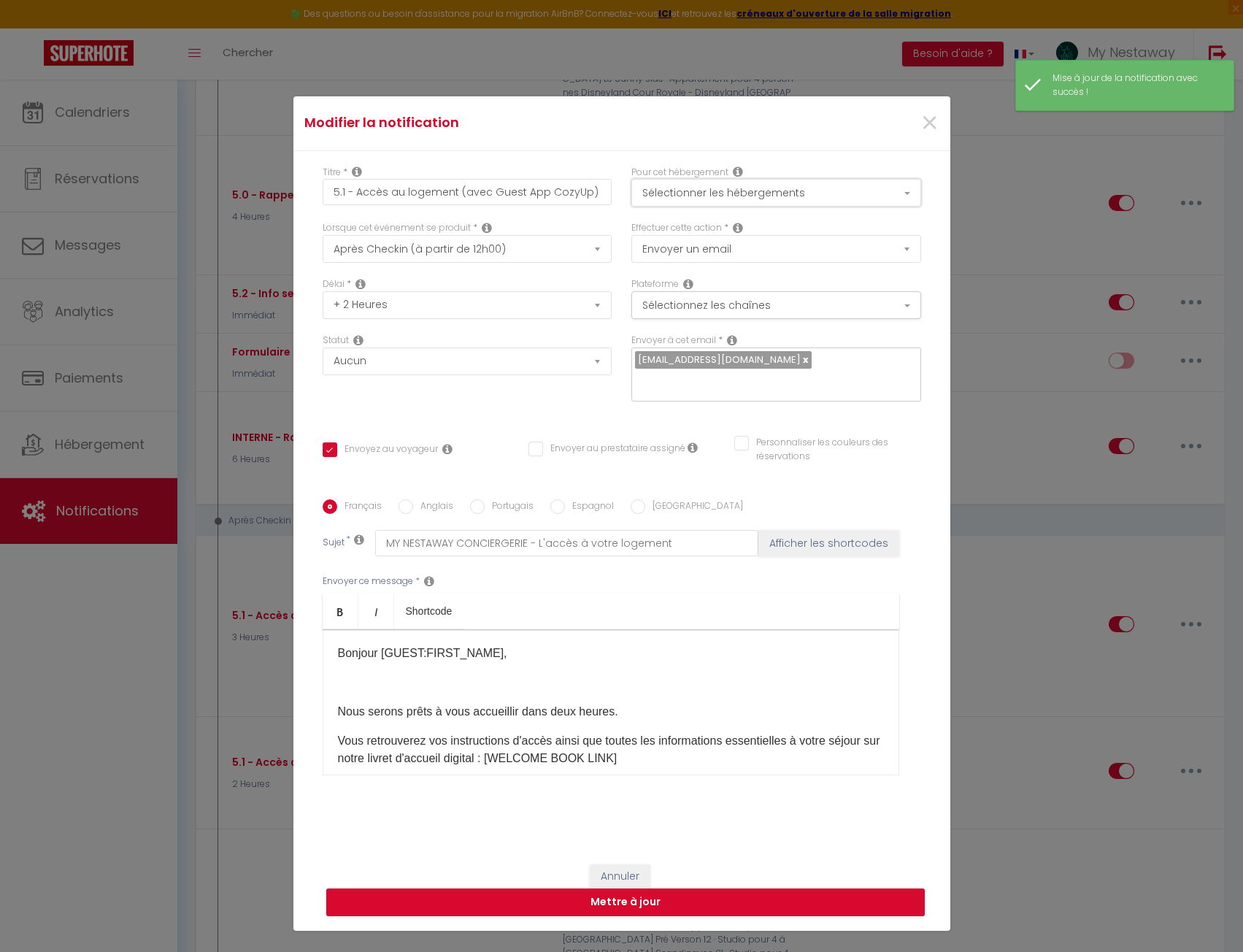
click at [718, 189] on button "Sélectionner les hébergements" at bounding box center [776, 193] width 290 height 28
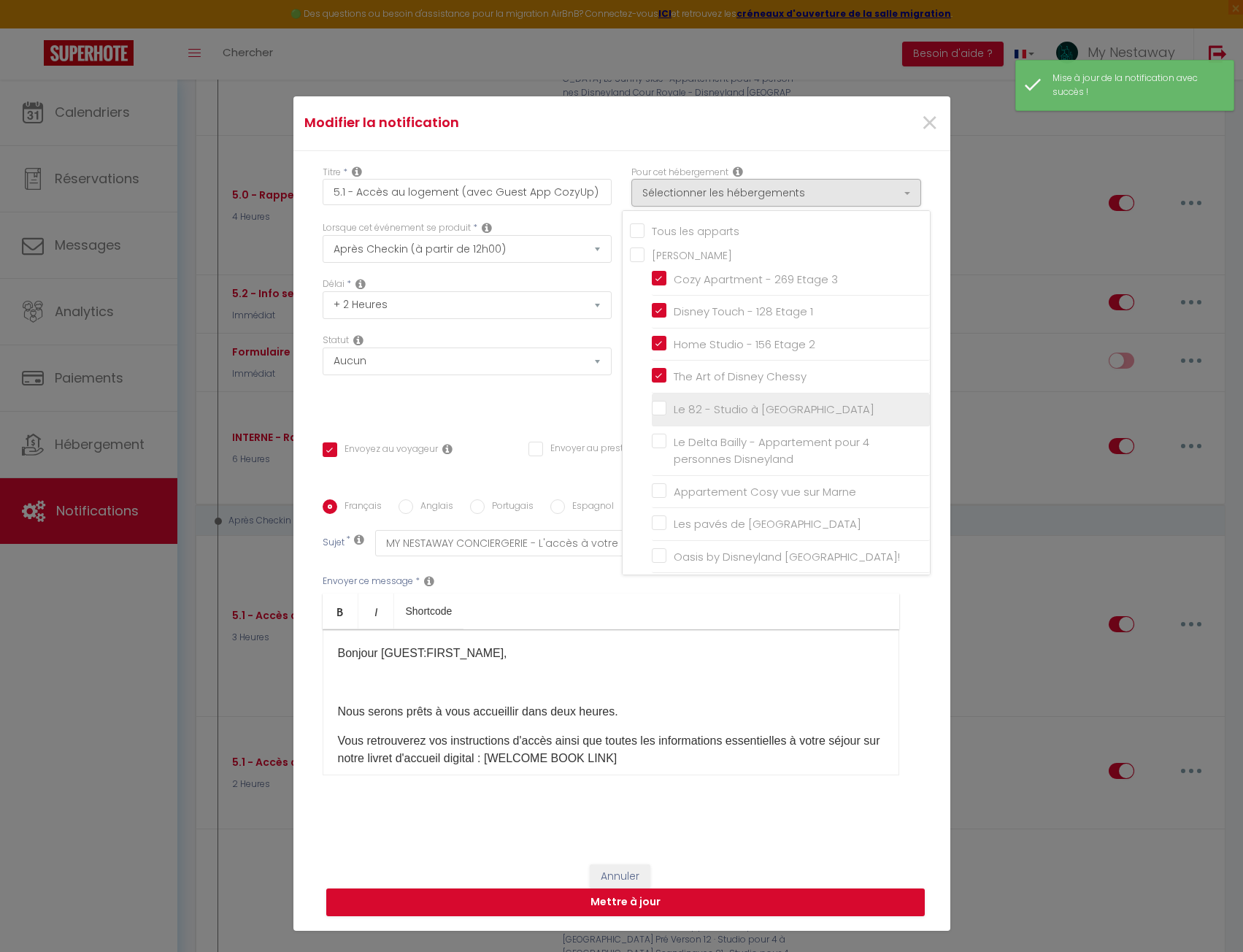
click at [652, 409] on input "Le 82 - Studio à [GEOGRAPHIC_DATA]" at bounding box center [791, 410] width 278 height 15
click at [747, 904] on button "Mettre à jour" at bounding box center [626, 902] width 599 height 28
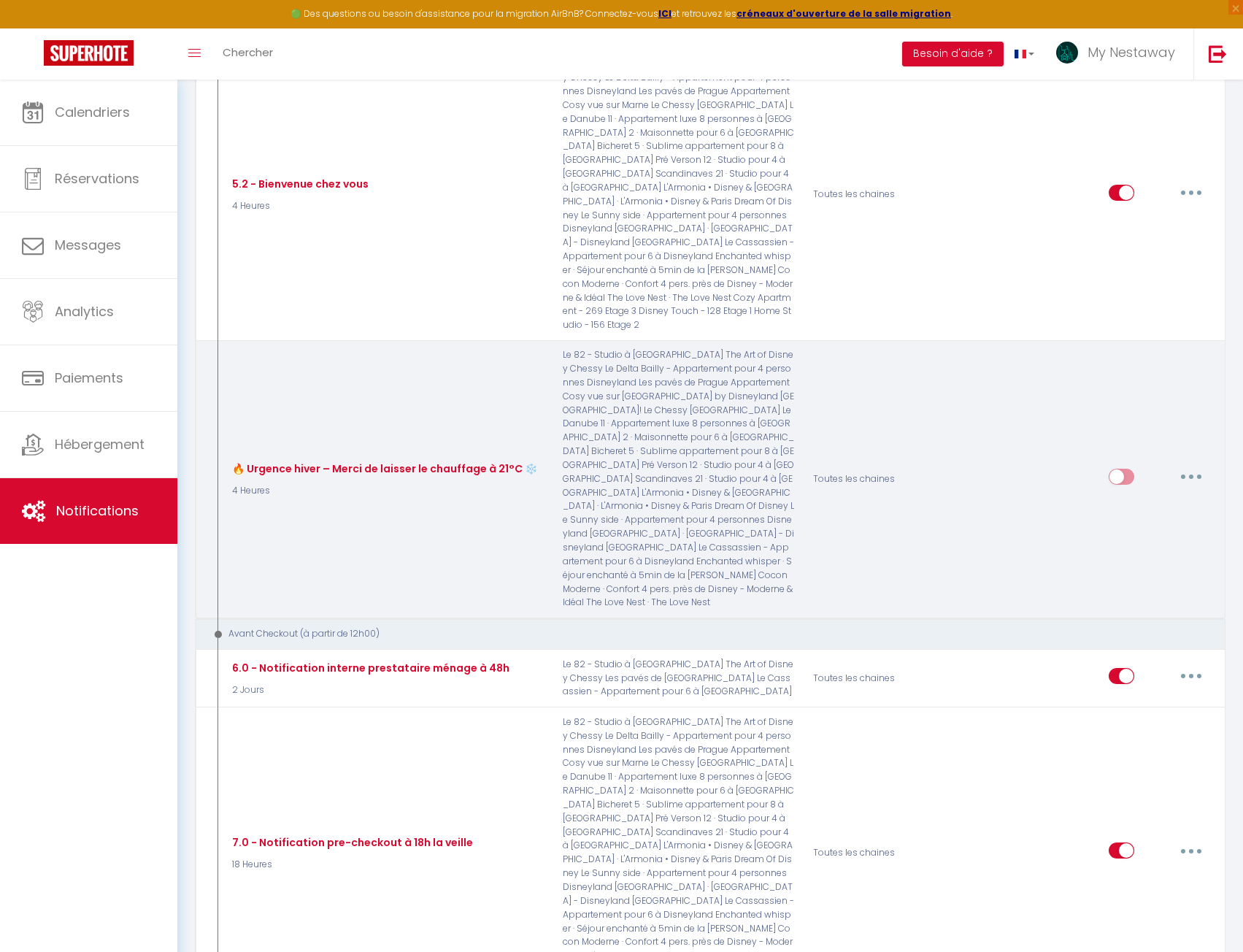
scroll to position [2260, 0]
